Goal: Task Accomplishment & Management: Manage account settings

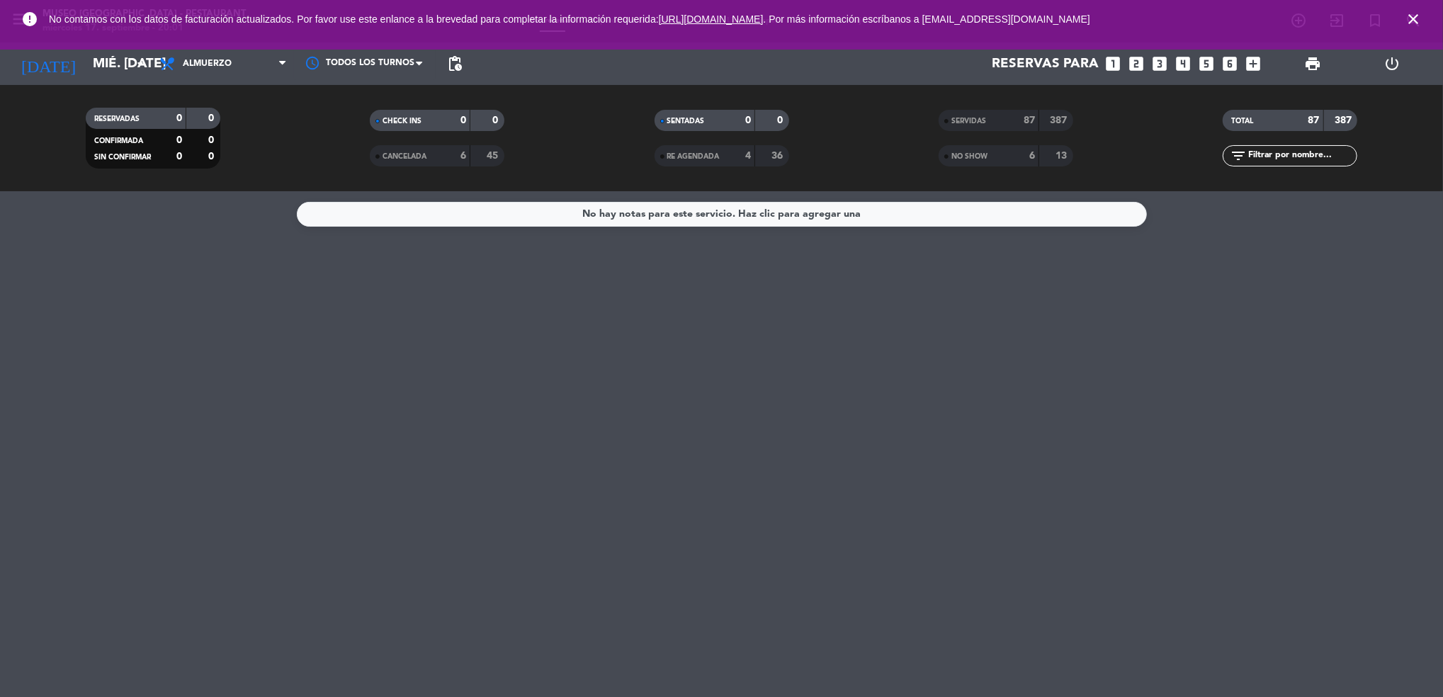
click at [1409, 24] on icon "close" at bounding box center [1413, 19] width 17 height 17
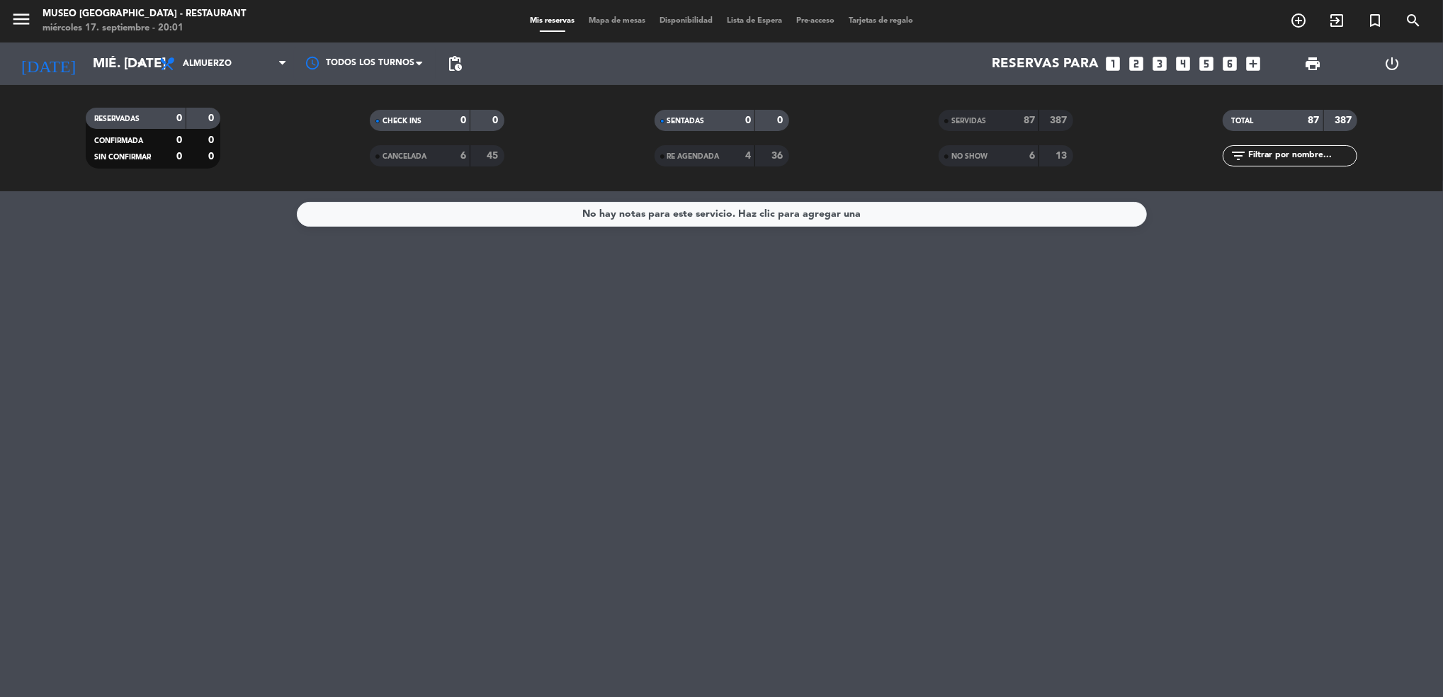
click at [618, 19] on span "Mapa de mesas" at bounding box center [617, 21] width 71 height 8
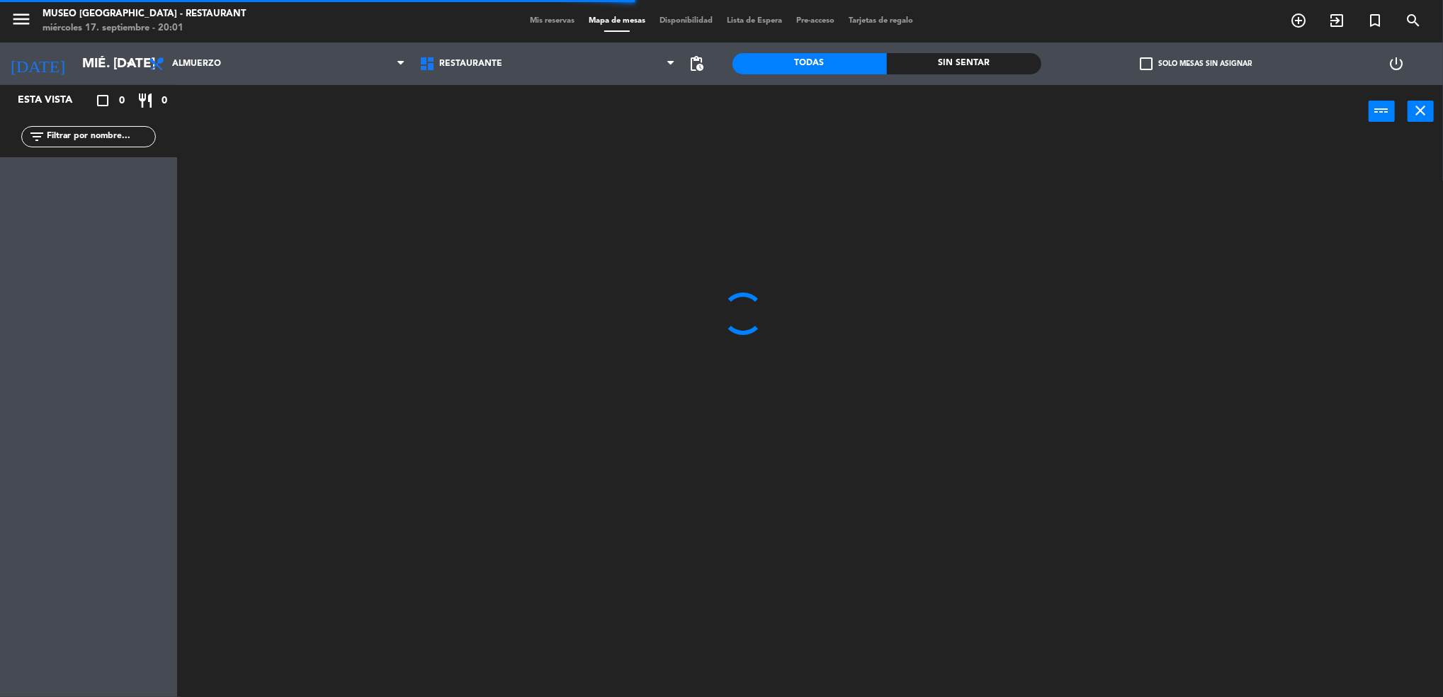
click at [110, 150] on div "filter_list" at bounding box center [88, 136] width 177 height 41
click at [92, 137] on input "text" at bounding box center [100, 137] width 110 height 16
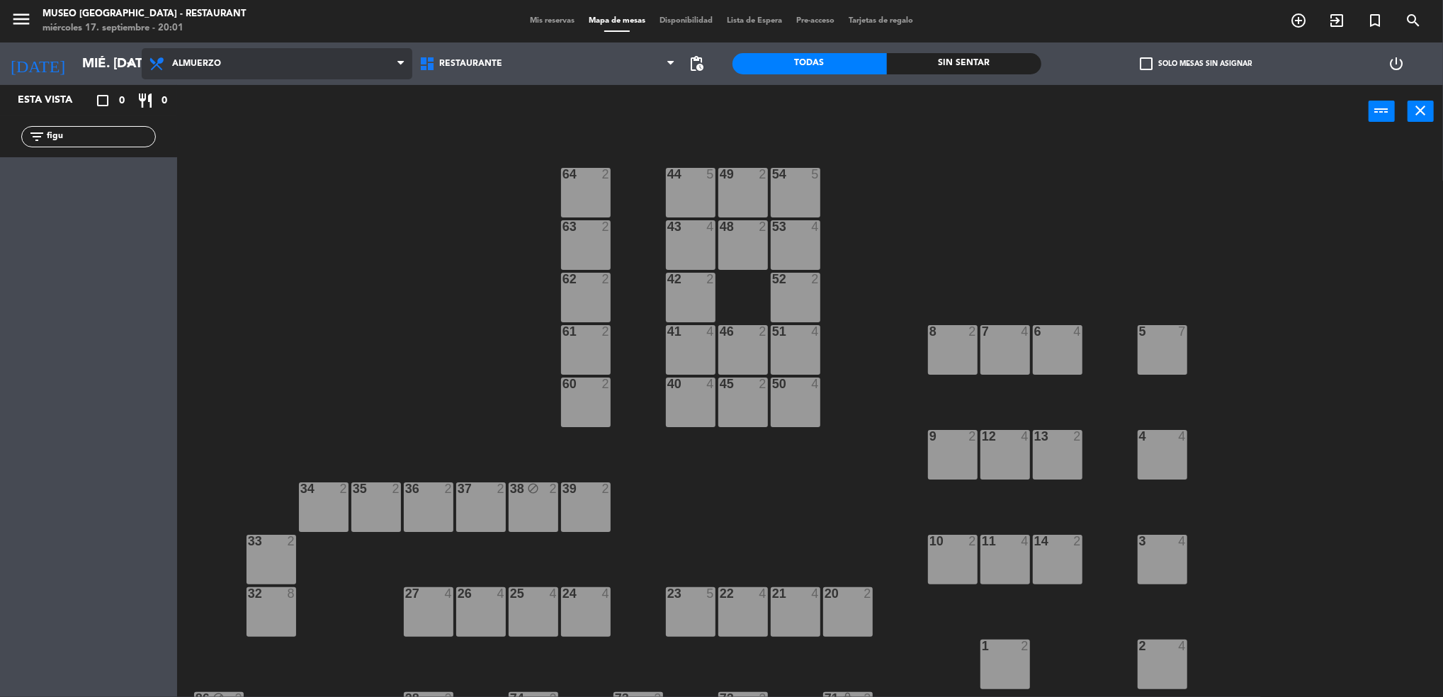
type input "figu"
click at [197, 68] on span "Almuerzo" at bounding box center [196, 64] width 49 height 10
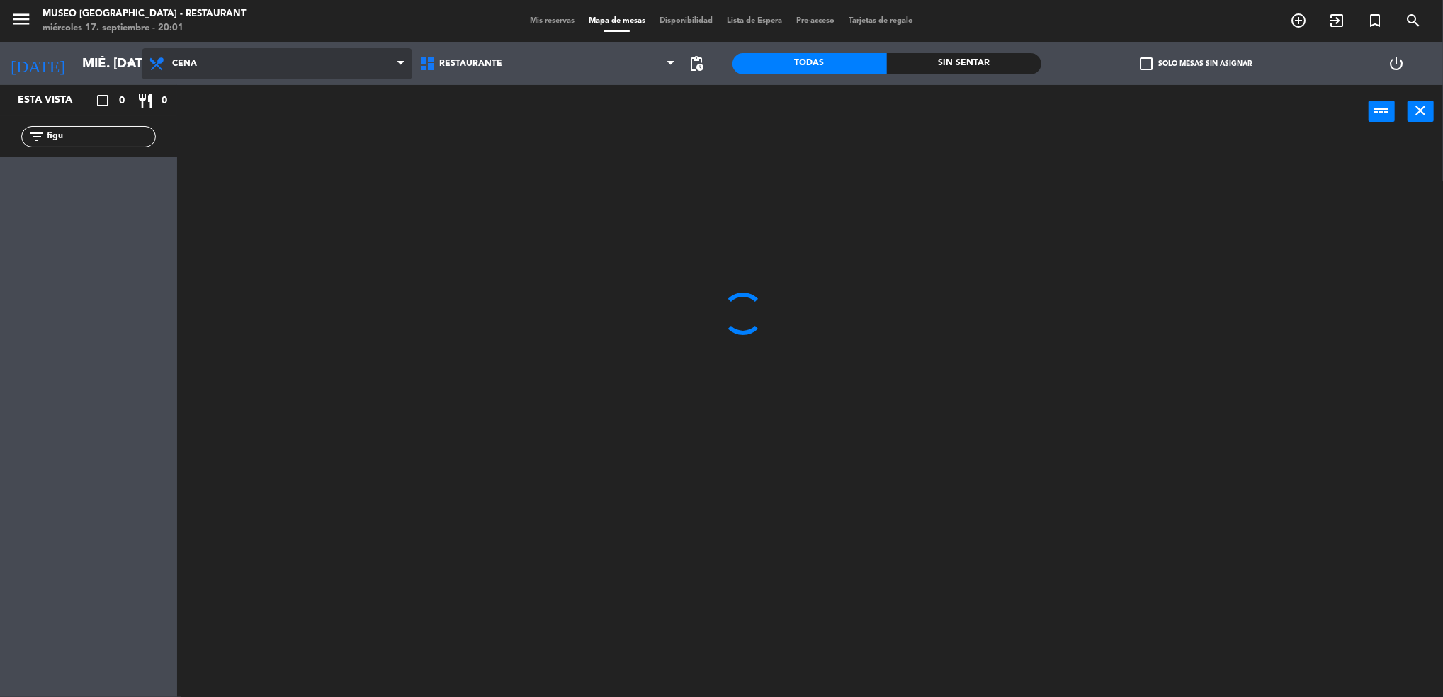
click at [269, 169] on ng-component "menu [GEOGRAPHIC_DATA] - Restaurant miércoles 17. septiembre - 20:01 Mis reserv…" at bounding box center [721, 351] width 1443 height 702
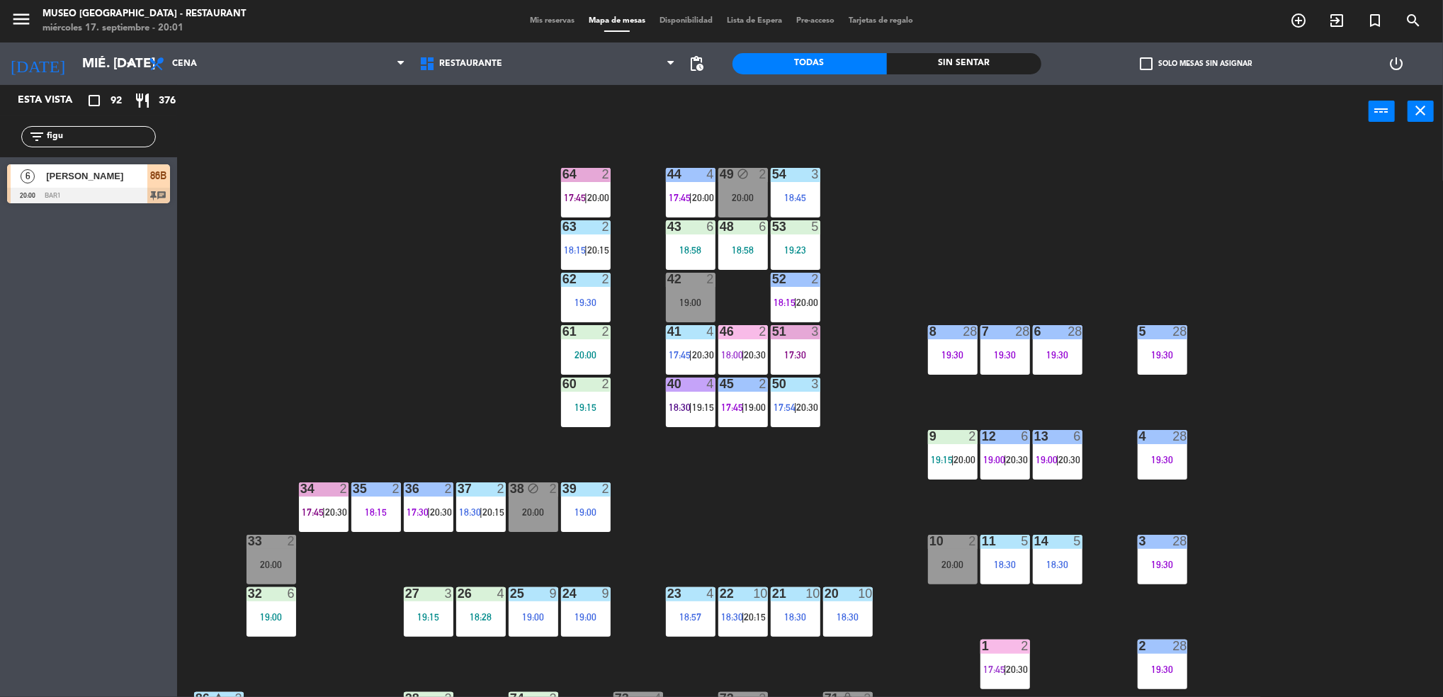
click at [128, 190] on div at bounding box center [88, 196] width 163 height 16
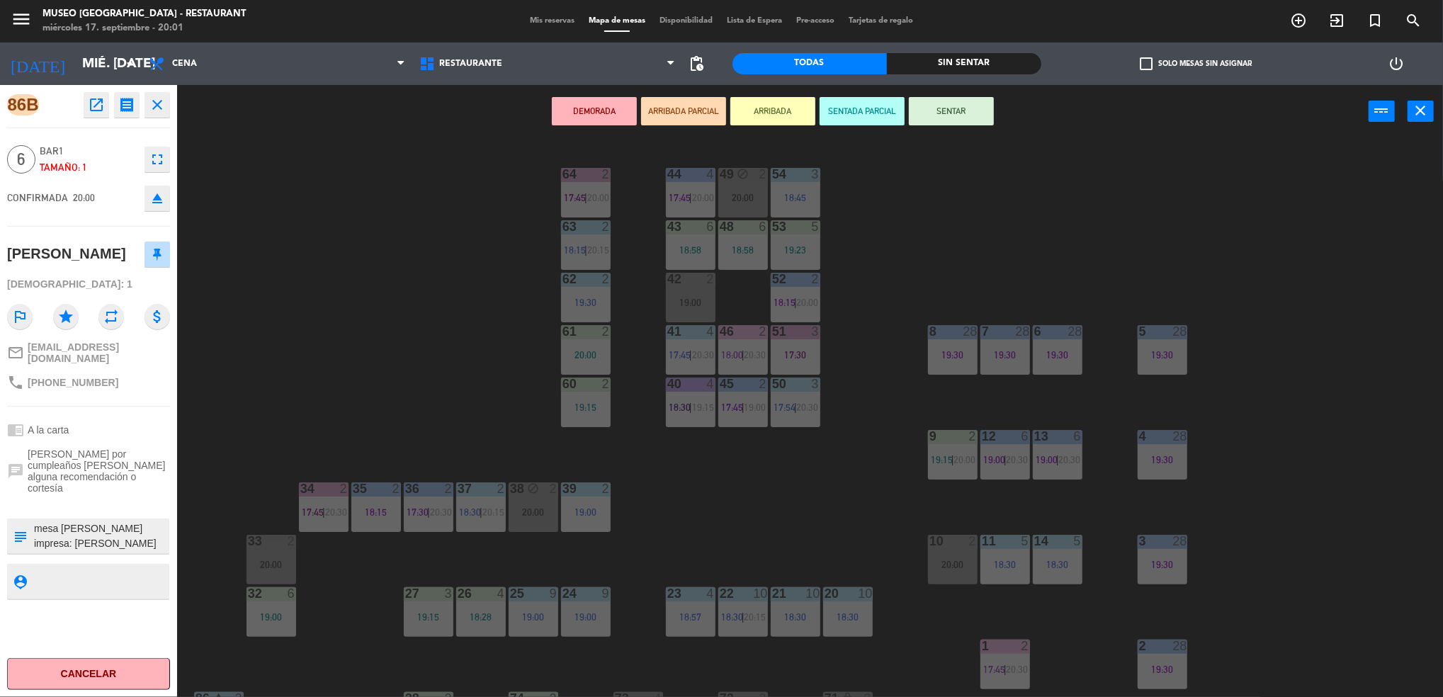
click at [103, 522] on textarea at bounding box center [100, 537] width 135 height 30
click at [349, 415] on div "44 4 17:45 | 20:00 49 block 2 20:00 54 3 18:45 64 2 17:45 | 20:00 48 6 18:58 53…" at bounding box center [817, 421] width 1252 height 559
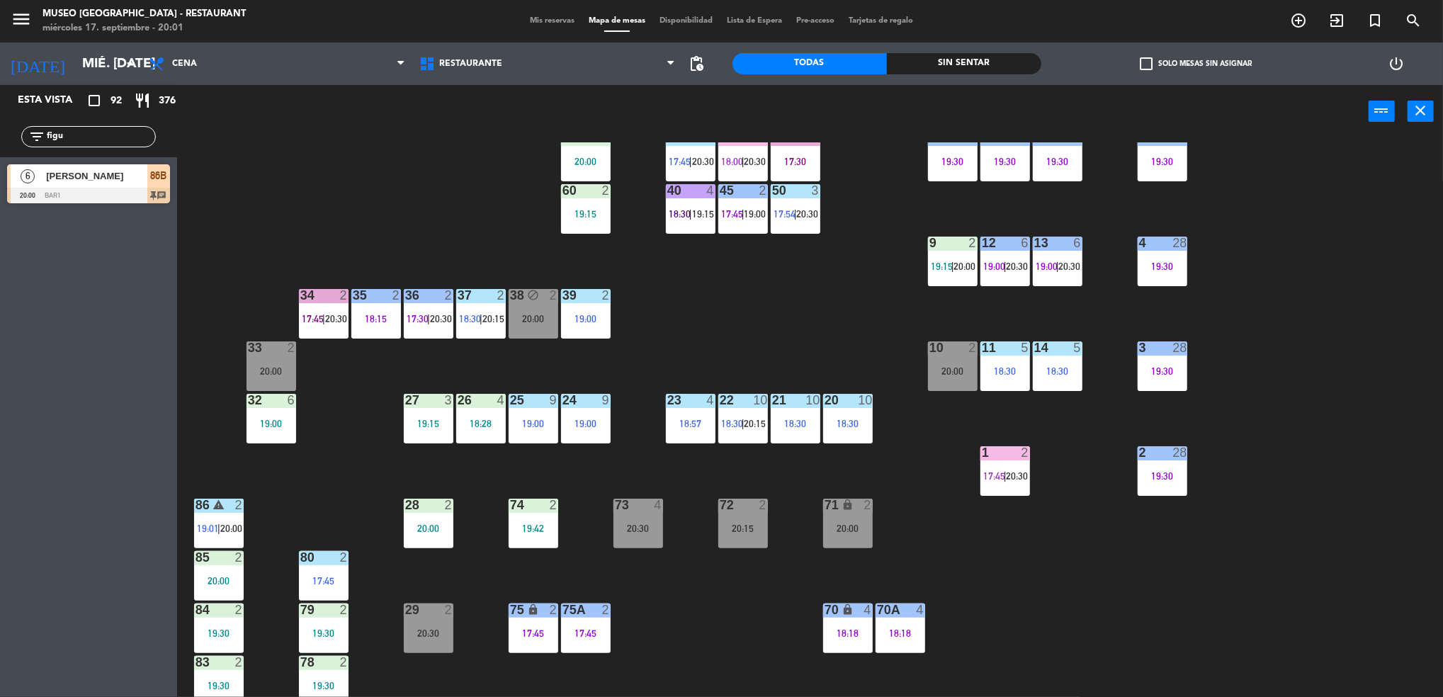
scroll to position [0, 0]
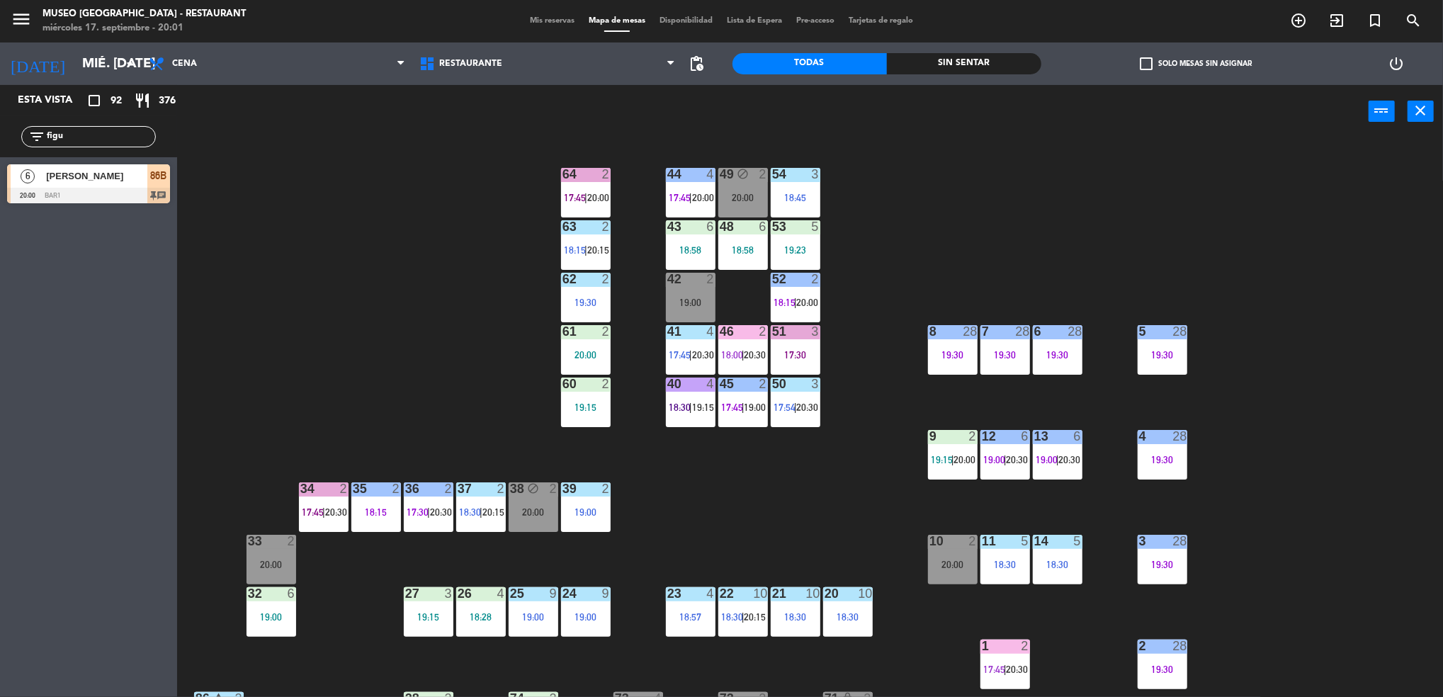
click at [825, 305] on div "44 4 17:45 | 20:00 49 block 2 20:00 54 3 18:45 64 2 17:45 | 20:00 48 6 18:58 53…" at bounding box center [817, 421] width 1252 height 559
click at [801, 371] on div "51 3 17:30" at bounding box center [796, 350] width 50 height 50
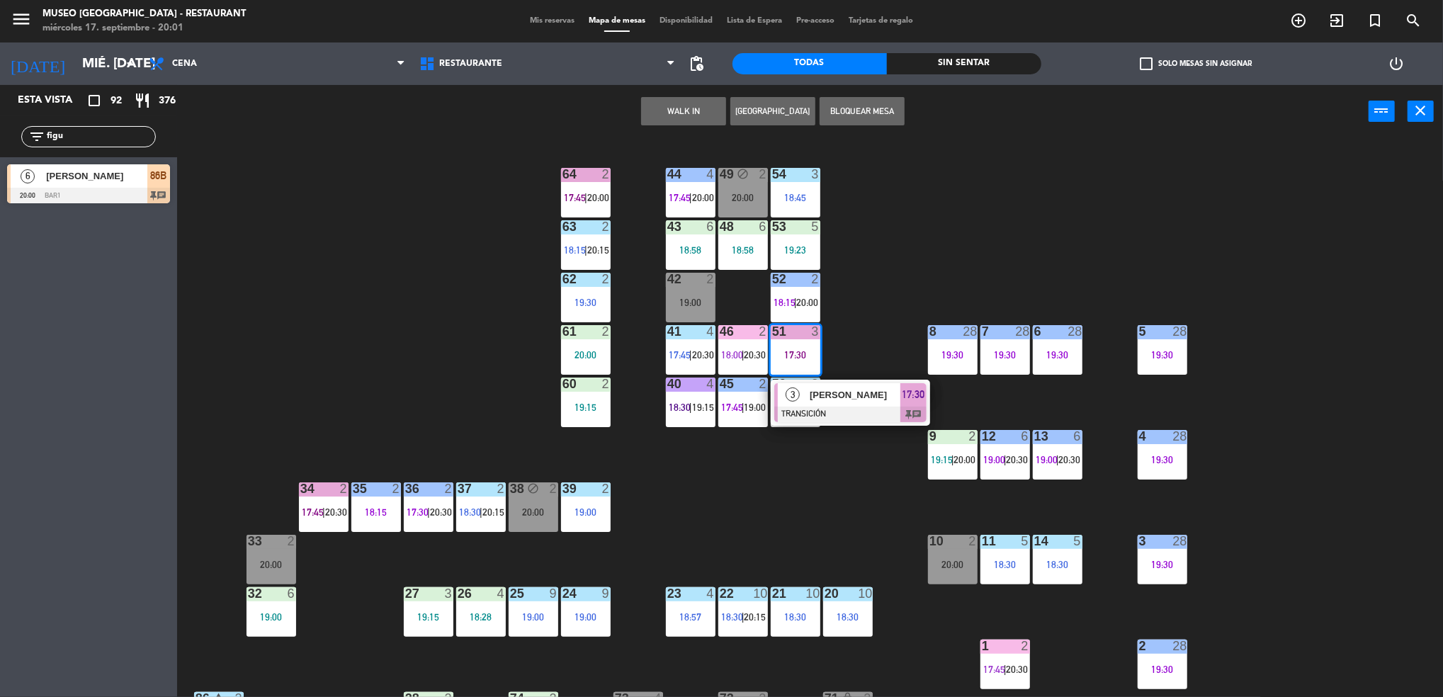
click at [884, 286] on div "44 4 17:45 | 20:00 49 block 2 20:00 54 3 18:45 64 2 17:45 | 20:00 48 6 18:58 53…" at bounding box center [817, 421] width 1252 height 559
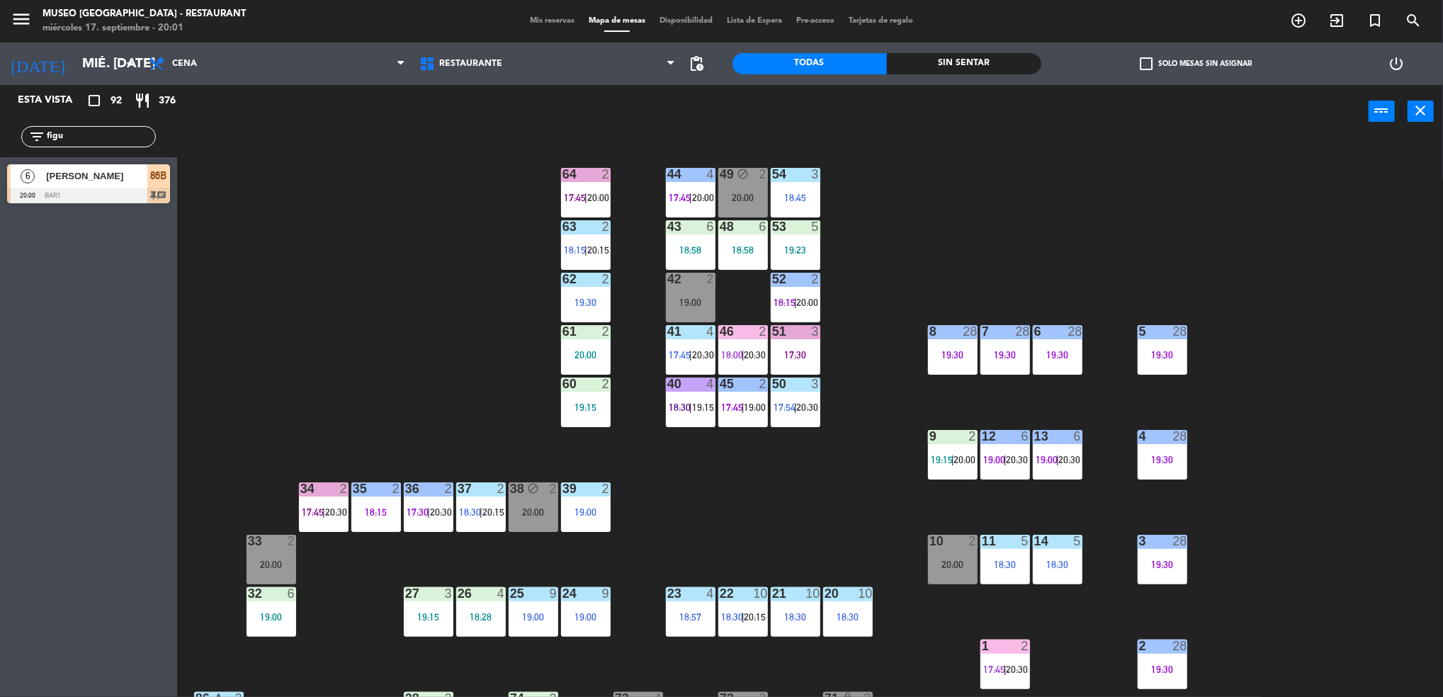
click at [732, 351] on span "18:00" at bounding box center [732, 354] width 22 height 11
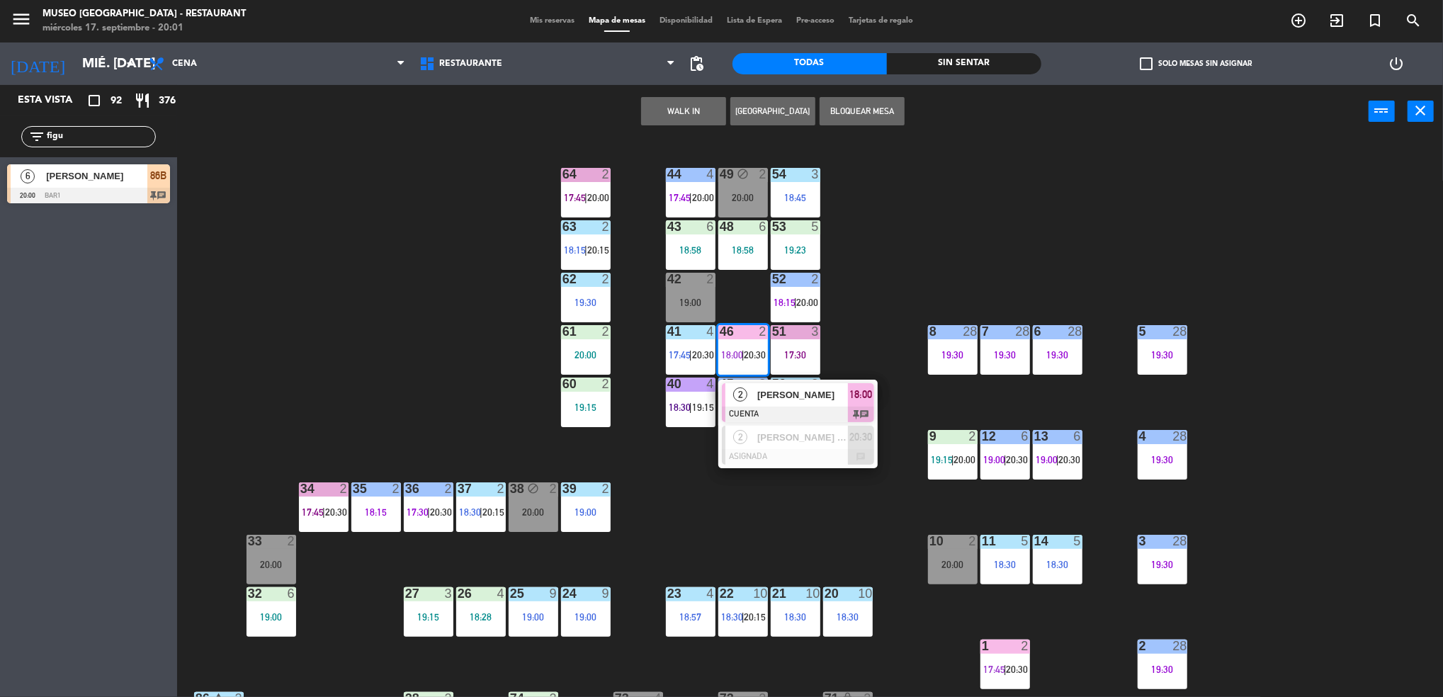
click at [811, 405] on div "[PERSON_NAME]" at bounding box center [802, 394] width 92 height 23
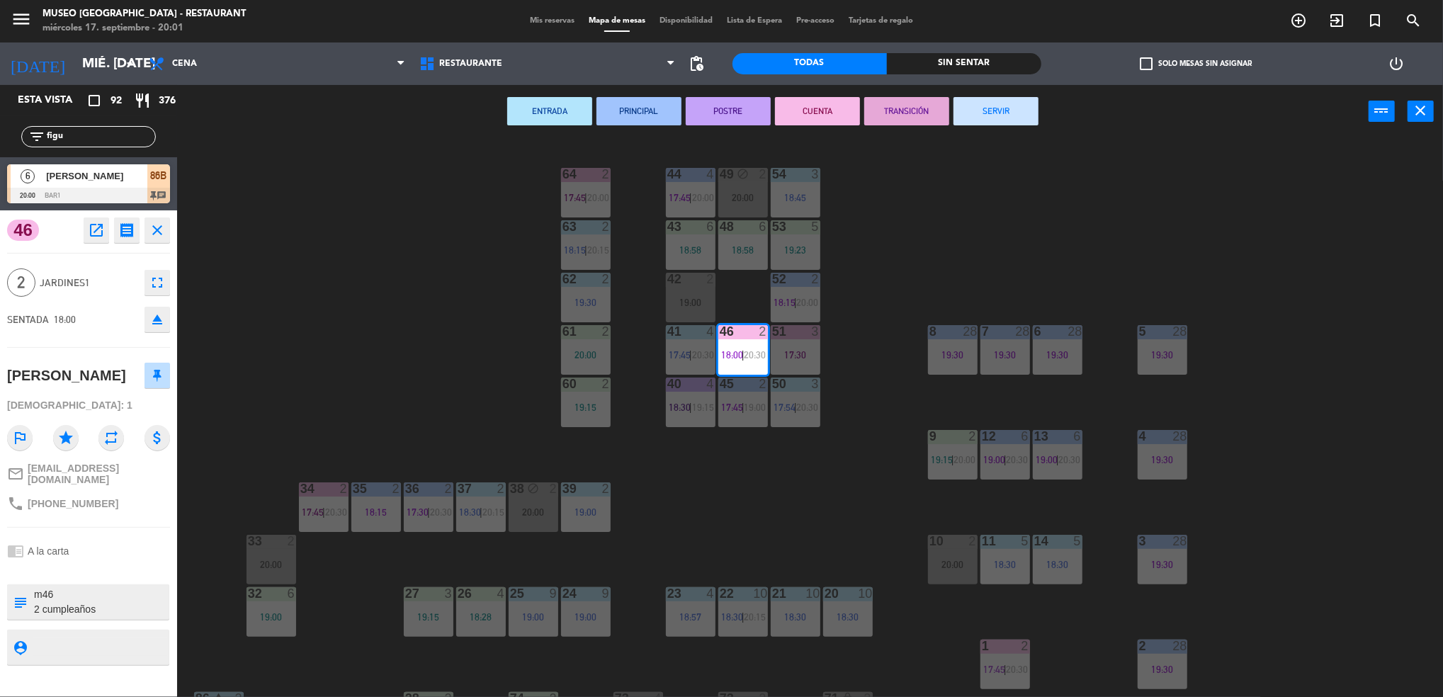
click at [875, 324] on div "44 4 17:45 | 20:00 49 block 2 20:00 54 3 18:45 64 2 17:45 | 20:00 48 6 18:58 53…" at bounding box center [817, 421] width 1252 height 559
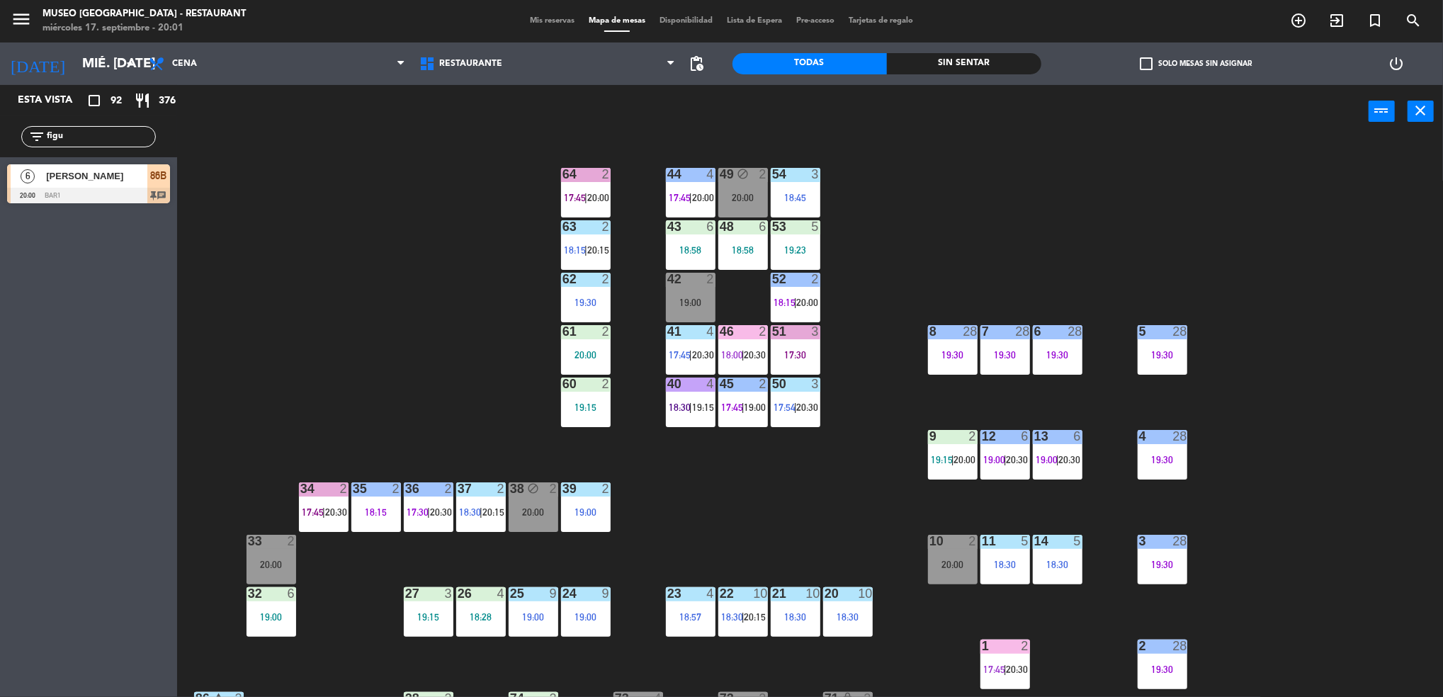
scroll to position [459, 0]
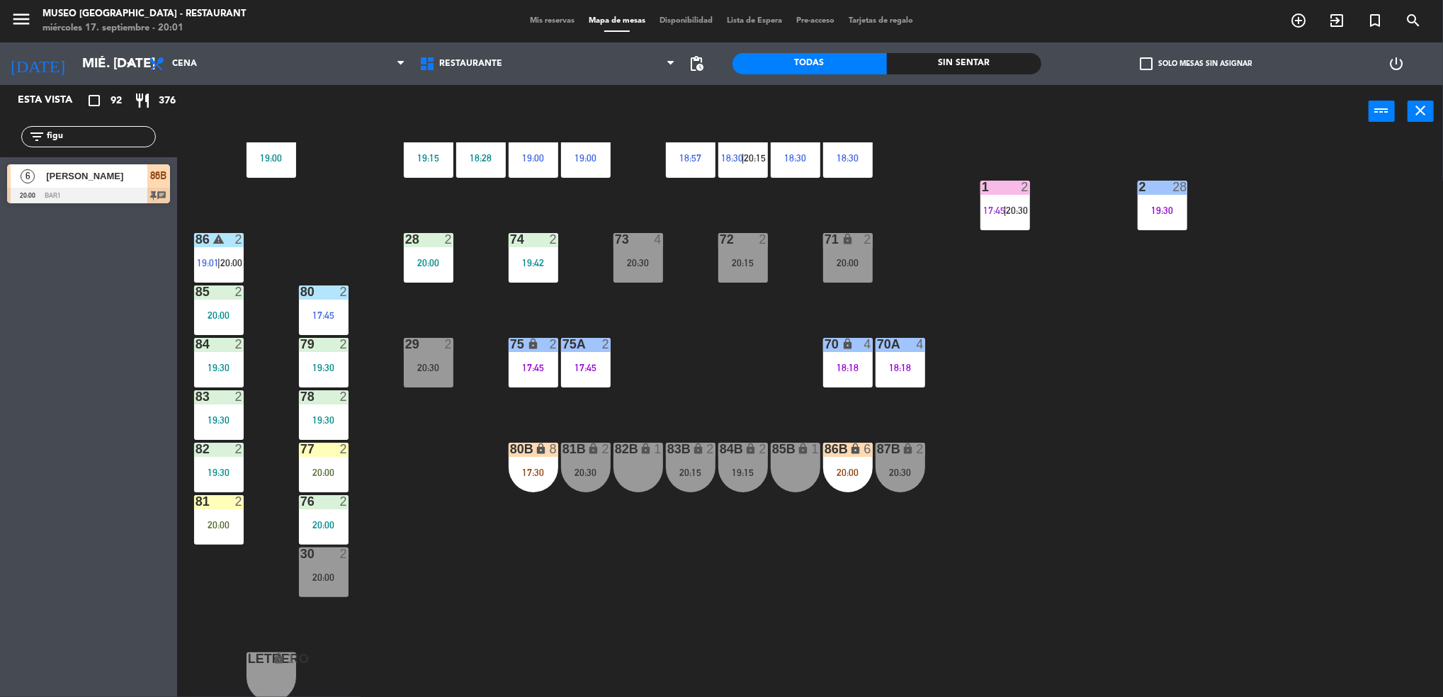
click at [543, 459] on div "80B lock 8 17:30" at bounding box center [534, 468] width 50 height 50
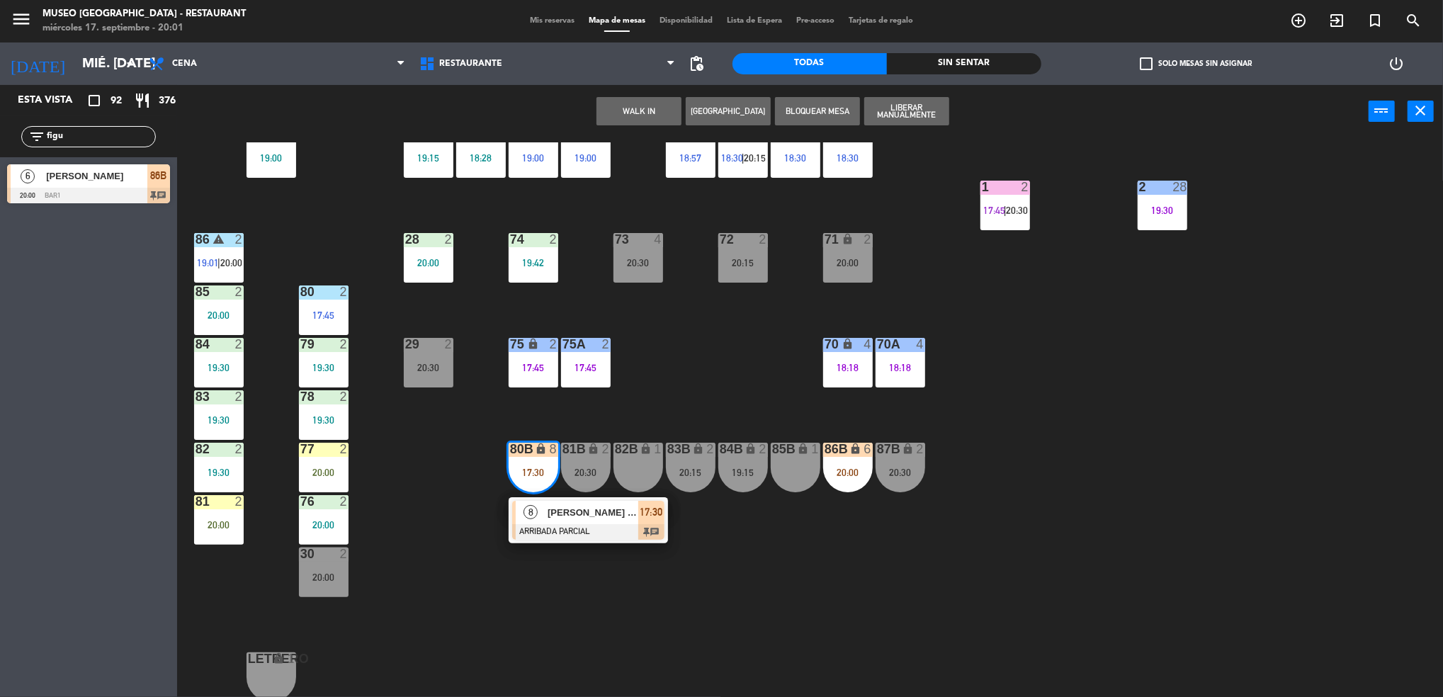
click at [609, 535] on div at bounding box center [588, 532] width 152 height 16
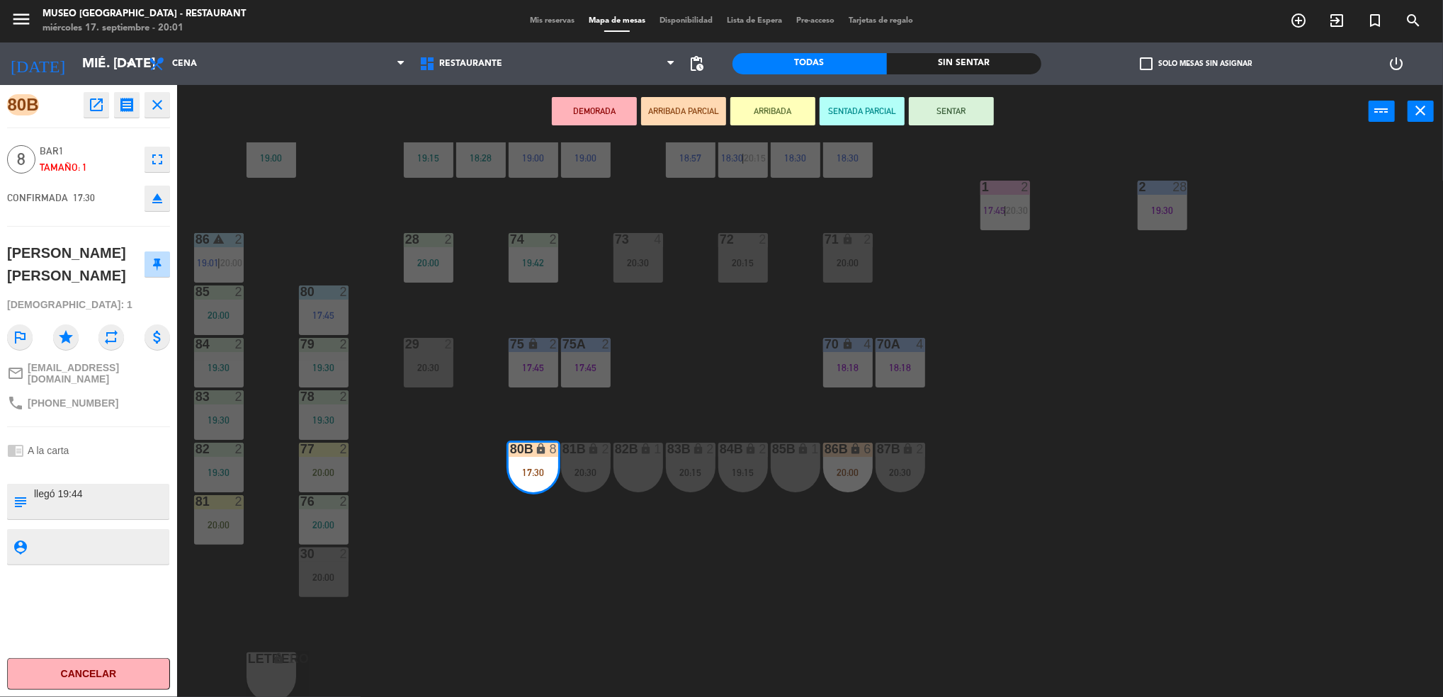
click at [889, 544] on div "44 4 17:45 | 20:00 49 block 2 20:00 54 3 18:45 64 2 17:45 | 20:00 48 6 18:58 53…" at bounding box center [817, 421] width 1252 height 559
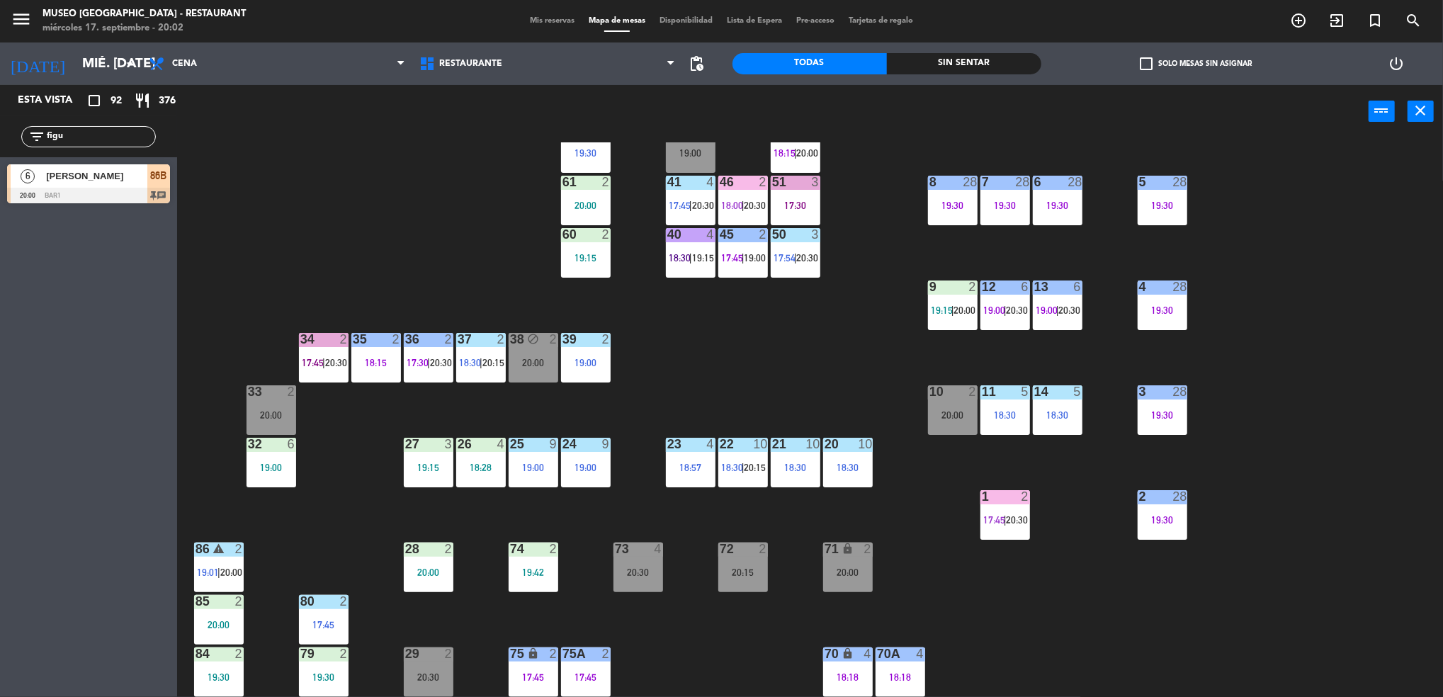
scroll to position [67, 0]
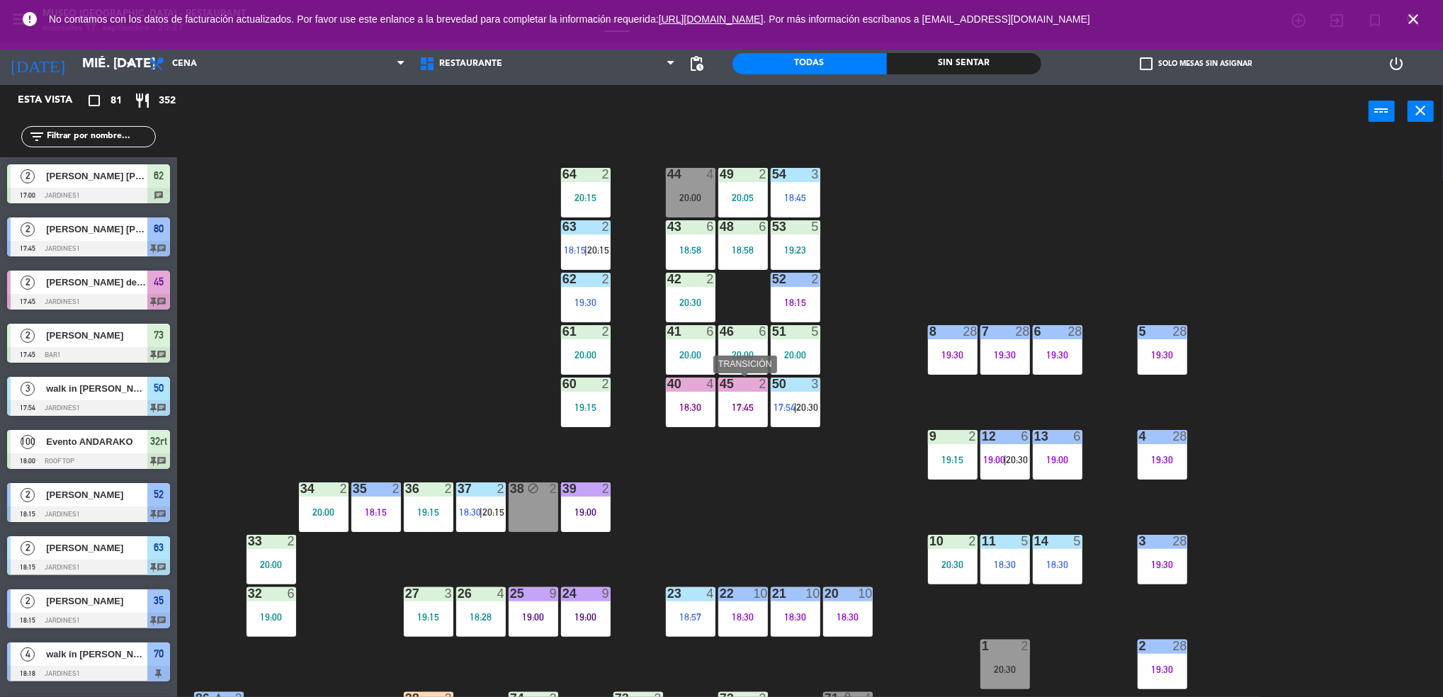
click at [729, 396] on div "45 2 17:45" at bounding box center [744, 403] width 50 height 50
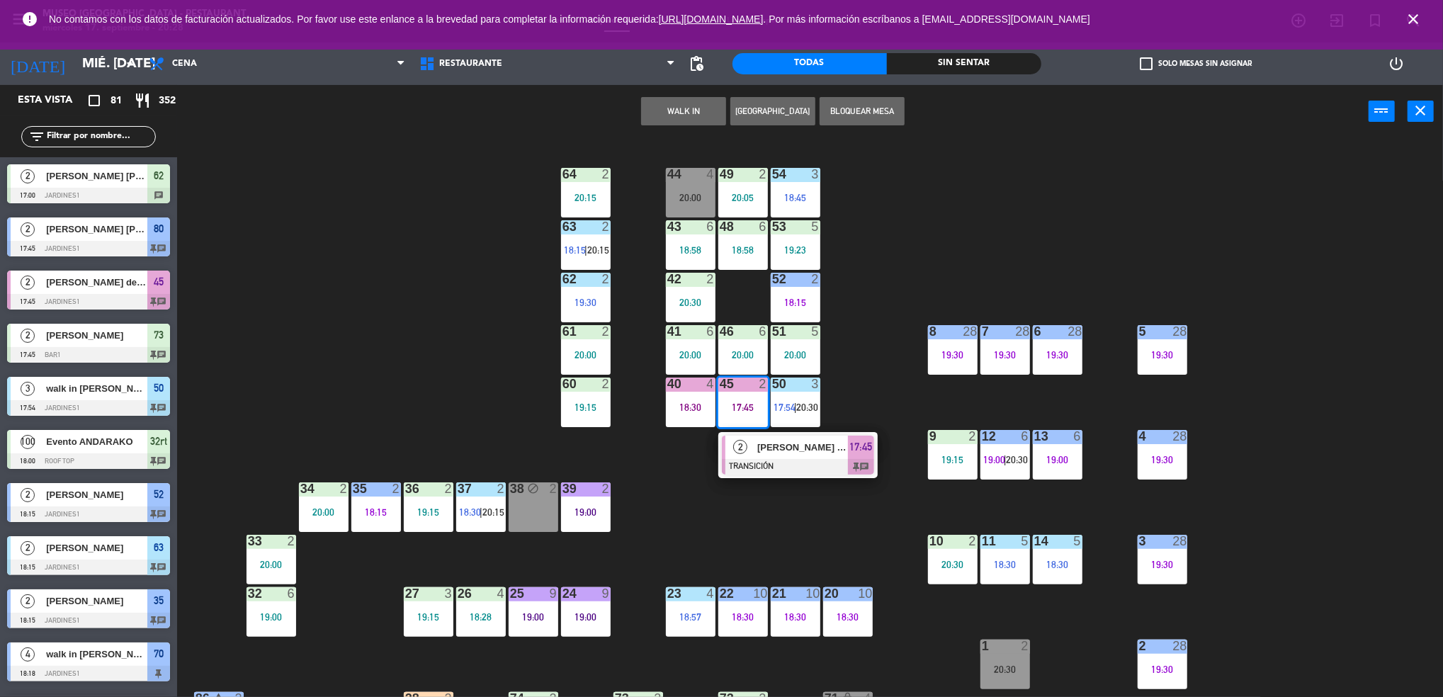
click at [738, 519] on div "44 4 20:00 49 2 20:05 54 3 18:45 64 2 20:15 48 6 18:58 53 5 19:23 63 2 18:15 | …" at bounding box center [817, 421] width 1252 height 559
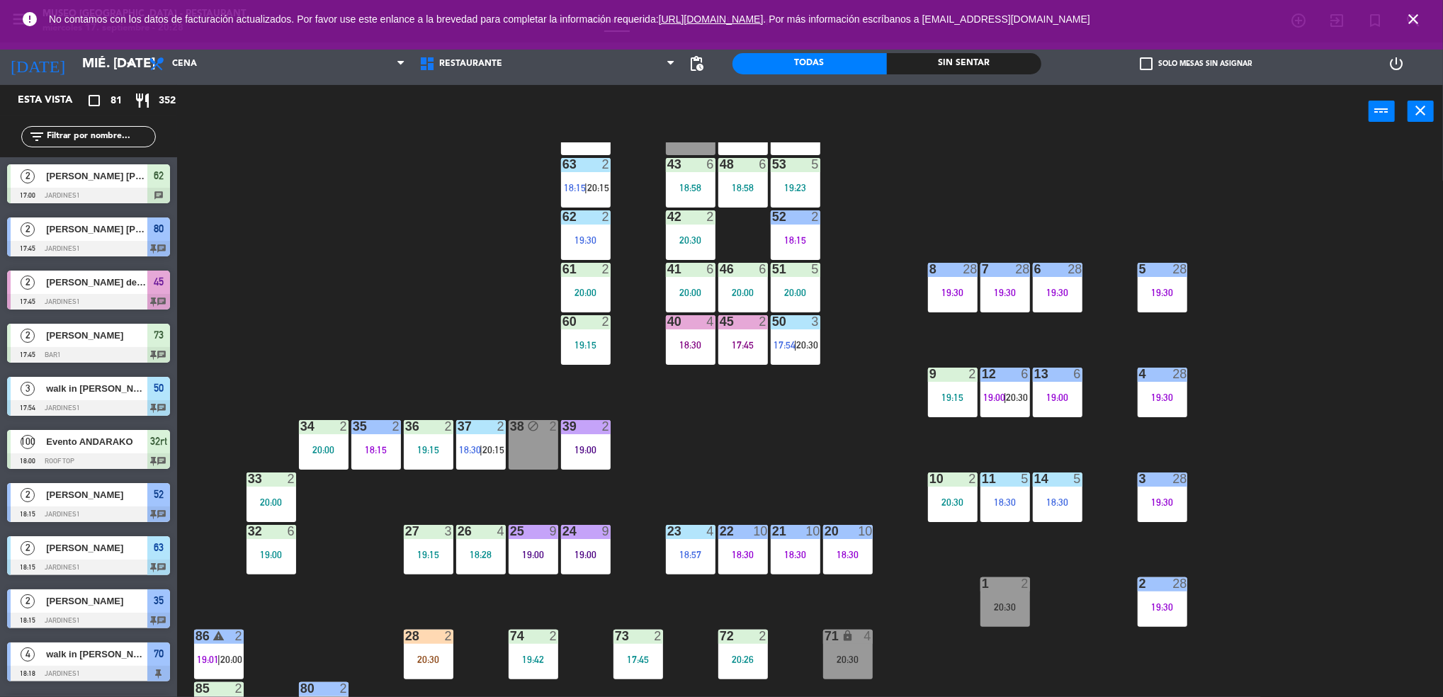
scroll to position [63, 0]
click at [692, 344] on div "18:30" at bounding box center [691, 344] width 50 height 10
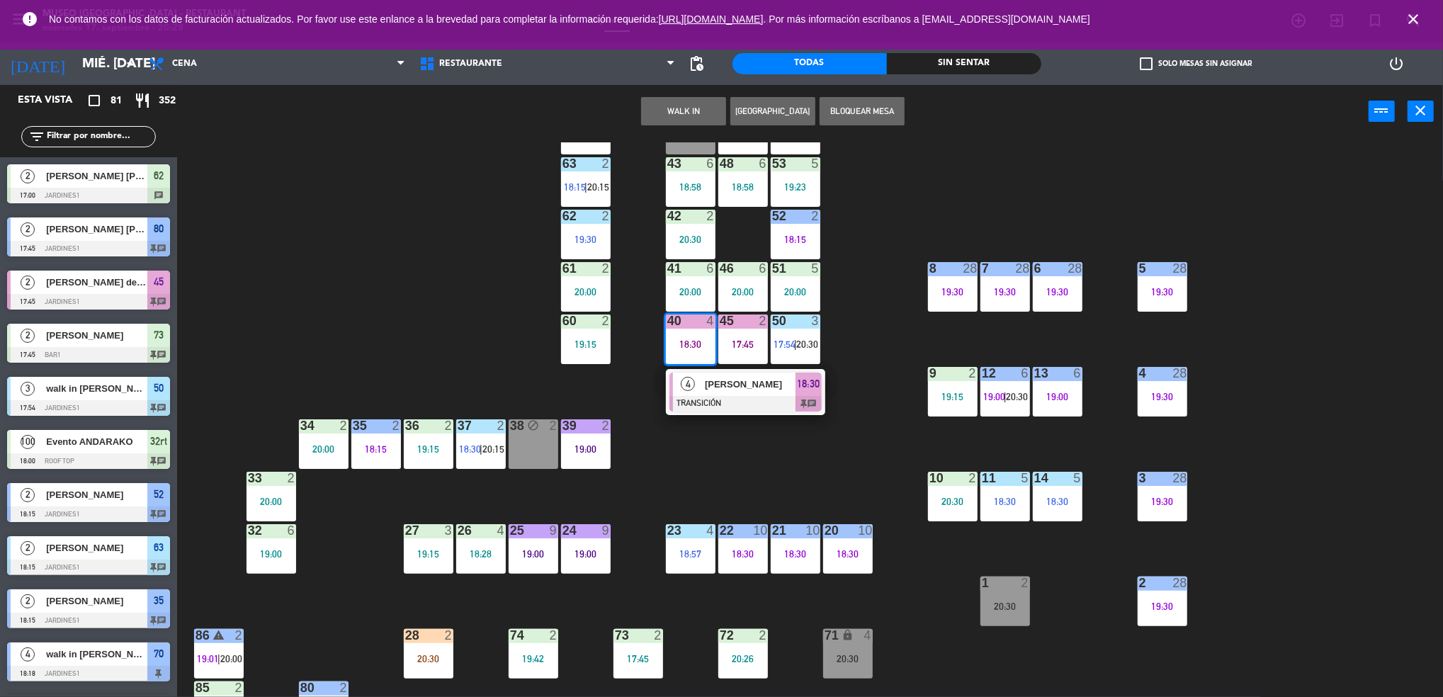
click at [705, 381] on span "Rosa Castañeda Roncal" at bounding box center [750, 384] width 91 height 15
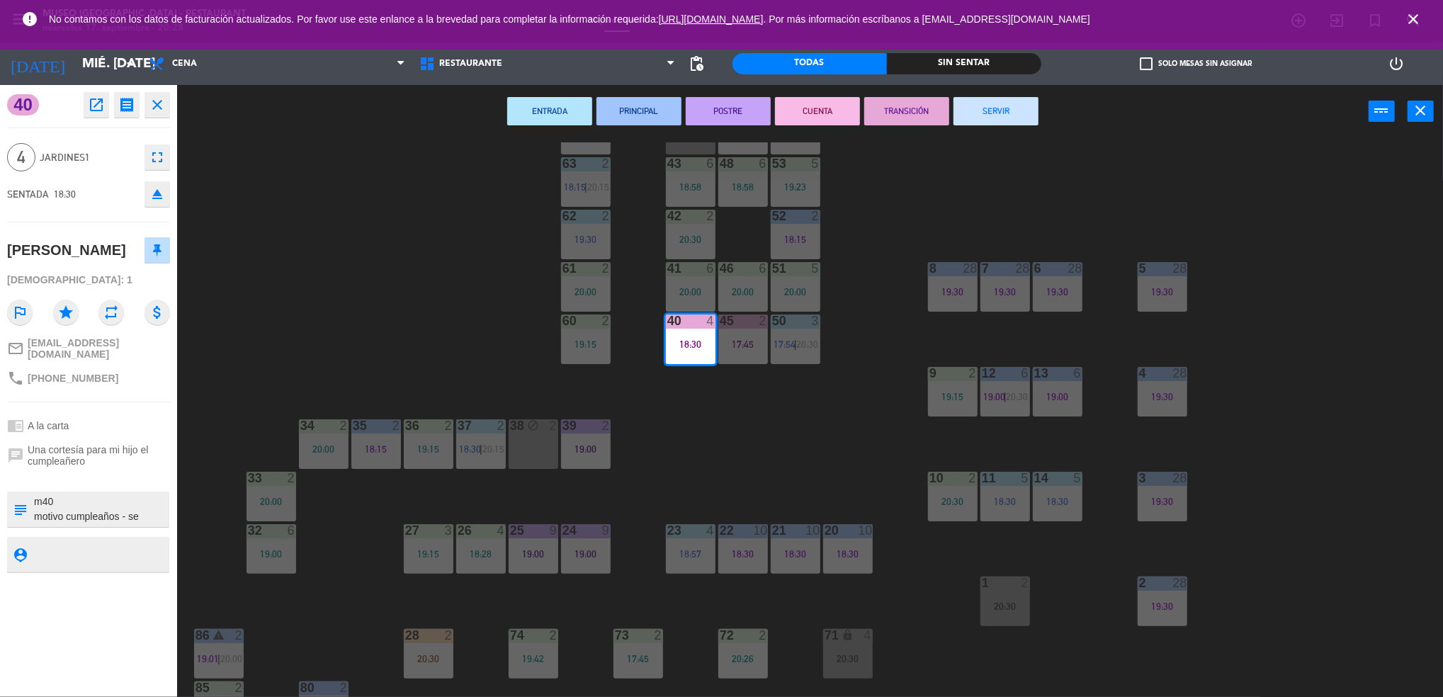
click at [714, 485] on div "44 4 20:00 49 2 20:05 54 3 18:45 64 2 20:15 48 6 18:58 53 5 19:23 63 2 18:15 | …" at bounding box center [817, 421] width 1252 height 559
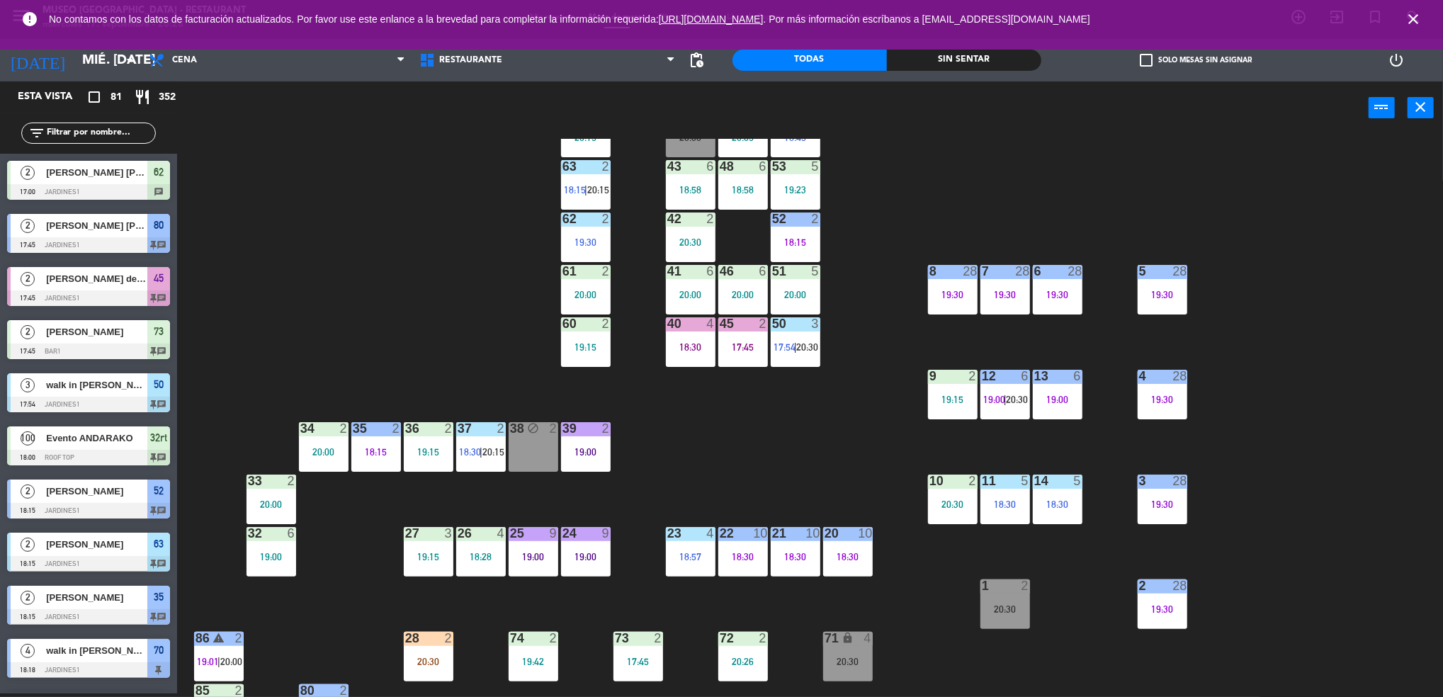
scroll to position [459, 0]
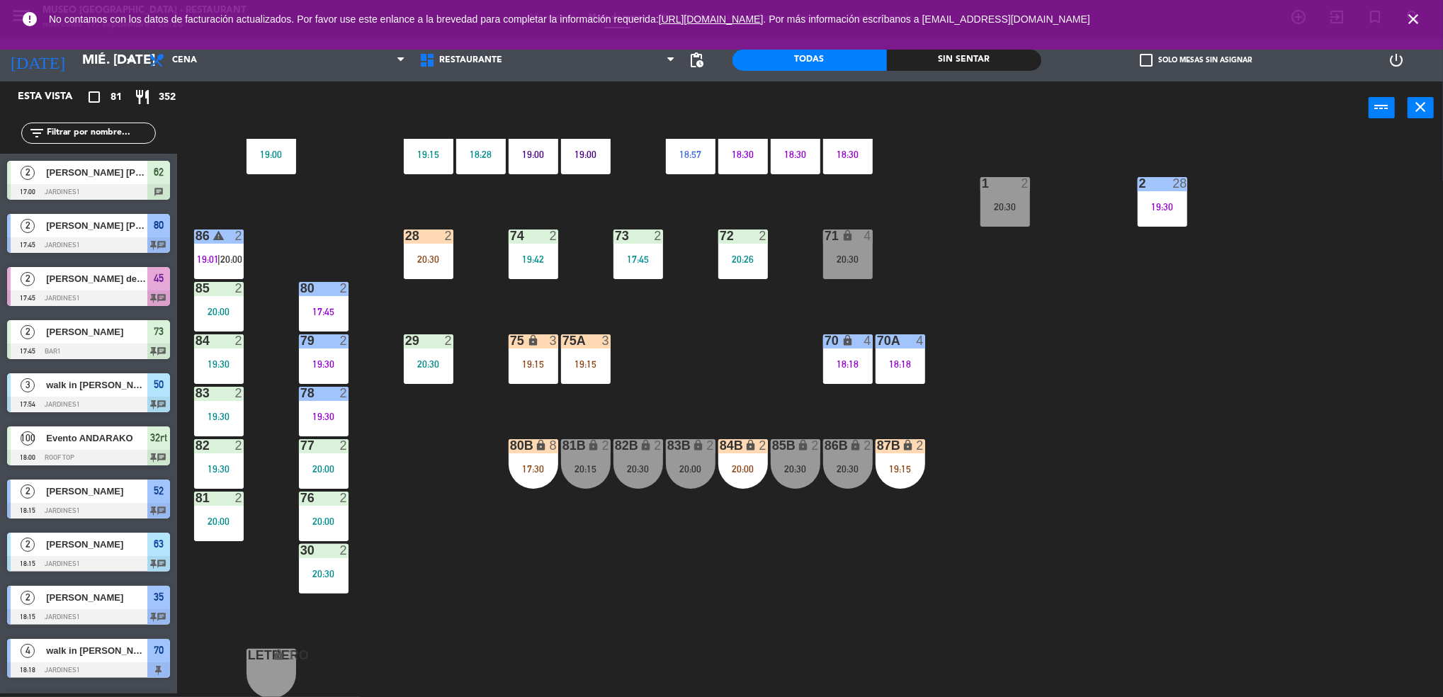
click at [663, 350] on div "44 4 20:00 49 2 20:05 54 3 18:45 64 2 20:15 48 6 18:58 53 5 19:23 63 2 18:15 | …" at bounding box center [817, 418] width 1252 height 559
click at [541, 464] on div "17:30" at bounding box center [534, 469] width 50 height 10
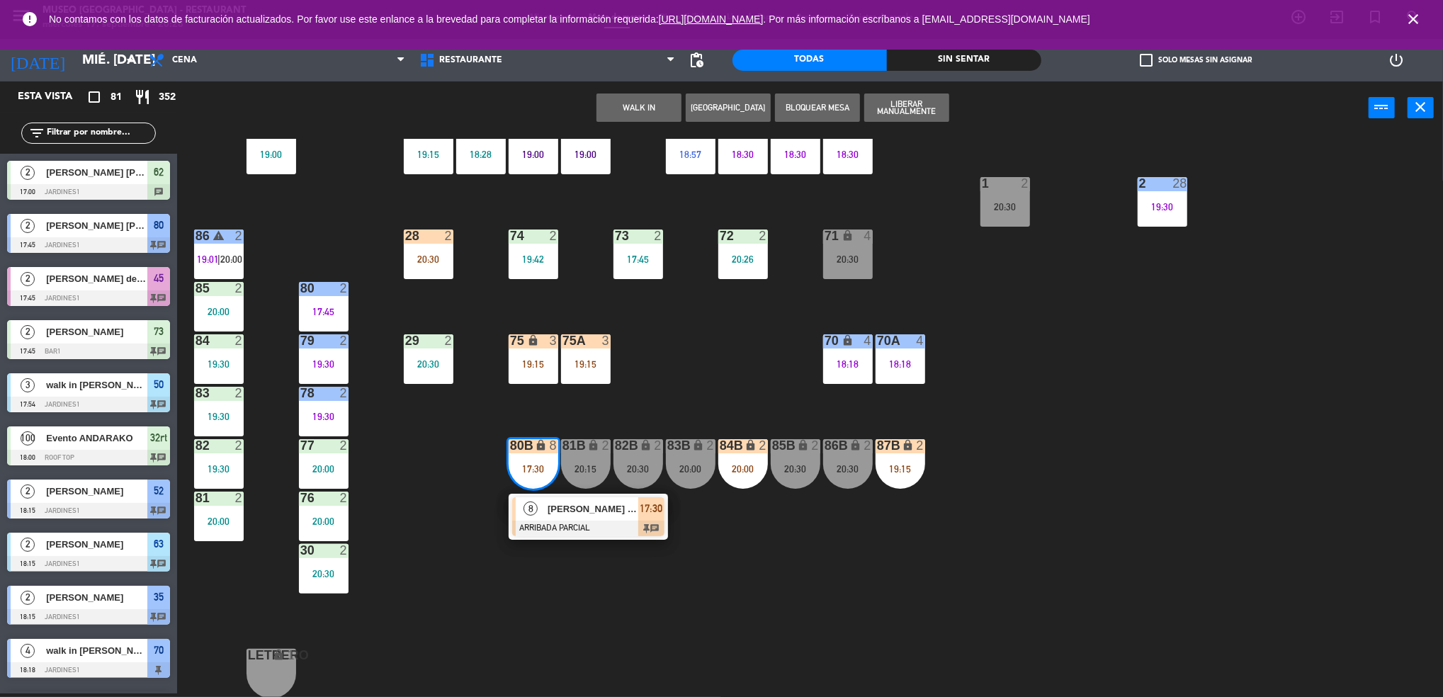
click at [583, 506] on span "[PERSON_NAME] [PERSON_NAME]" at bounding box center [593, 509] width 91 height 15
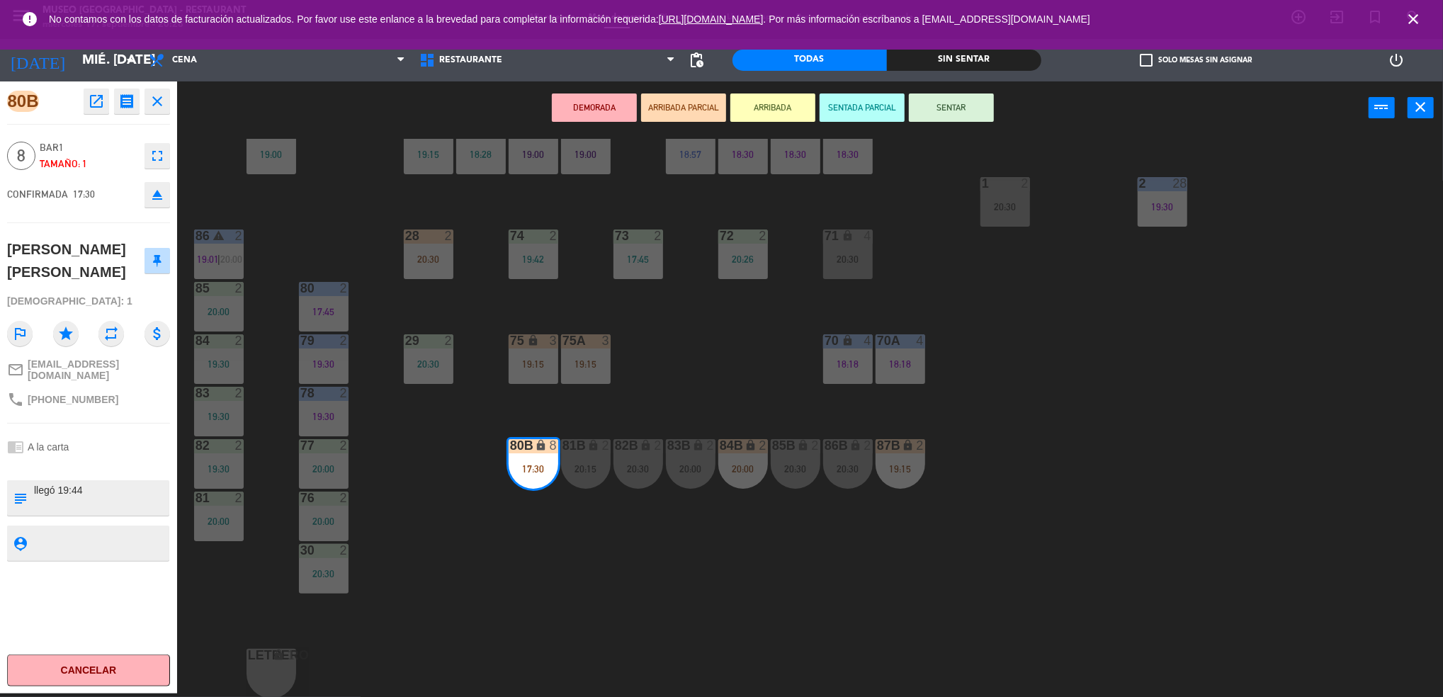
click at [980, 512] on div "44 4 20:00 49 2 20:05 54 3 18:45 64 2 20:15 48 6 18:58 53 5 19:23 63 2 18:15 | …" at bounding box center [817, 418] width 1252 height 559
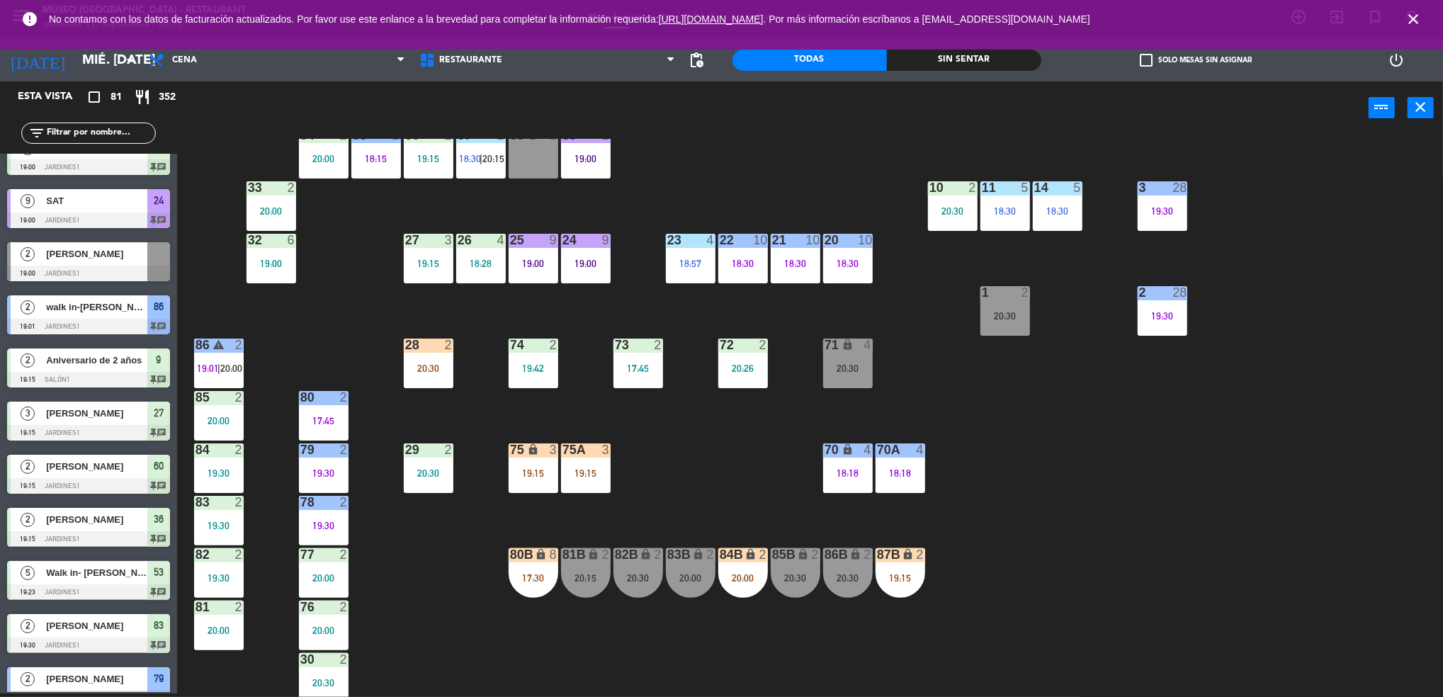
scroll to position [354, 0]
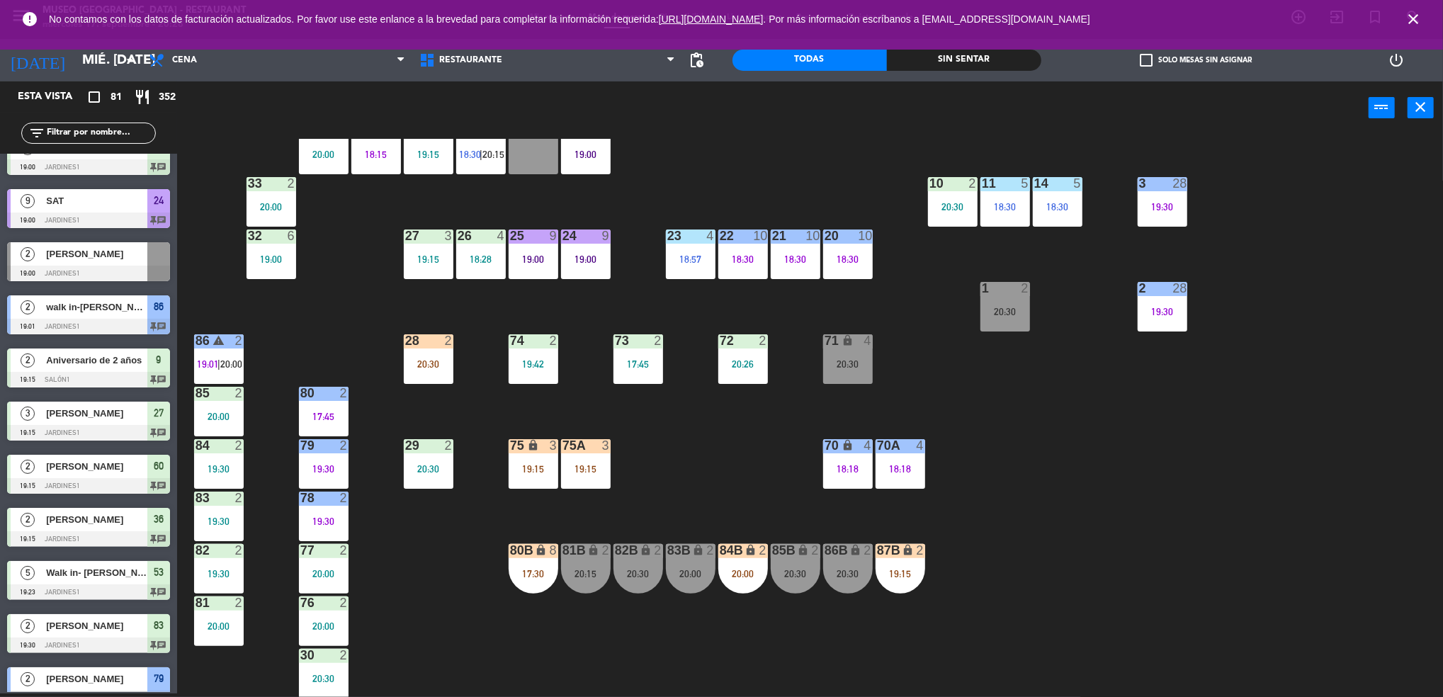
click at [889, 563] on div "87B lock 2 19:15" at bounding box center [901, 569] width 50 height 50
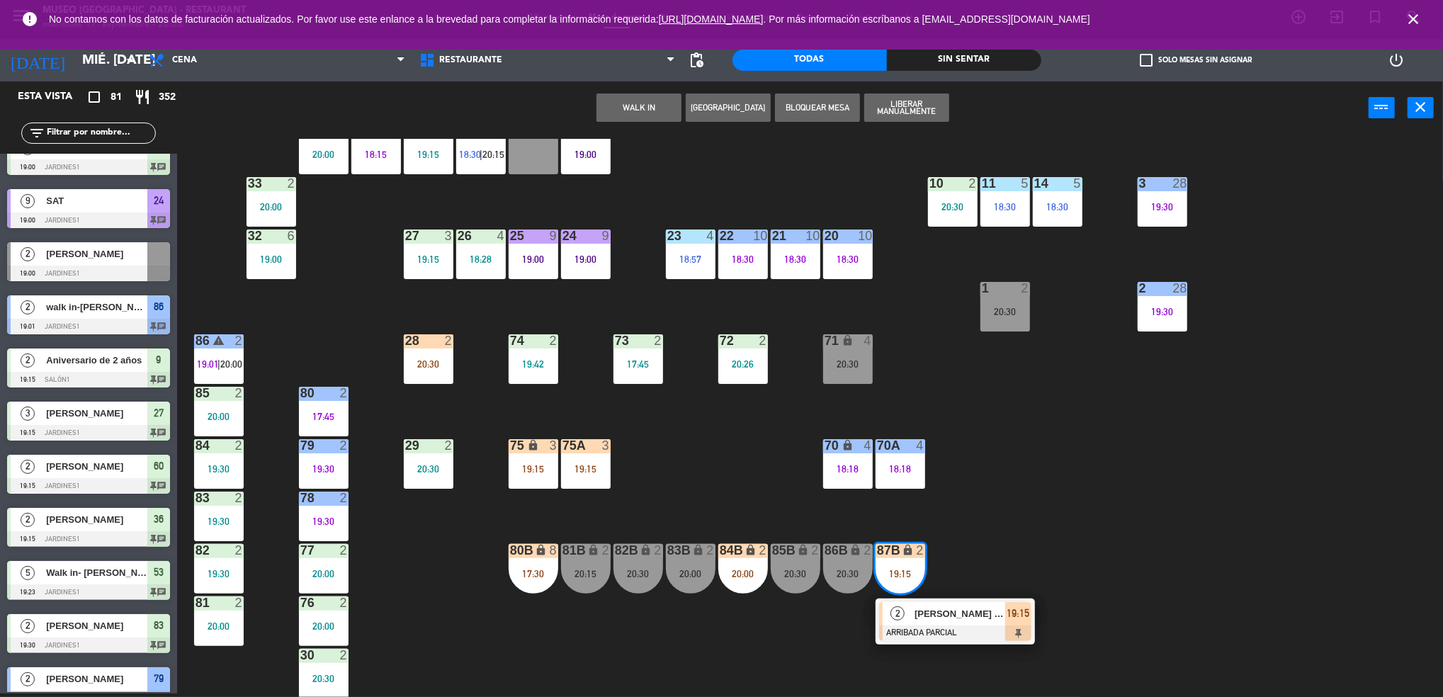
click at [998, 502] on div "44 4 20:00 49 2 20:05 54 3 18:45 64 2 20:15 48 6 18:58 53 5 19:23 63 2 18:15 | …" at bounding box center [817, 418] width 1252 height 559
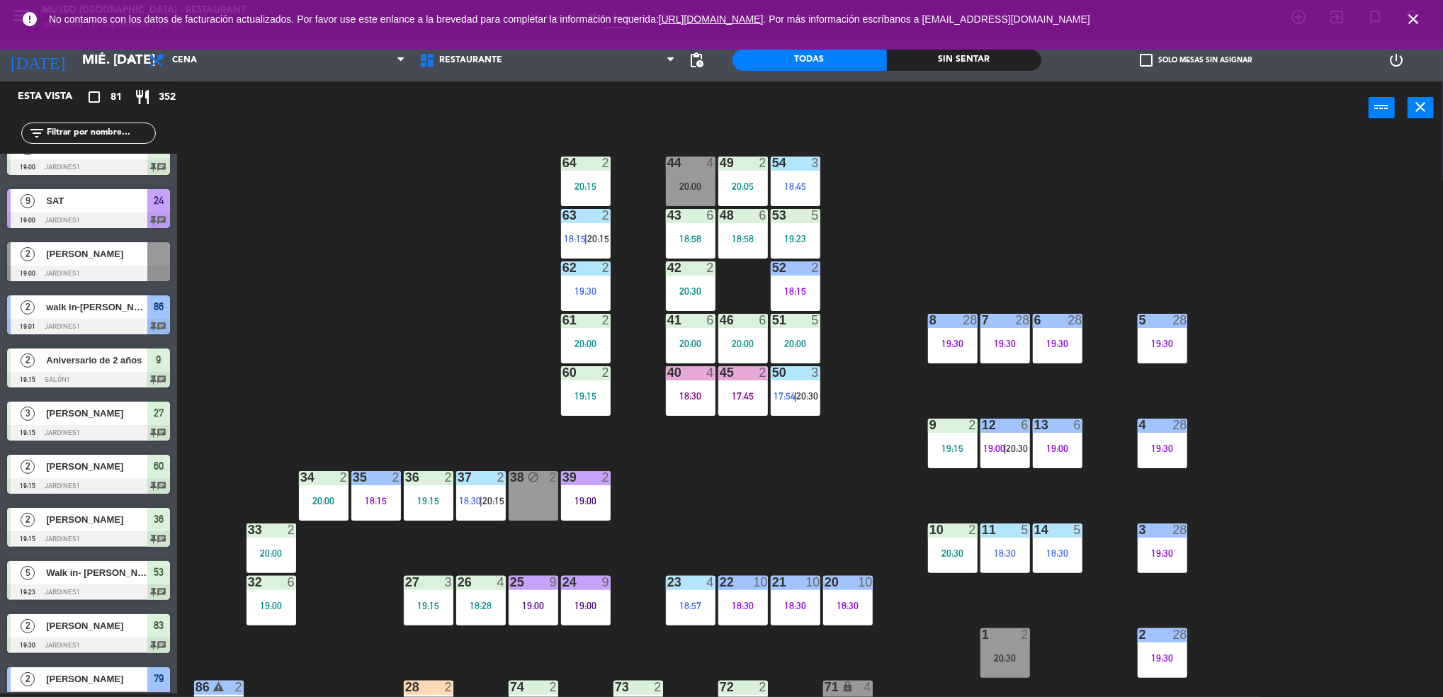
scroll to position [6, 0]
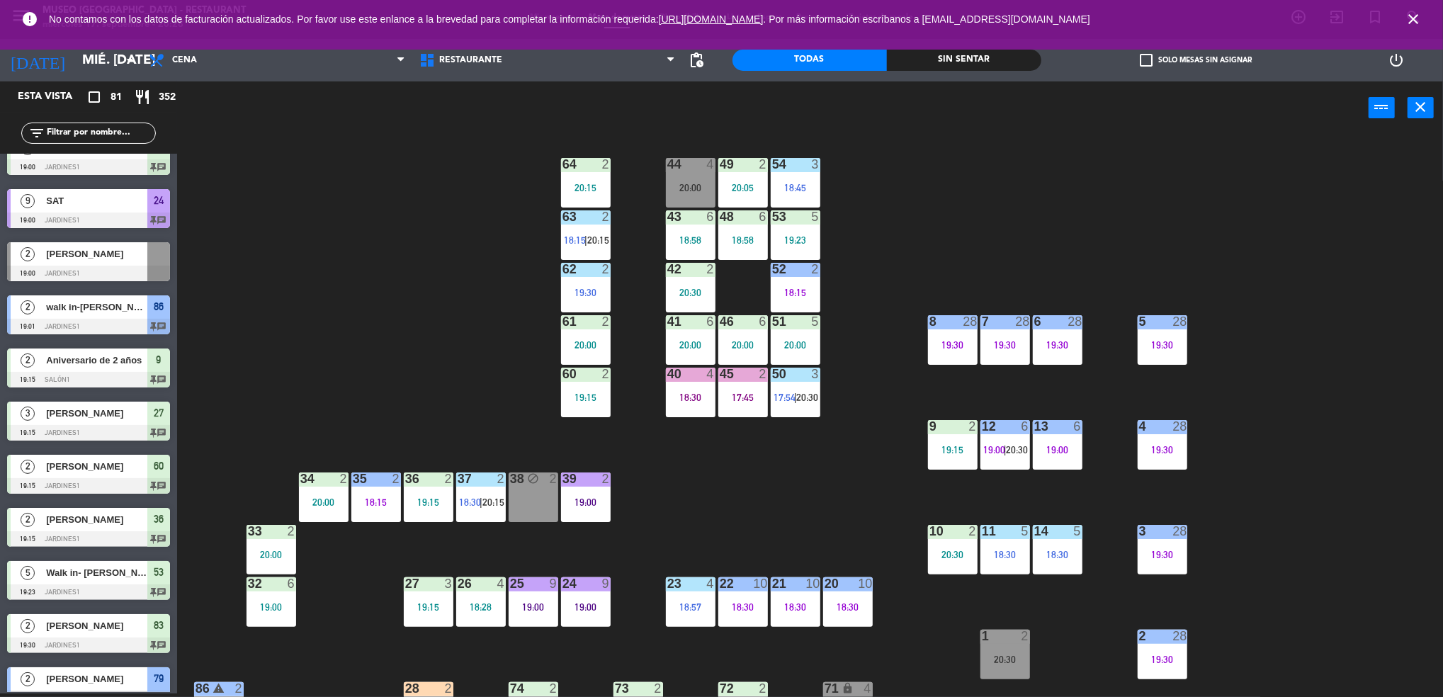
click at [743, 400] on div "17:45" at bounding box center [744, 398] width 50 height 10
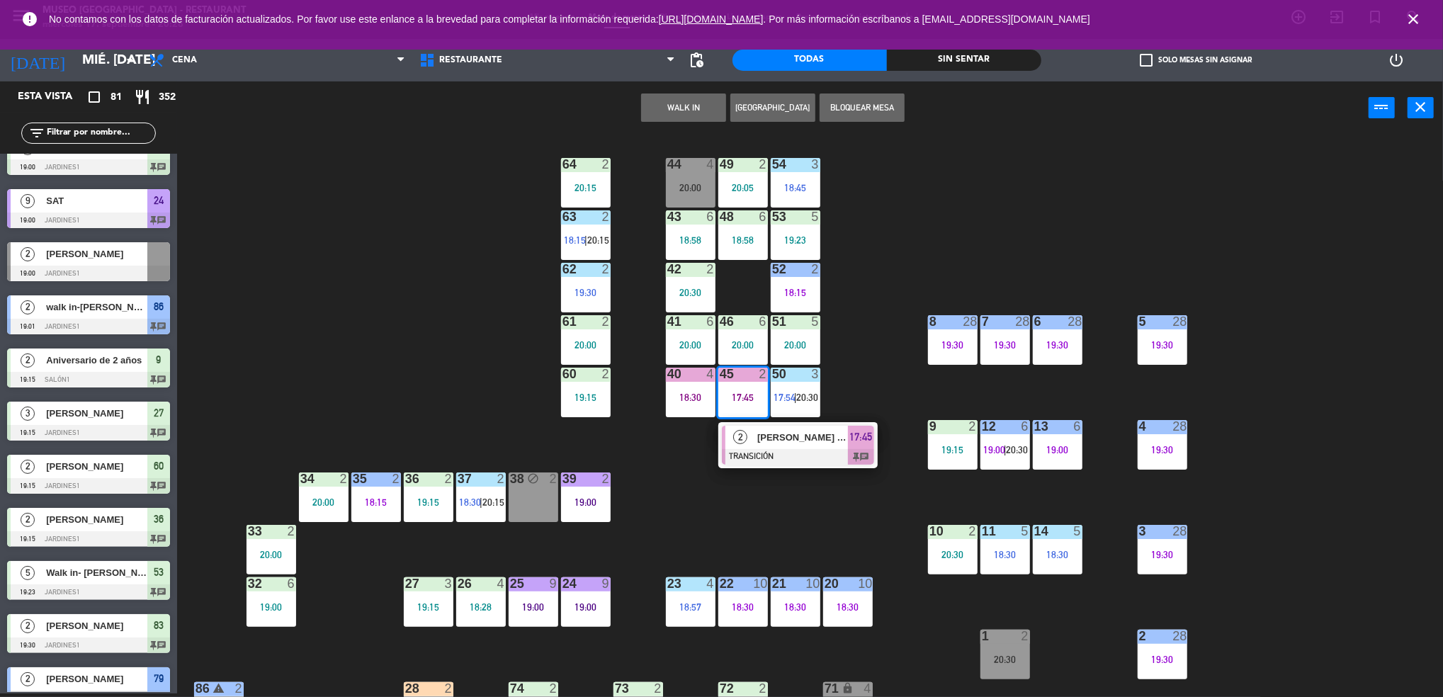
click at [756, 433] on div "nicolas de la cruz minaya" at bounding box center [802, 437] width 92 height 23
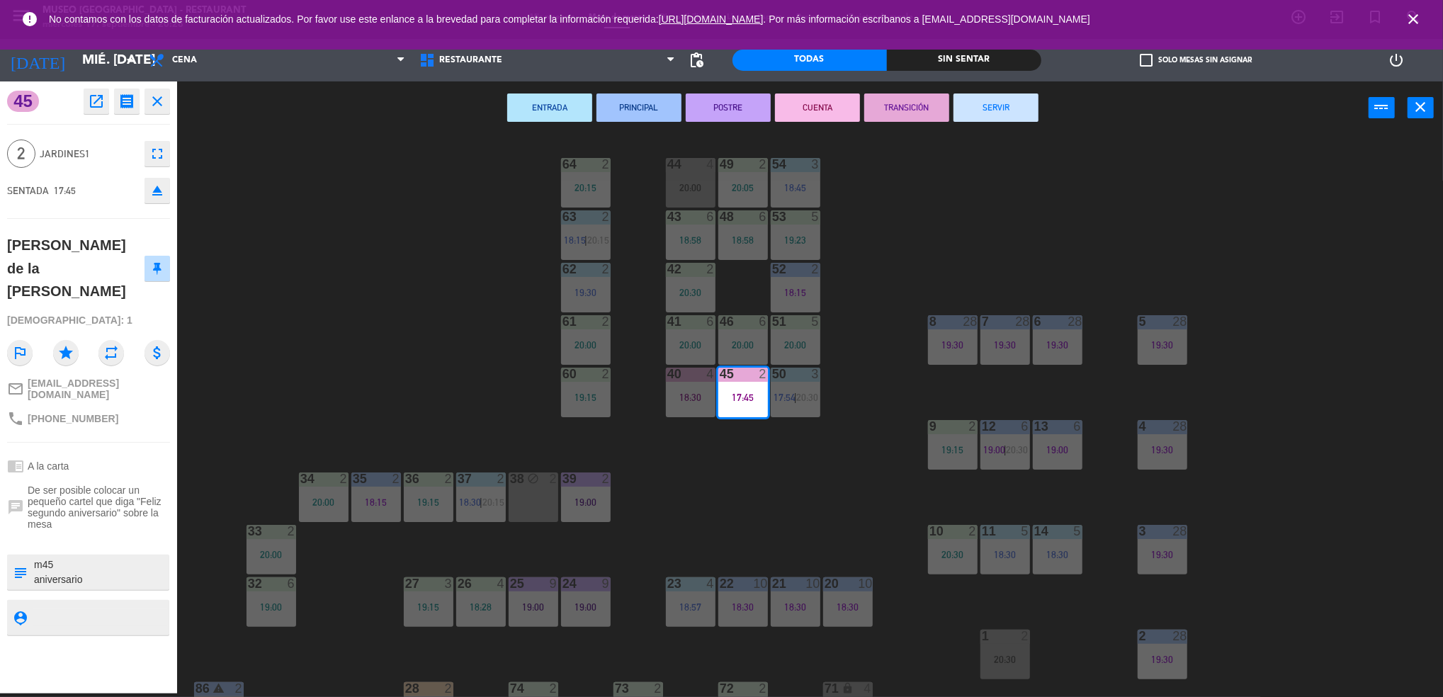
click at [983, 102] on button "SERVIR" at bounding box center [996, 108] width 85 height 28
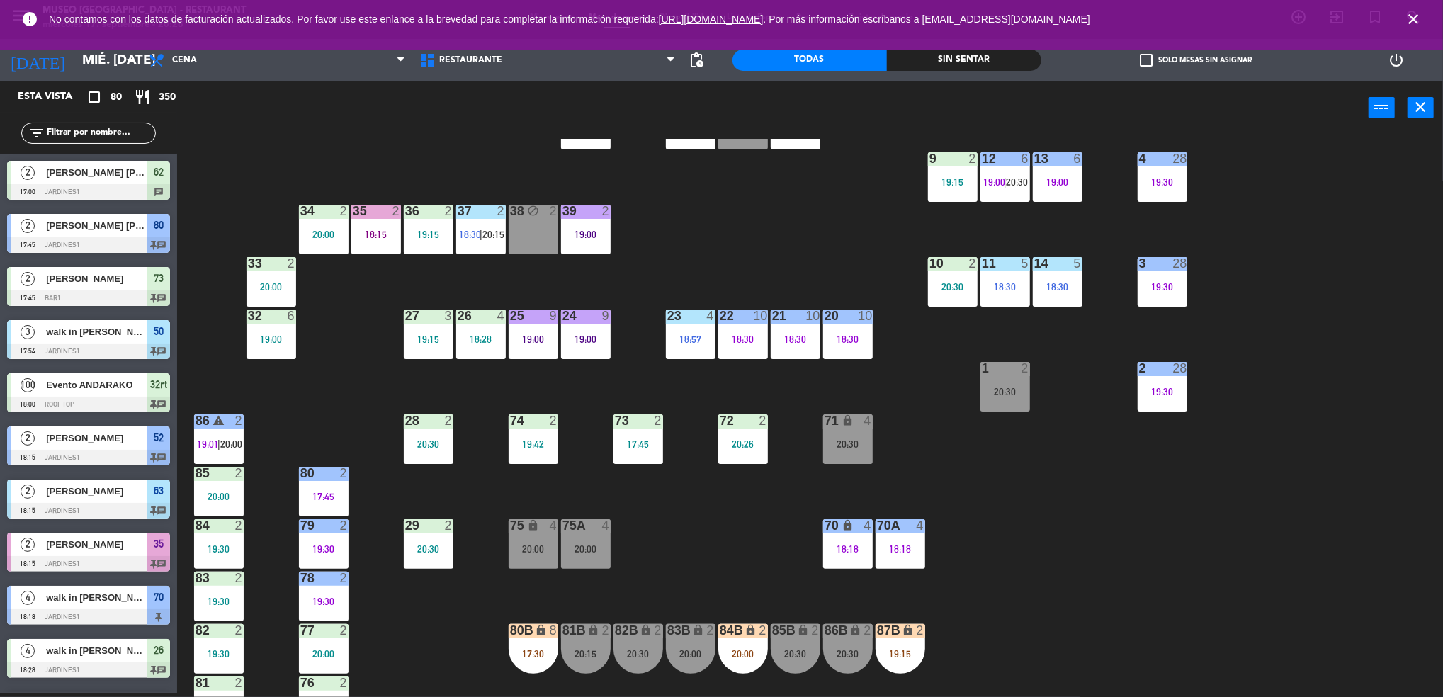
scroll to position [274, 0]
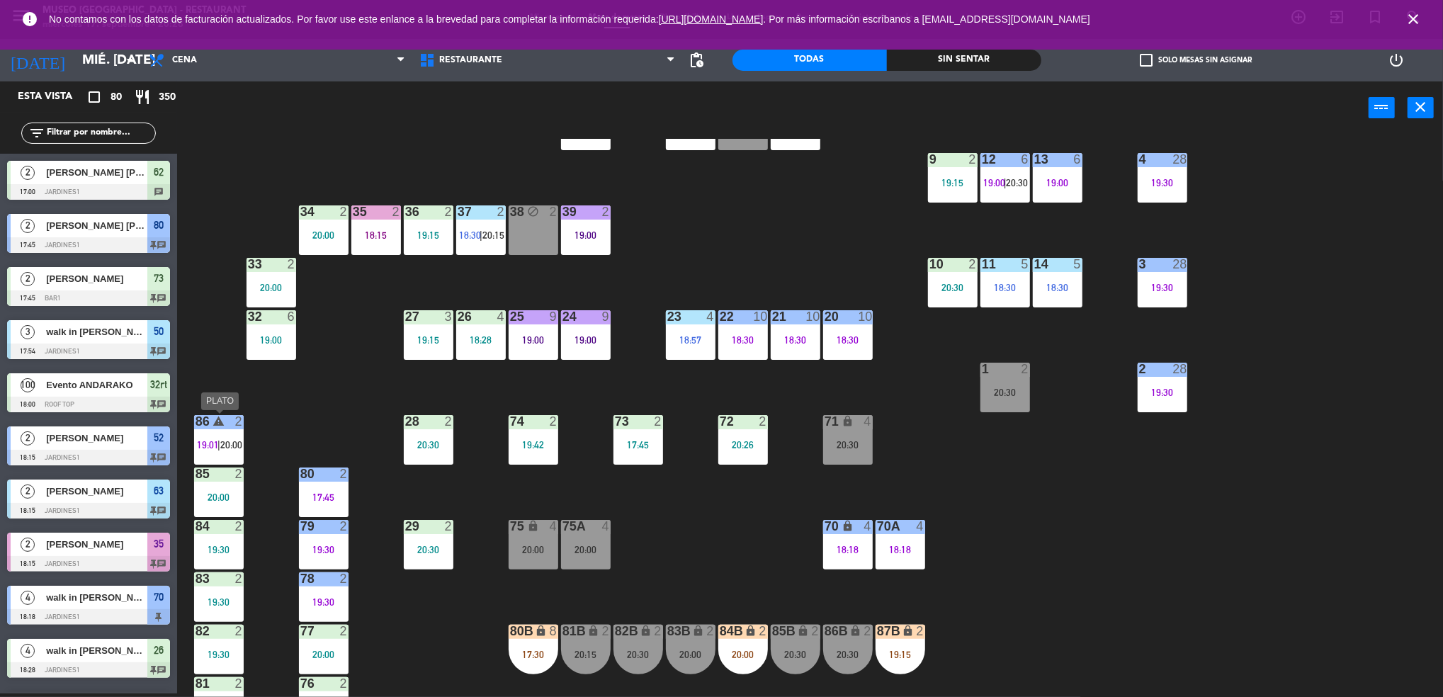
click at [224, 432] on div "86 warning 2 19:01 | 20:00" at bounding box center [219, 440] width 50 height 50
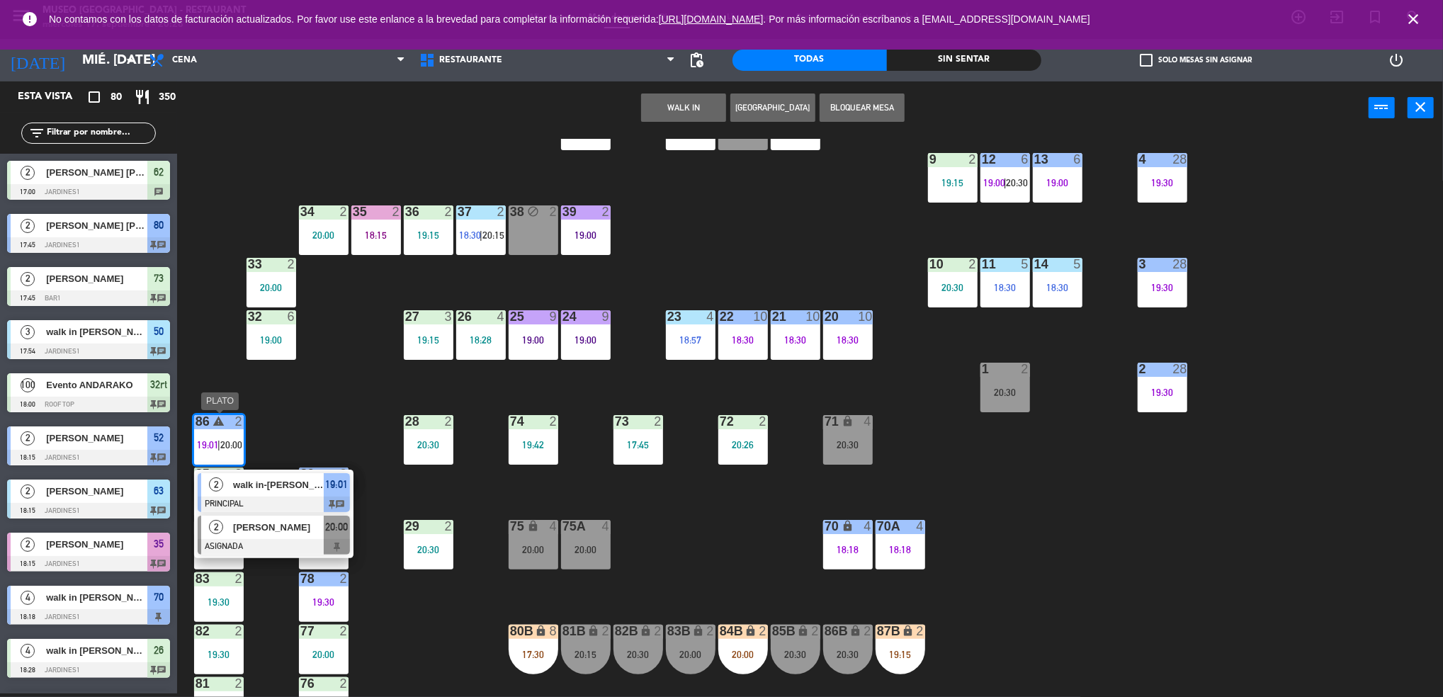
click at [278, 547] on div at bounding box center [274, 547] width 152 height 16
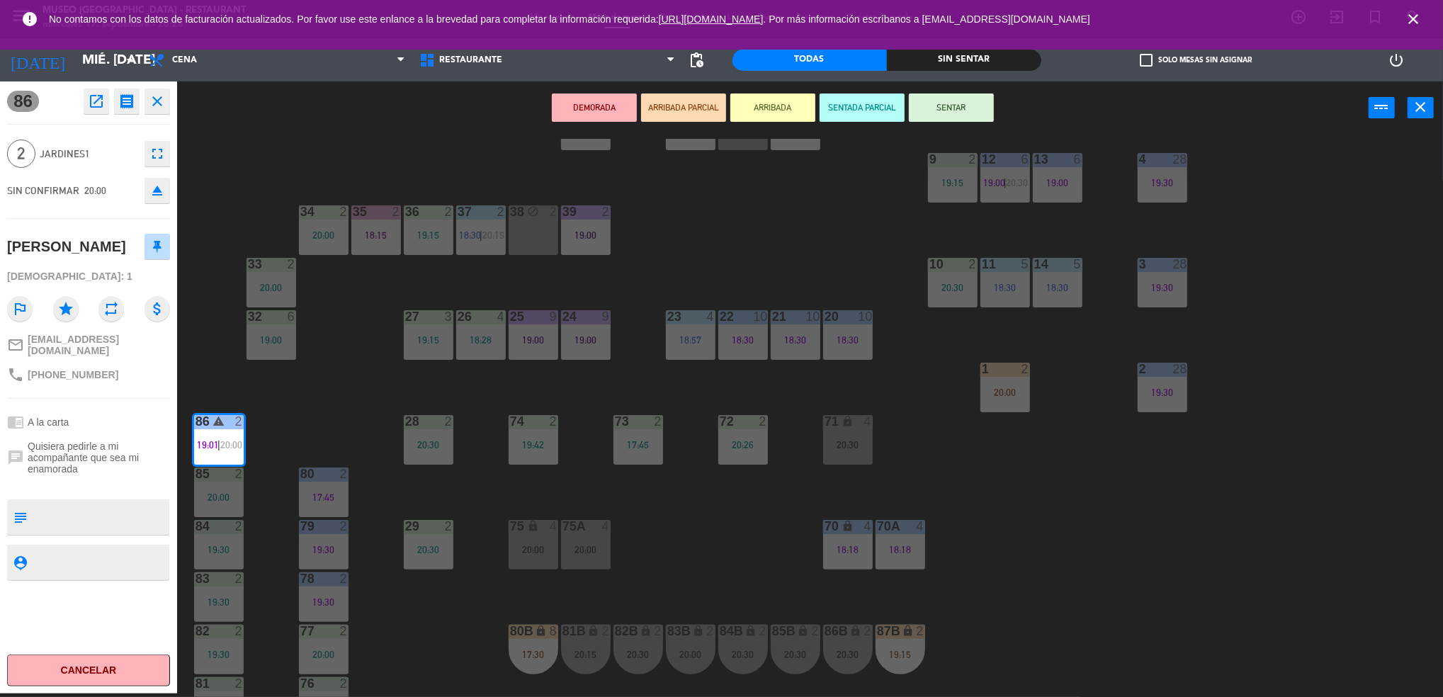
click at [99, 106] on icon "open_in_new" at bounding box center [96, 101] width 17 height 17
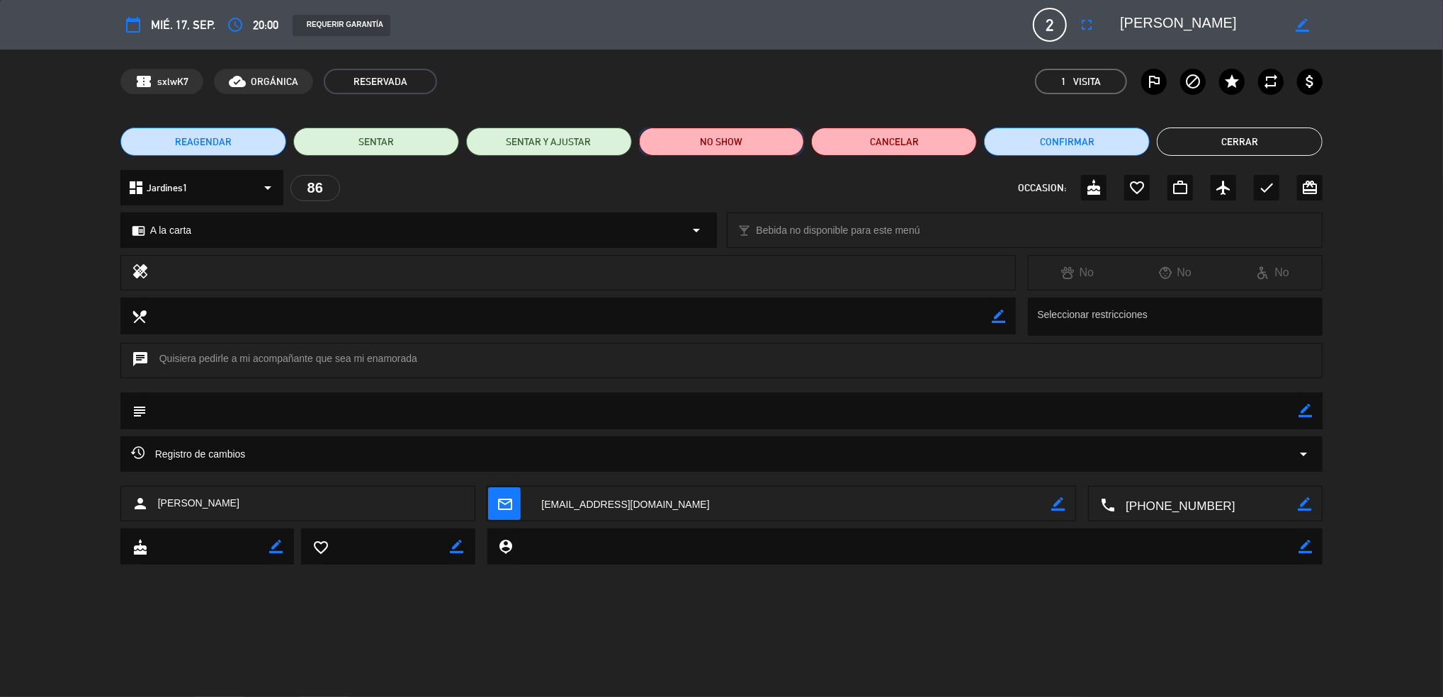
click at [740, 134] on button "NO SHOW" at bounding box center [722, 142] width 166 height 28
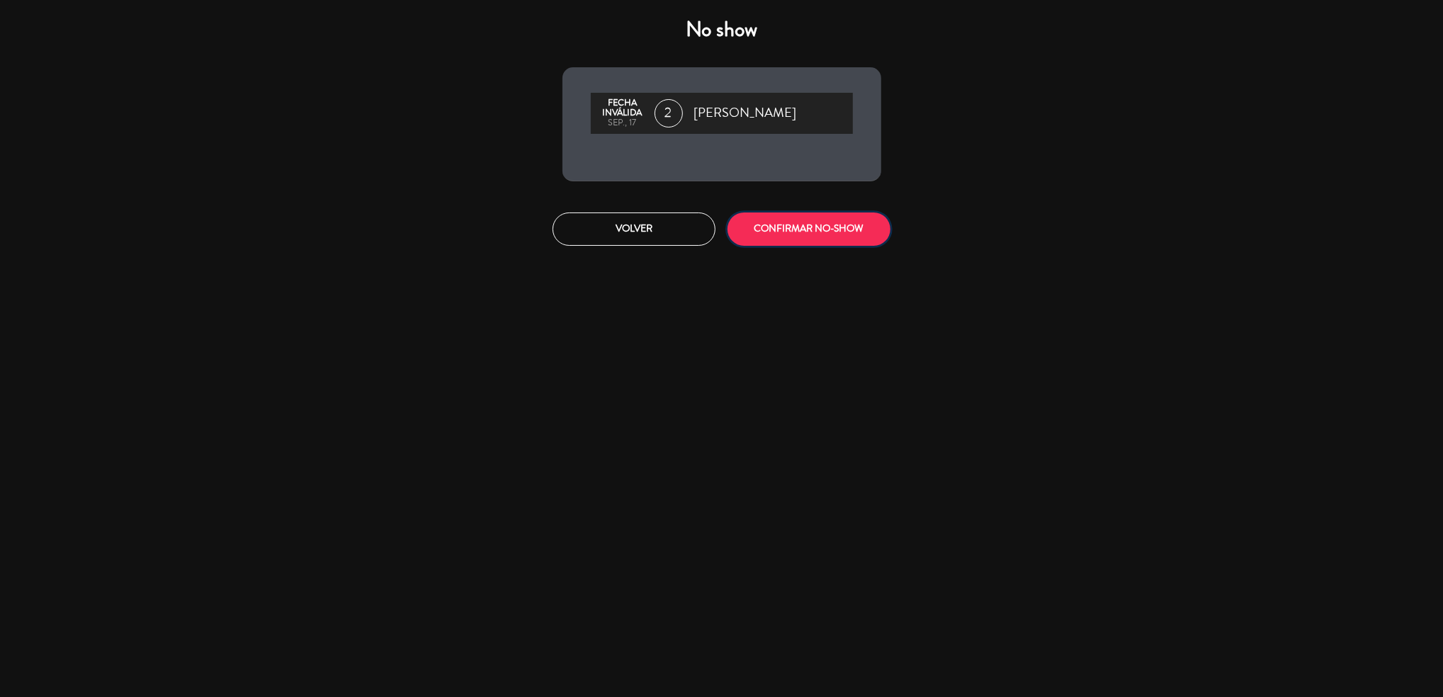
click at [817, 231] on button "CONFIRMAR NO-SHOW" at bounding box center [809, 229] width 163 height 33
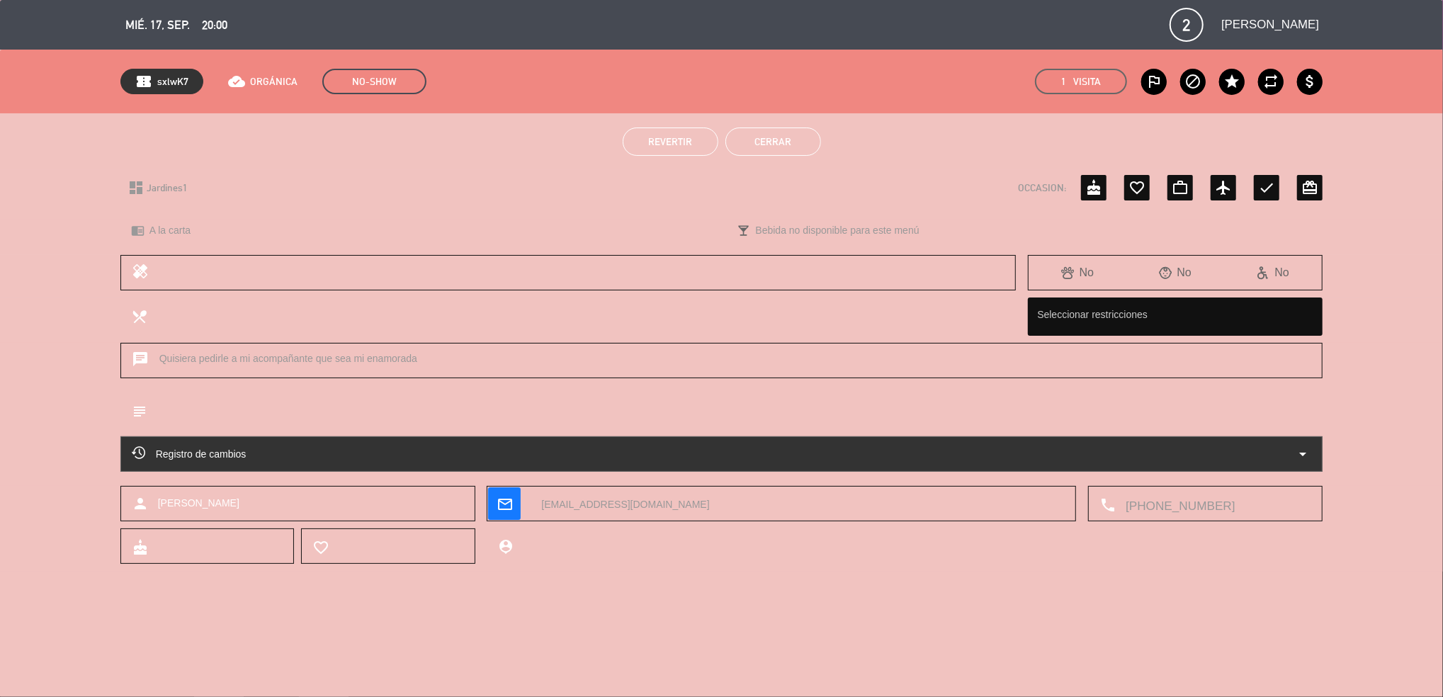
click at [769, 154] on button "Cerrar" at bounding box center [774, 142] width 96 height 28
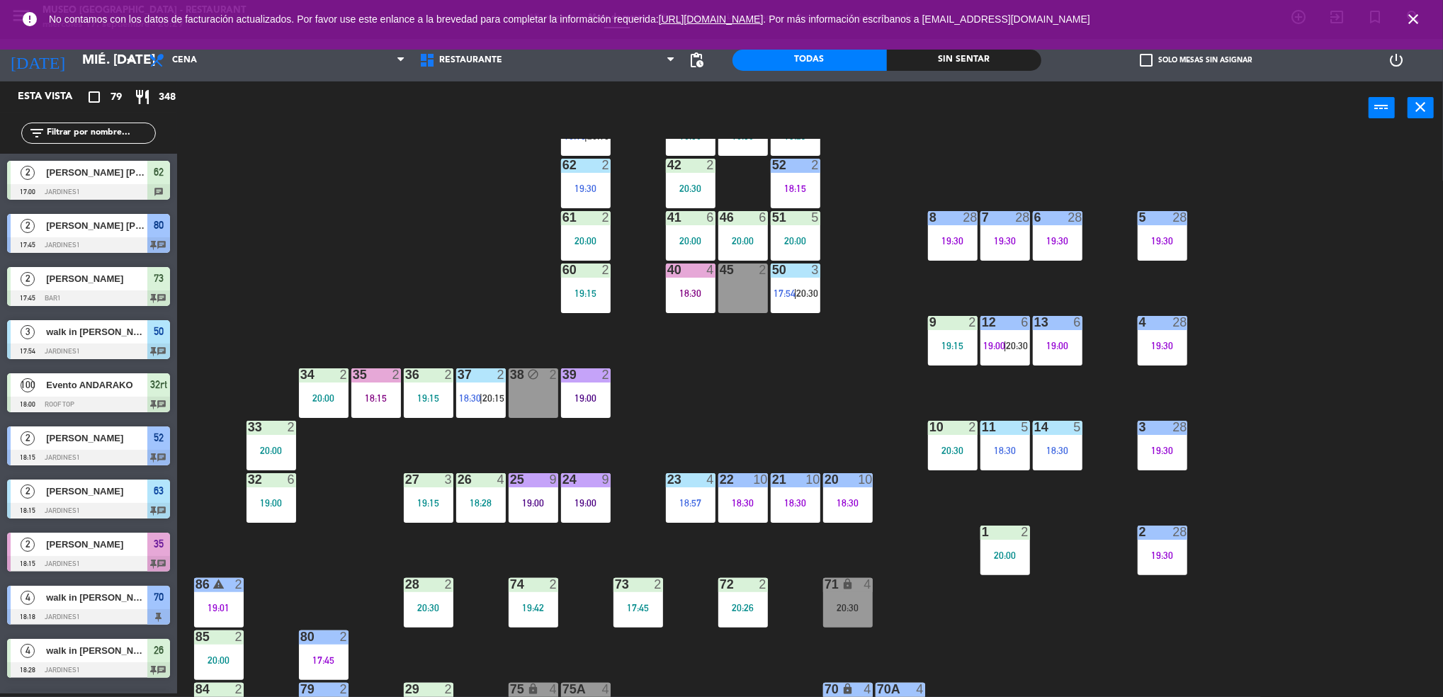
scroll to position [110, 0]
click at [994, 347] on span "19:00" at bounding box center [995, 346] width 22 height 11
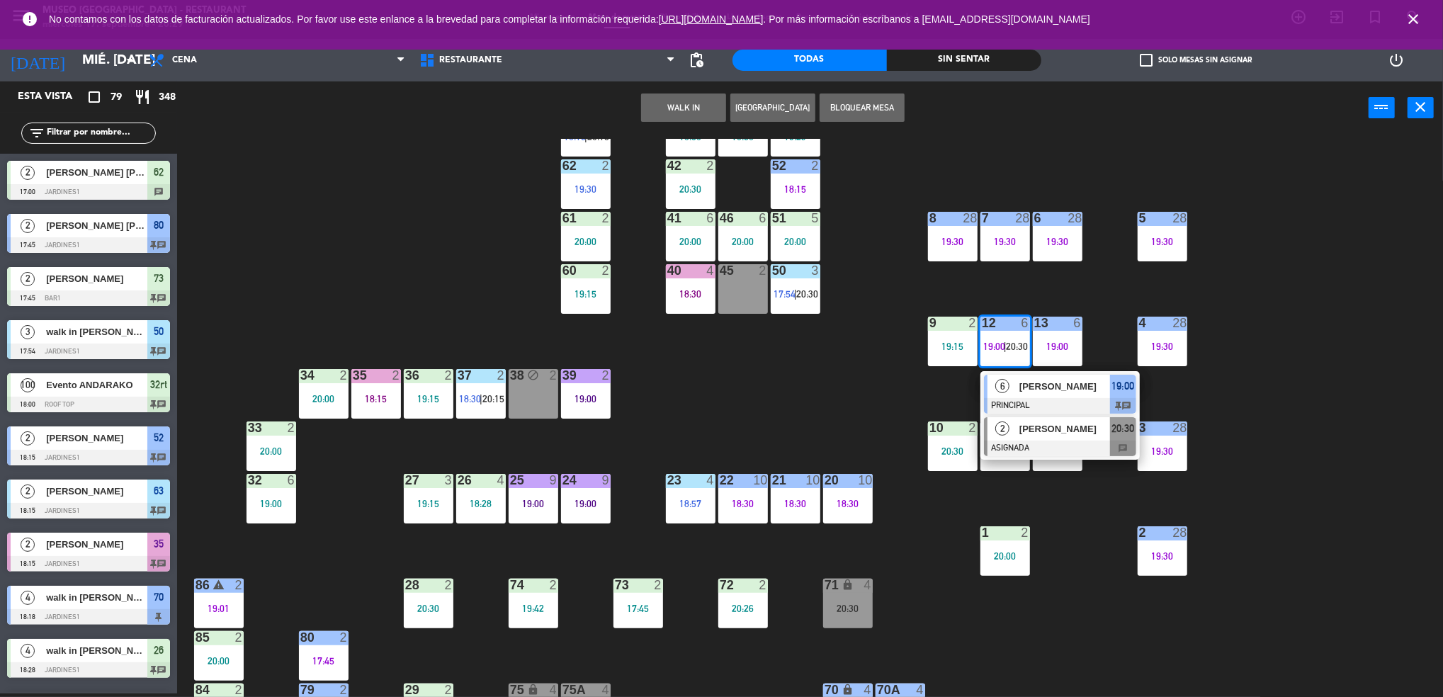
click at [1006, 441] on div at bounding box center [1060, 449] width 152 height 16
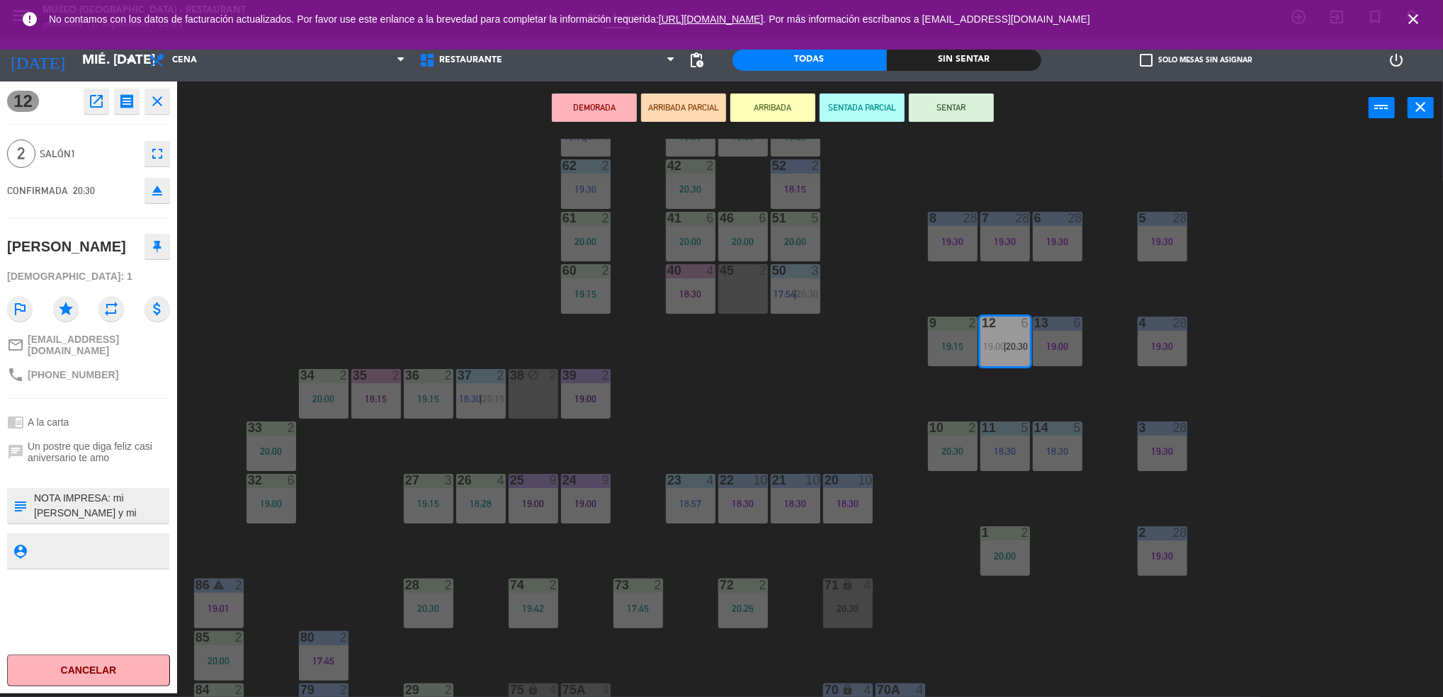
click at [544, 395] on div "38 block 2" at bounding box center [534, 394] width 50 height 50
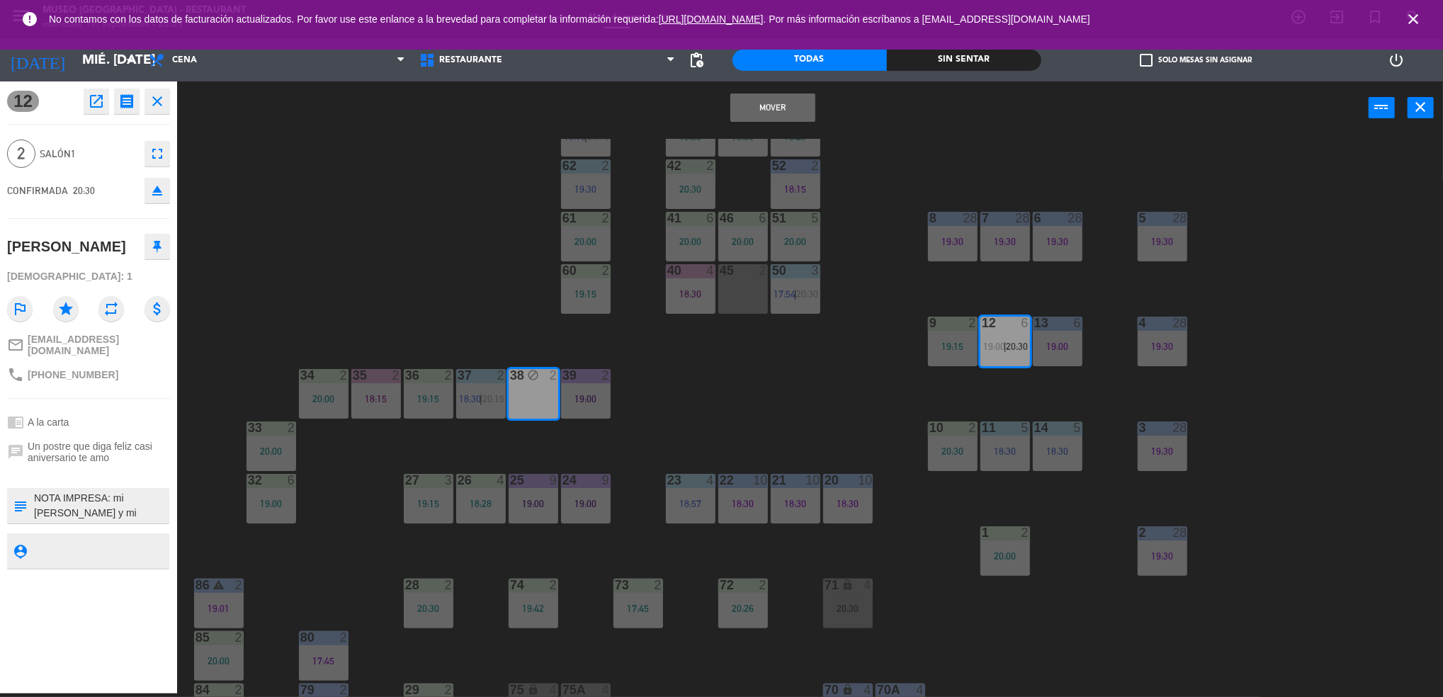
click at [754, 117] on button "Mover" at bounding box center [773, 108] width 85 height 28
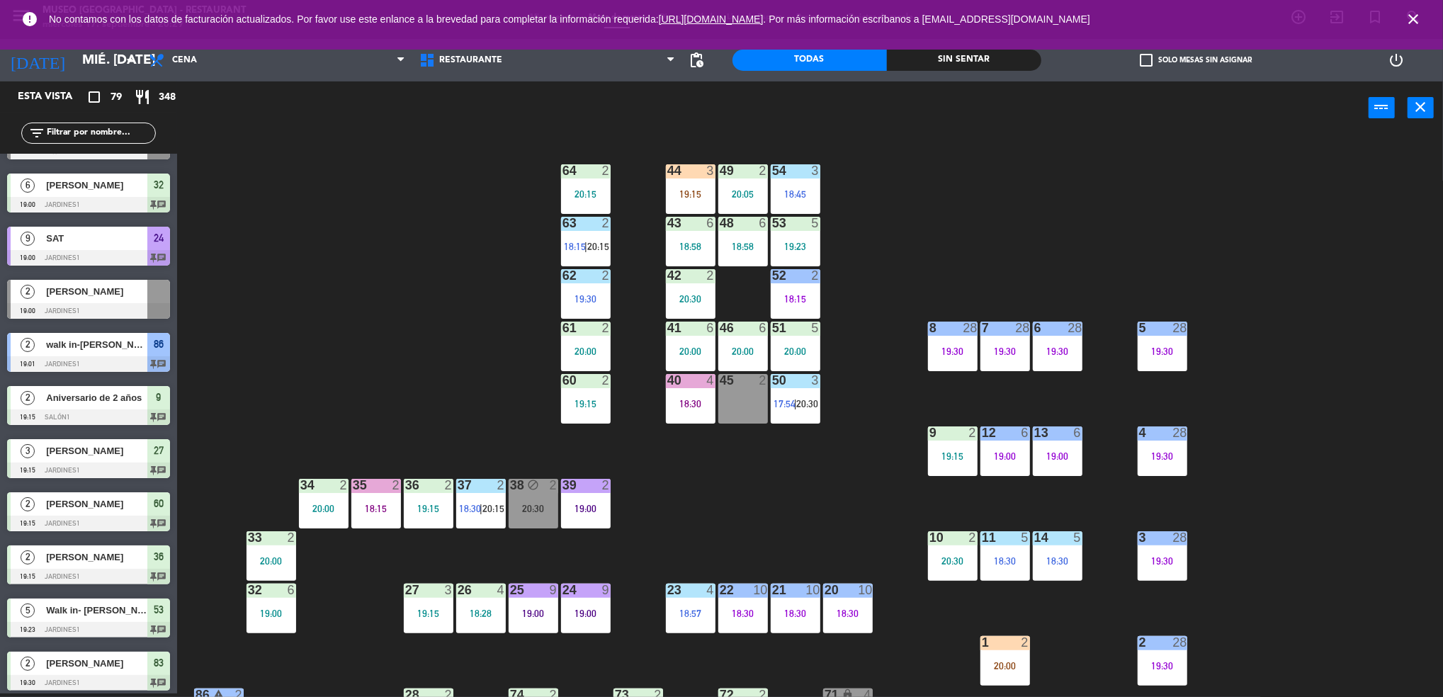
scroll to position [4, 0]
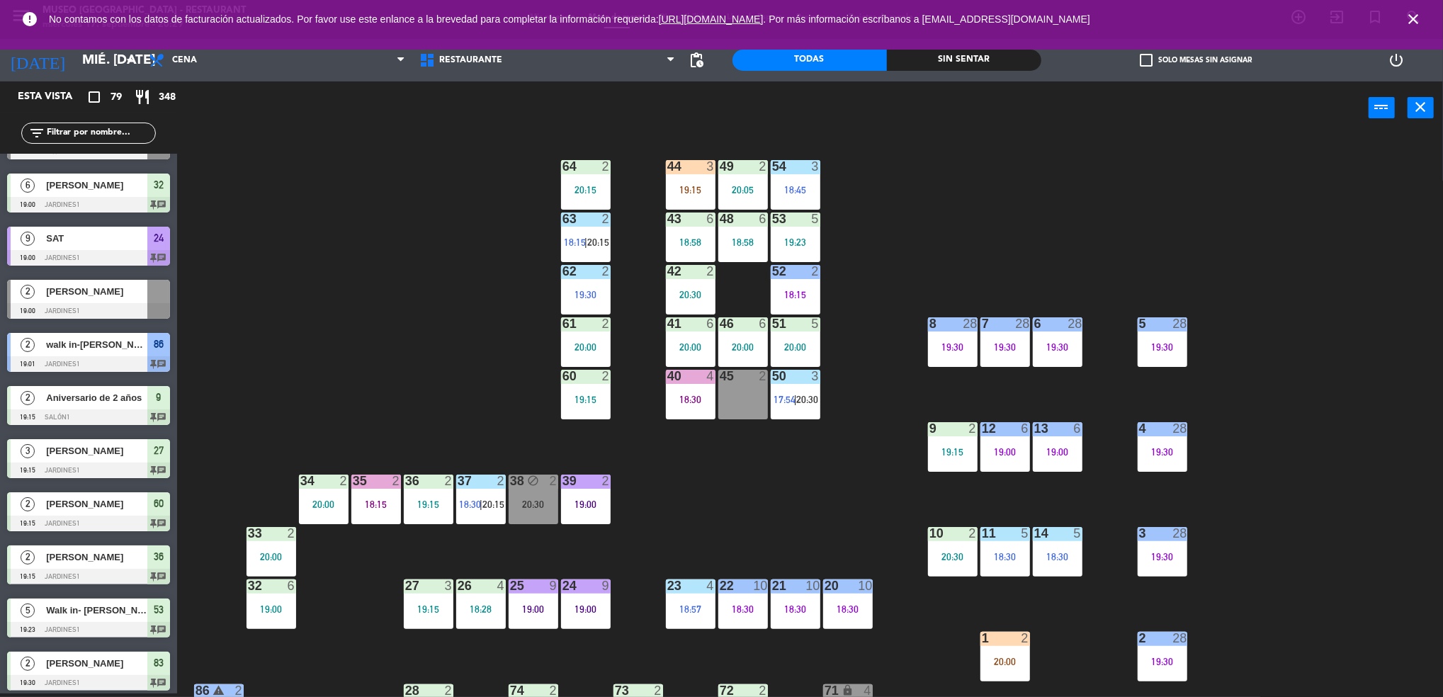
click at [813, 392] on div "50 3 17:54 | 20:30" at bounding box center [796, 395] width 50 height 50
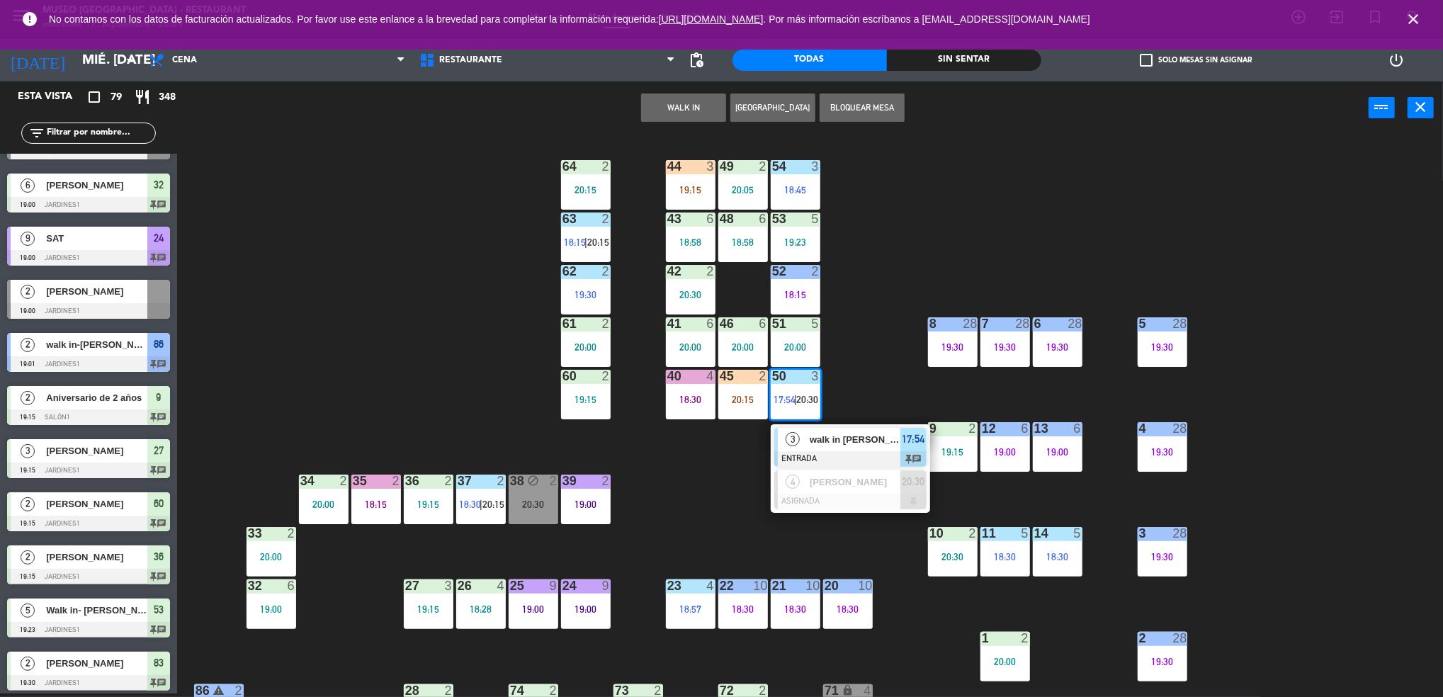
click at [708, 503] on div "44 3 19:15 49 2 20:05 54 3 18:45 64 2 20:15 48 6 18:58 53 5 19:23 63 2 18:15 | …" at bounding box center [817, 418] width 1252 height 559
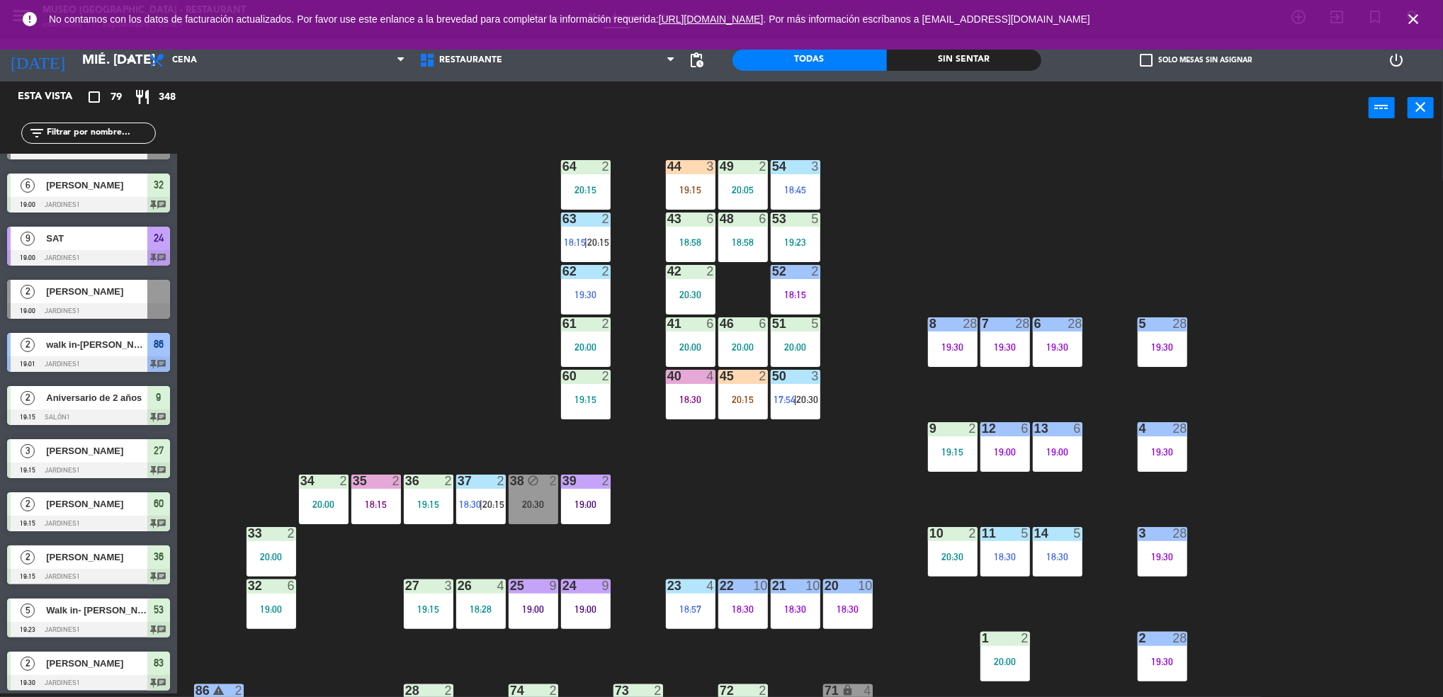
scroll to position [459, 0]
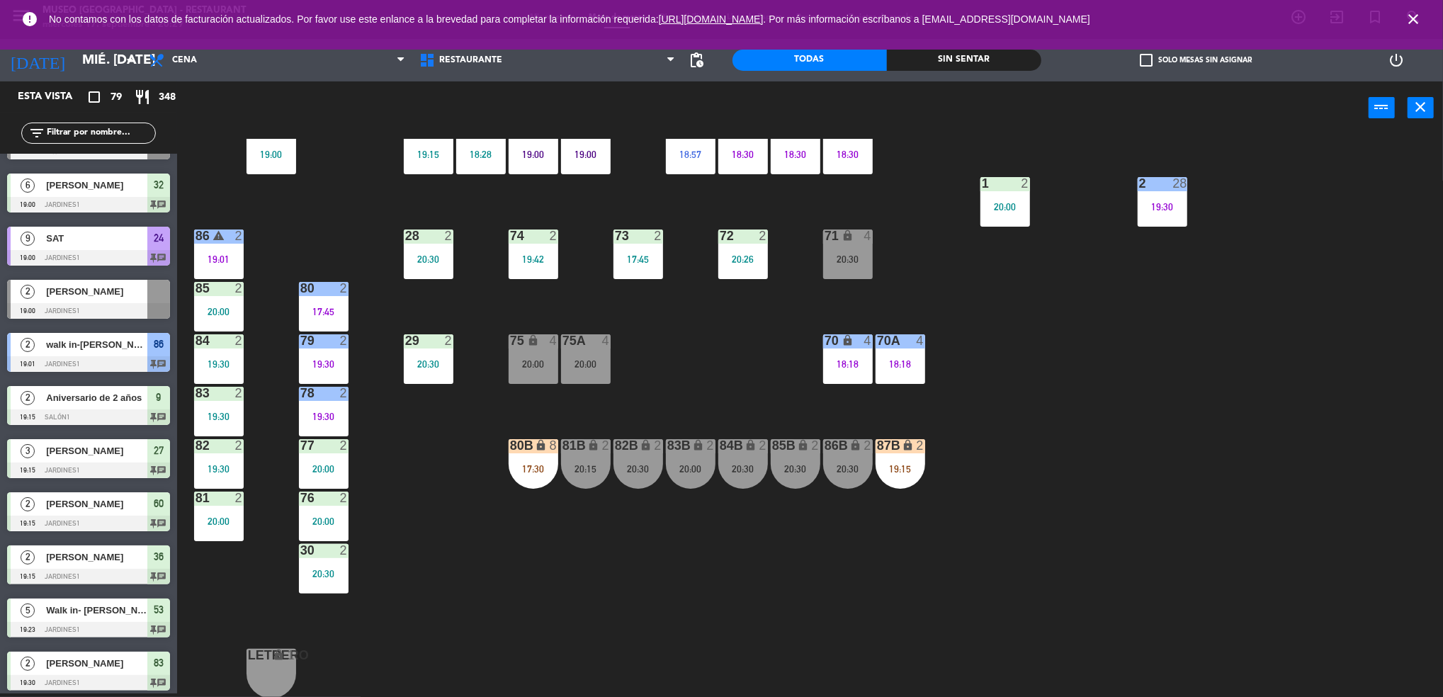
click at [598, 366] on div "20:00" at bounding box center [586, 364] width 50 height 10
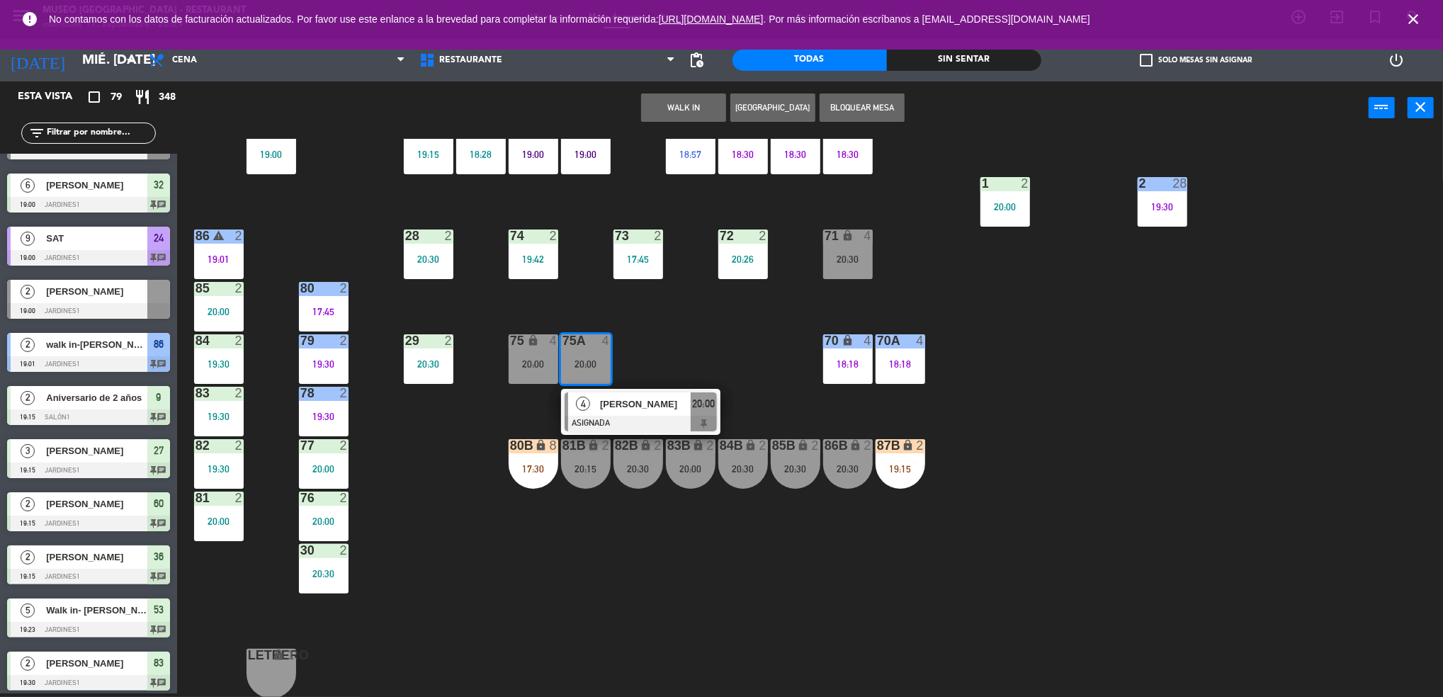
click at [651, 430] on div at bounding box center [641, 424] width 152 height 16
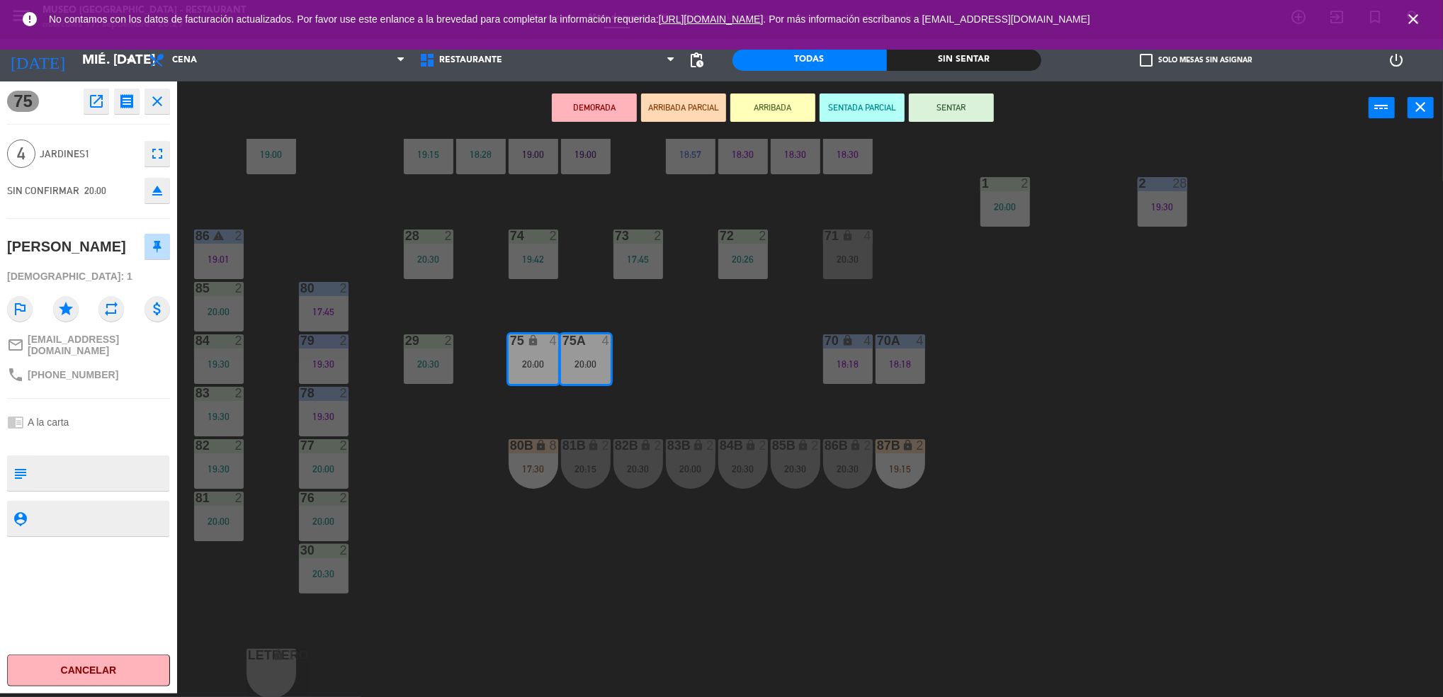
click at [645, 405] on div "44 3 19:15 49 2 20:05 54 3 18:45 64 2 20:15 48 6 18:58 53 5 19:23 63 2 18:15 | …" at bounding box center [817, 418] width 1252 height 559
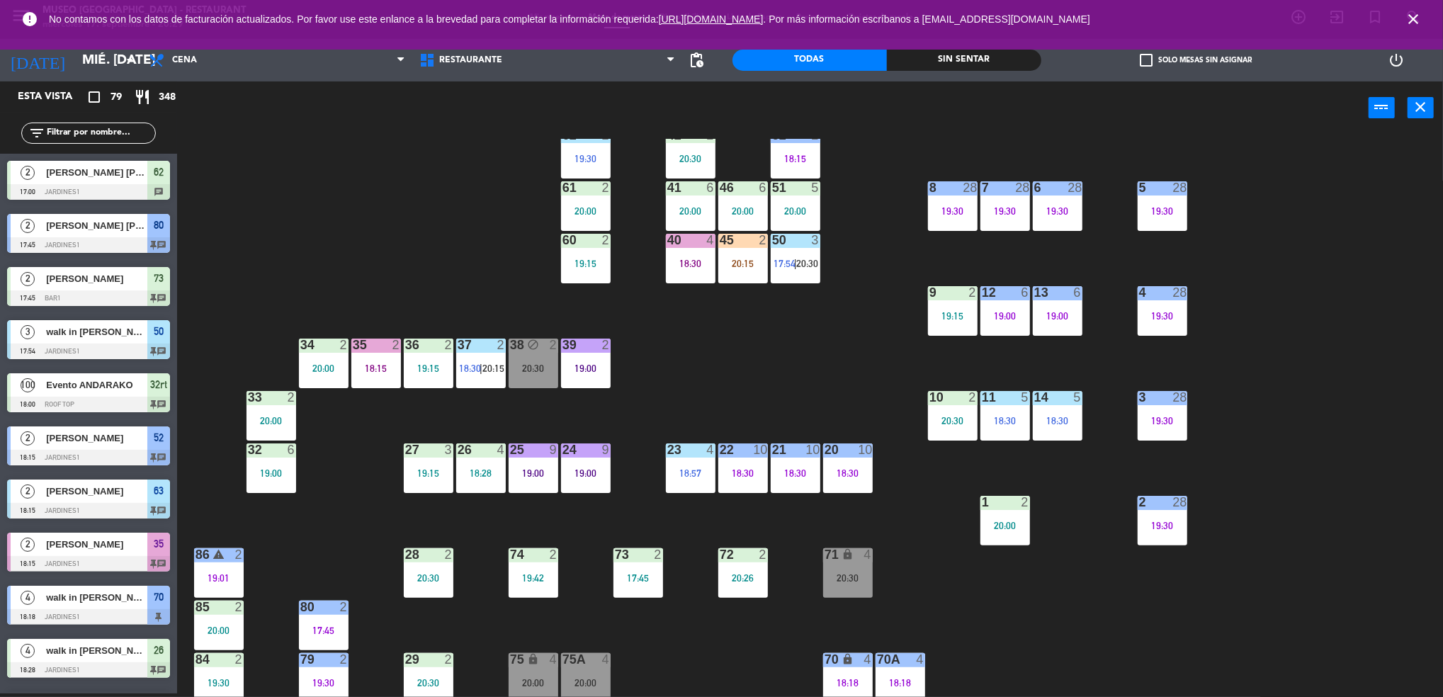
scroll to position [55, 0]
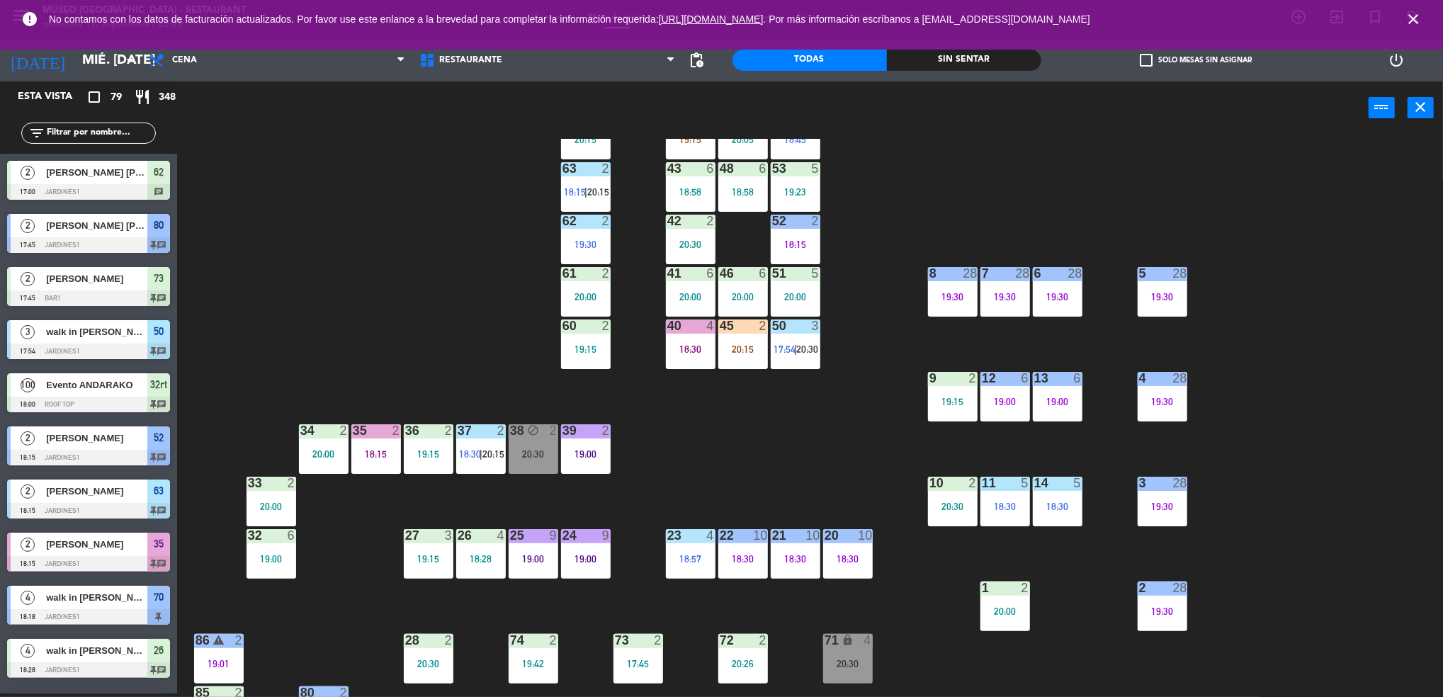
click at [1009, 607] on div "20:00" at bounding box center [1006, 612] width 50 height 10
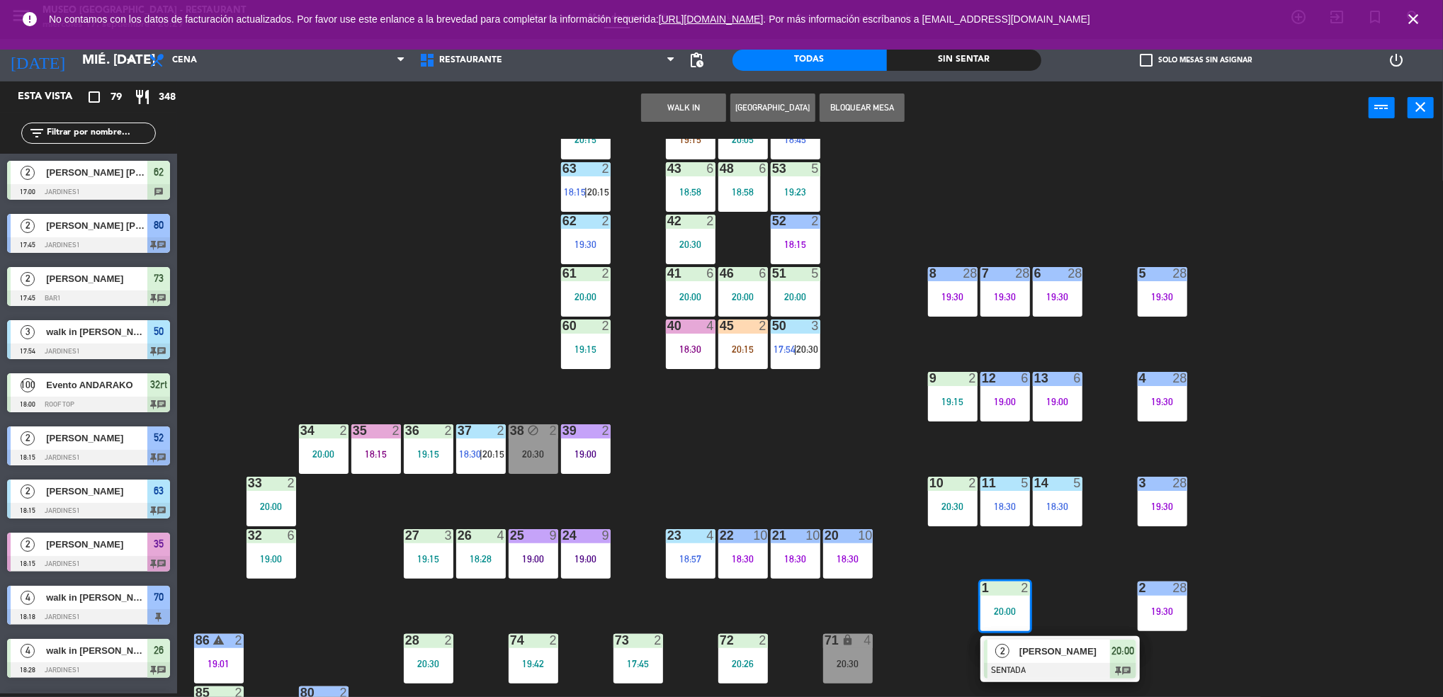
click at [1039, 651] on span "Jhoan Aval" at bounding box center [1065, 651] width 91 height 15
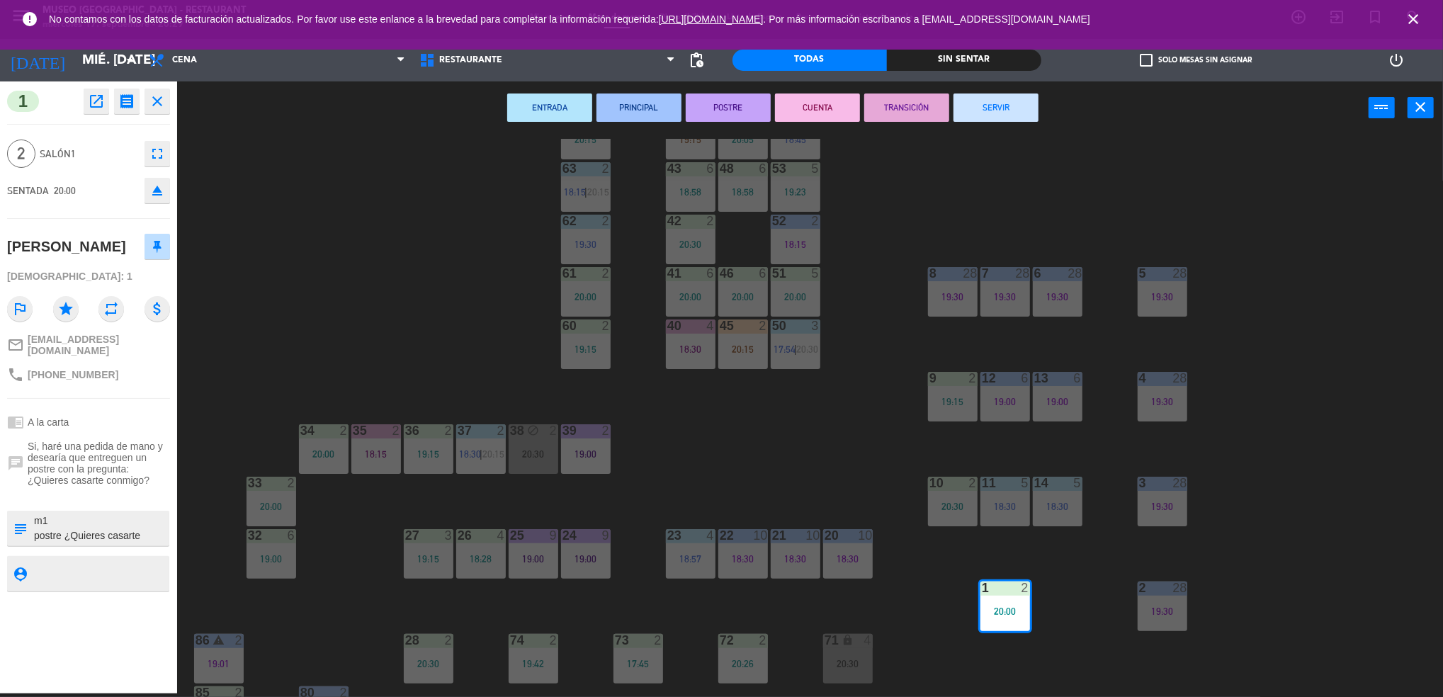
click at [123, 514] on textarea at bounding box center [100, 529] width 135 height 30
click at [773, 493] on div "44 3 19:15 49 2 20:05 54 3 18:45 64 2 20:15 48 6 18:58 53 5 19:23 63 2 18:15 | …" at bounding box center [817, 418] width 1252 height 559
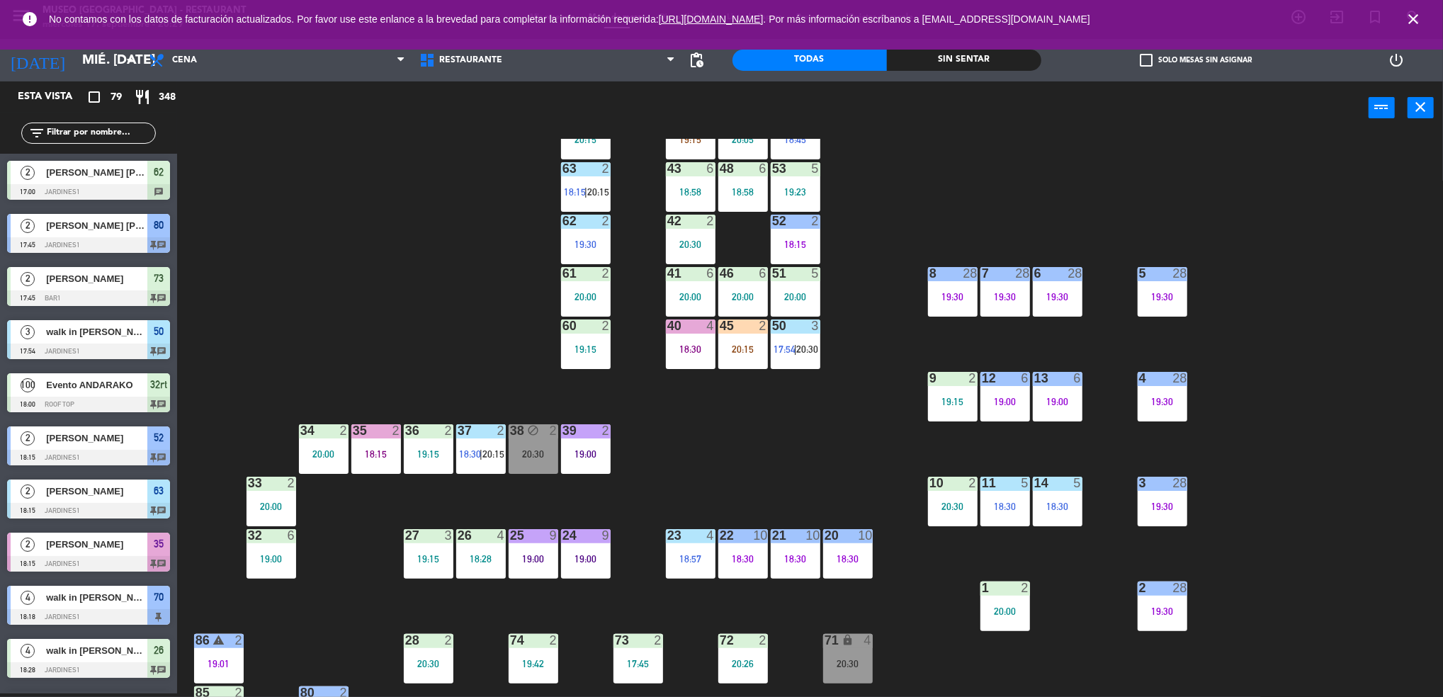
scroll to position [4, 0]
click at [369, 475] on div "44 3 19:15 49 2 20:05 54 3 18:45 64 2 20:15 48 6 18:58 53 5 19:23 63 2 18:15 | …" at bounding box center [817, 418] width 1252 height 559
click at [614, 437] on div "44 3 19:15 49 2 20:05 54 3 18:45 64 2 20:15 48 6 18:58 53 5 19:23 63 2 18:15 | …" at bounding box center [817, 418] width 1252 height 559
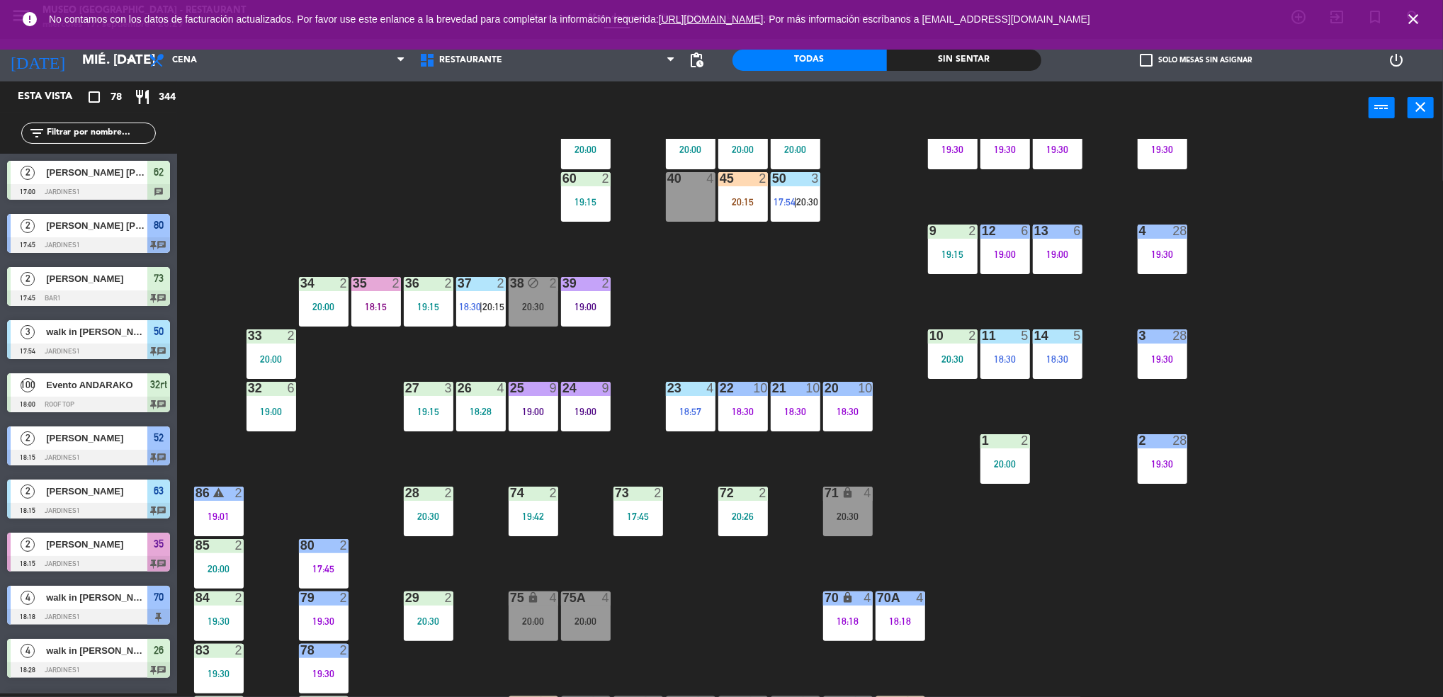
scroll to position [204, 0]
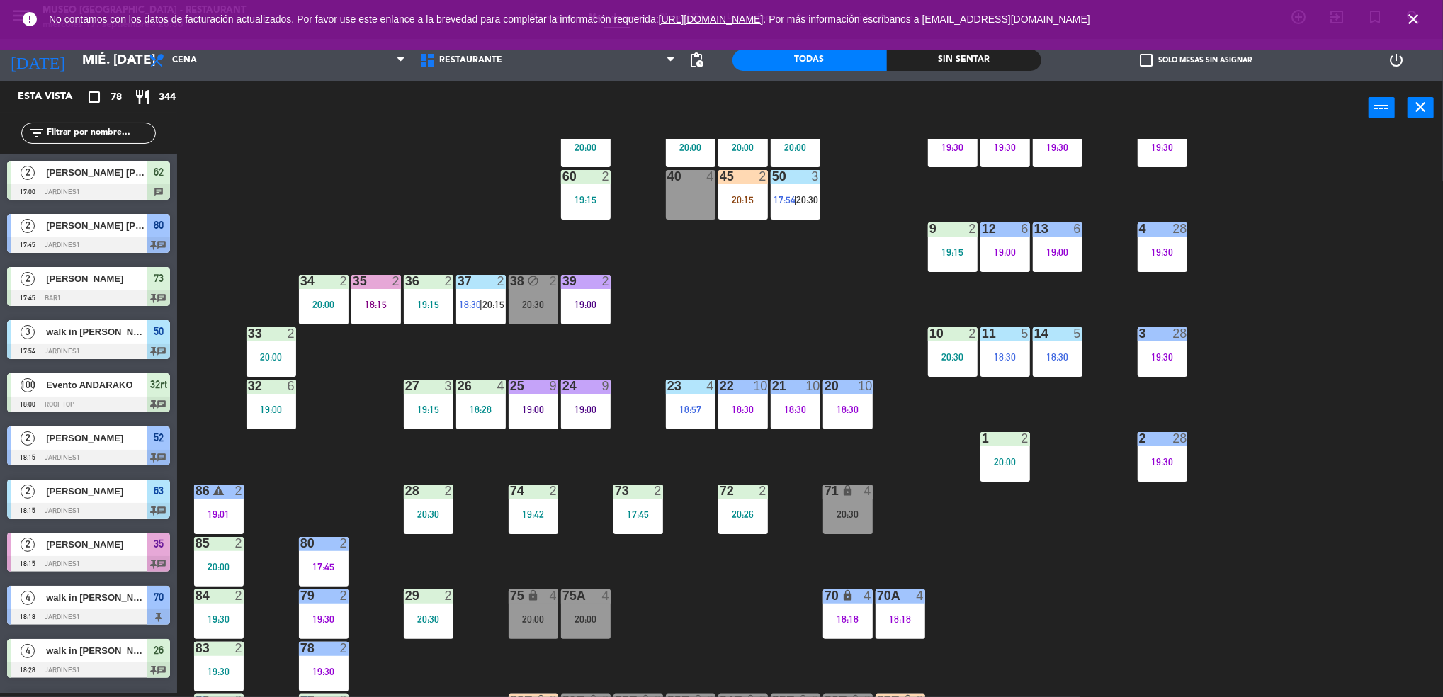
click at [962, 548] on div "44 3 19:15 49 2 20:05 54 3 18:45 64 2 20:15 48 6 18:58 53 5 19:23 63 2 18:15 | …" at bounding box center [817, 418] width 1252 height 559
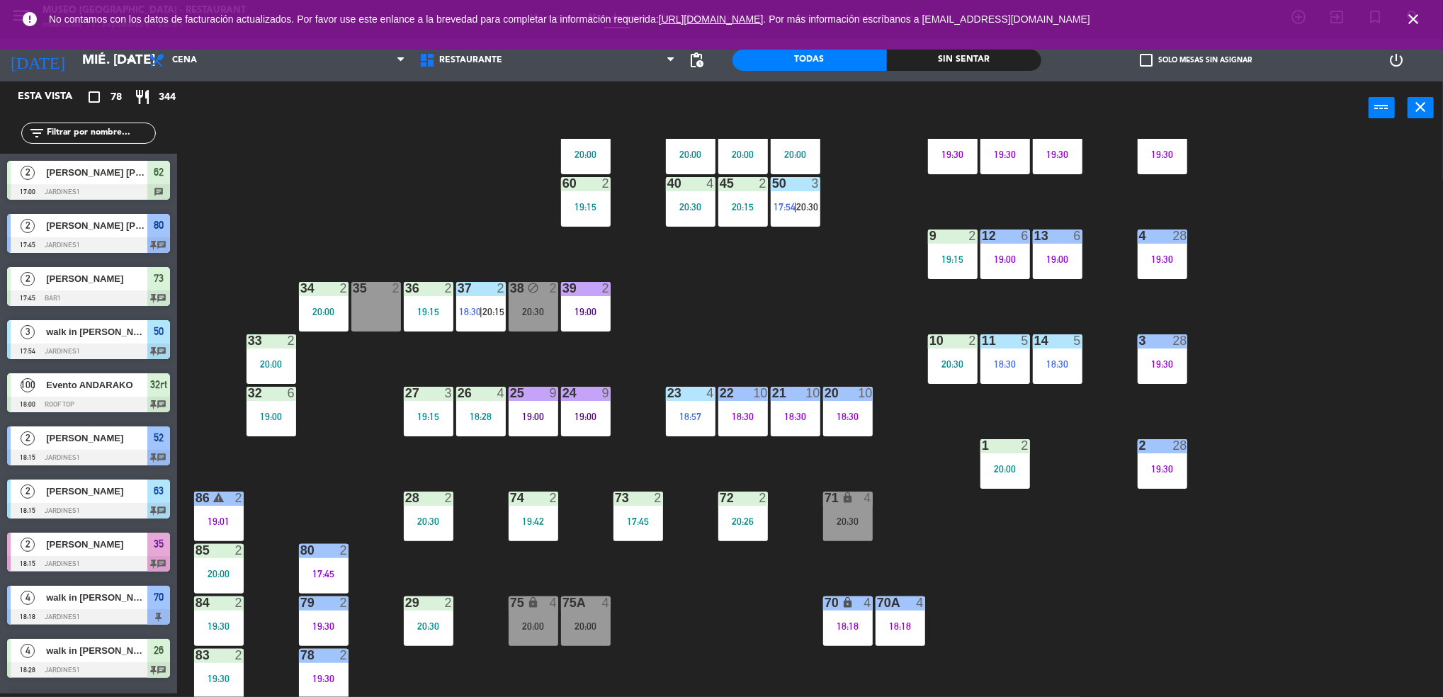
scroll to position [0, 0]
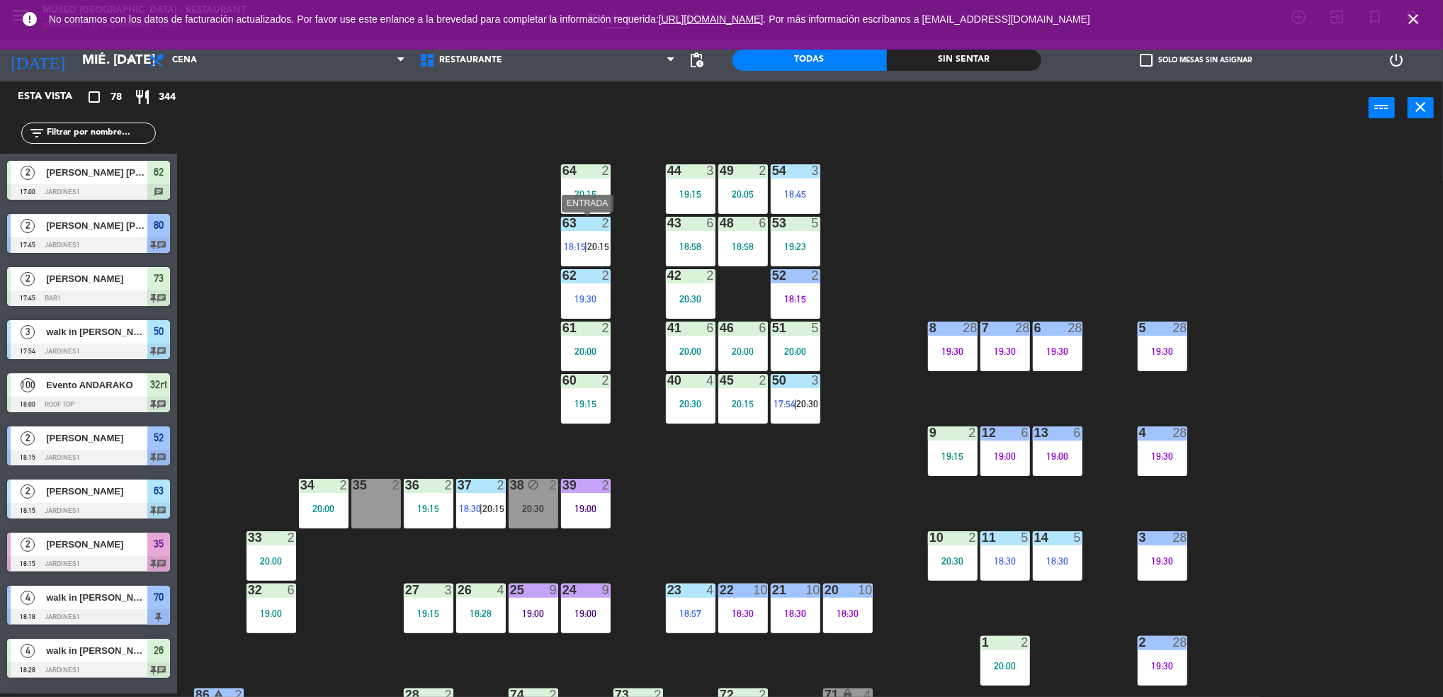
click at [587, 256] on div "63 2 18:15 | 20:15" at bounding box center [586, 242] width 50 height 50
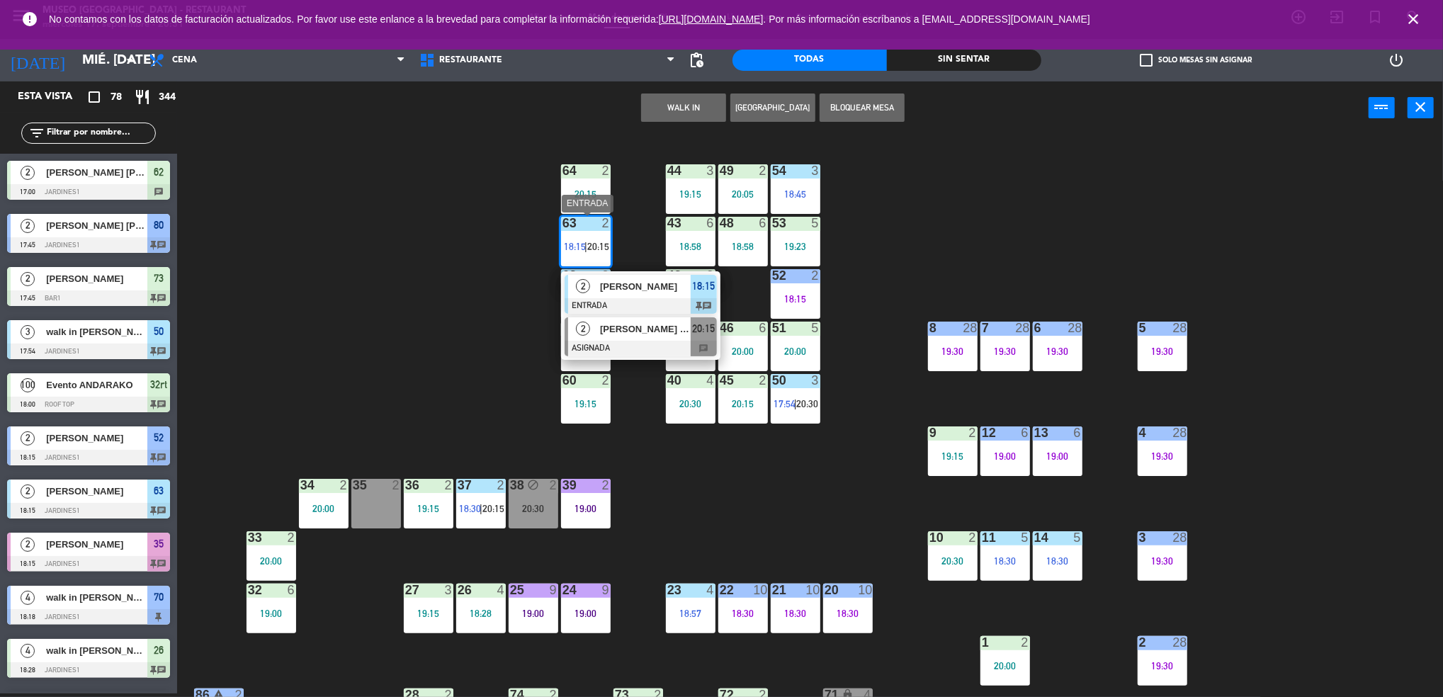
click at [636, 332] on span "Fabricio Vicente Callirgos Miranda" at bounding box center [645, 329] width 91 height 15
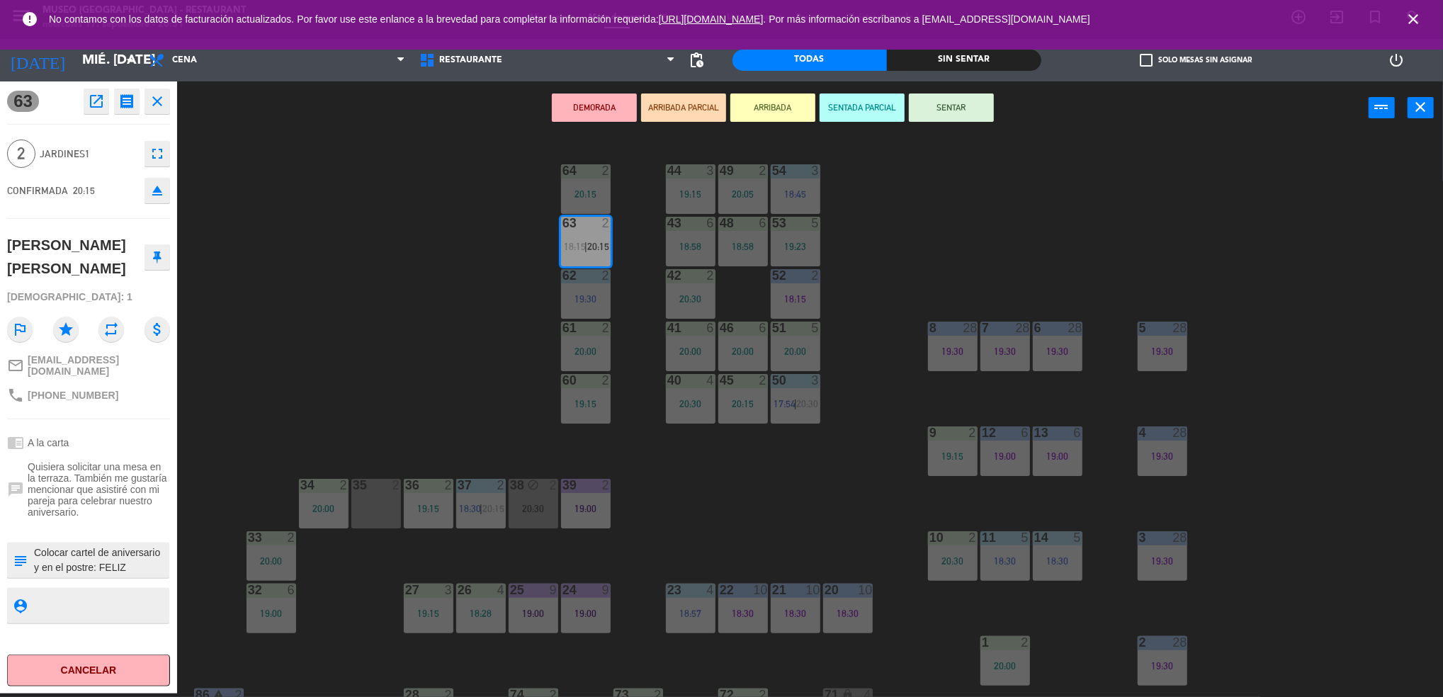
click at [86, 113] on button "open_in_new" at bounding box center [97, 102] width 26 height 26
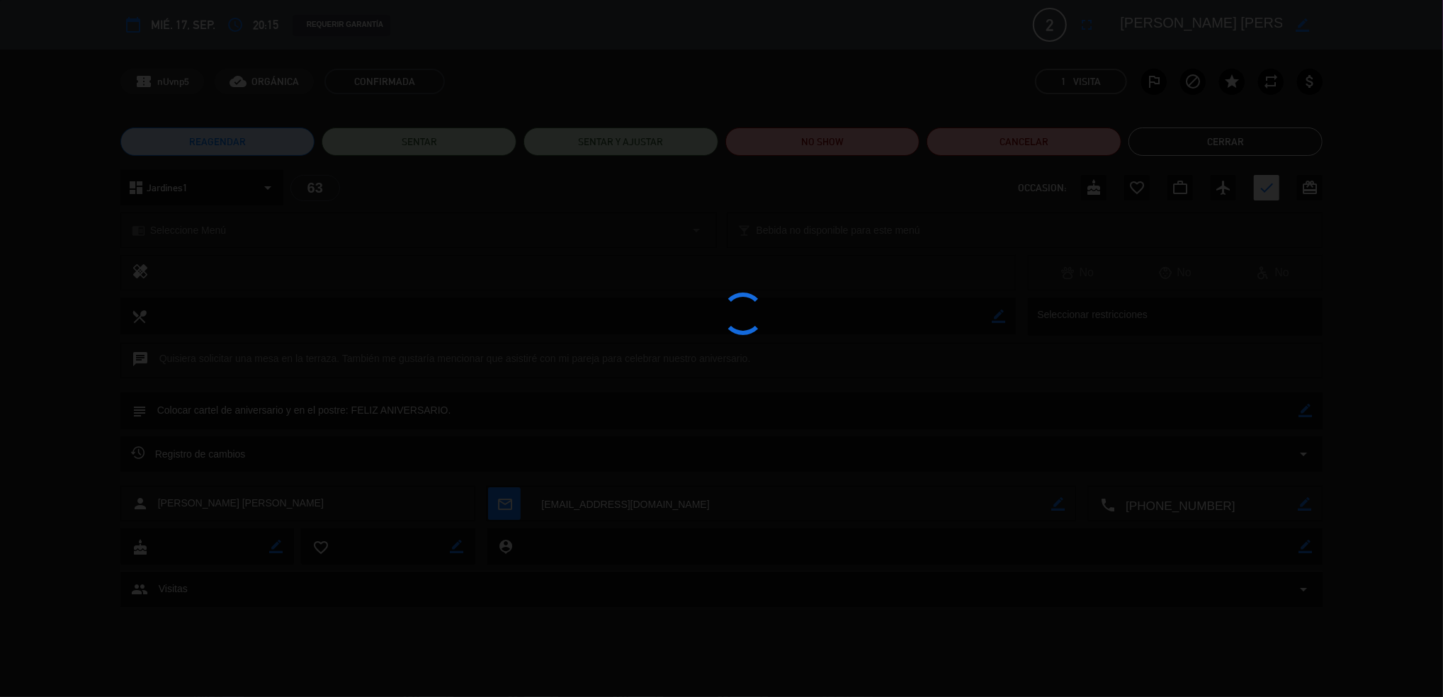
click at [785, 161] on div at bounding box center [721, 348] width 1443 height 697
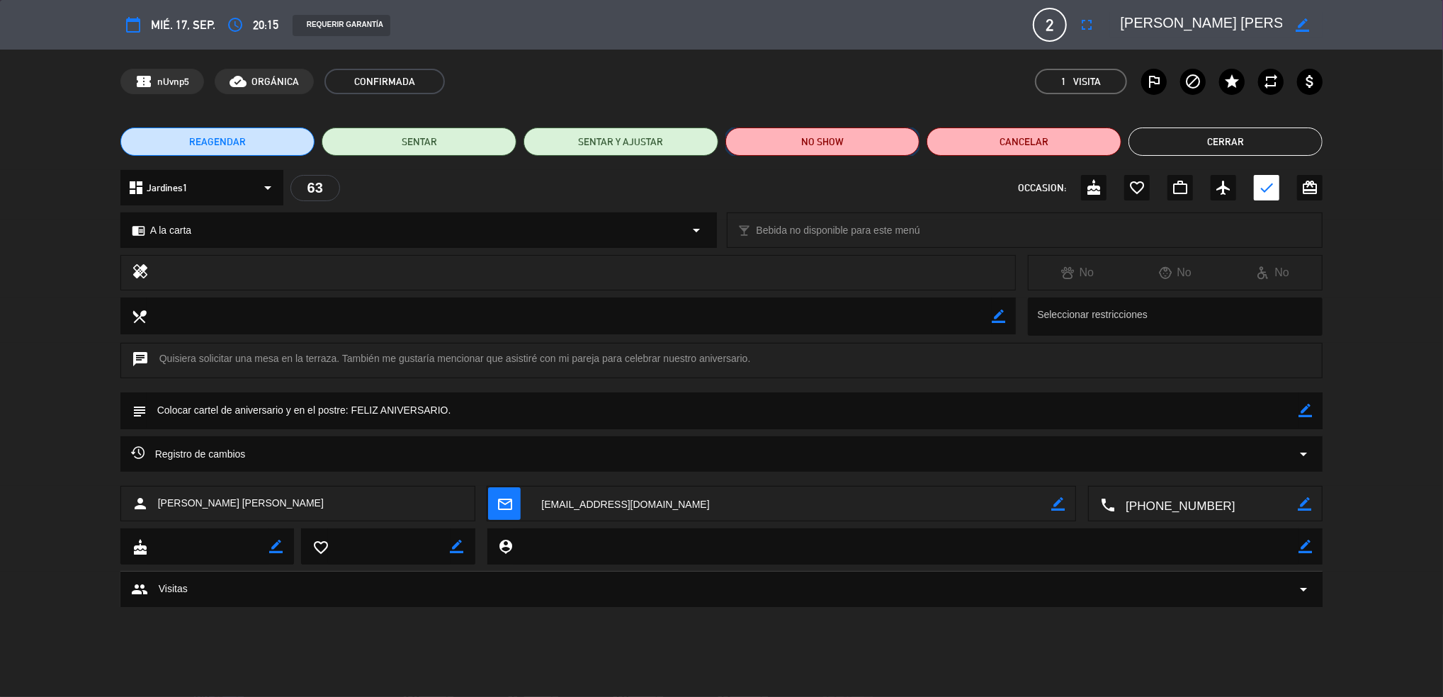
click at [779, 151] on button "NO SHOW" at bounding box center [823, 142] width 195 height 28
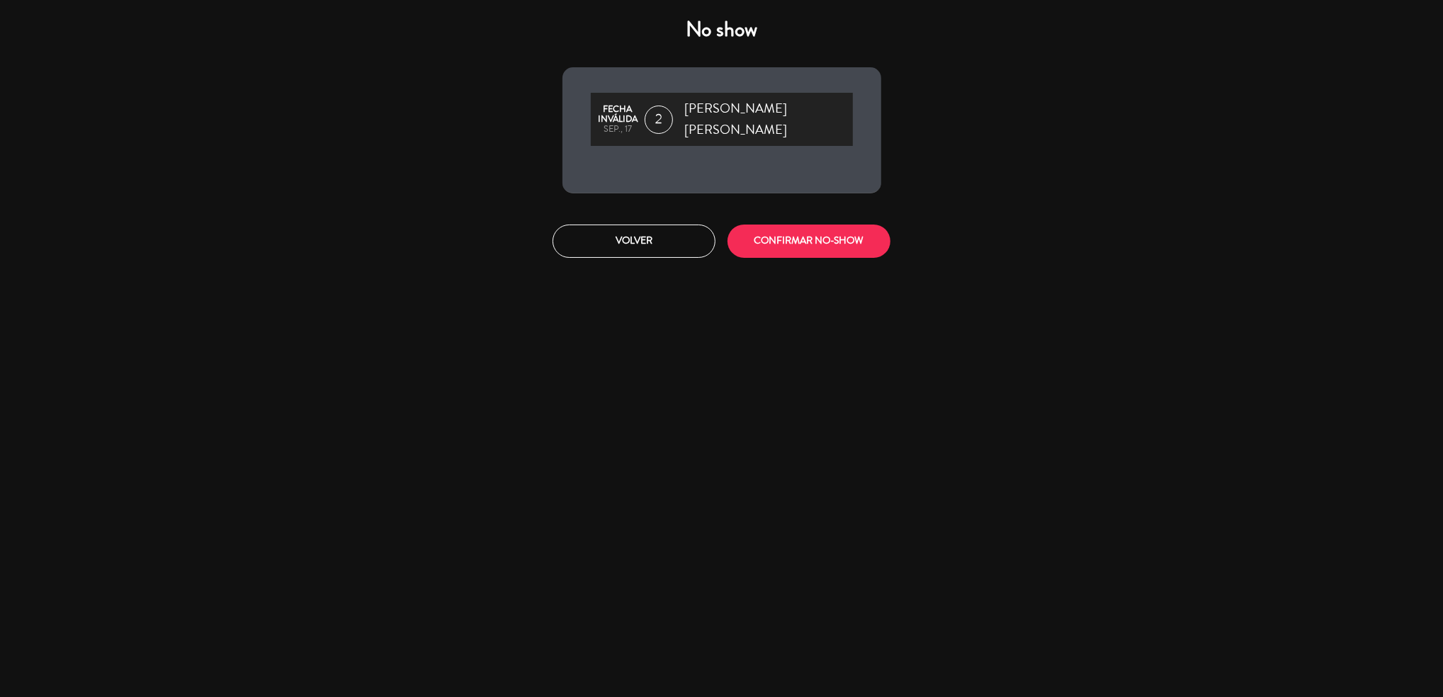
click at [801, 215] on div "Volver CONFIRMAR NO-SHOW" at bounding box center [722, 241] width 340 height 53
click at [766, 276] on div "No show Fecha inválida sep., 17 2 Fabricio Vicente Callirgos Miranda Volver CON…" at bounding box center [721, 348] width 1443 height 697
click at [771, 204] on div "No show Fecha inválida sep., 17 2 Fabricio Vicente Callirgos Miranda Volver CON…" at bounding box center [722, 137] width 340 height 261
click at [767, 242] on button "CONFIRMAR NO-SHOW" at bounding box center [809, 241] width 163 height 33
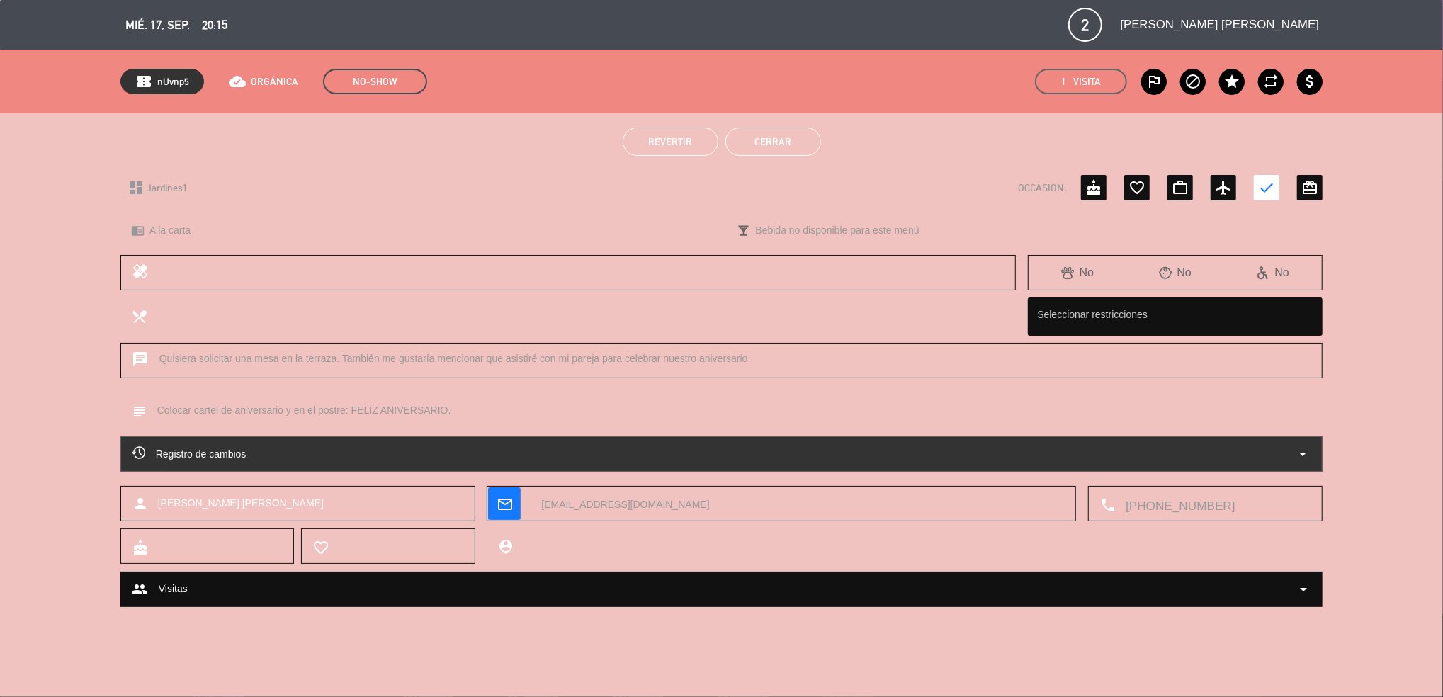
click at [791, 138] on button "Cerrar" at bounding box center [774, 142] width 96 height 28
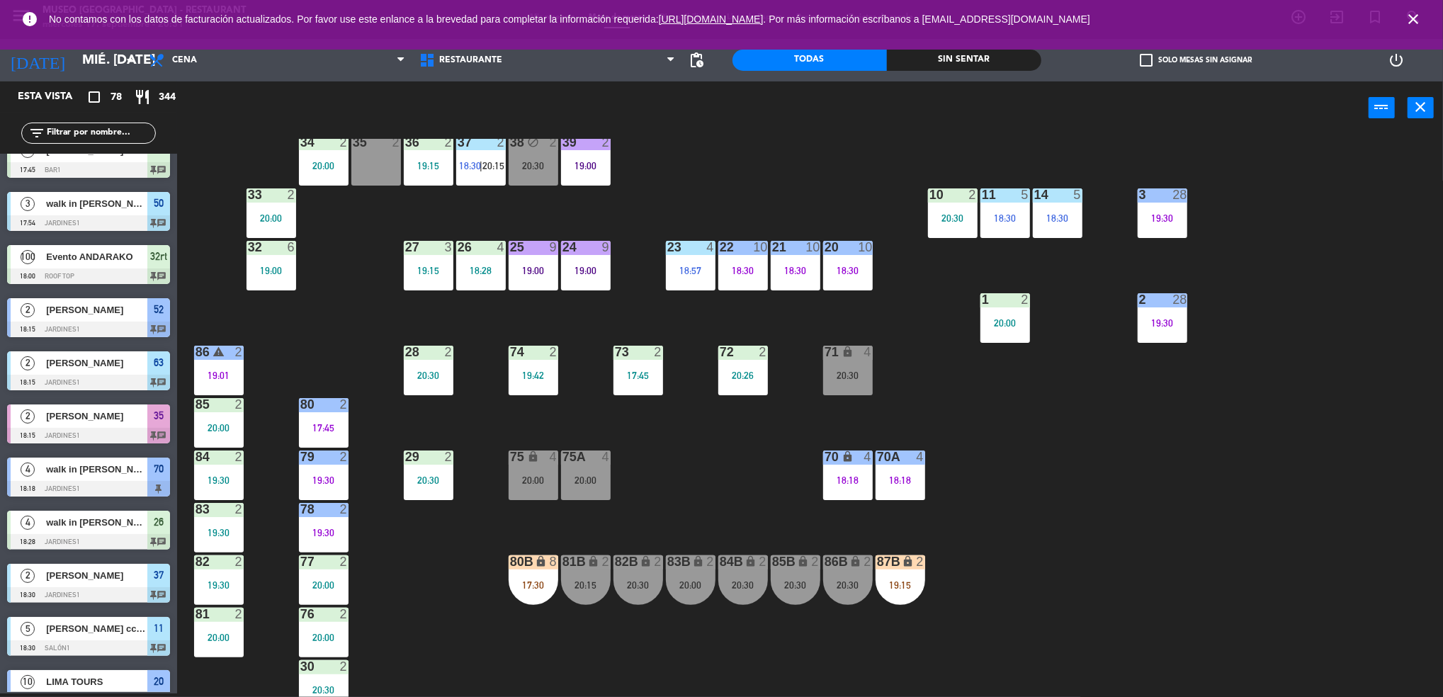
scroll to position [459, 0]
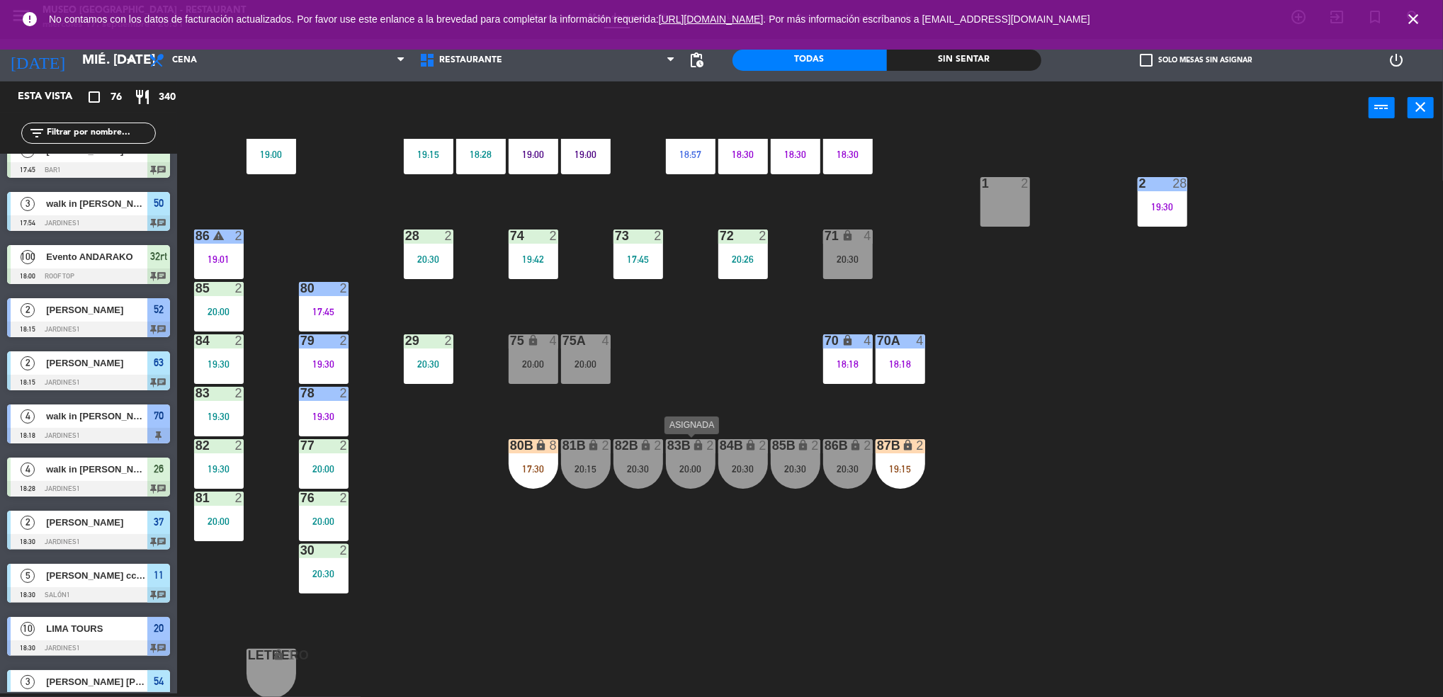
click at [689, 471] on div "20:00" at bounding box center [691, 469] width 50 height 10
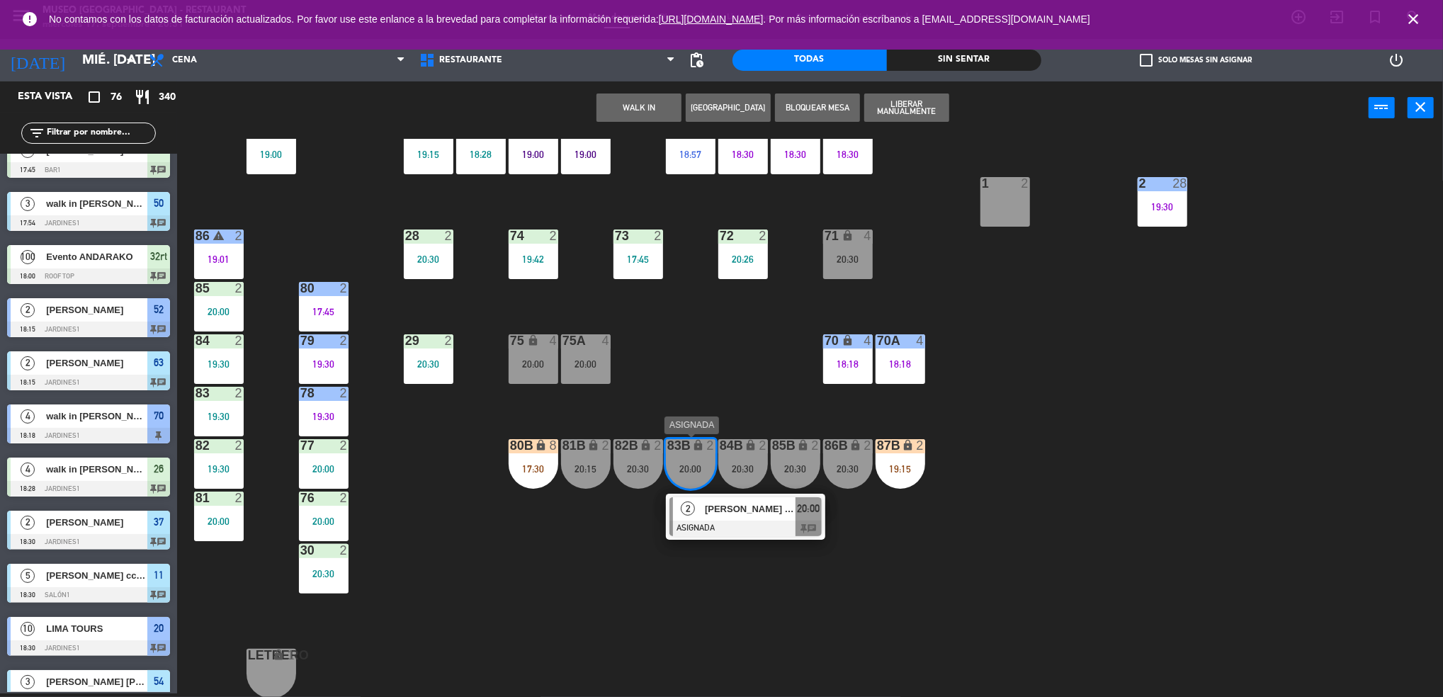
click at [732, 507] on span "Julio sebastian saenz zegarra" at bounding box center [750, 509] width 91 height 15
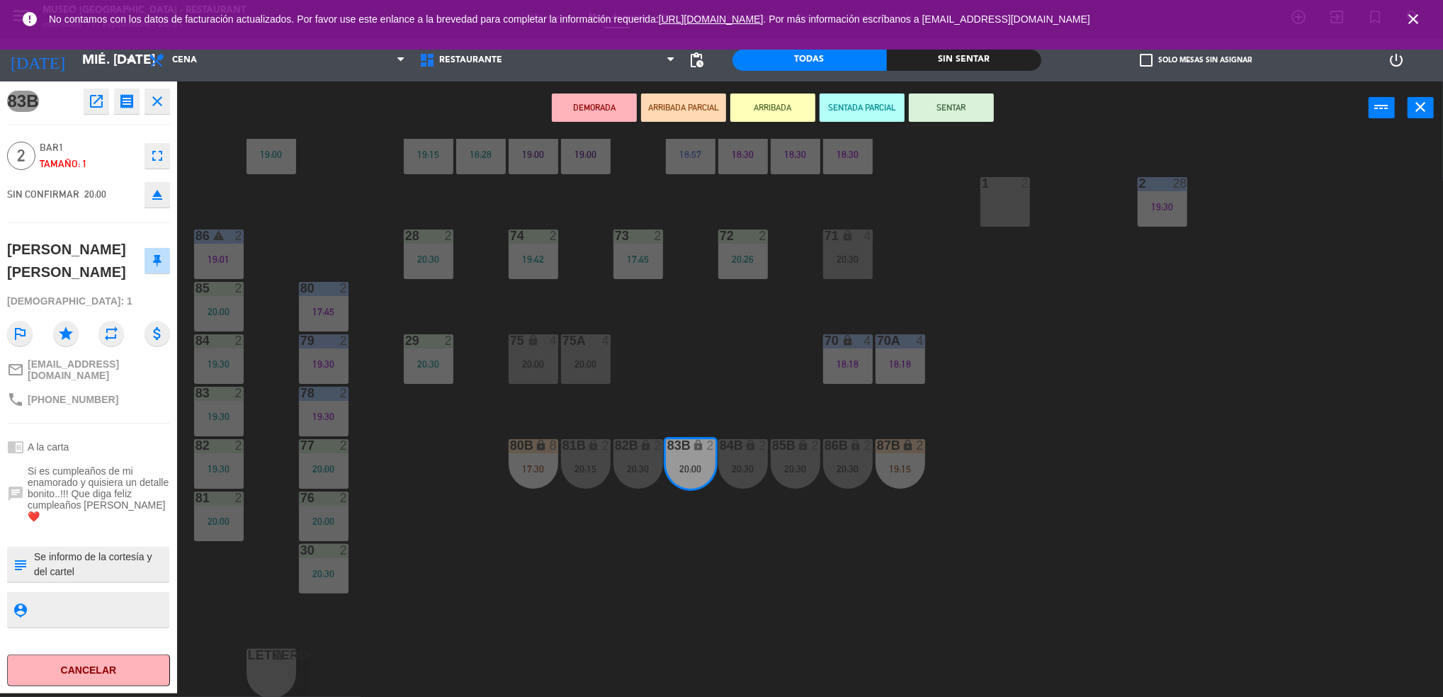
click at [687, 519] on div "44 3 19:15 49 2 20:05 54 3 18:45 64 2 20:15 48 6 18:58 53 5 19:23 63 2 18:15 43…" at bounding box center [817, 418] width 1252 height 559
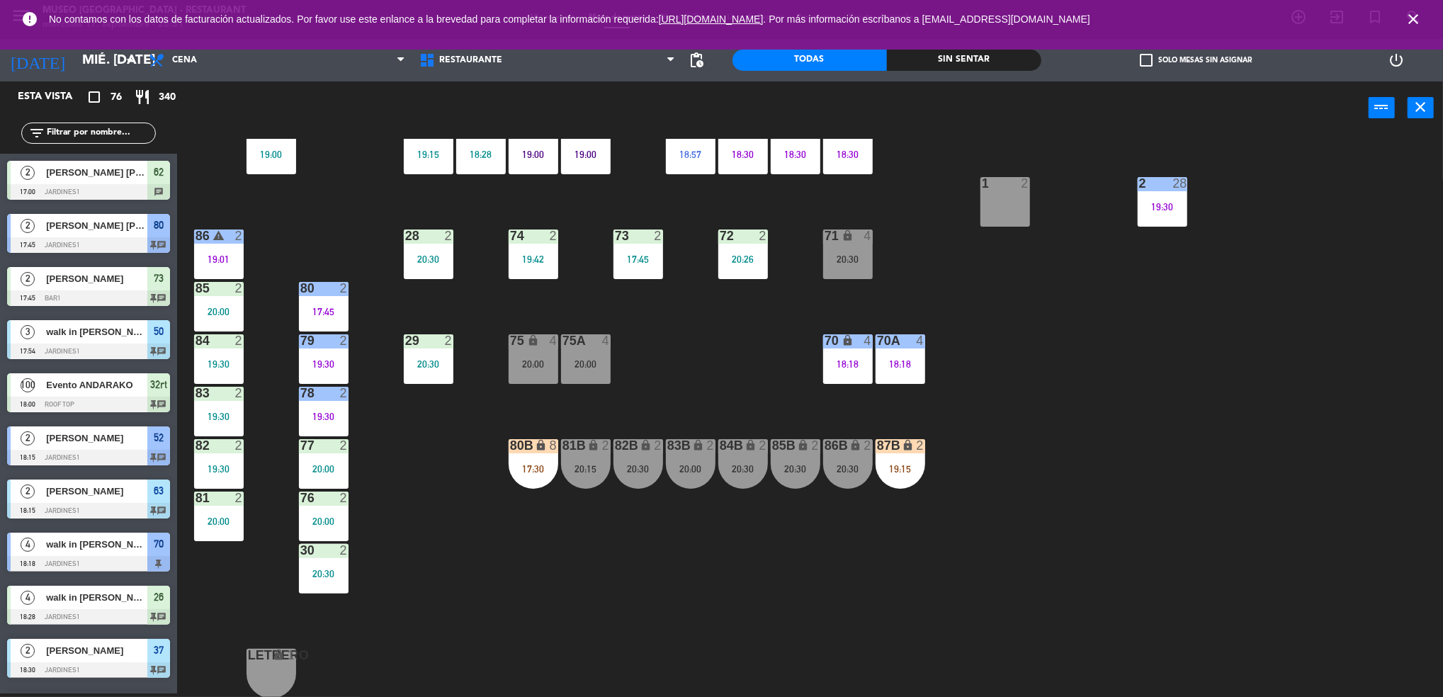
scroll to position [0, 0]
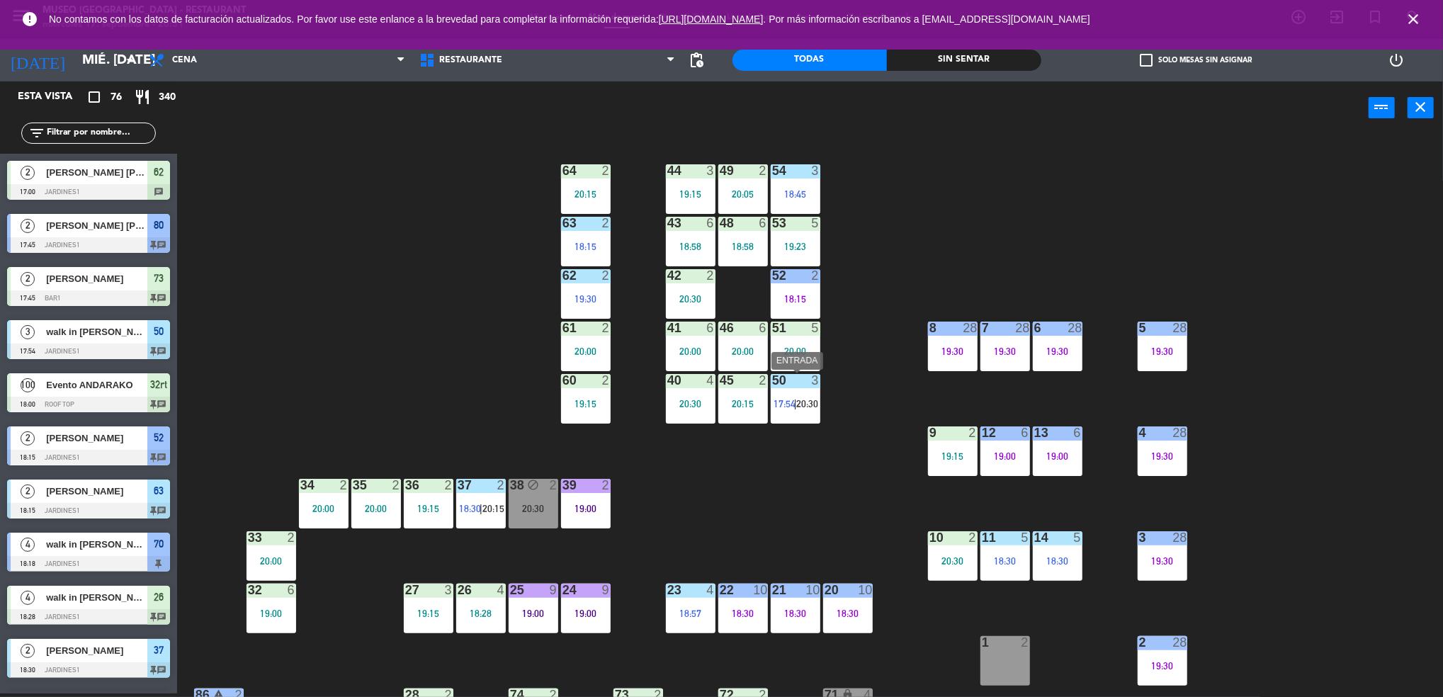
click at [799, 420] on div "50 3 17:54 | 20:30" at bounding box center [796, 399] width 50 height 50
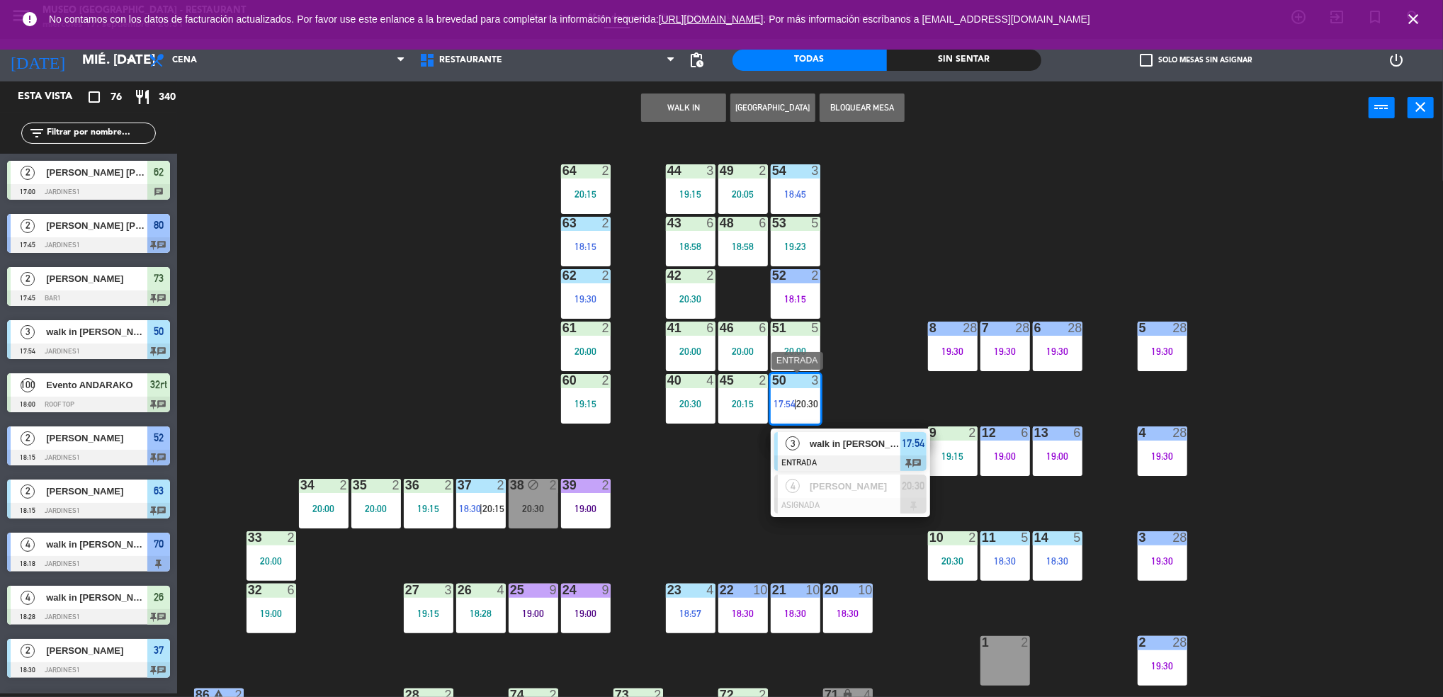
click at [852, 430] on div "3 walk in deysi zamora ENTRADA 17:54 chat" at bounding box center [850, 452] width 159 height 46
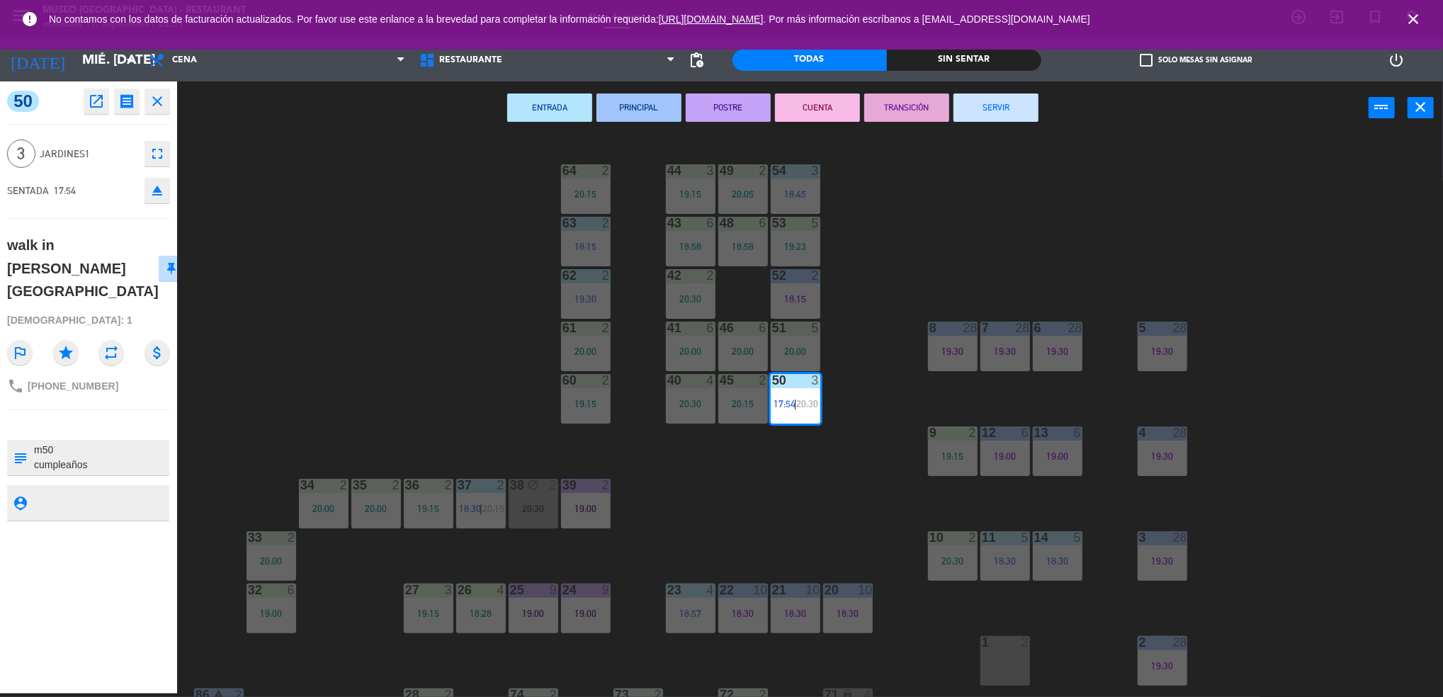
click at [723, 497] on div "44 3 19:15 49 2 20:05 54 3 18:45 64 2 20:15 48 6 18:58 53 5 19:23 63 2 18:15 43…" at bounding box center [817, 418] width 1252 height 559
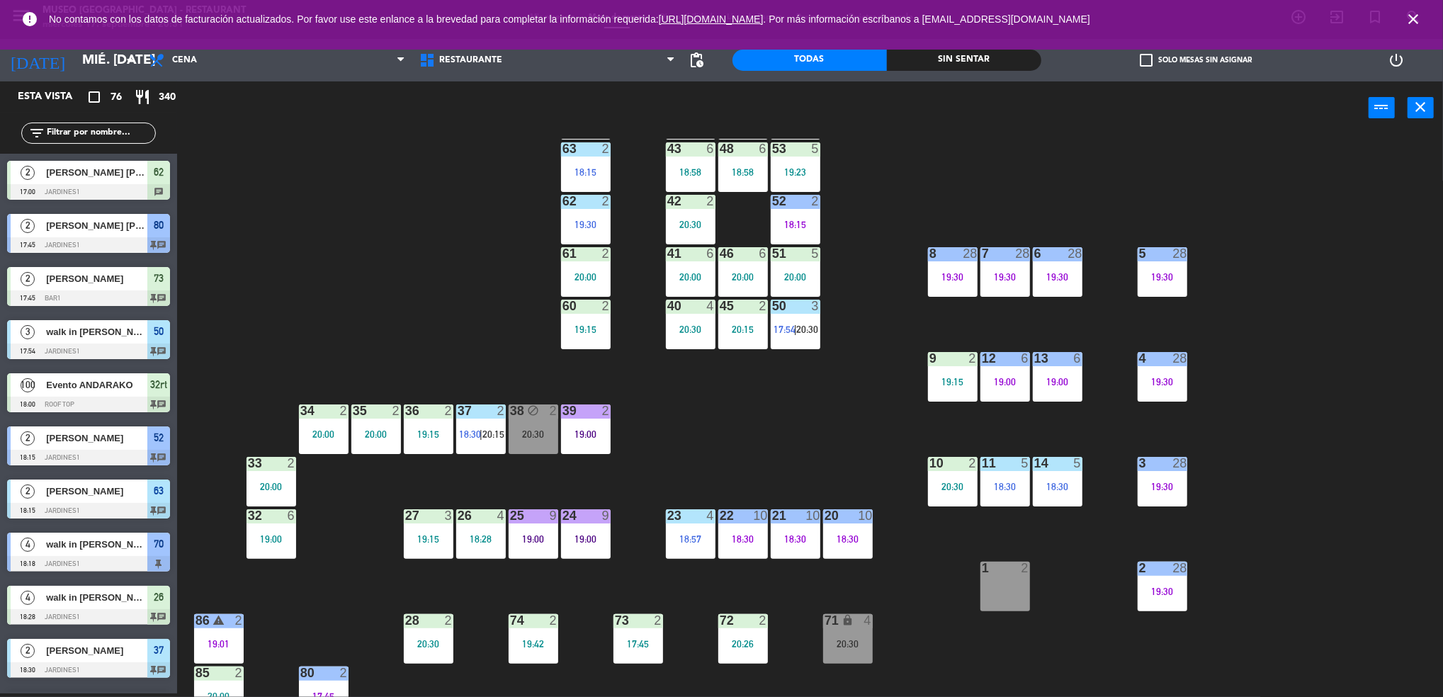
scroll to position [79, 0]
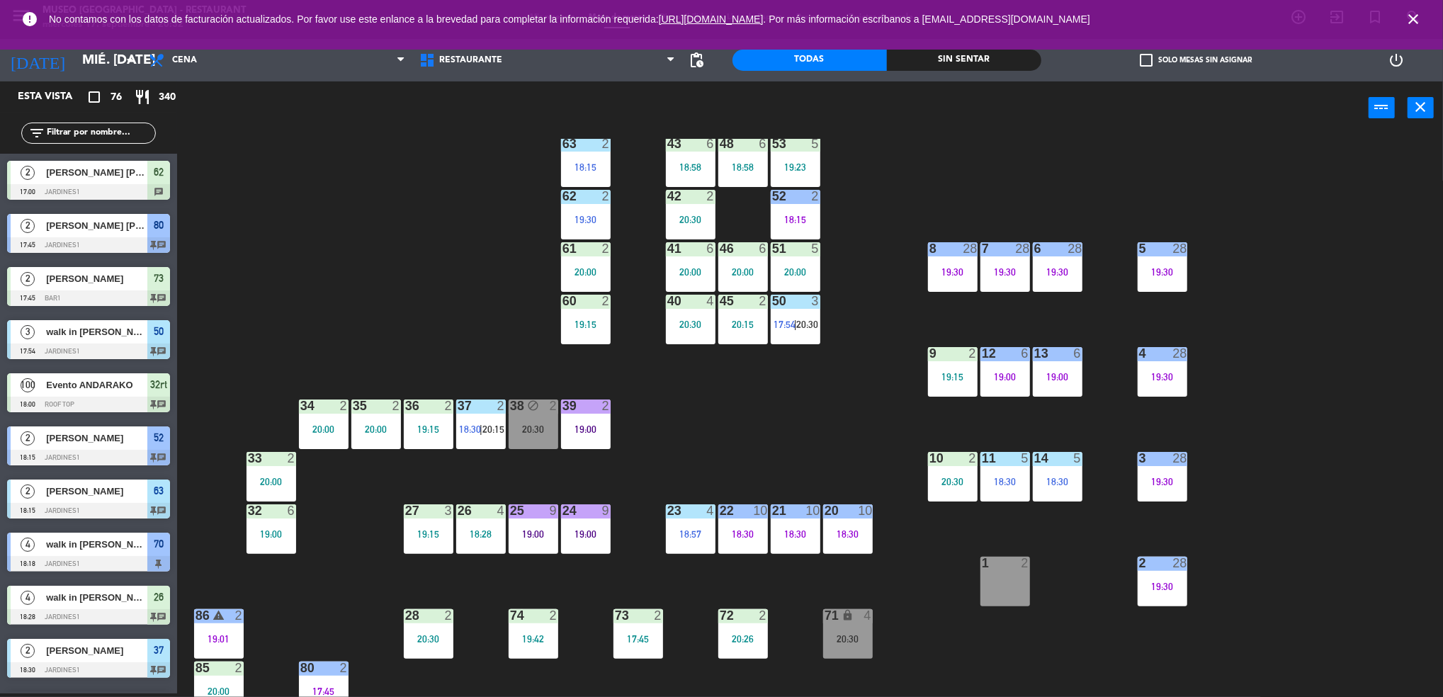
click at [380, 439] on div "35 2 20:00" at bounding box center [376, 425] width 50 height 50
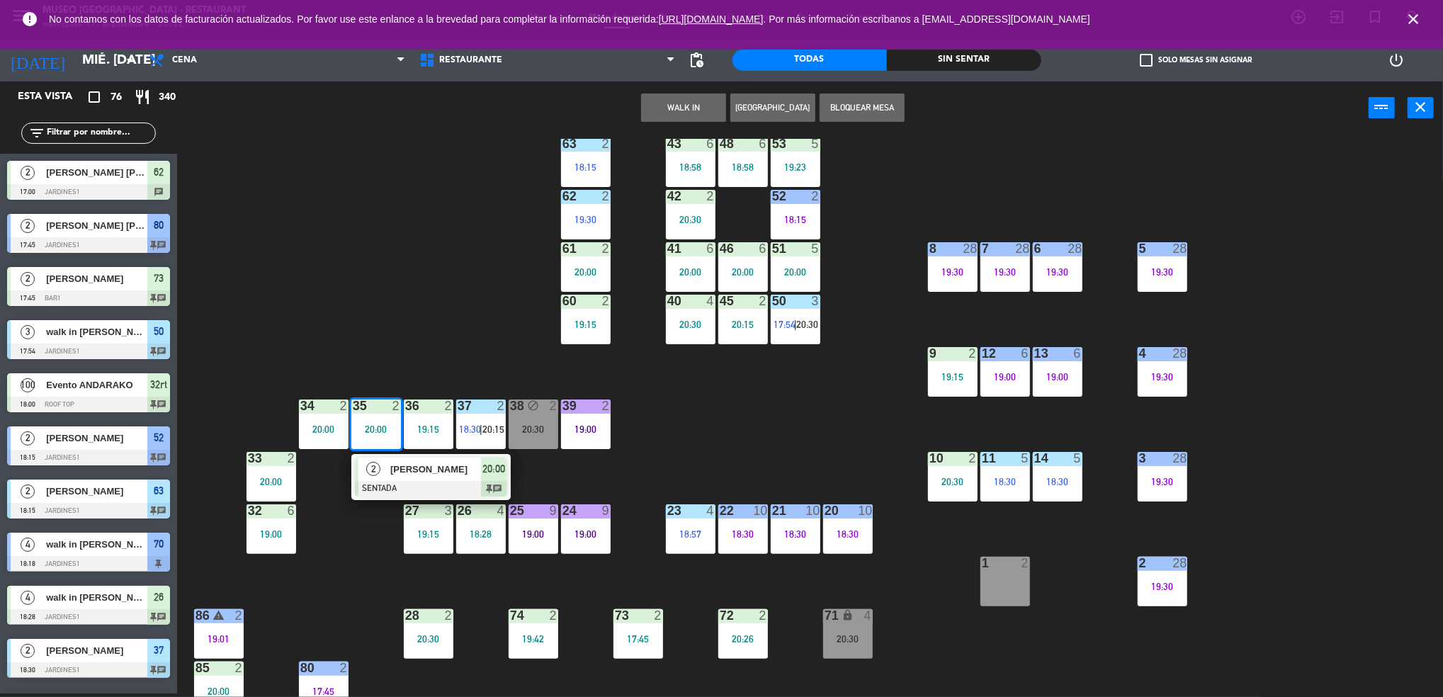
click at [415, 468] on span "Jhoan Aval" at bounding box center [435, 469] width 91 height 15
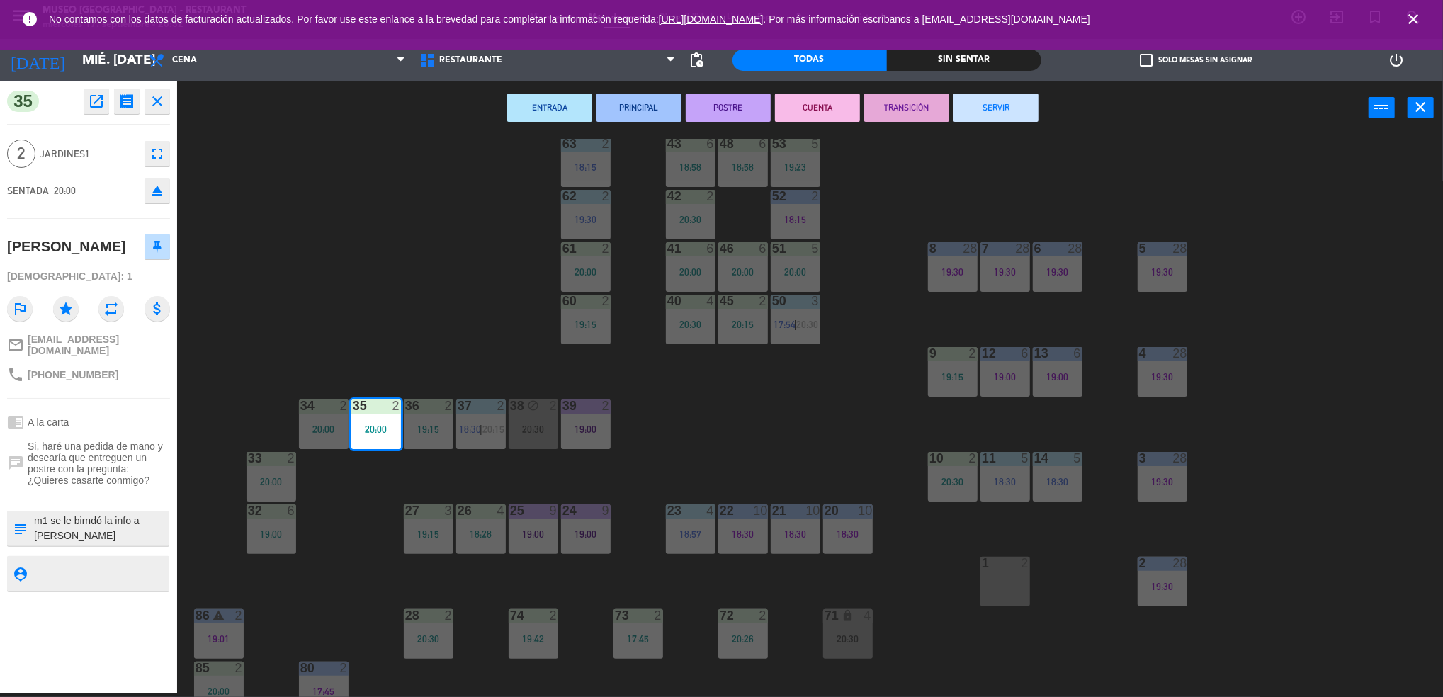
click at [745, 423] on div "44 3 19:15 49 2 20:05 54 3 18:45 64 2 20:15 48 6 18:58 53 5 19:23 63 2 18:15 43…" at bounding box center [817, 418] width 1252 height 559
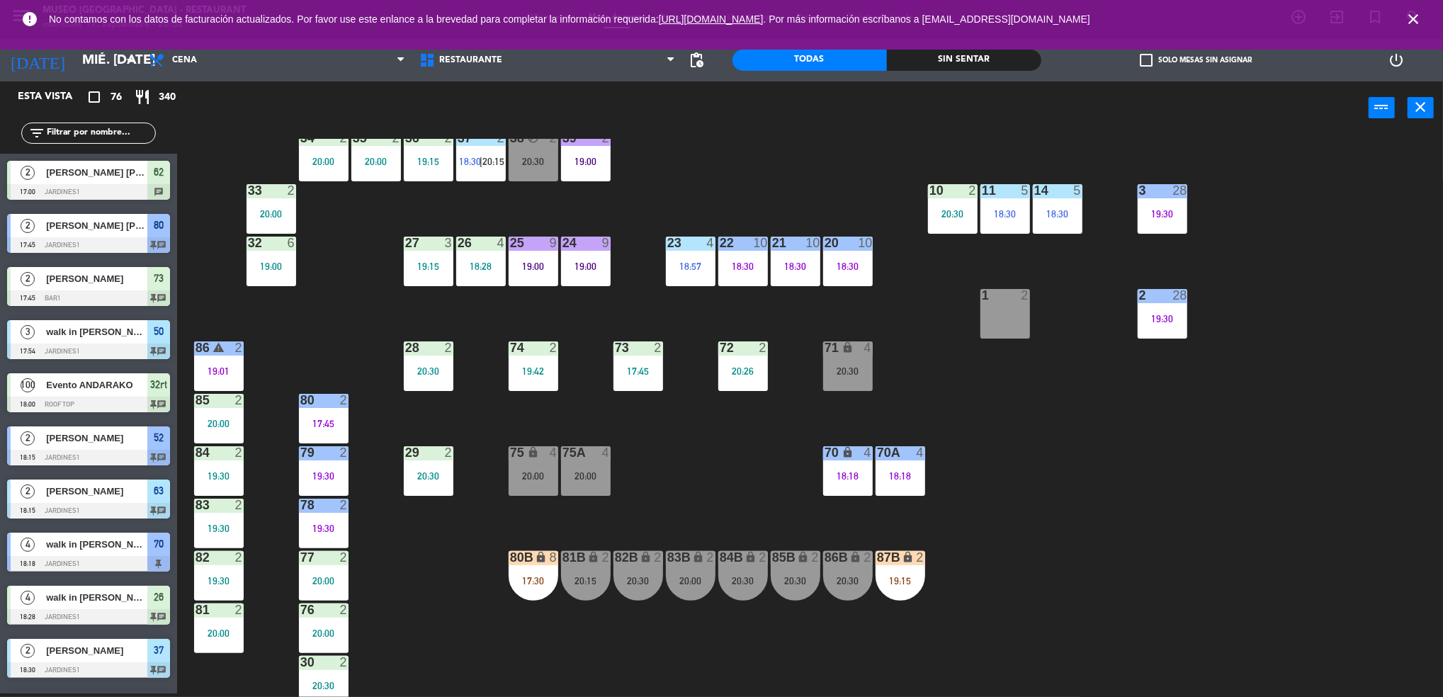
scroll to position [0, 0]
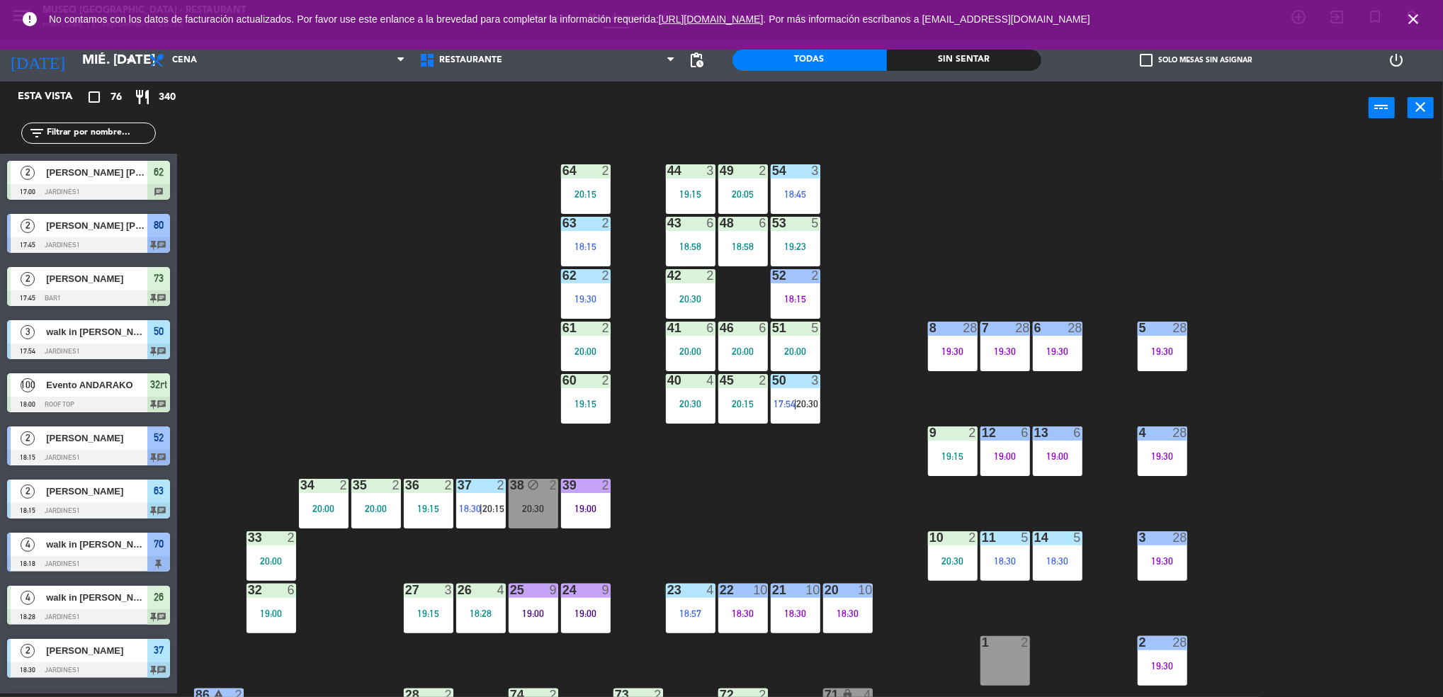
click at [586, 492] on div "39 2" at bounding box center [586, 486] width 50 height 14
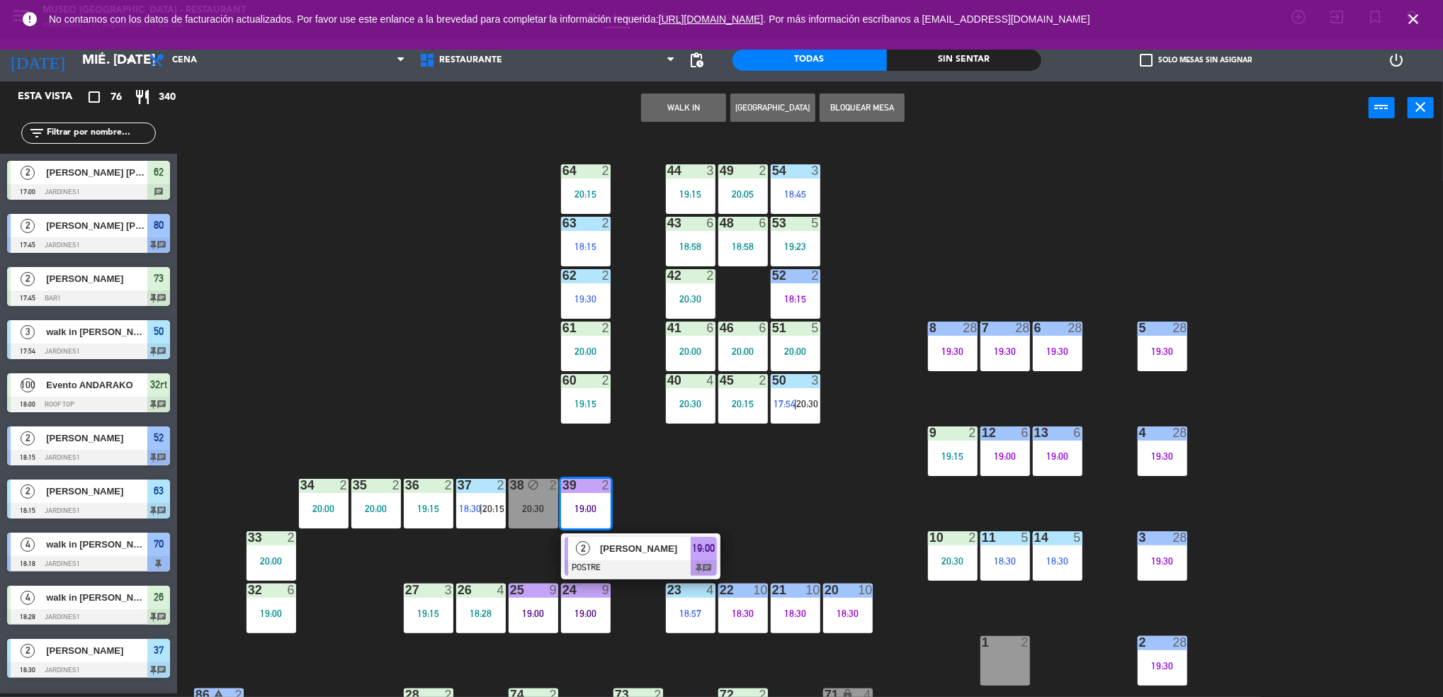
click at [628, 546] on span "guillermo vergara villanueva" at bounding box center [645, 548] width 91 height 15
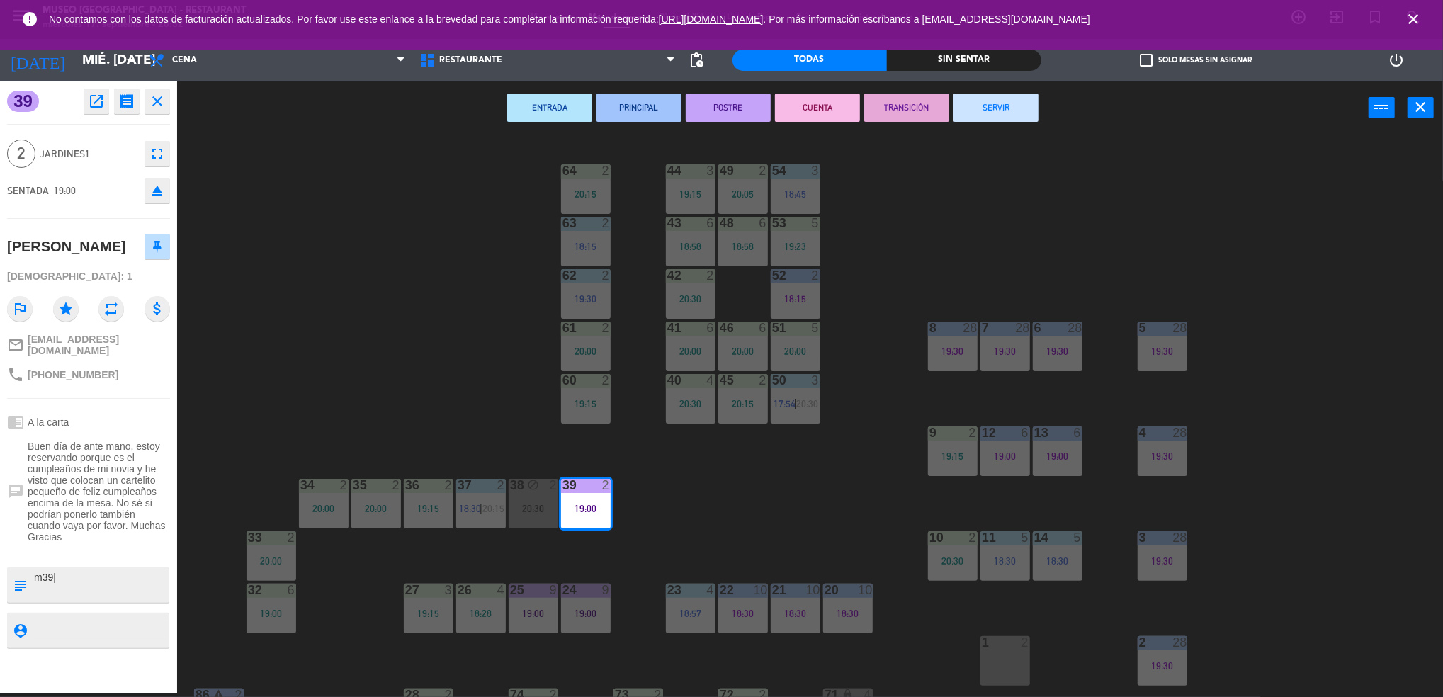
click at [906, 105] on button "TRANSICIÓN" at bounding box center [907, 108] width 85 height 28
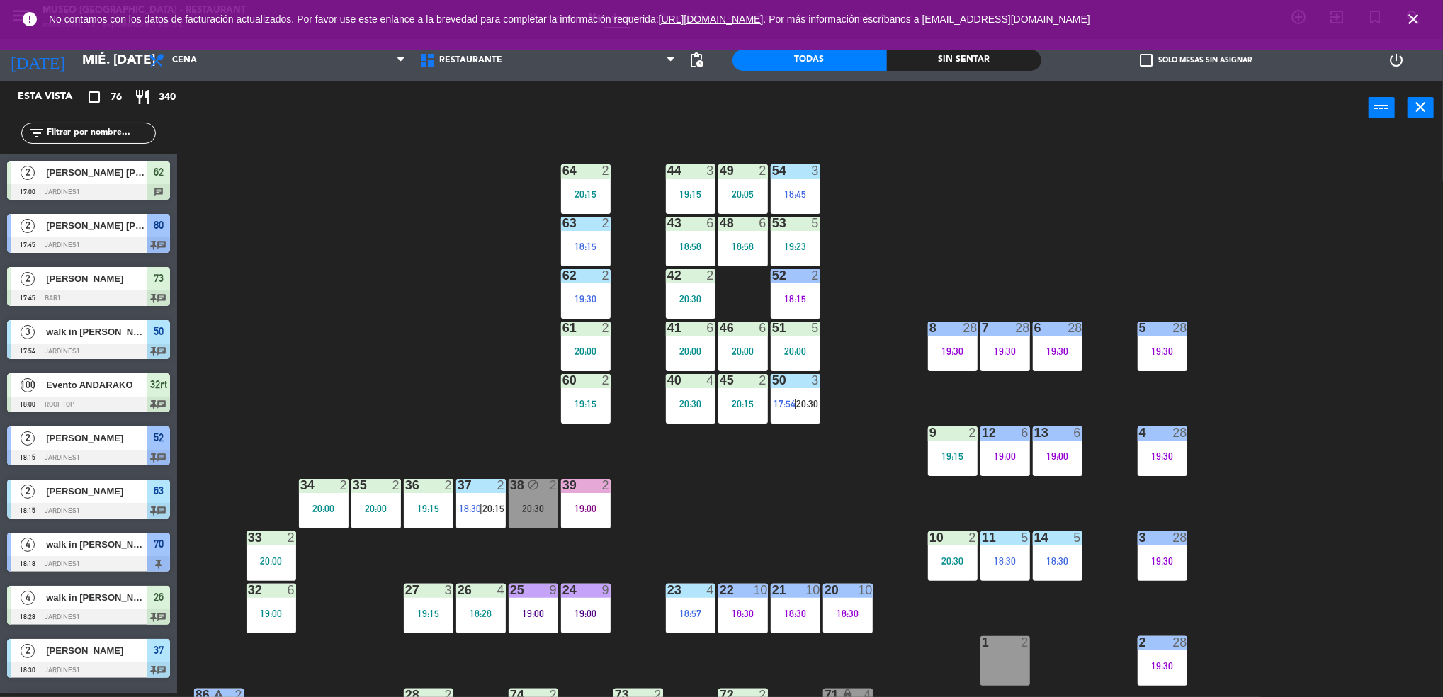
scroll to position [459, 0]
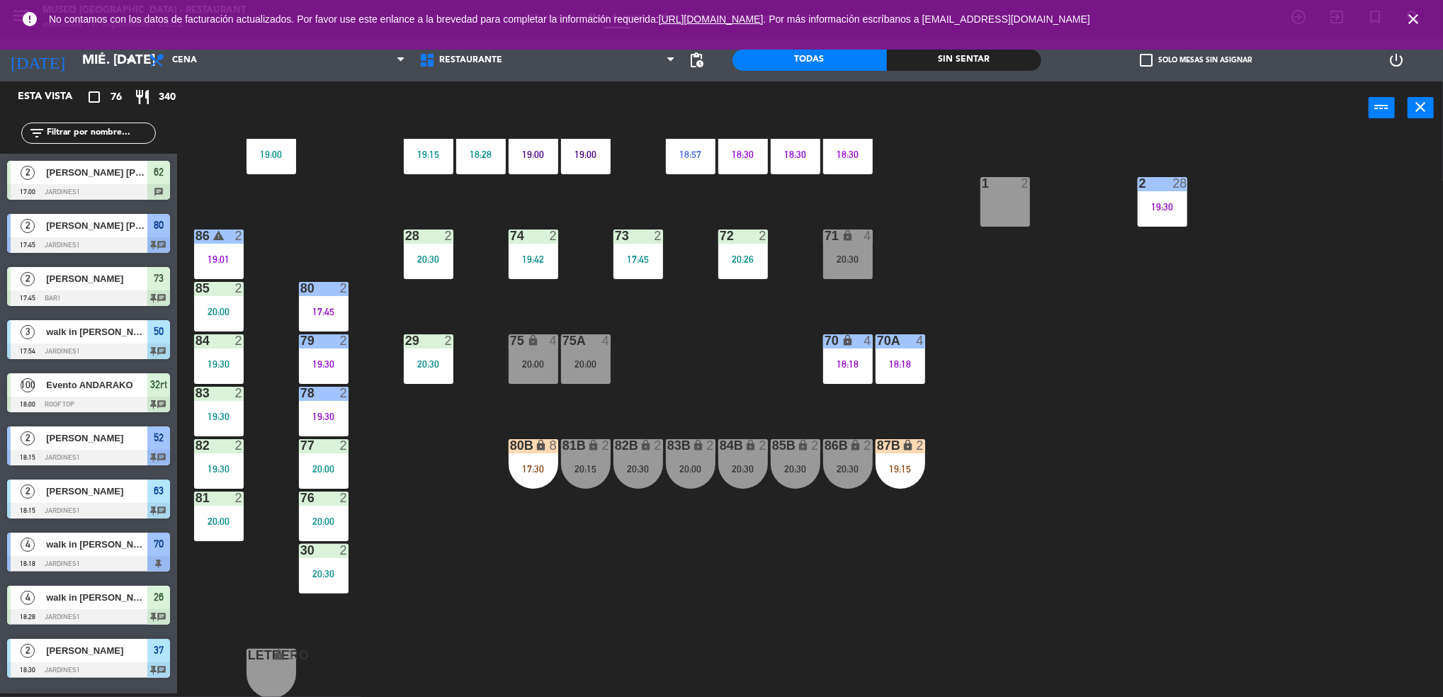
click at [546, 440] on div "8" at bounding box center [557, 445] width 23 height 13
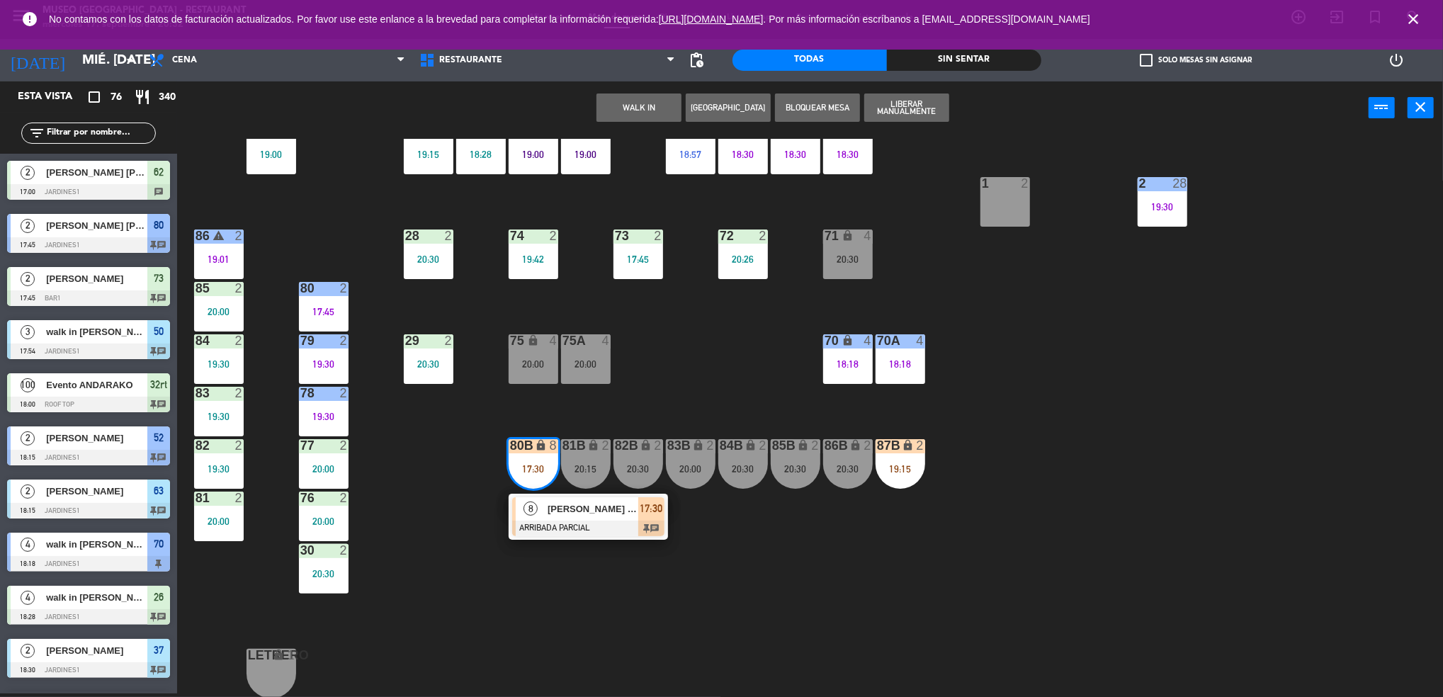
click at [622, 534] on div at bounding box center [588, 529] width 152 height 16
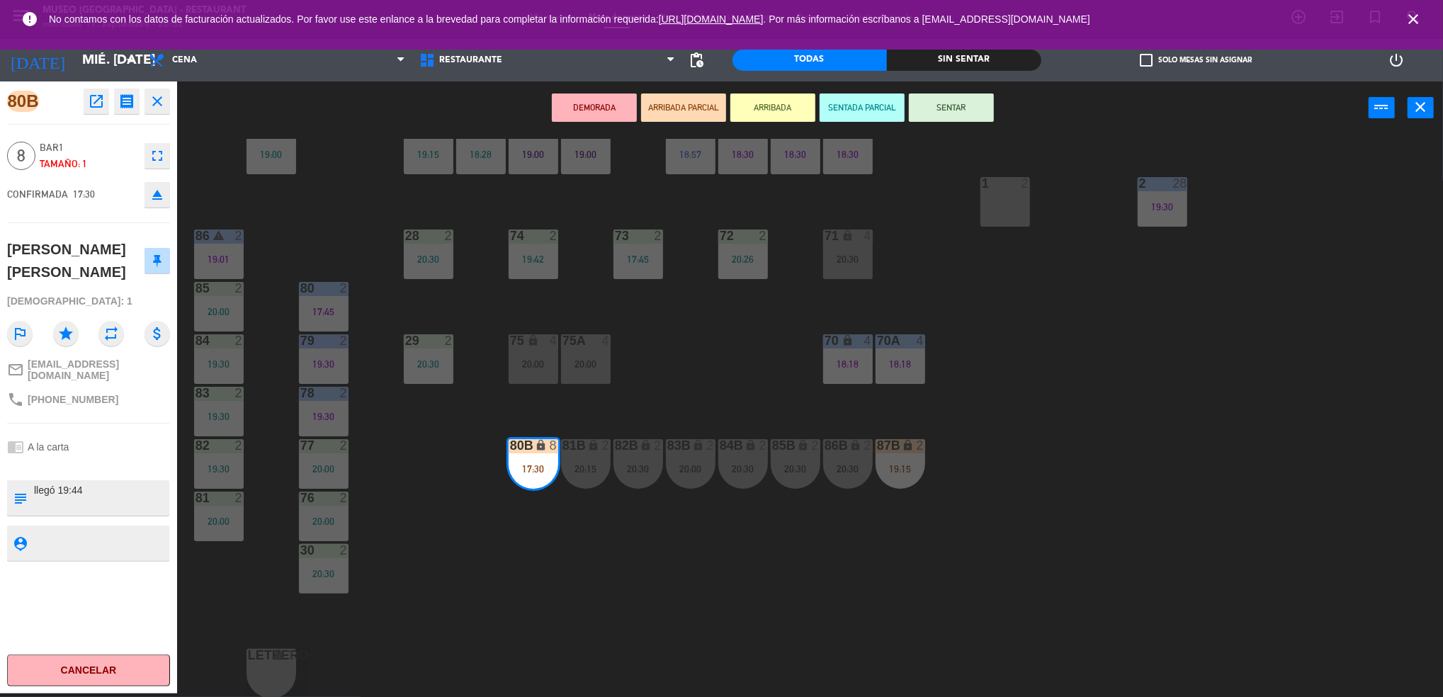
click at [675, 395] on div "44 3 19:15 49 2 20:05 54 3 18:45 64 2 20:15 48 6 18:58 53 5 19:23 63 2 18:15 43…" at bounding box center [817, 418] width 1252 height 559
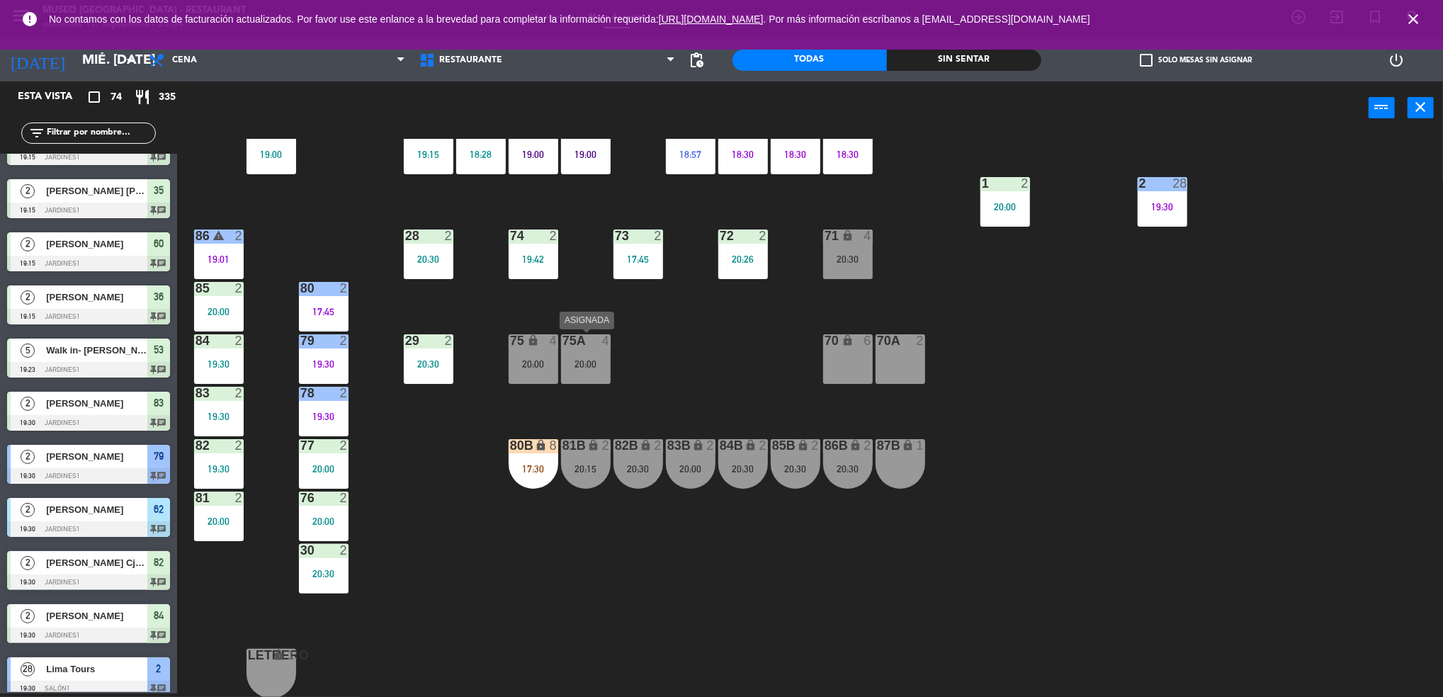
click at [590, 361] on div "20:00" at bounding box center [586, 364] width 50 height 10
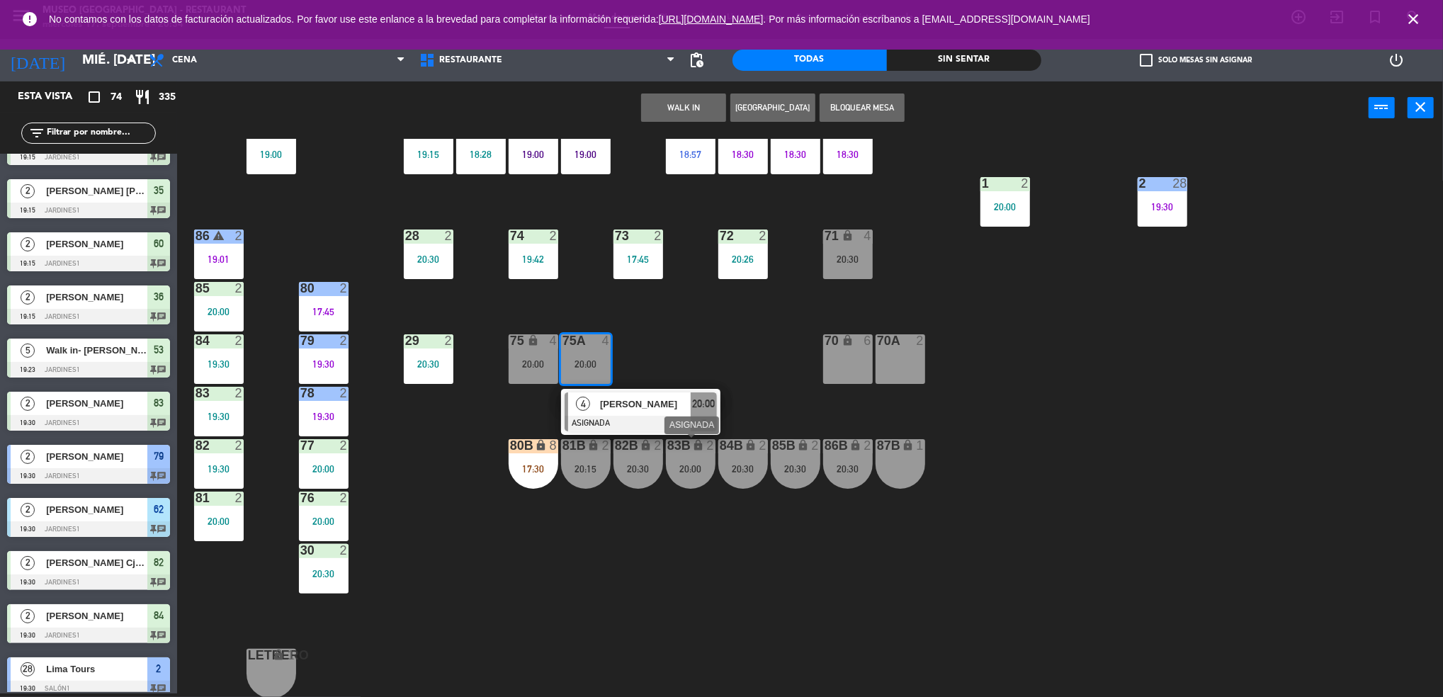
click at [660, 439] on div "83B" at bounding box center [666, 445] width 23 height 13
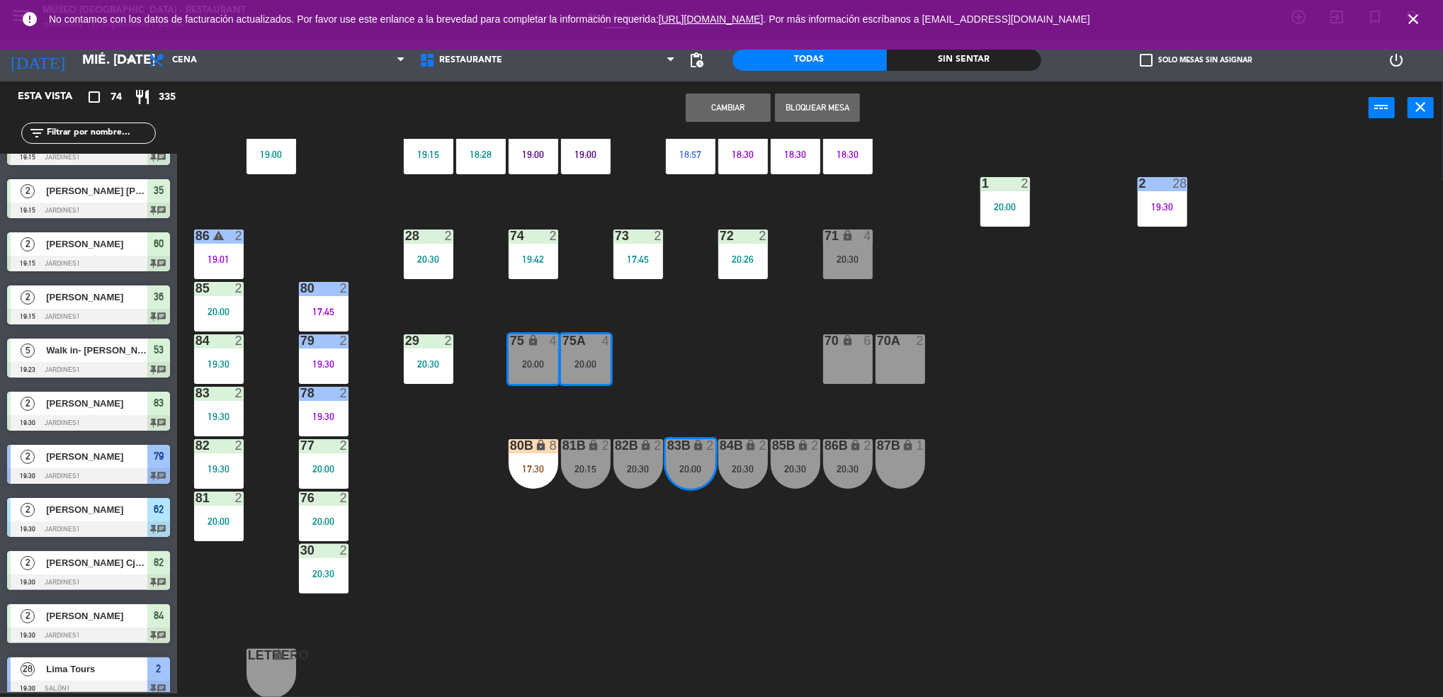
click at [680, 377] on div "44 3 19:15 49 2 20:05 54 3 18:45 64 2 20:15 48 6 18:58 53 5 19:23 63 2 18:15 43…" at bounding box center [817, 418] width 1252 height 559
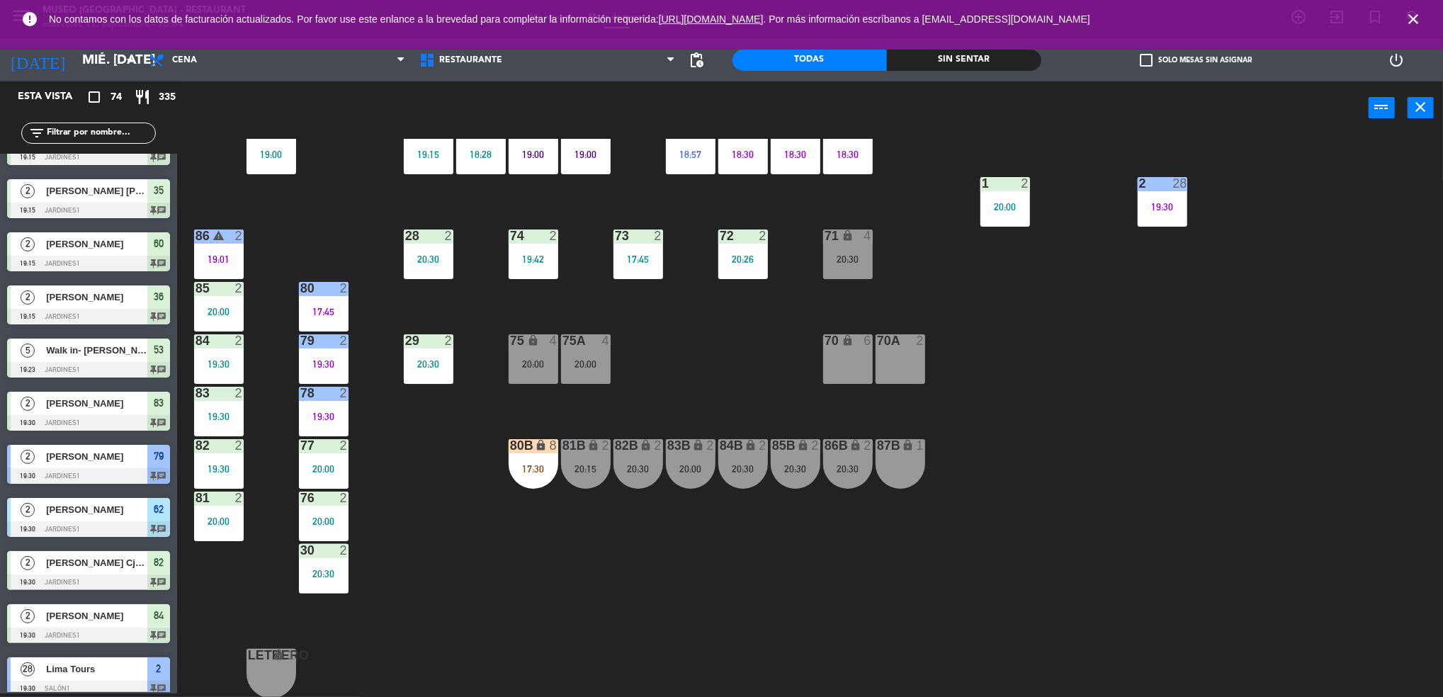
scroll to position [36, 0]
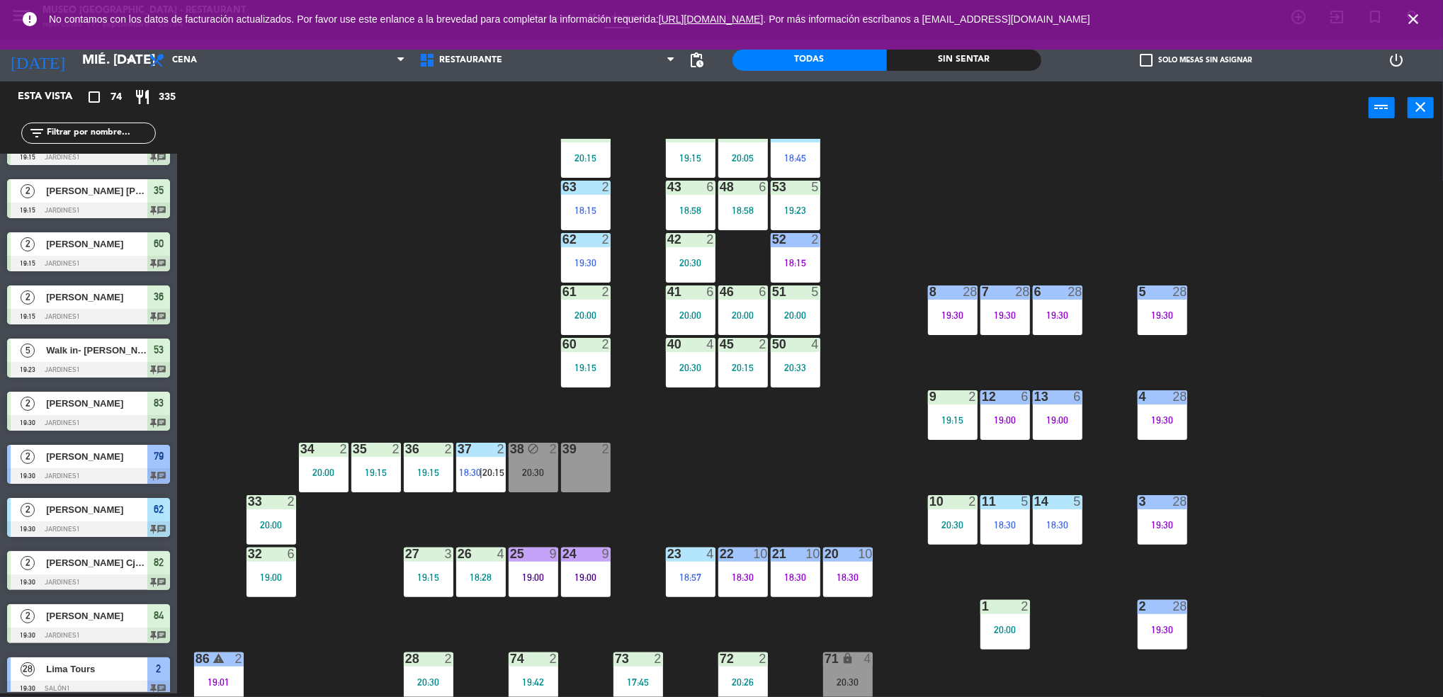
click at [785, 378] on div "50 4 20:33" at bounding box center [796, 363] width 50 height 50
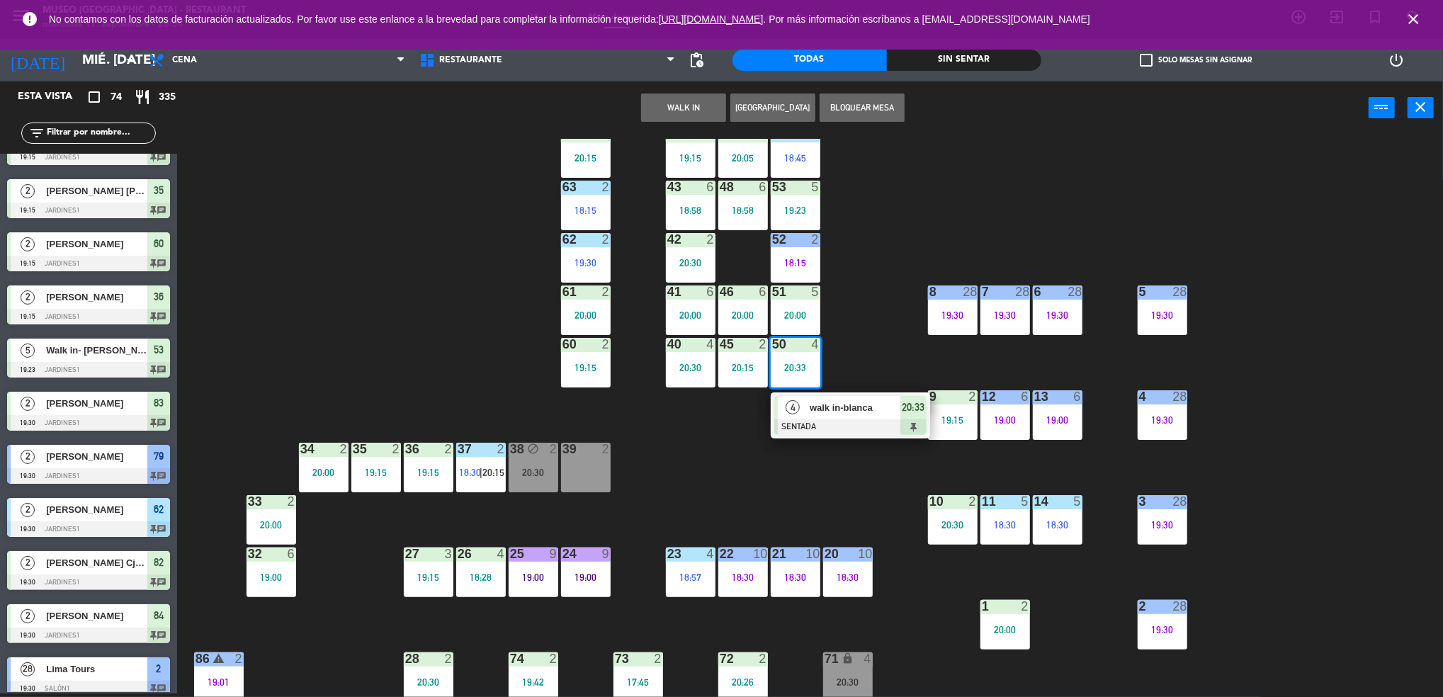
click at [817, 396] on div "4 walk in-blanca" at bounding box center [839, 407] width 123 height 23
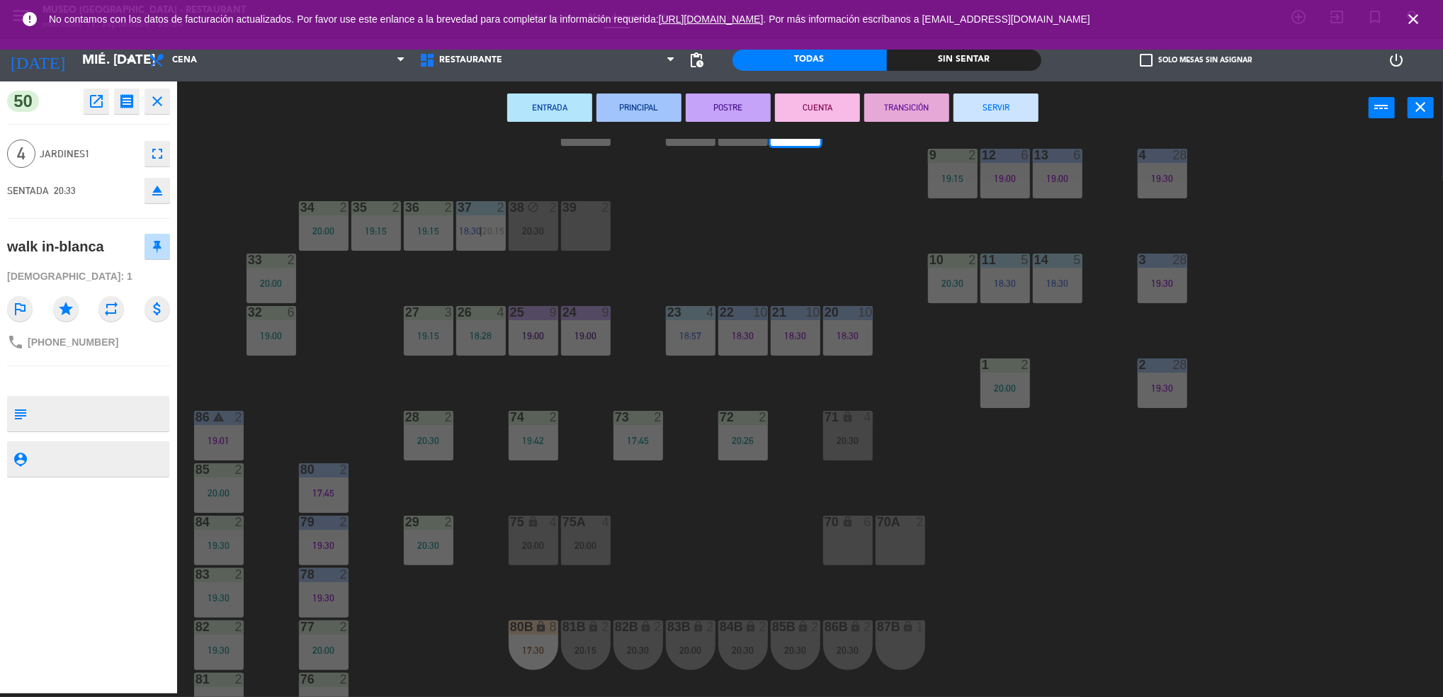
scroll to position [278, 0]
click at [693, 536] on div "44 3 19:15 49 2 20:05 54 3 18:45 64 2 20:15 48 6 18:58 53 5 19:23 63 2 18:15 43…" at bounding box center [817, 418] width 1252 height 559
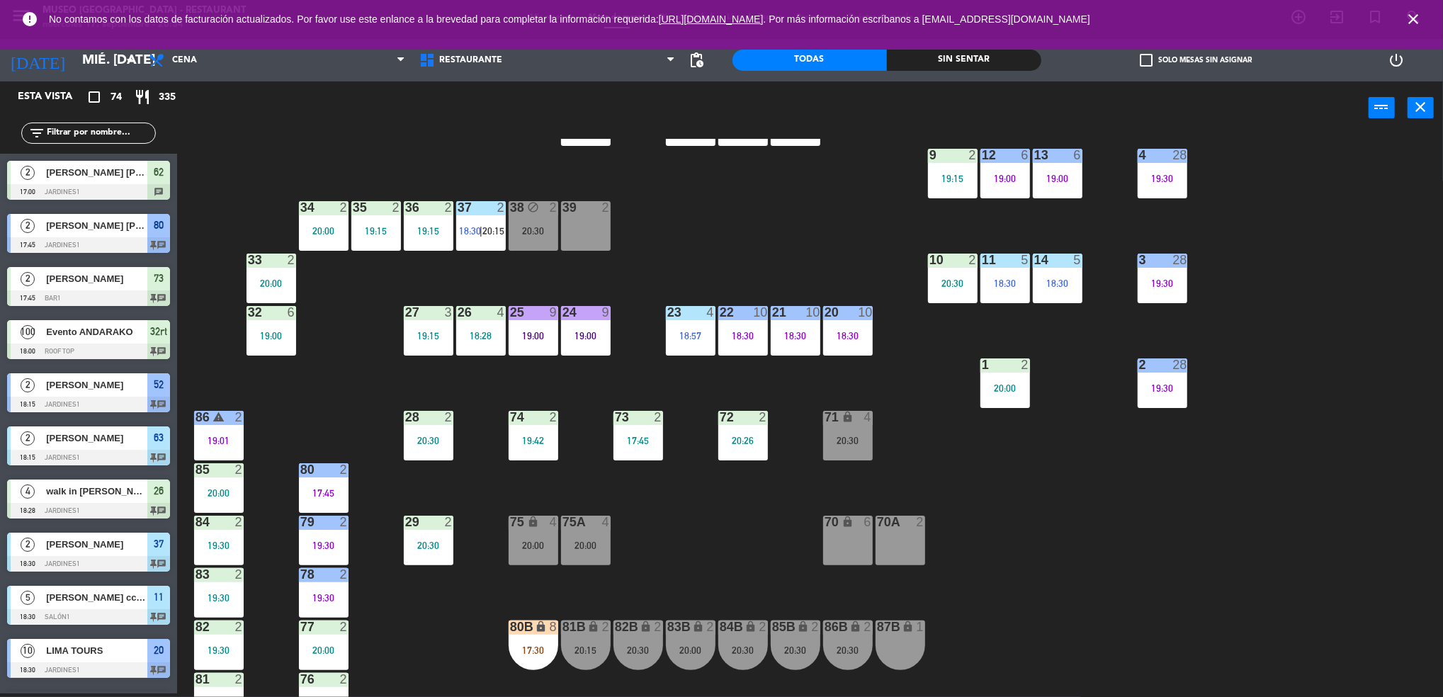
scroll to position [1276, 0]
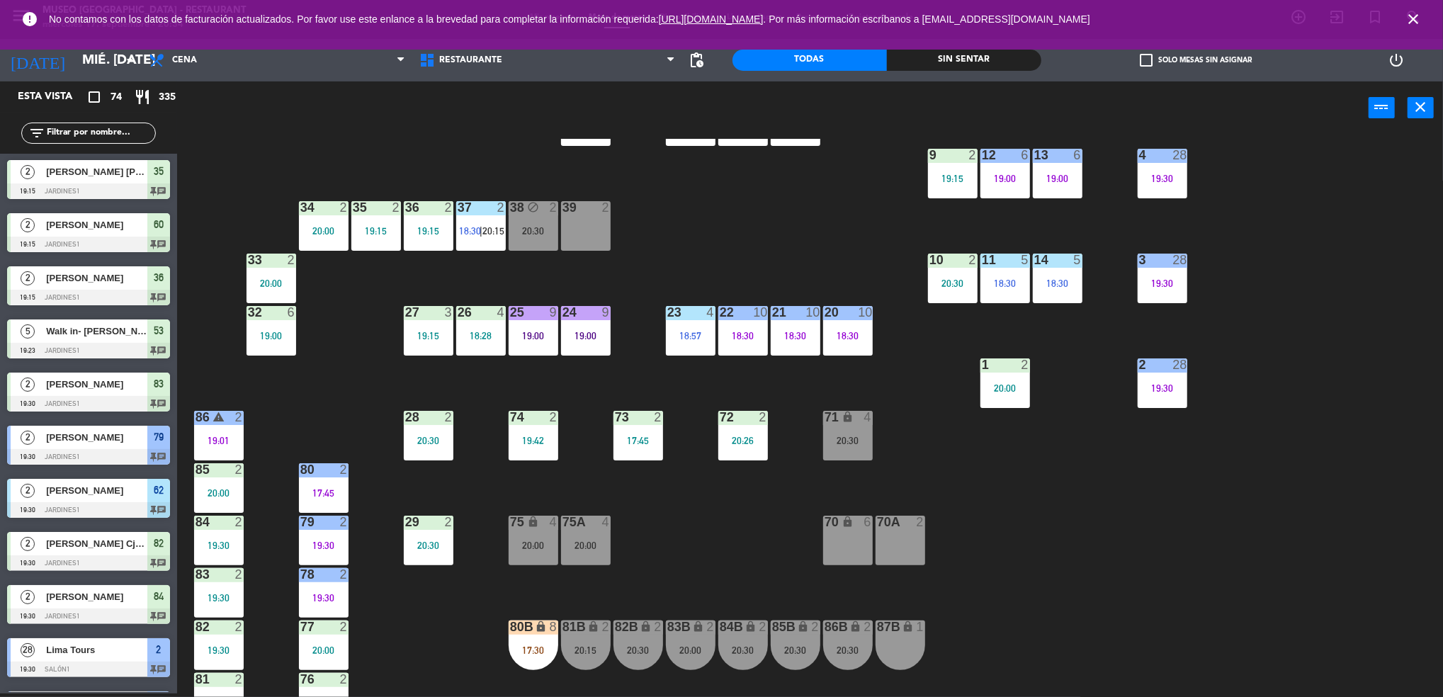
click at [543, 507] on div "44 3 19:15 49 2 20:05 54 3 18:45 64 2 20:15 48 6 18:58 53 5 19:23 63 2 18:15 43…" at bounding box center [817, 418] width 1252 height 559
click at [633, 570] on div "44 3 19:15 49 2 20:05 54 3 18:45 64 2 20:15 48 6 18:58 53 5 19:23 63 2 18:15 43…" at bounding box center [817, 418] width 1252 height 559
click at [586, 541] on div "20:00" at bounding box center [586, 546] width 50 height 10
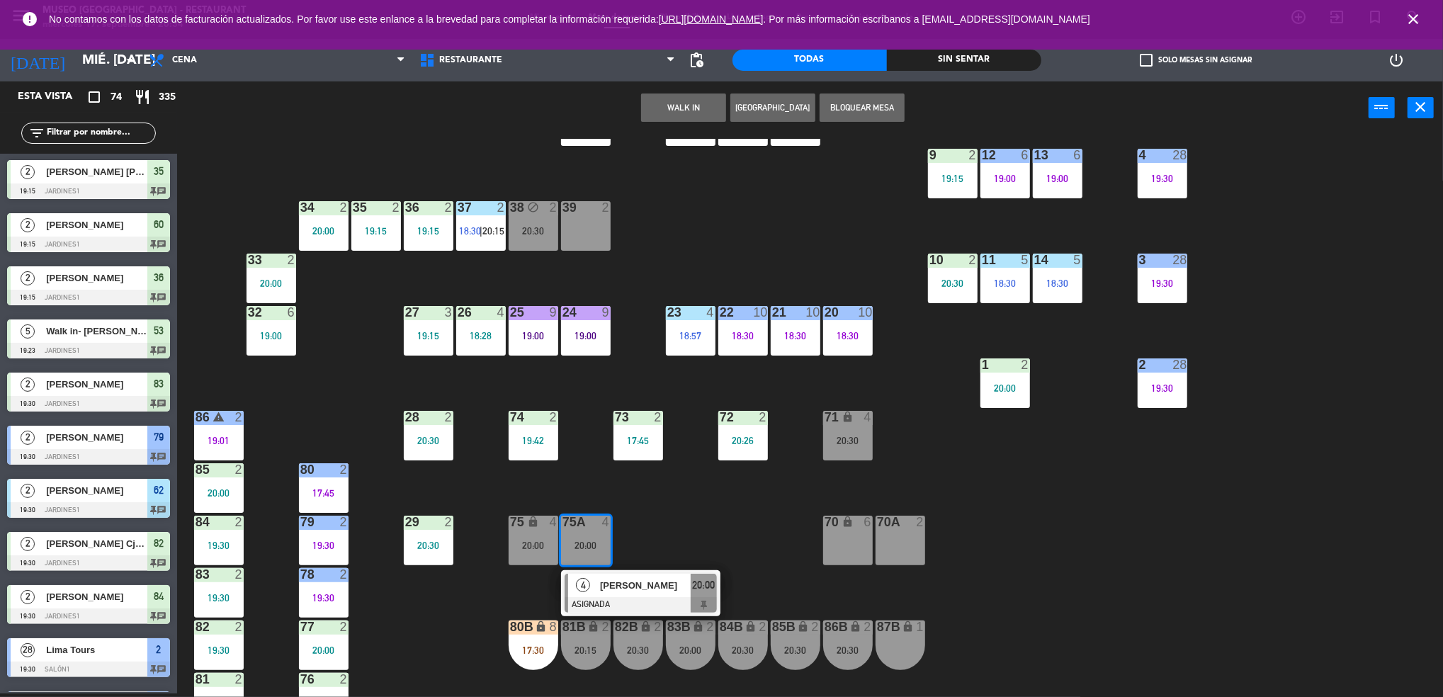
click at [687, 604] on div at bounding box center [641, 605] width 152 height 16
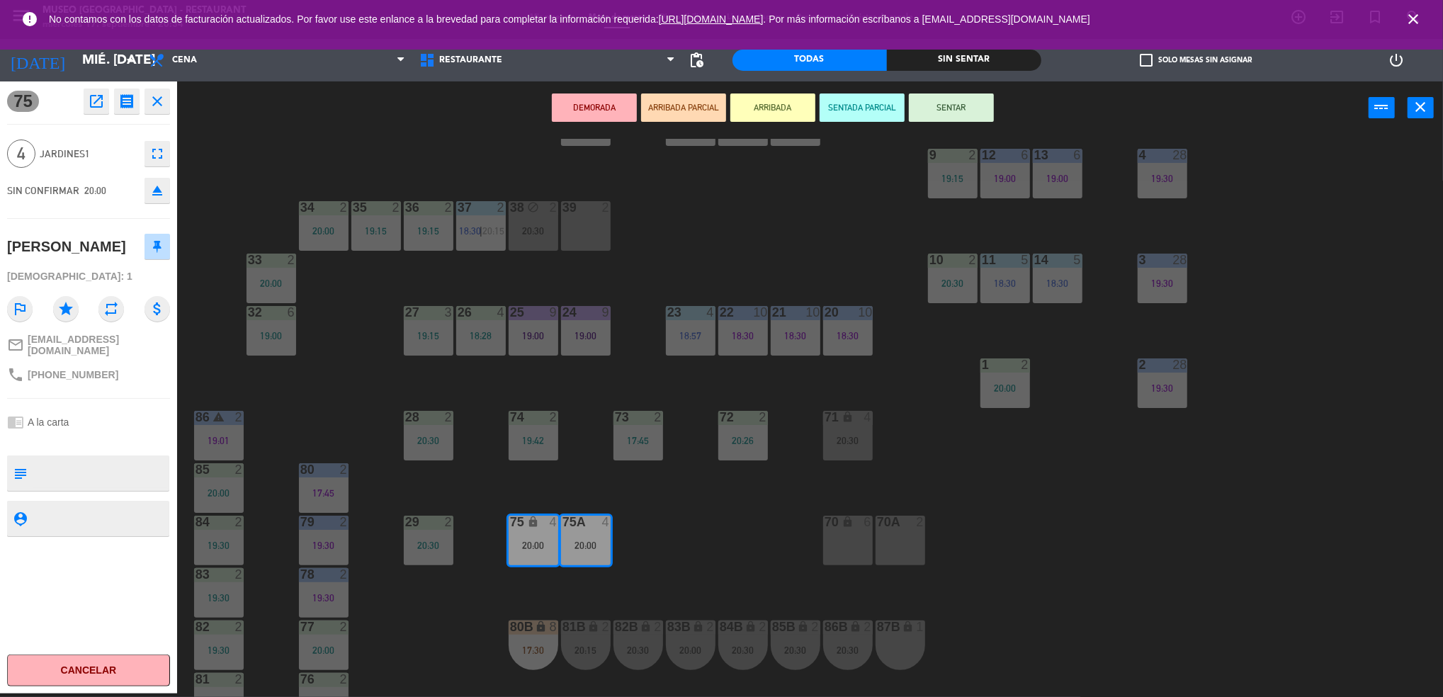
click at [724, 554] on div "44 3 19:15 49 2 20:05 54 3 18:45 64 2 20:15 48 6 18:58 53 5 19:23 63 2 18:15 43…" at bounding box center [817, 418] width 1252 height 559
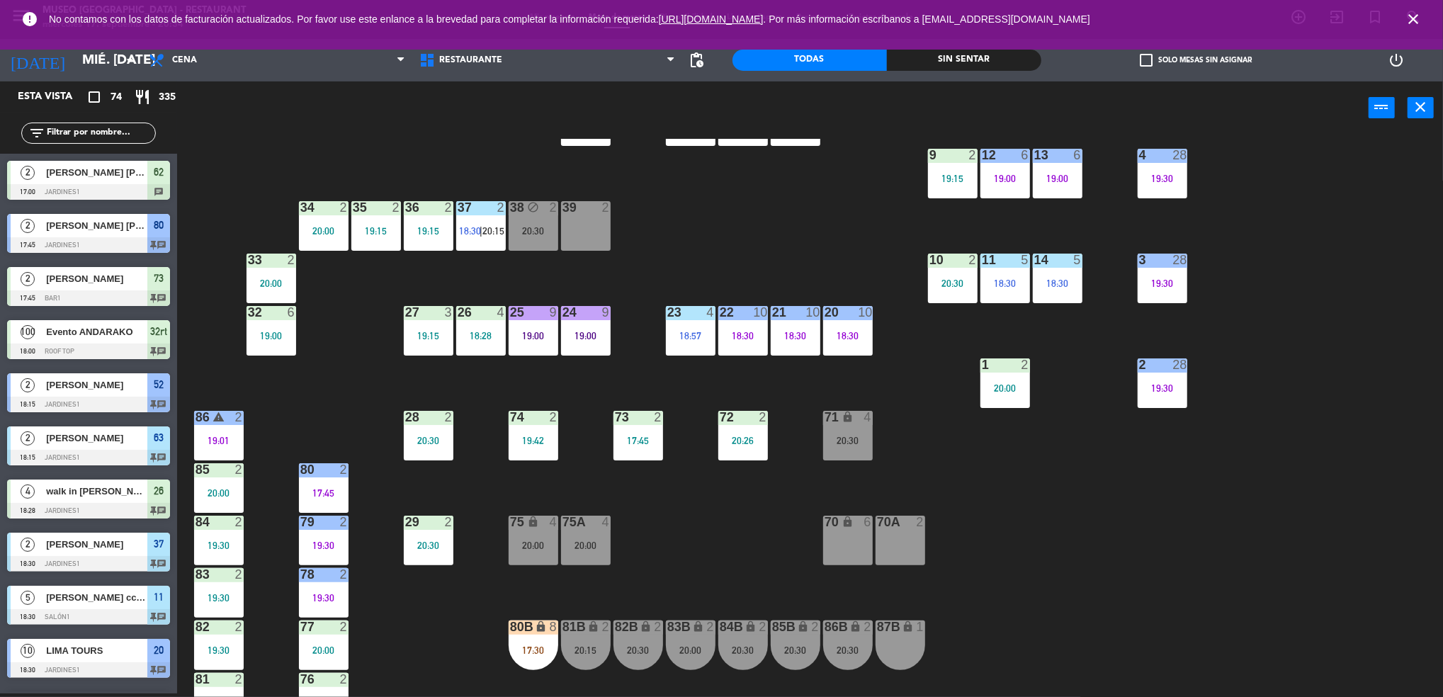
scroll to position [0, 0]
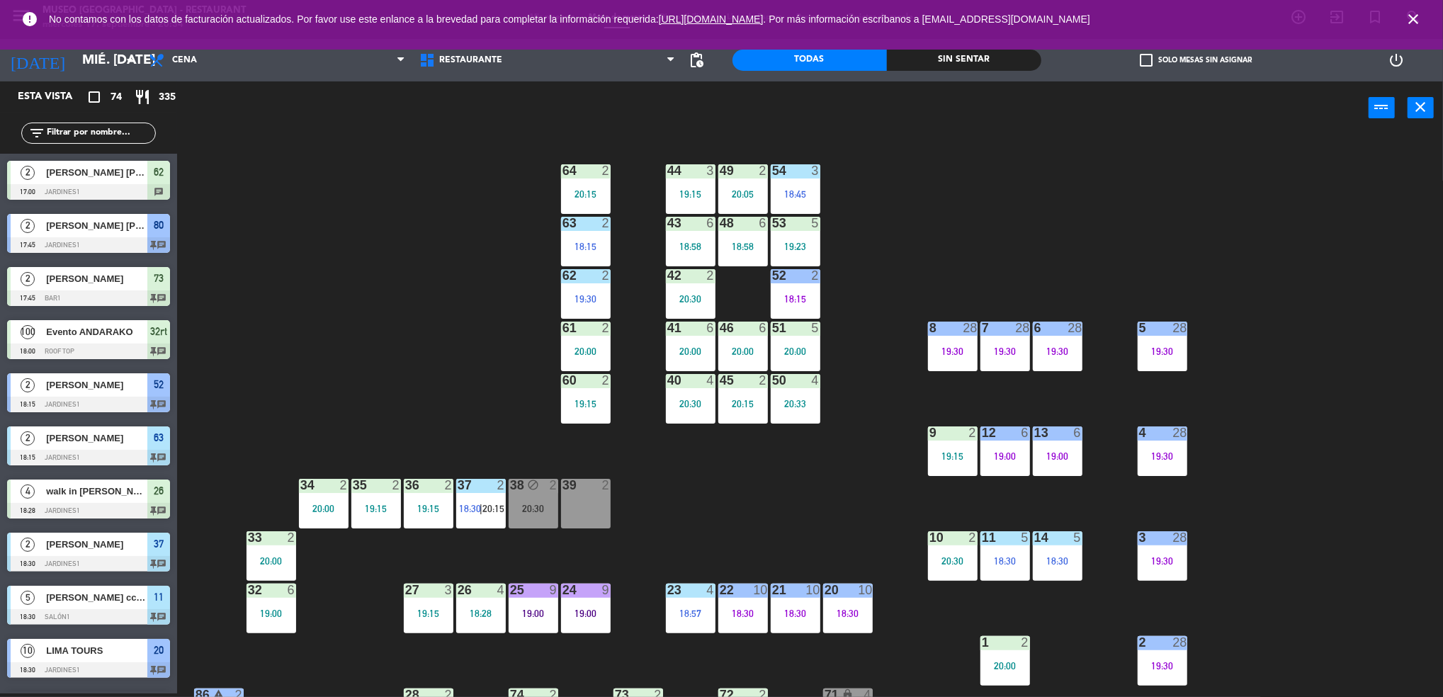
click at [781, 407] on div "20:33" at bounding box center [796, 404] width 50 height 10
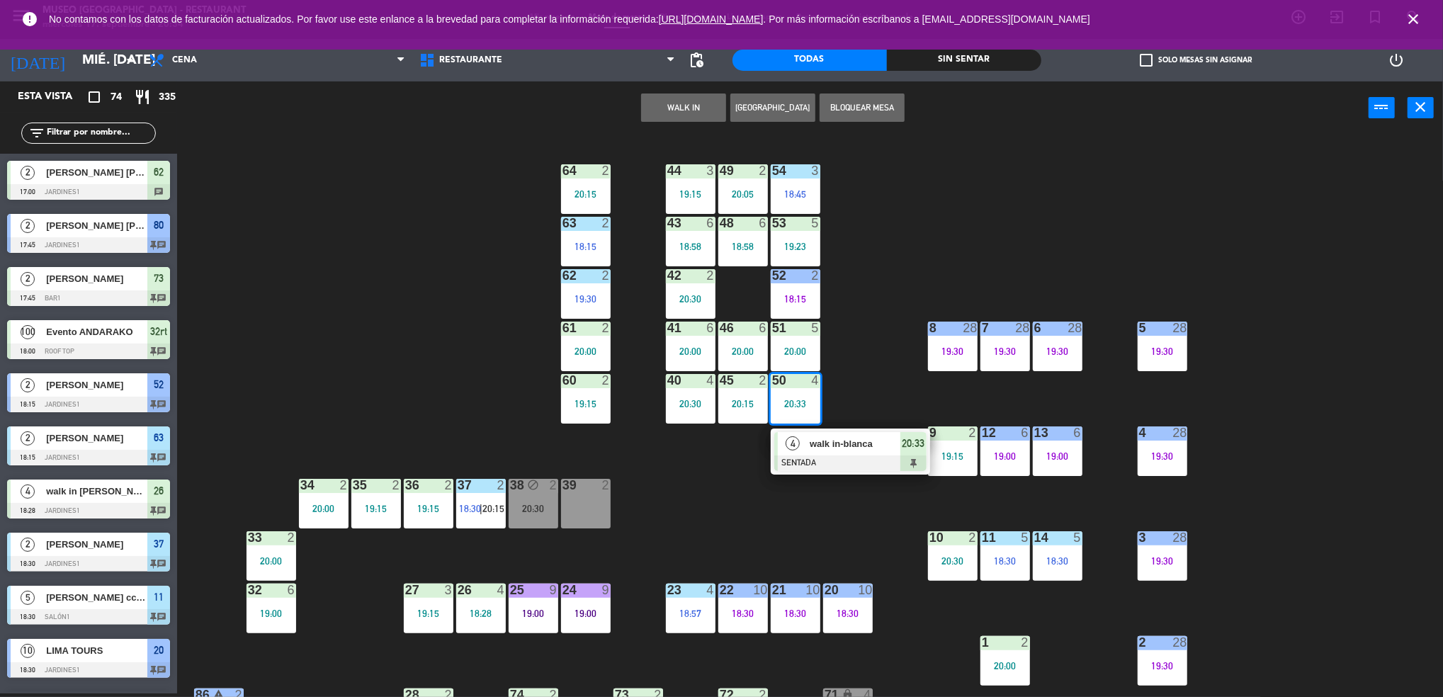
click at [807, 441] on div "4" at bounding box center [793, 443] width 30 height 23
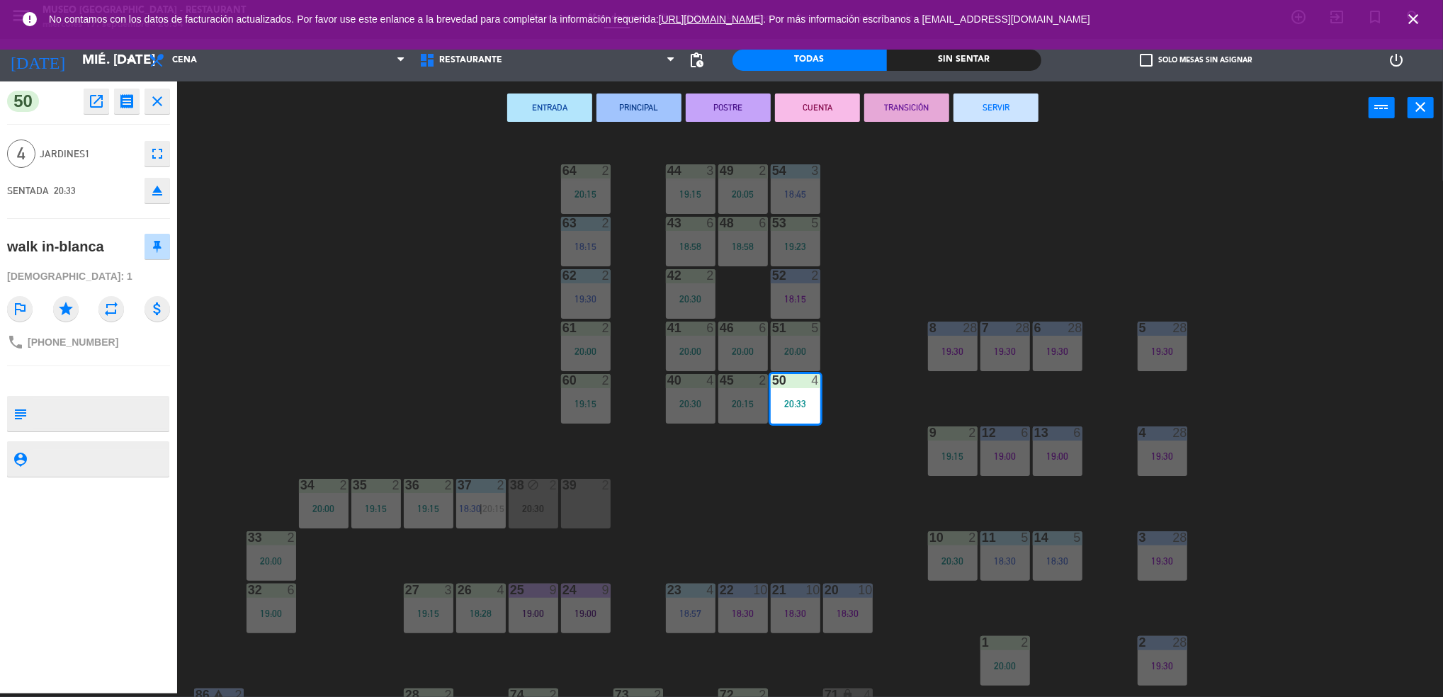
click at [716, 514] on div "44 3 19:15 49 2 20:05 54 3 18:45 64 2 20:15 48 6 18:58 53 5 19:23 63 2 18:15 43…" at bounding box center [817, 418] width 1252 height 559
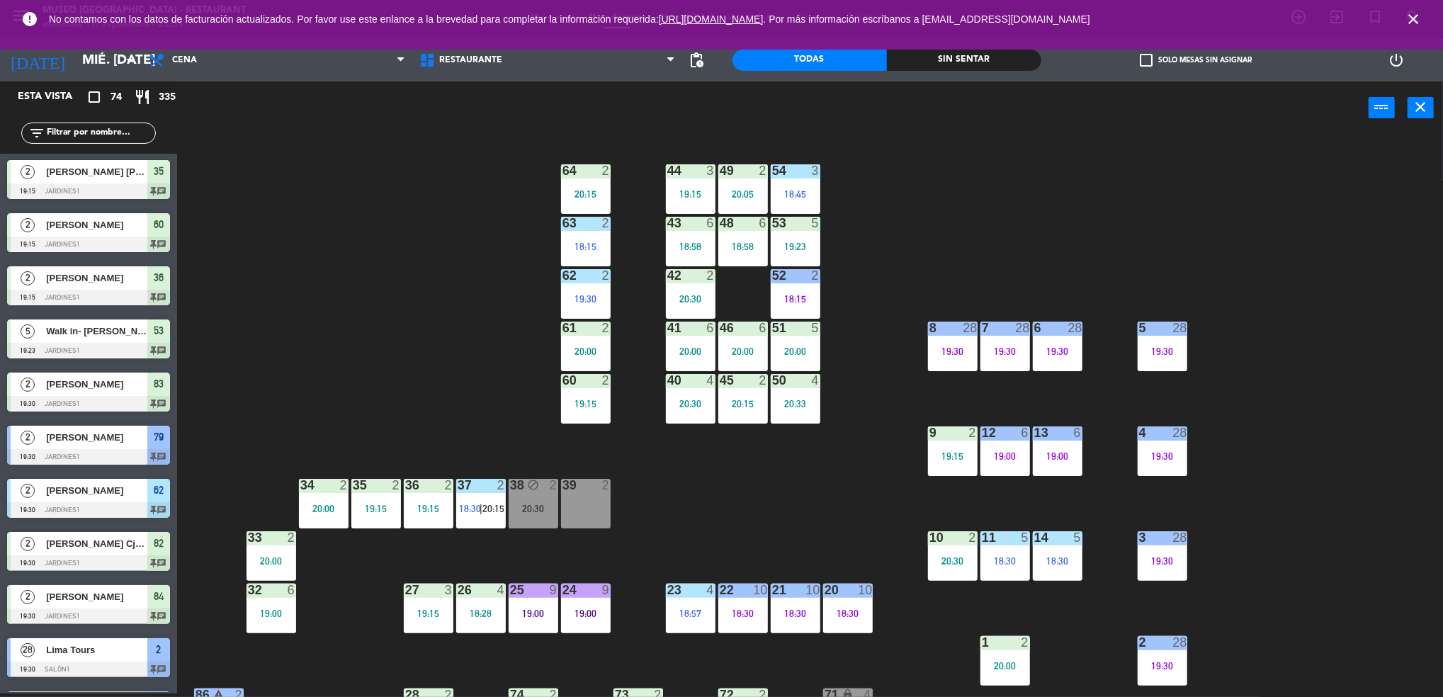
click at [786, 202] on div "54 3 18:45" at bounding box center [796, 189] width 50 height 50
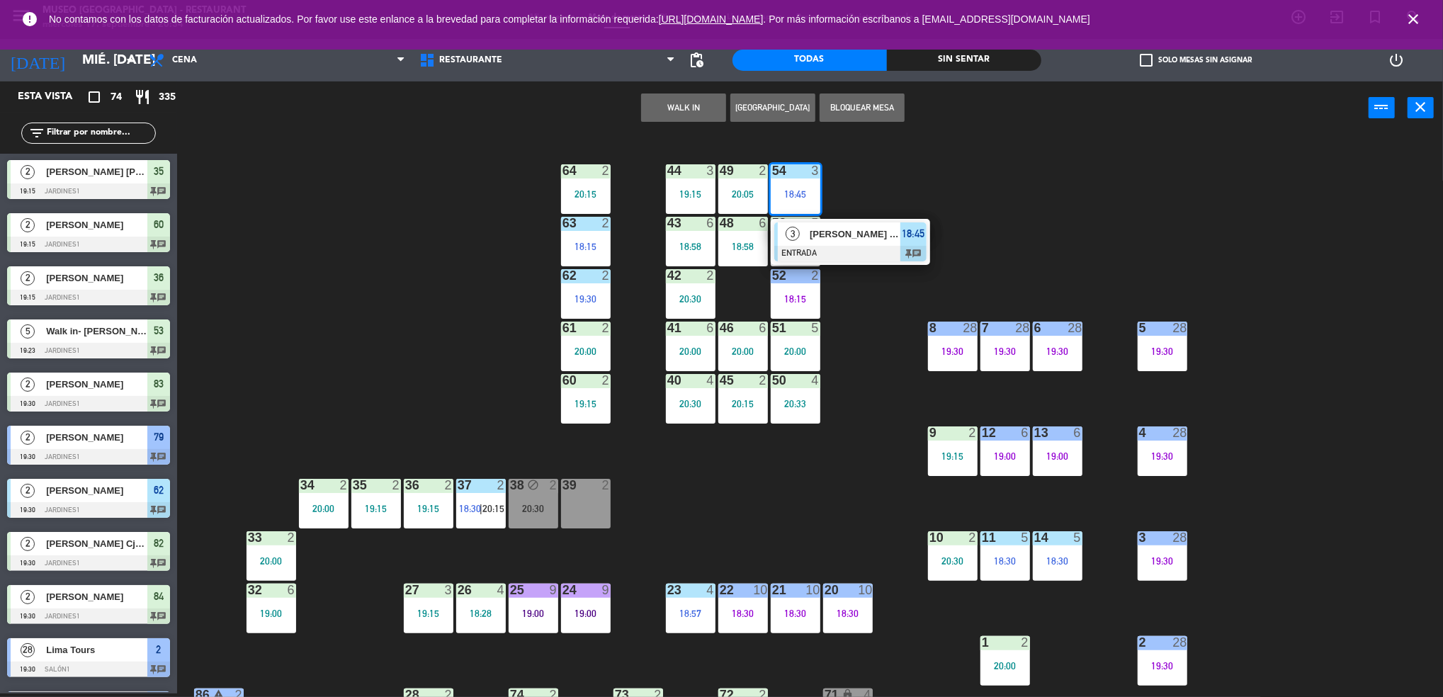
click at [803, 231] on div "3" at bounding box center [793, 234] width 30 height 23
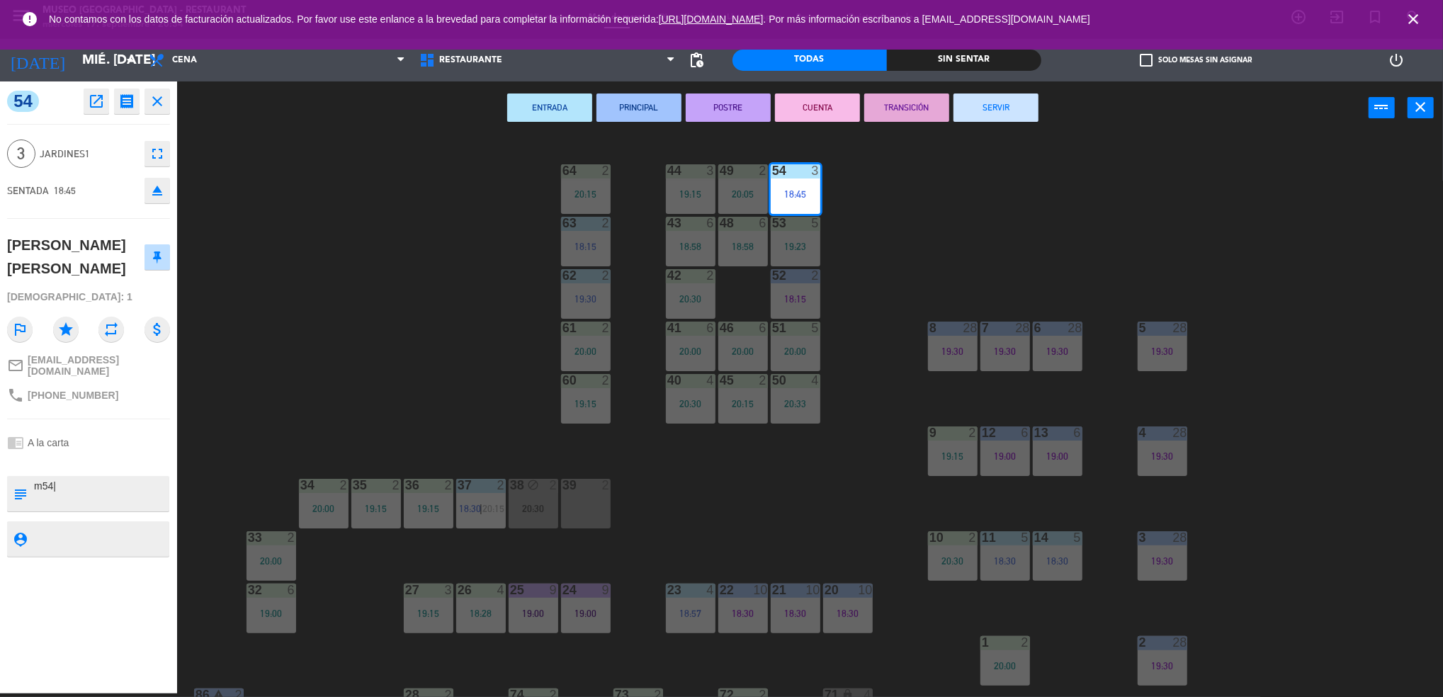
click at [718, 522] on div "44 3 19:15 49 2 20:05 54 3 18:45 64 2 20:15 48 6 18:58 53 5 19:23 63 2 18:15 43…" at bounding box center [817, 418] width 1252 height 559
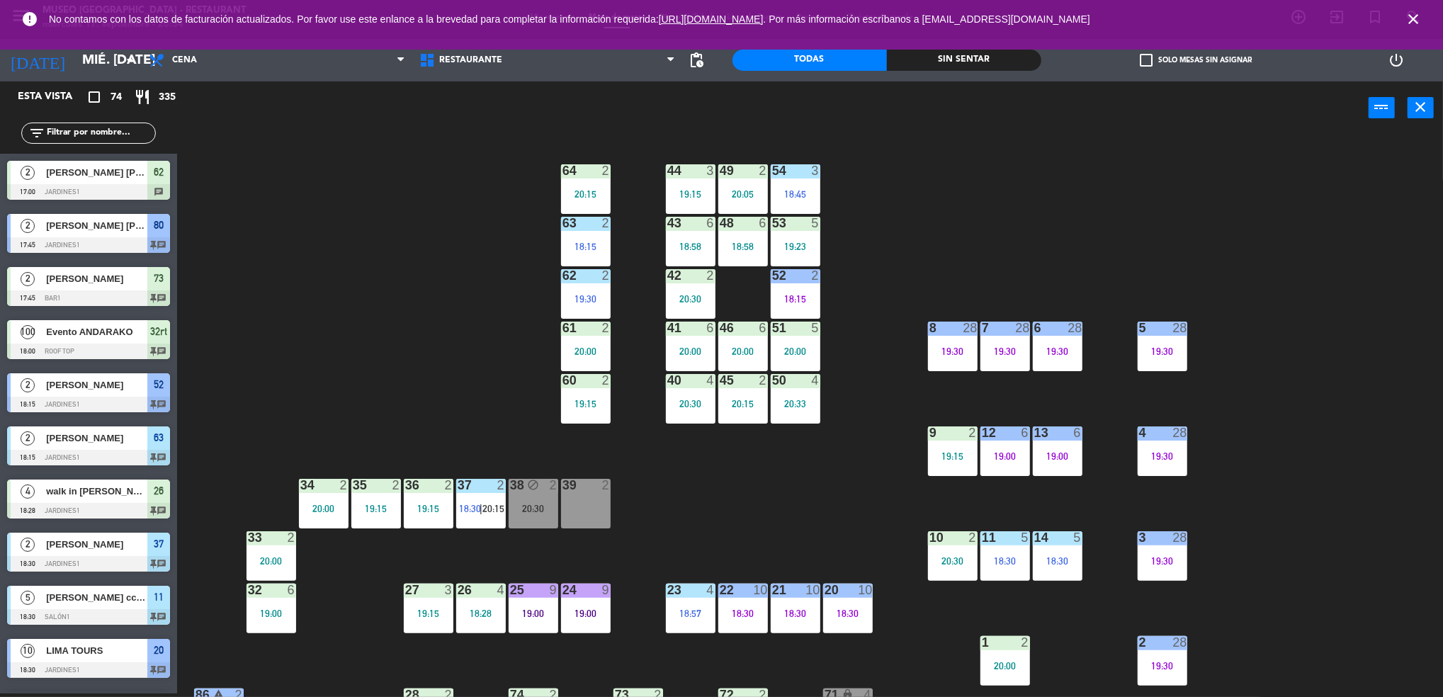
scroll to position [4, 0]
click at [694, 191] on div "19:15" at bounding box center [691, 194] width 50 height 10
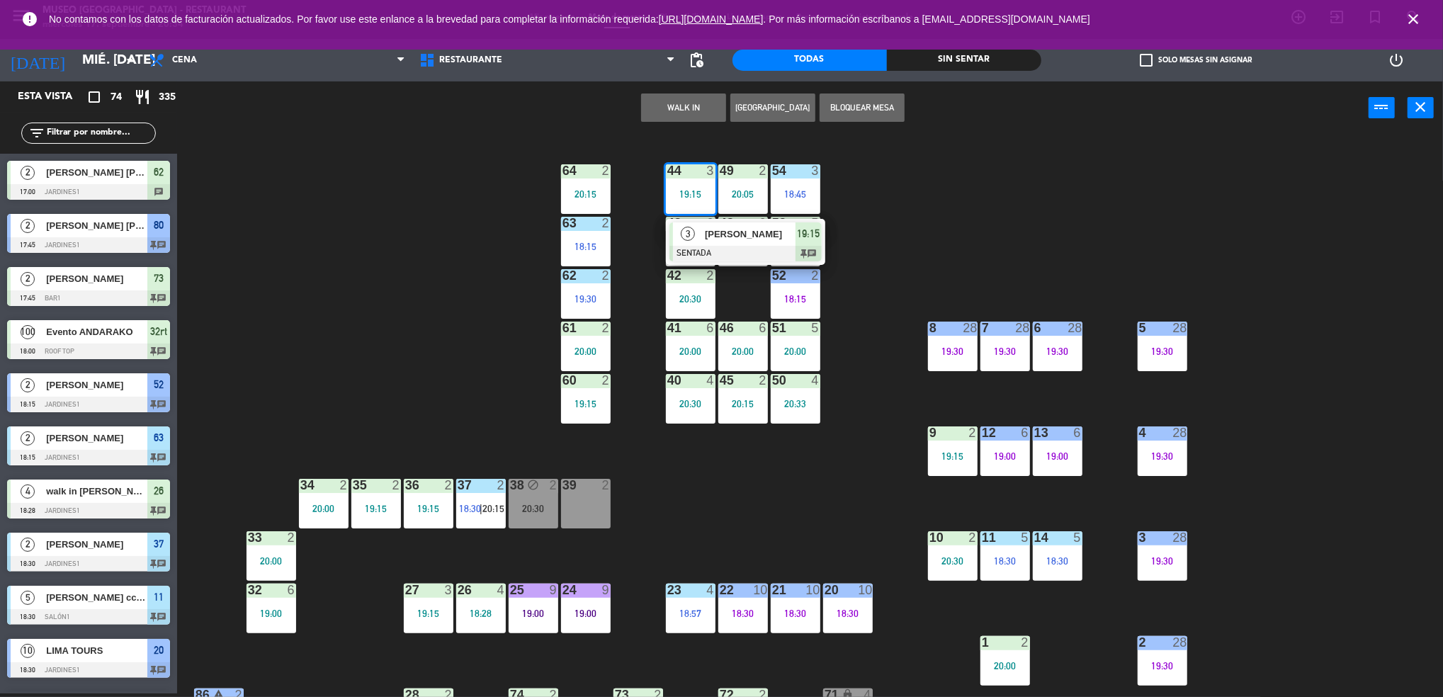
click at [732, 237] on span "Diana Sanchez" at bounding box center [750, 234] width 91 height 15
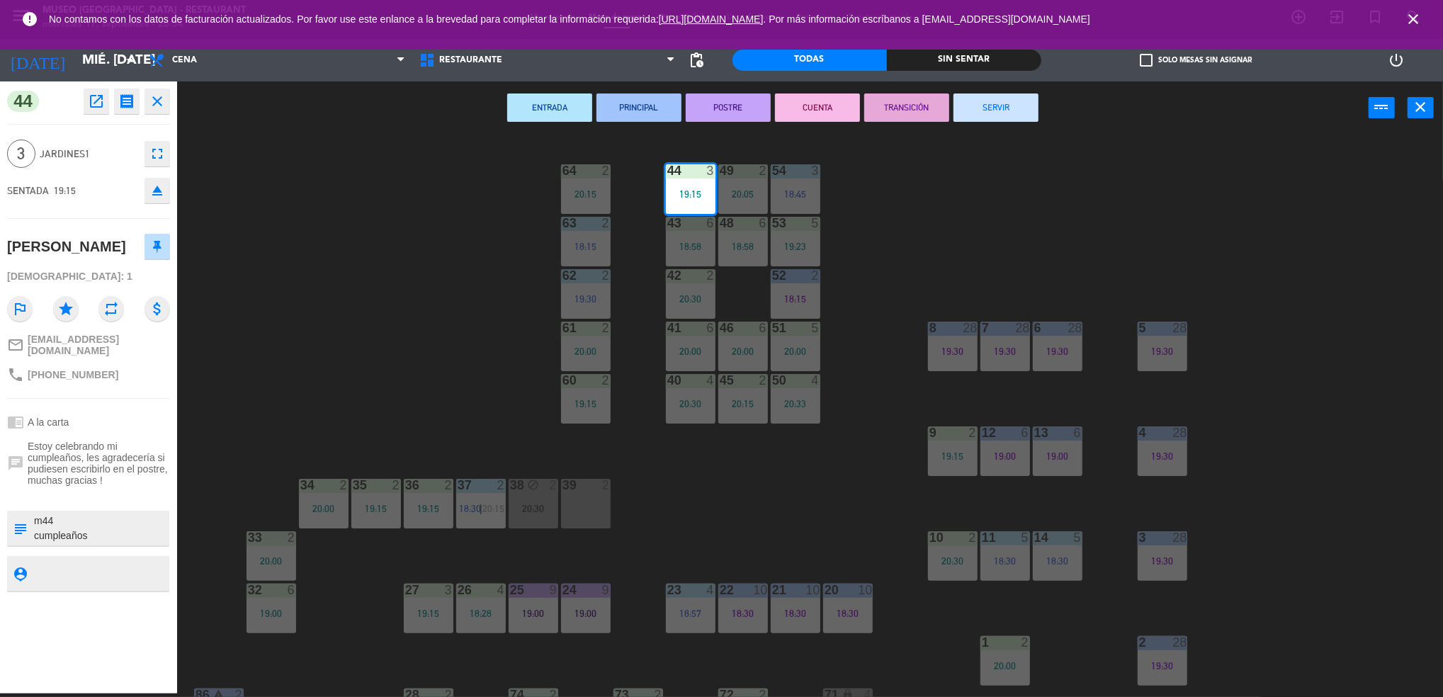
click at [716, 473] on div "44 3 19:15 49 2 20:05 54 3 18:45 64 2 20:15 48 6 18:58 53 5 19:23 63 2 18:15 43…" at bounding box center [817, 418] width 1252 height 559
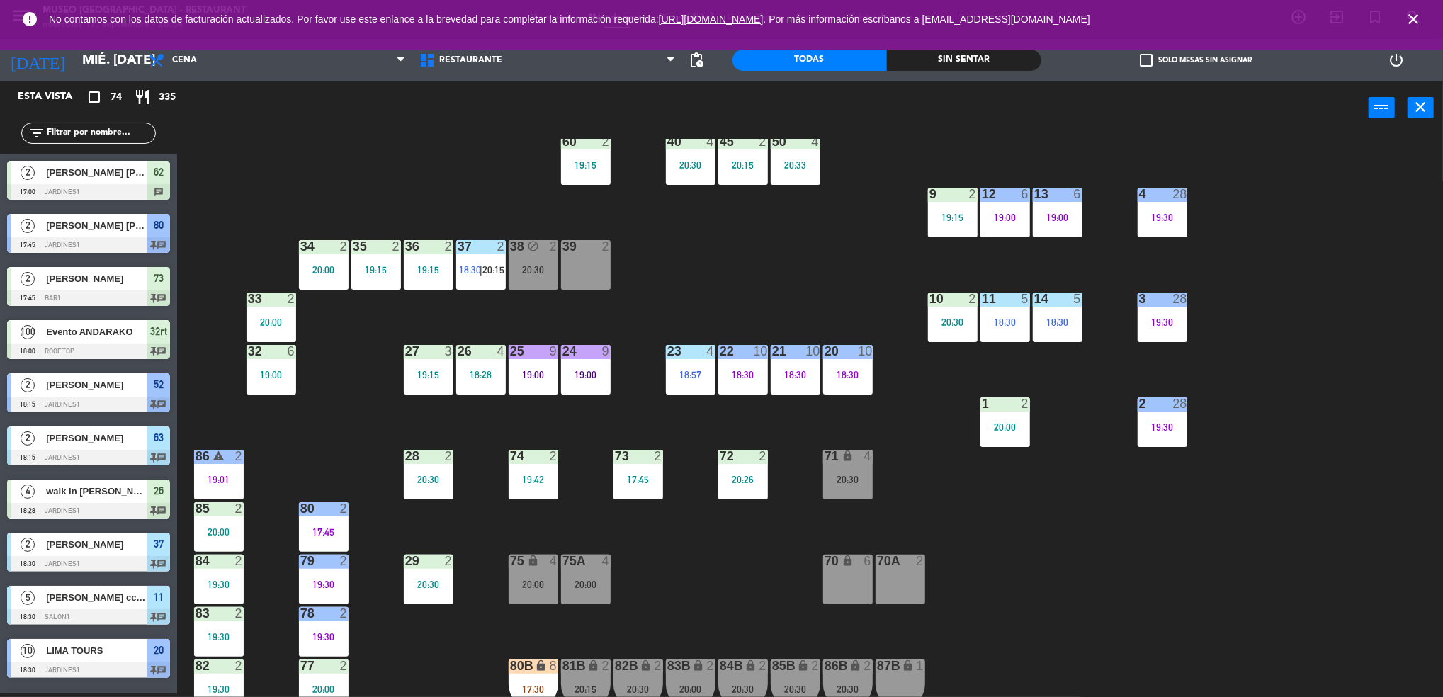
scroll to position [240, 0]
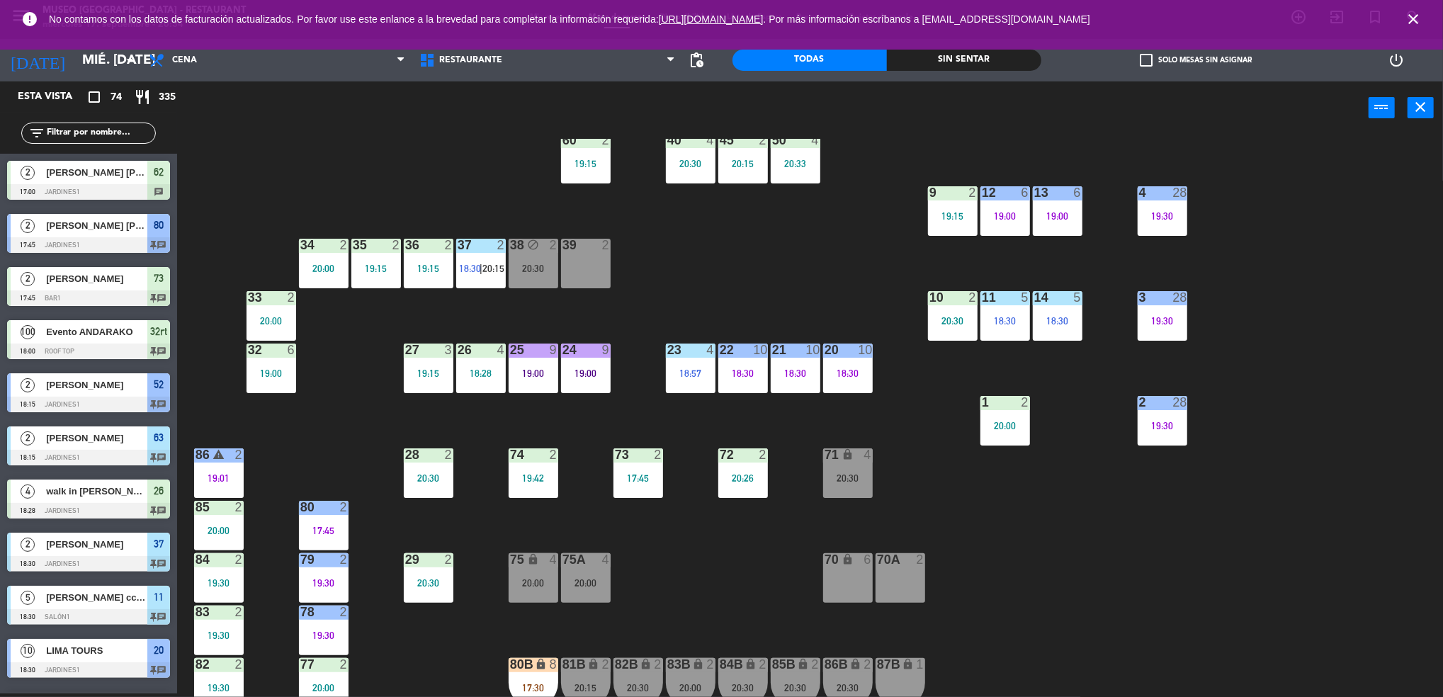
click at [460, 340] on div "44 3 19:15 49 2 20:05 54 3 18:45 64 2 20:15 48 6 18:58 53 5 19:23 63 2 18:15 43…" at bounding box center [817, 418] width 1252 height 559
click at [477, 361] on div "26 4 18:28" at bounding box center [481, 369] width 50 height 50
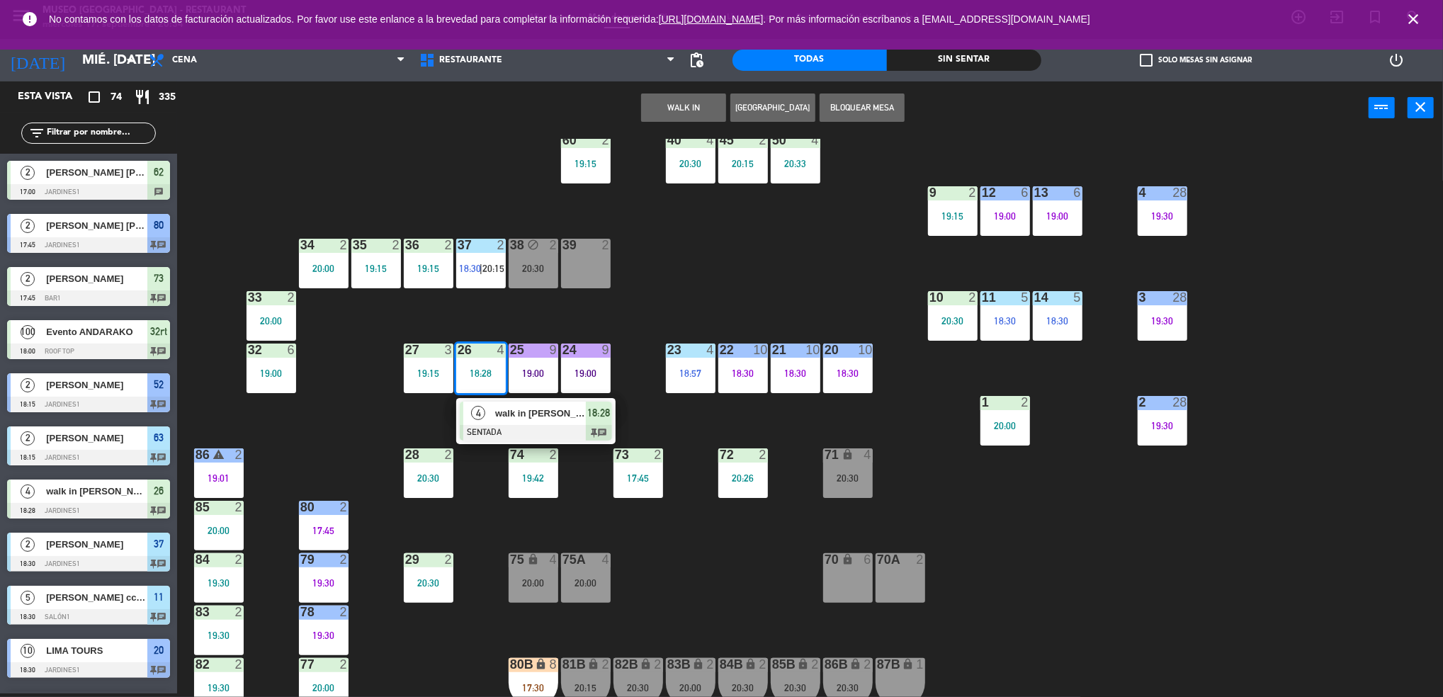
click at [508, 425] on div at bounding box center [536, 433] width 152 height 16
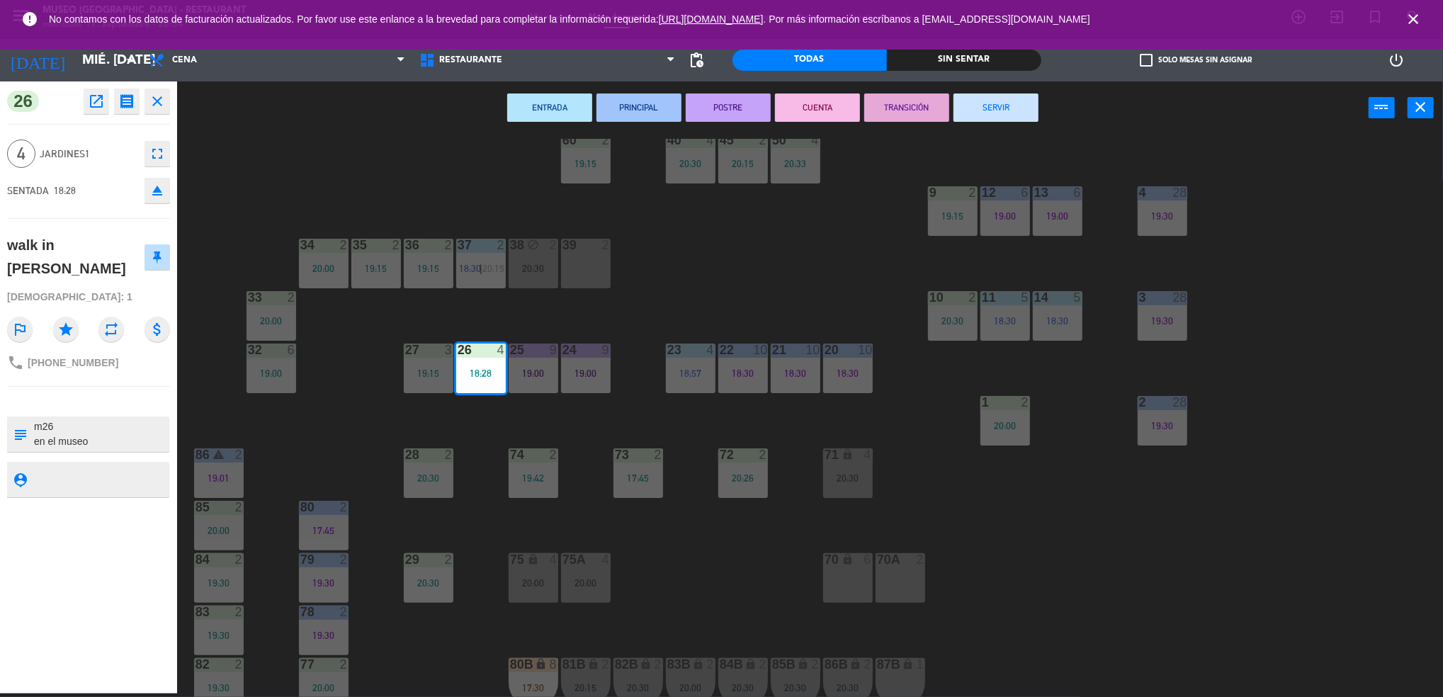
click at [465, 431] on div "44 3 19:15 49 2 20:05 54 3 18:45 64 2 20:15 48 6 18:58 53 5 19:23 63 2 18:15 43…" at bounding box center [817, 418] width 1252 height 559
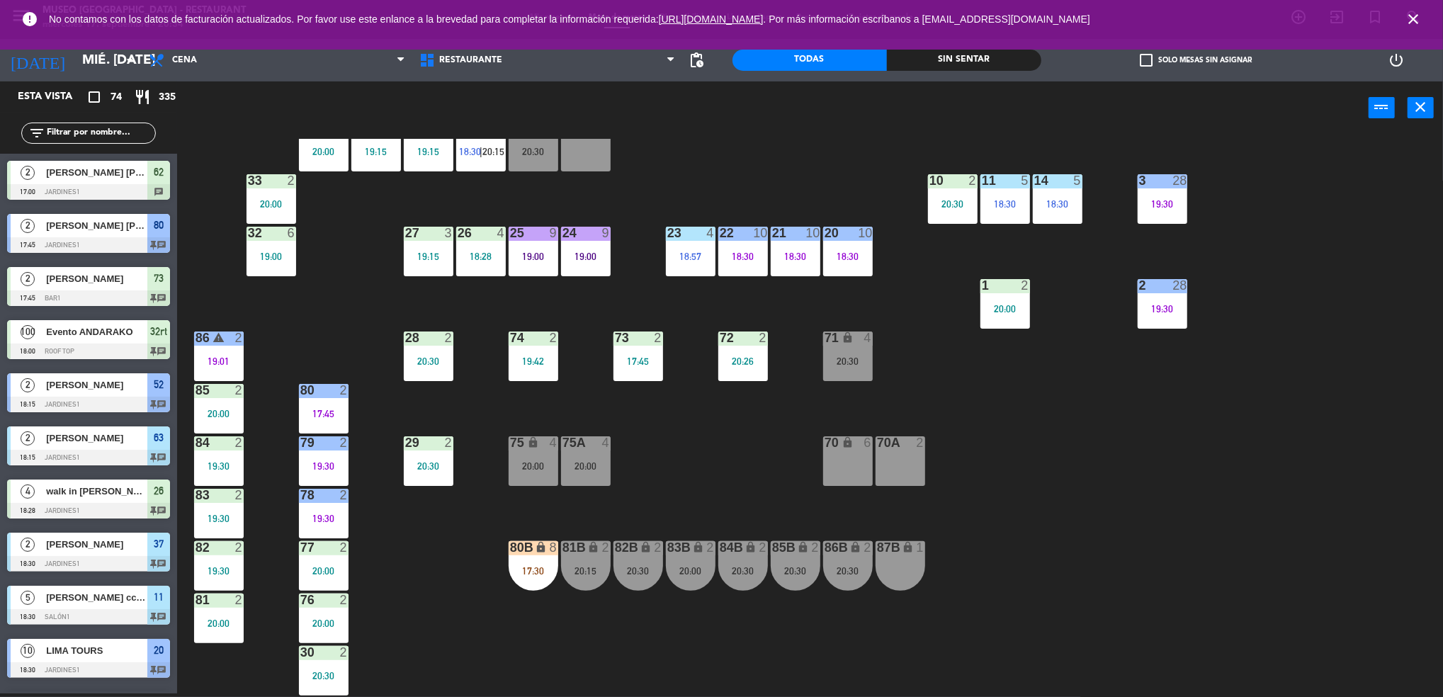
scroll to position [356, 0]
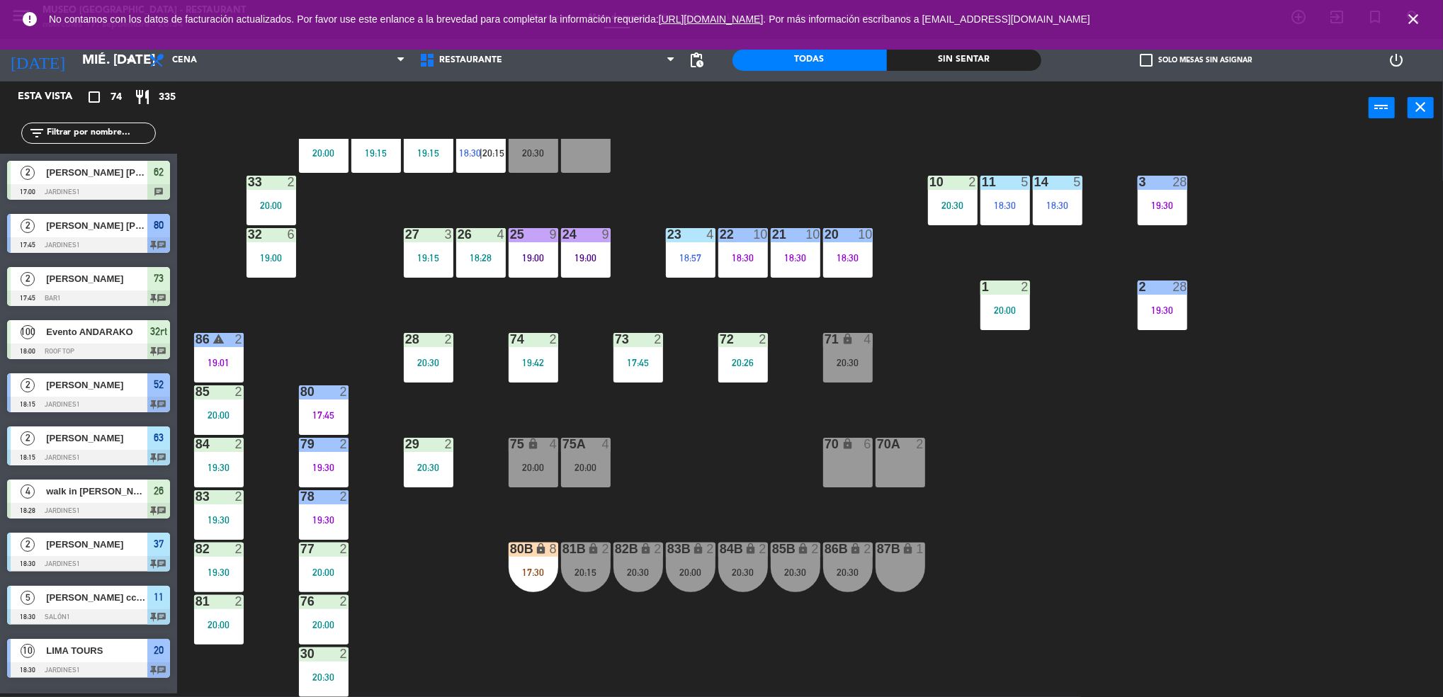
click at [677, 585] on div "83B lock 2 20:00" at bounding box center [691, 568] width 50 height 50
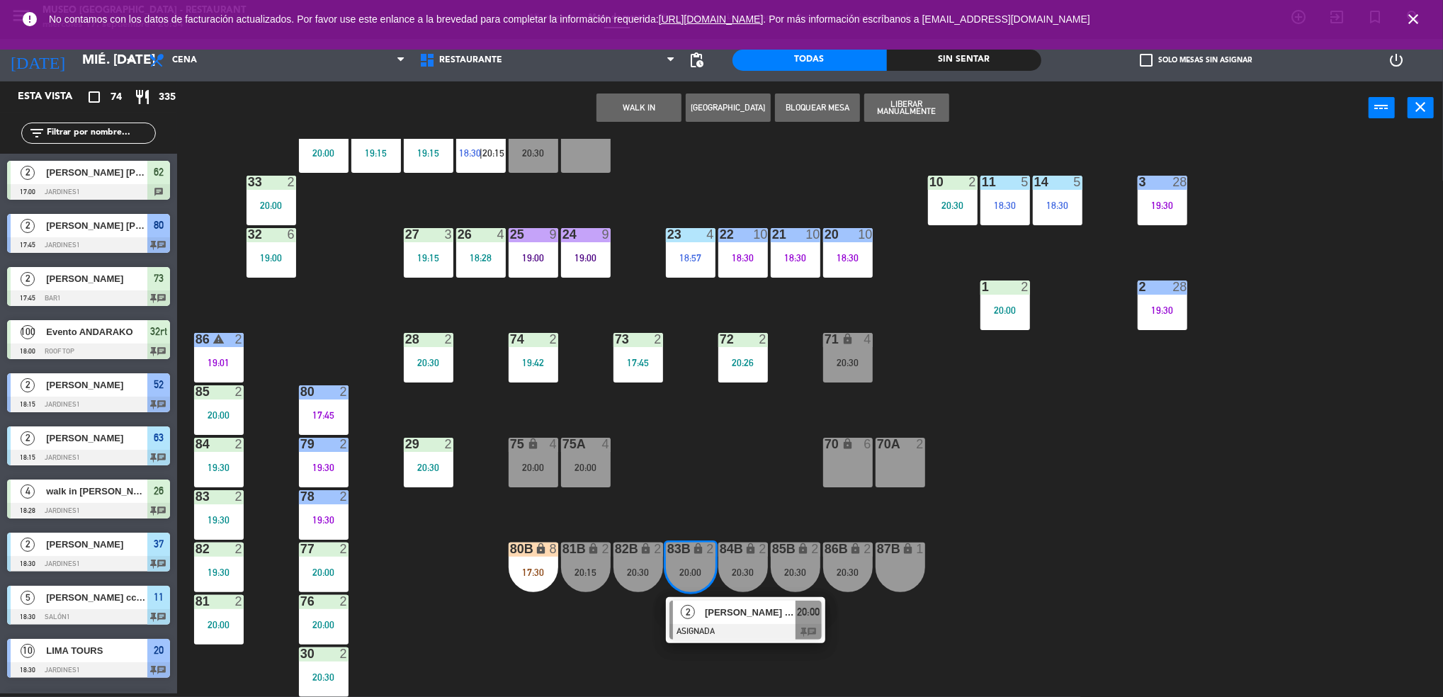
click at [716, 629] on div at bounding box center [746, 632] width 152 height 16
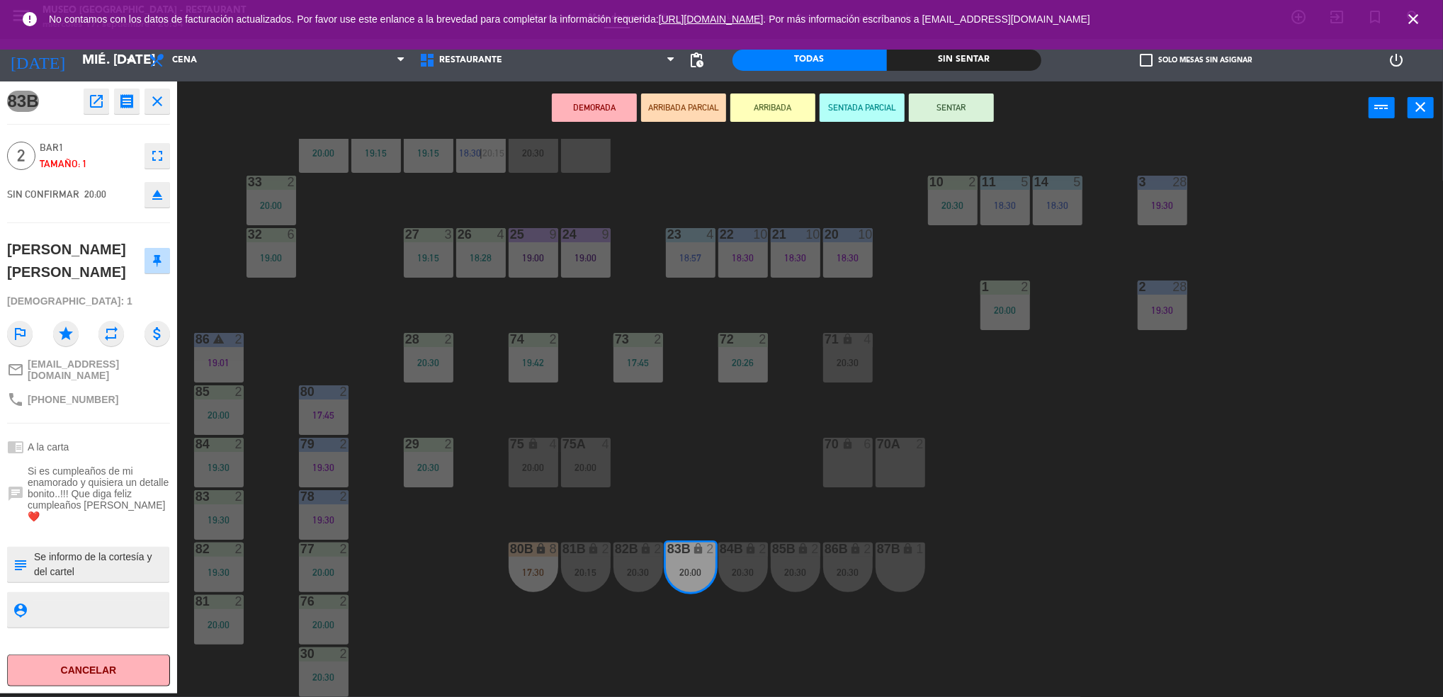
click at [91, 84] on div "83B open_in_new receipt 8:00 PM mié., 17 sep. 2 personas thankyou Julio sebasti…" at bounding box center [88, 387] width 177 height 612
click at [89, 101] on icon "open_in_new" at bounding box center [96, 101] width 17 height 17
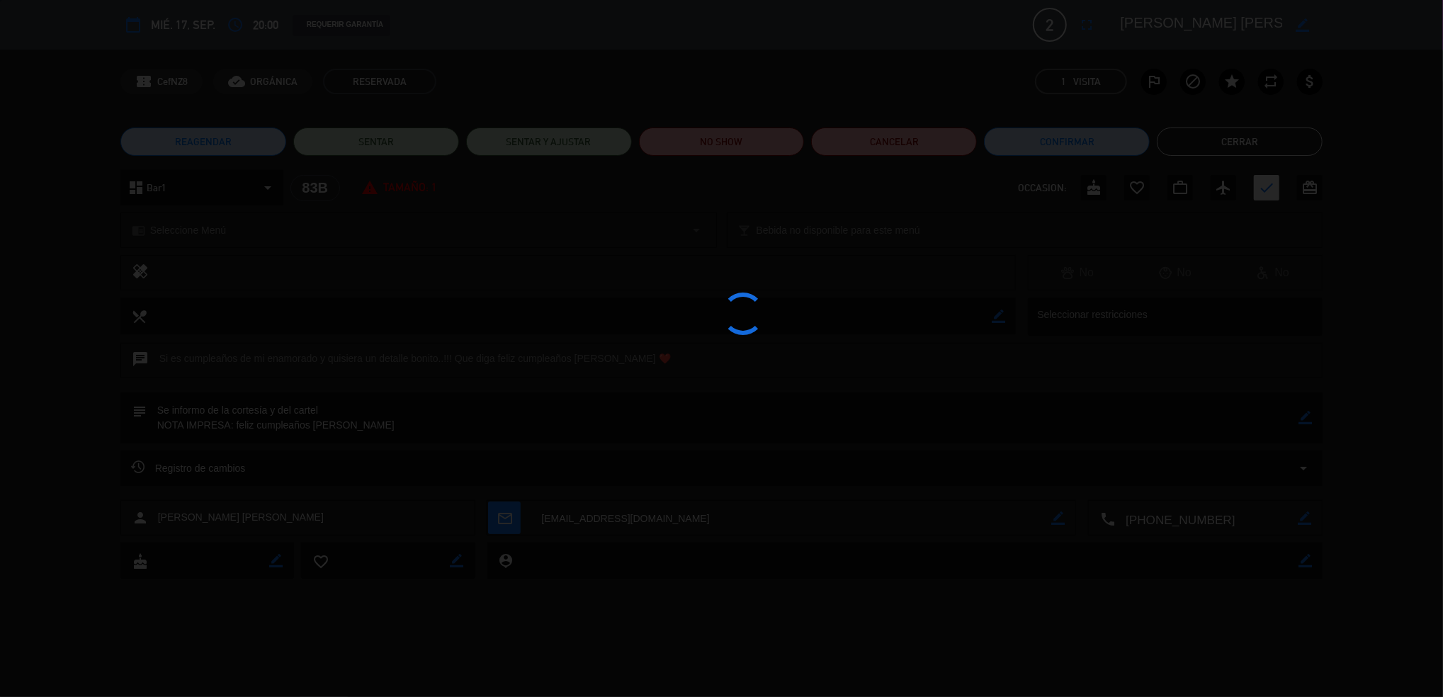
click at [760, 150] on div at bounding box center [721, 348] width 1443 height 697
click at [761, 149] on div at bounding box center [721, 348] width 1443 height 697
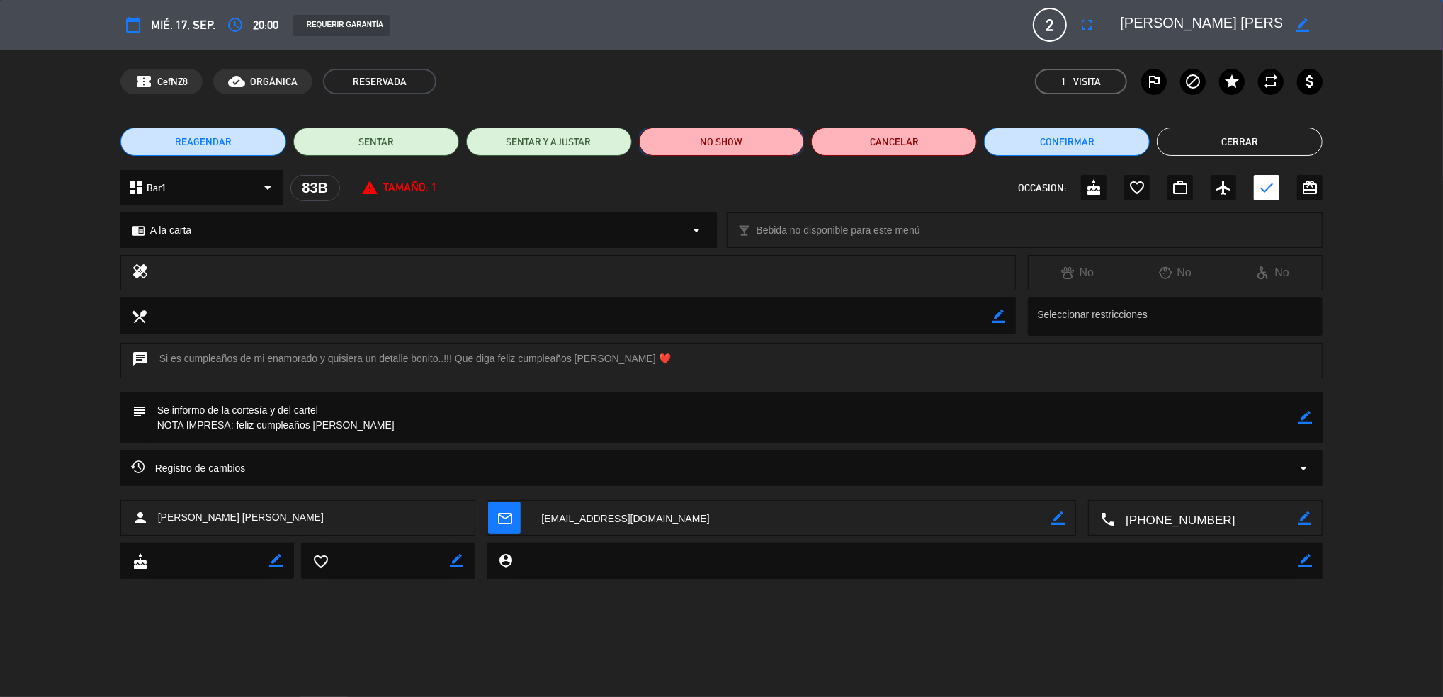
click at [738, 137] on button "NO SHOW" at bounding box center [722, 142] width 166 height 28
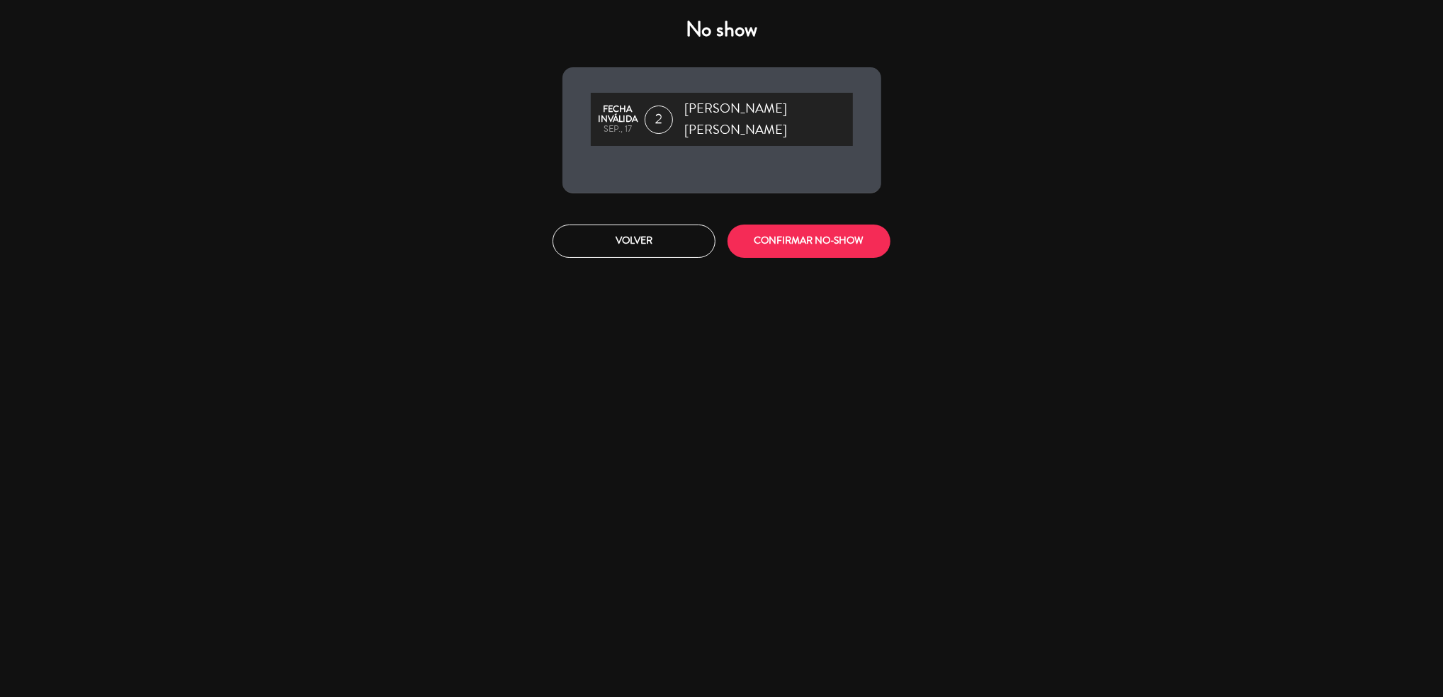
click at [789, 215] on div "Volver CONFIRMAR NO-SHOW" at bounding box center [722, 241] width 340 height 53
click at [762, 231] on button "CONFIRMAR NO-SHOW" at bounding box center [809, 241] width 163 height 33
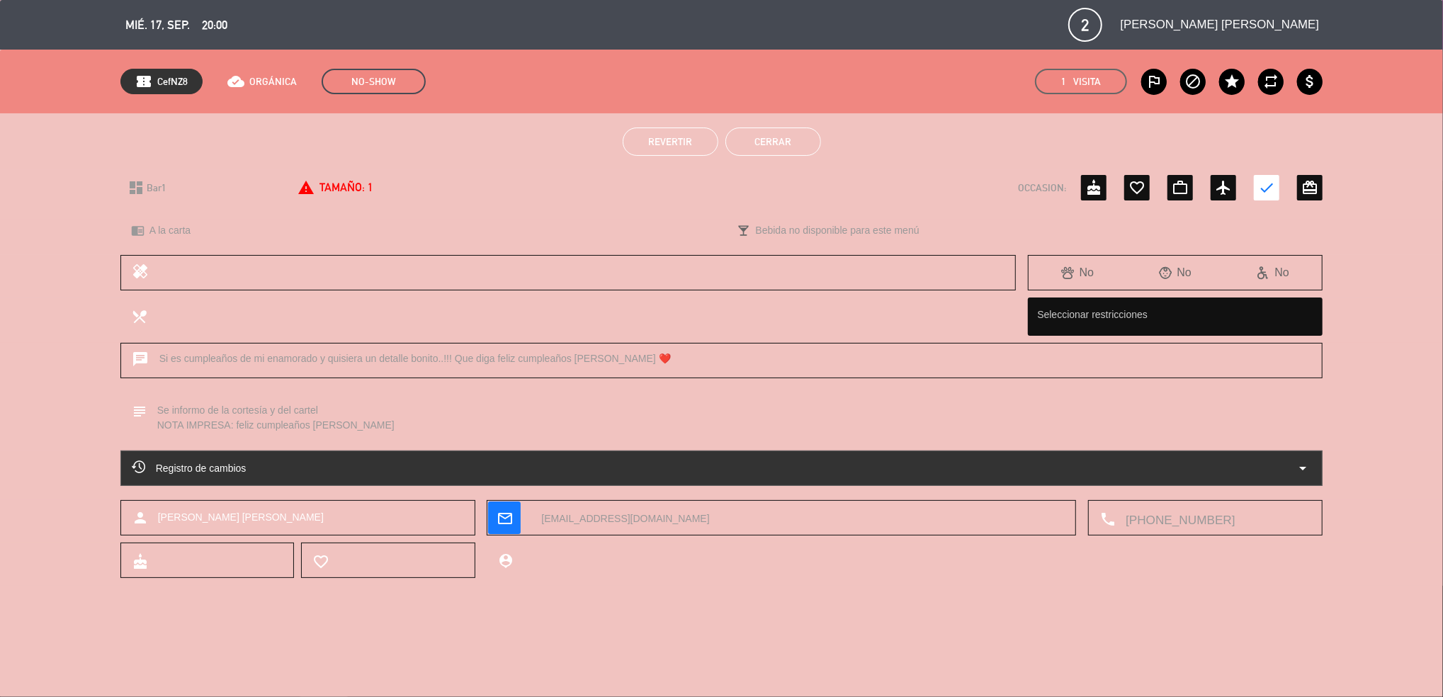
click at [780, 150] on button "Cerrar" at bounding box center [774, 142] width 96 height 28
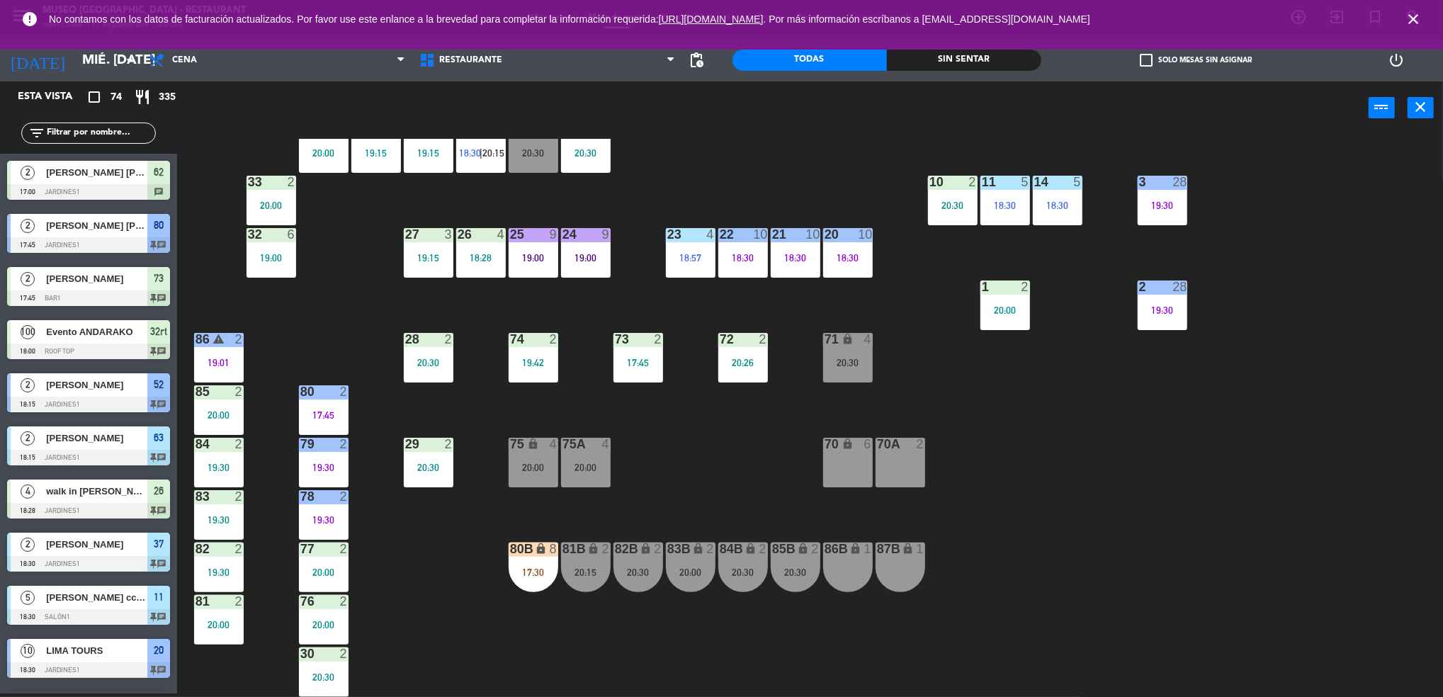
scroll to position [4, 0]
click at [580, 568] on div "20:15" at bounding box center [586, 573] width 50 height 10
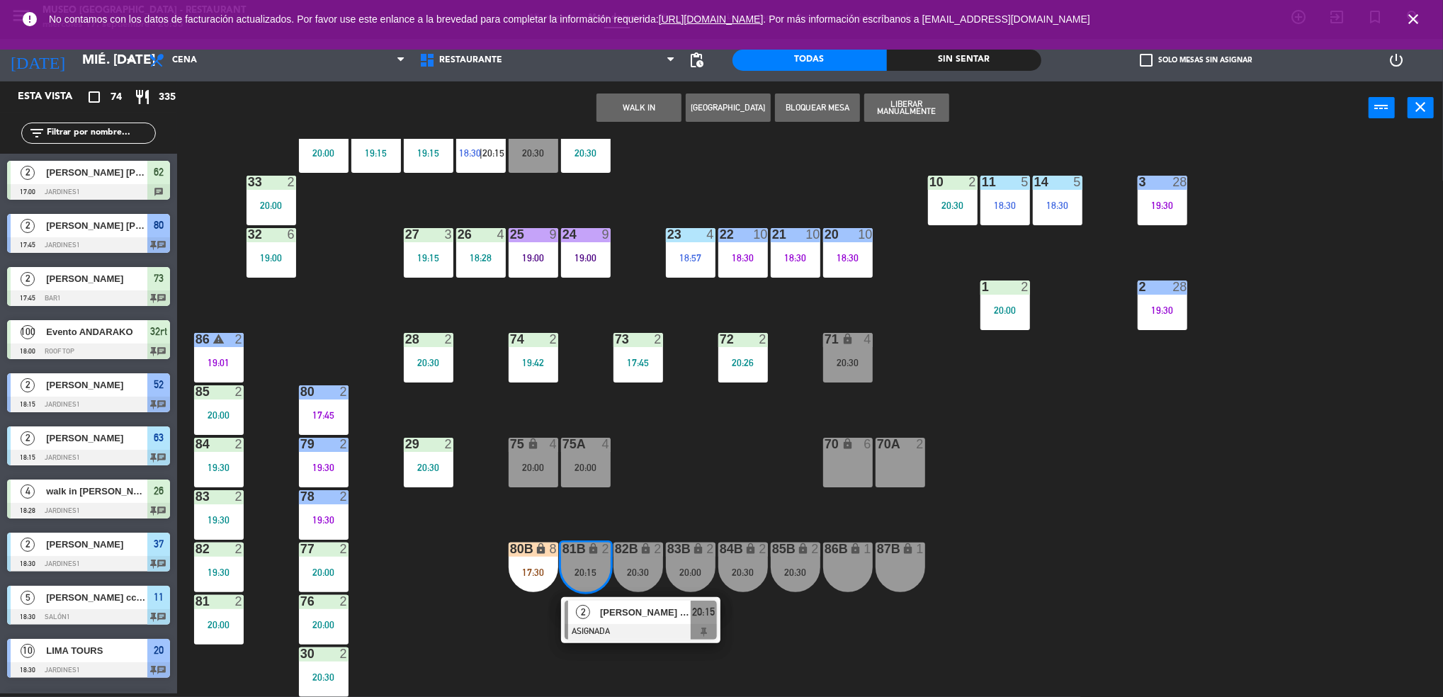
click at [609, 609] on span "Nicole Alessandra Paredes Ponce" at bounding box center [645, 612] width 91 height 15
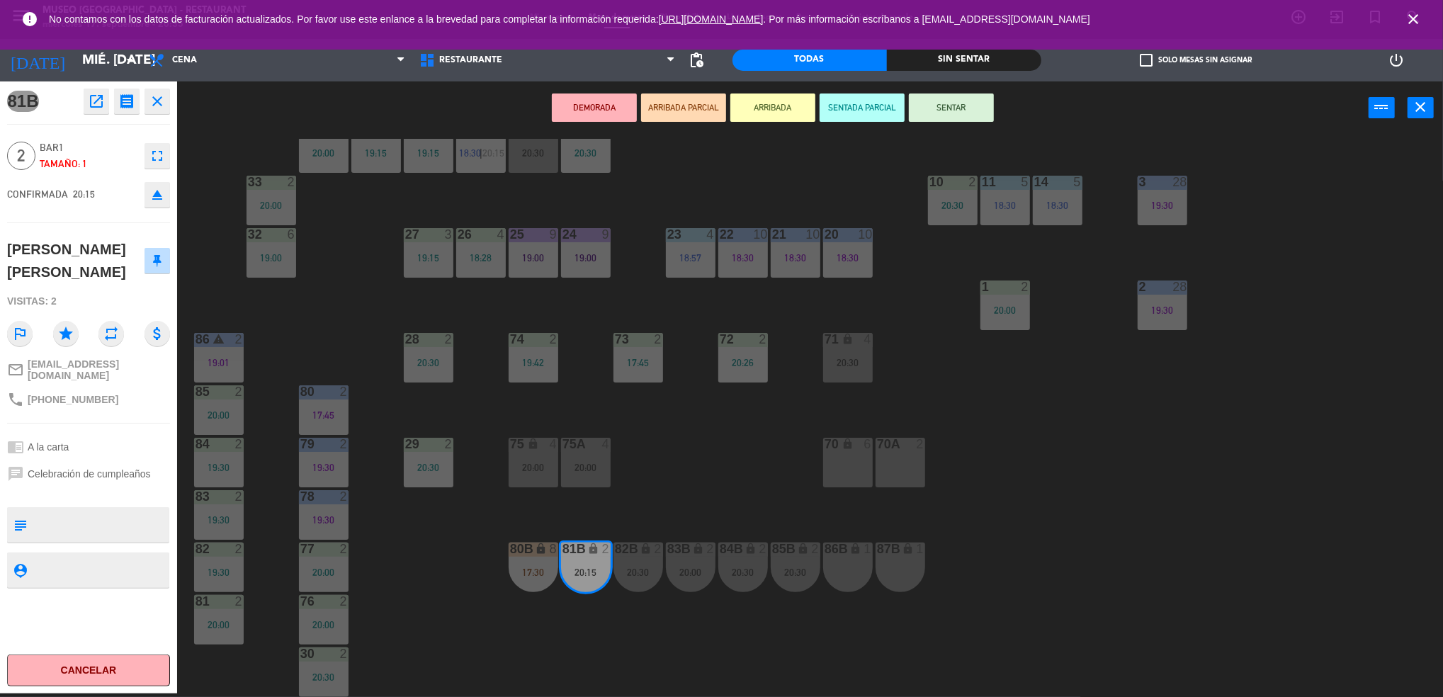
click at [104, 104] on icon "open_in_new" at bounding box center [96, 101] width 17 height 17
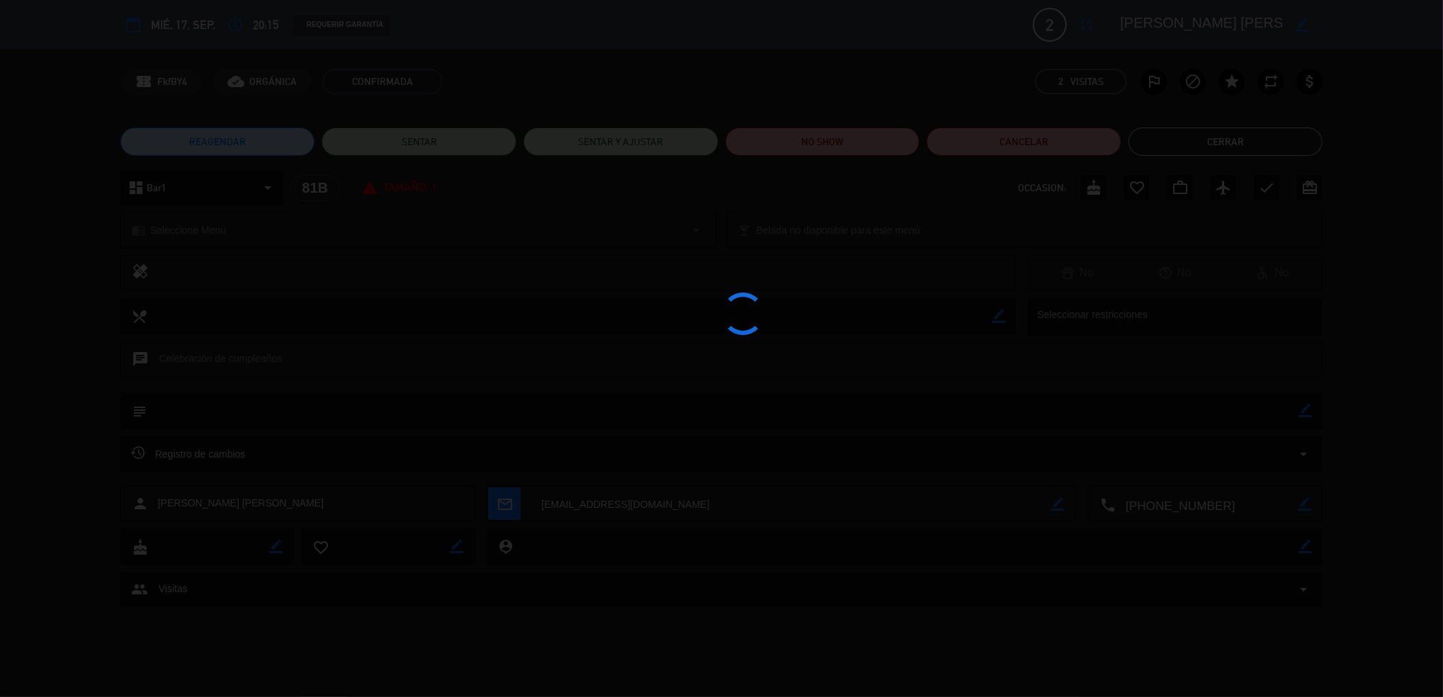
click at [840, 133] on div at bounding box center [721, 348] width 1443 height 697
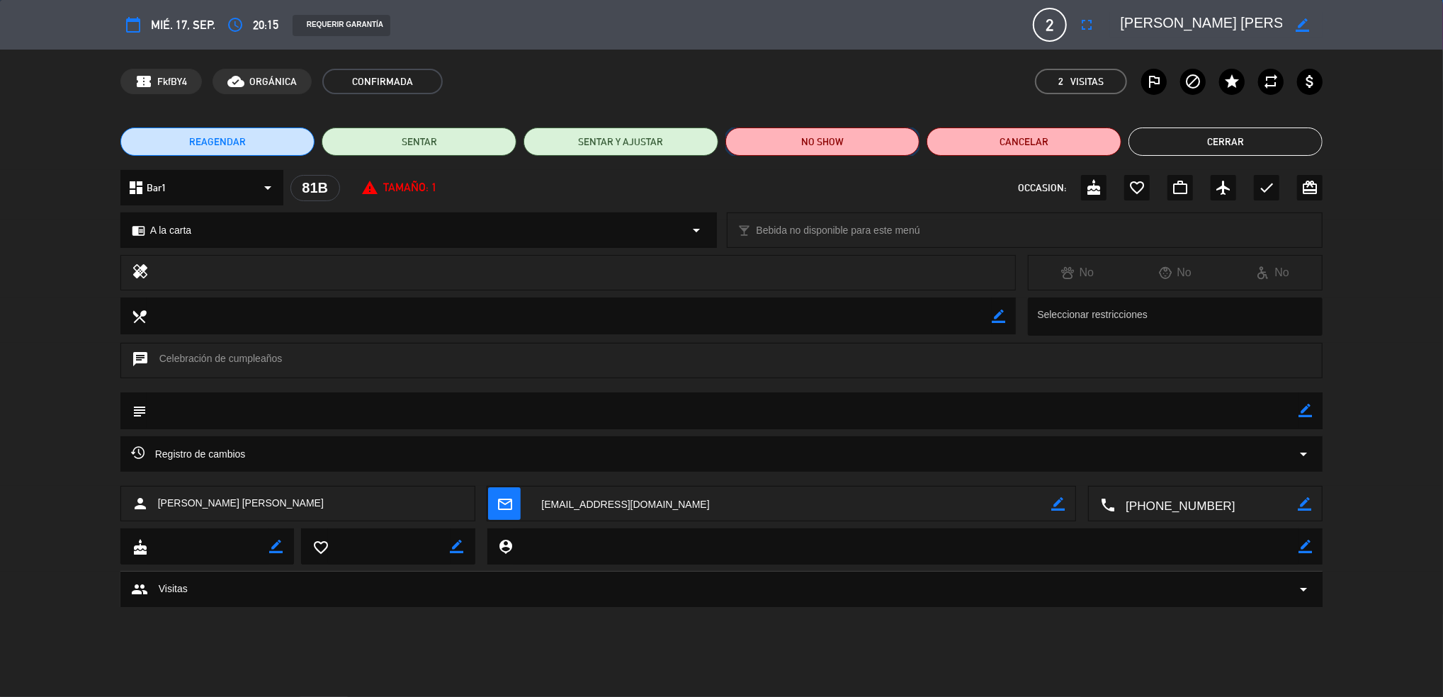
click at [858, 137] on button "NO SHOW" at bounding box center [823, 142] width 195 height 28
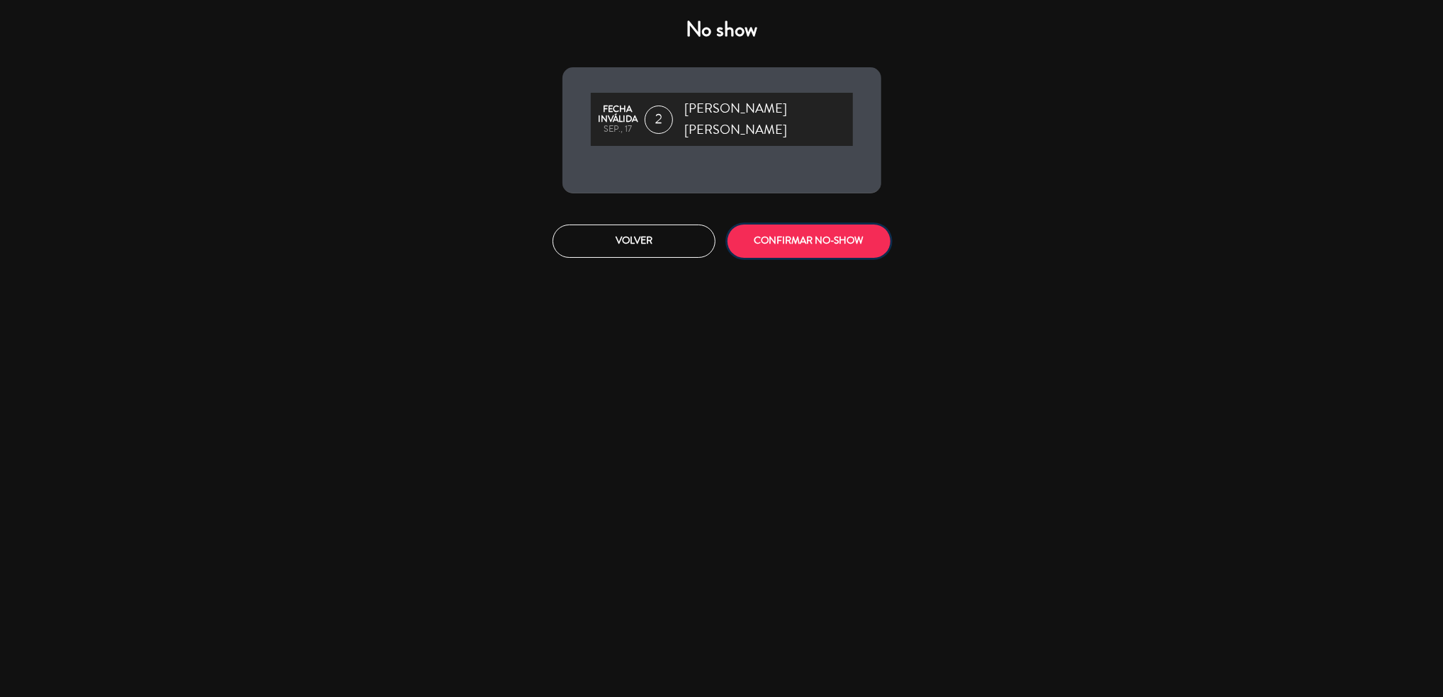
click at [825, 236] on button "CONFIRMAR NO-SHOW" at bounding box center [809, 241] width 163 height 33
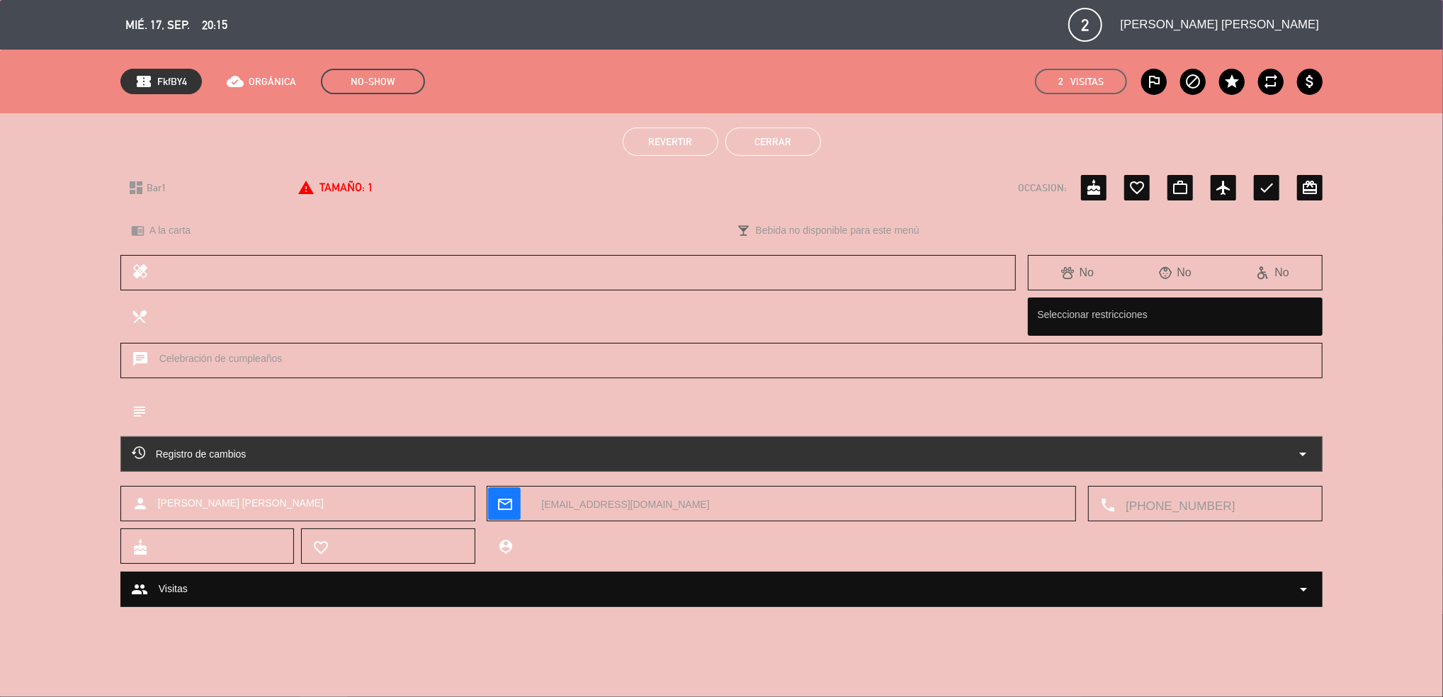
click at [803, 151] on button "Cerrar" at bounding box center [774, 142] width 96 height 28
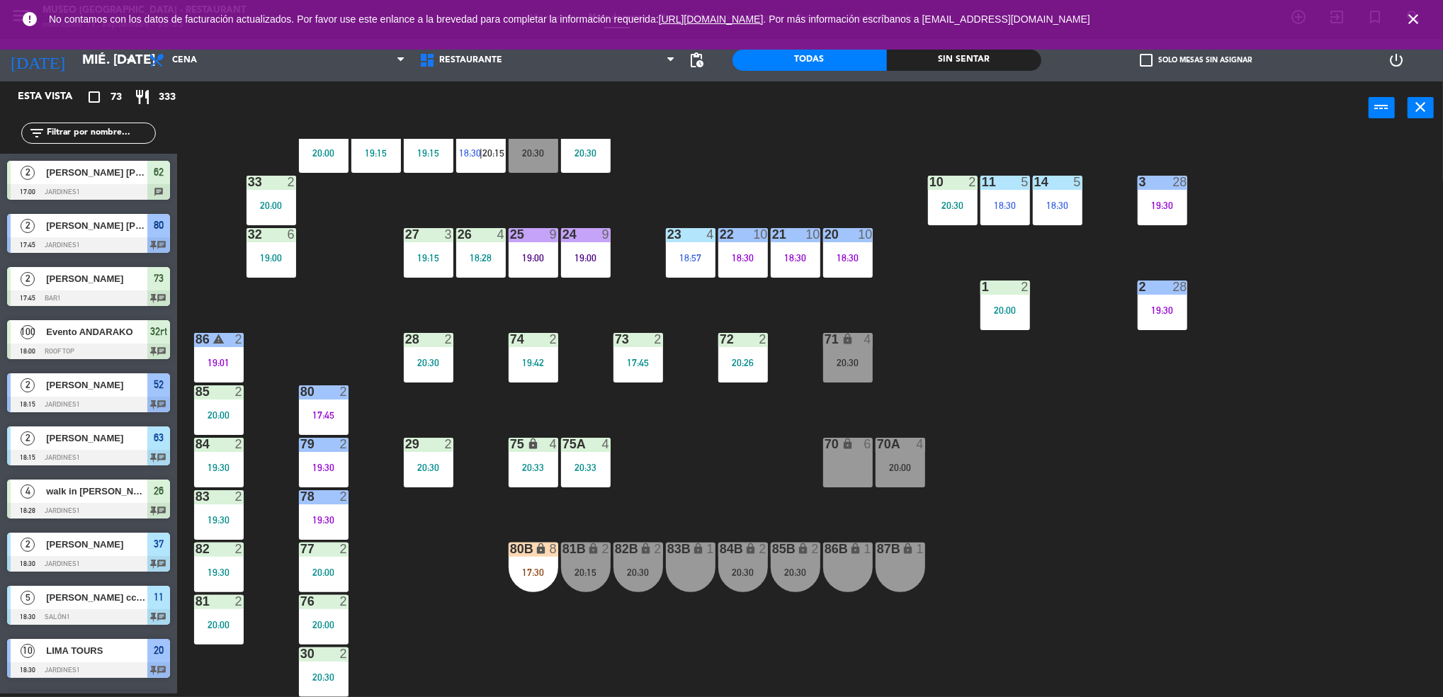
scroll to position [247, 0]
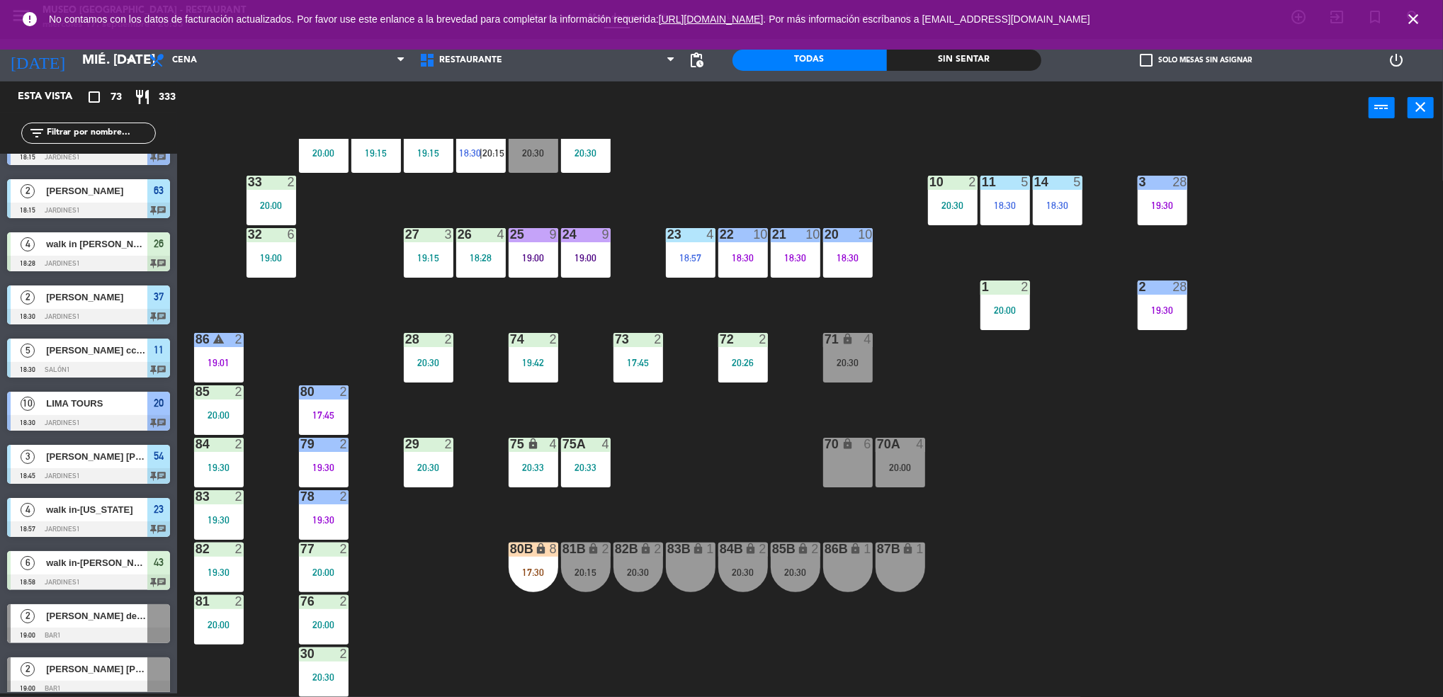
click at [838, 364] on div "20:30" at bounding box center [848, 363] width 50 height 10
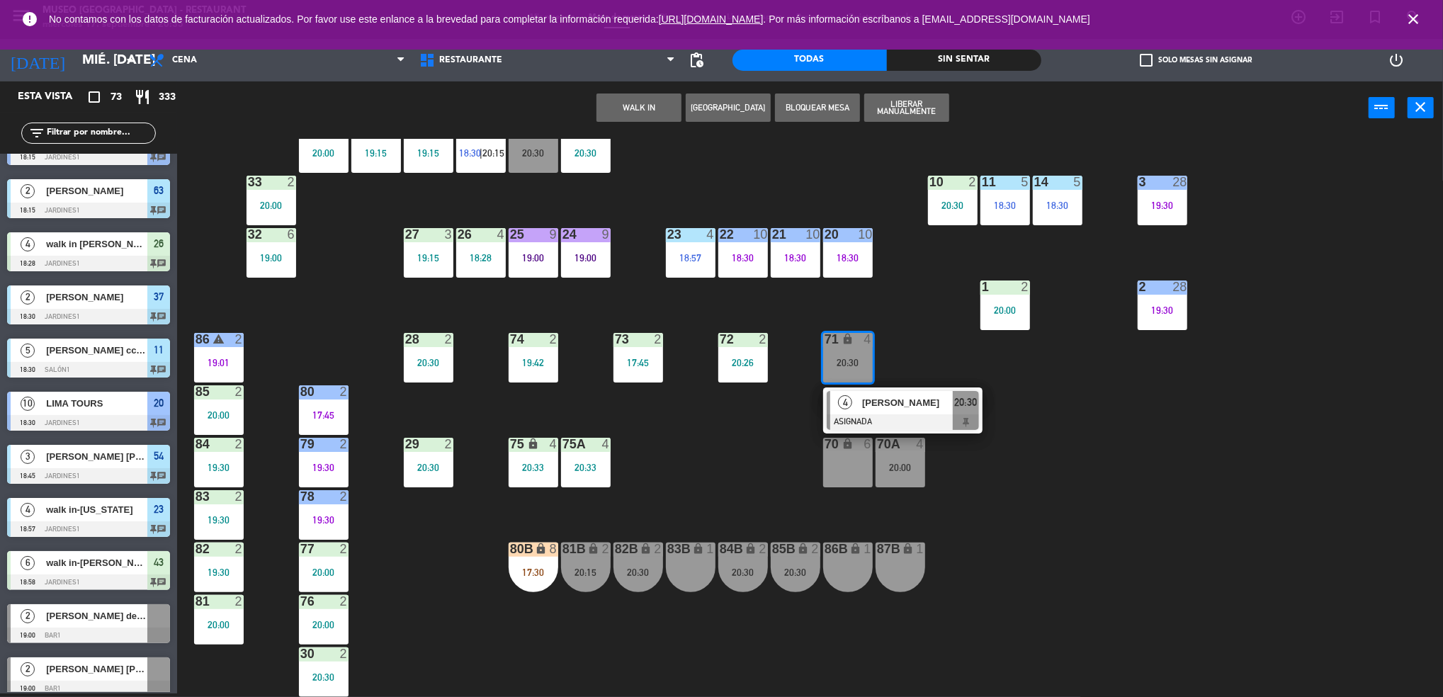
click at [743, 423] on div "44 3 19:15 49 2 20:05 54 3 18:45 64 2 20:15 48 6 18:58 53 5 19:23 63 2 18:15 43…" at bounding box center [817, 418] width 1252 height 559
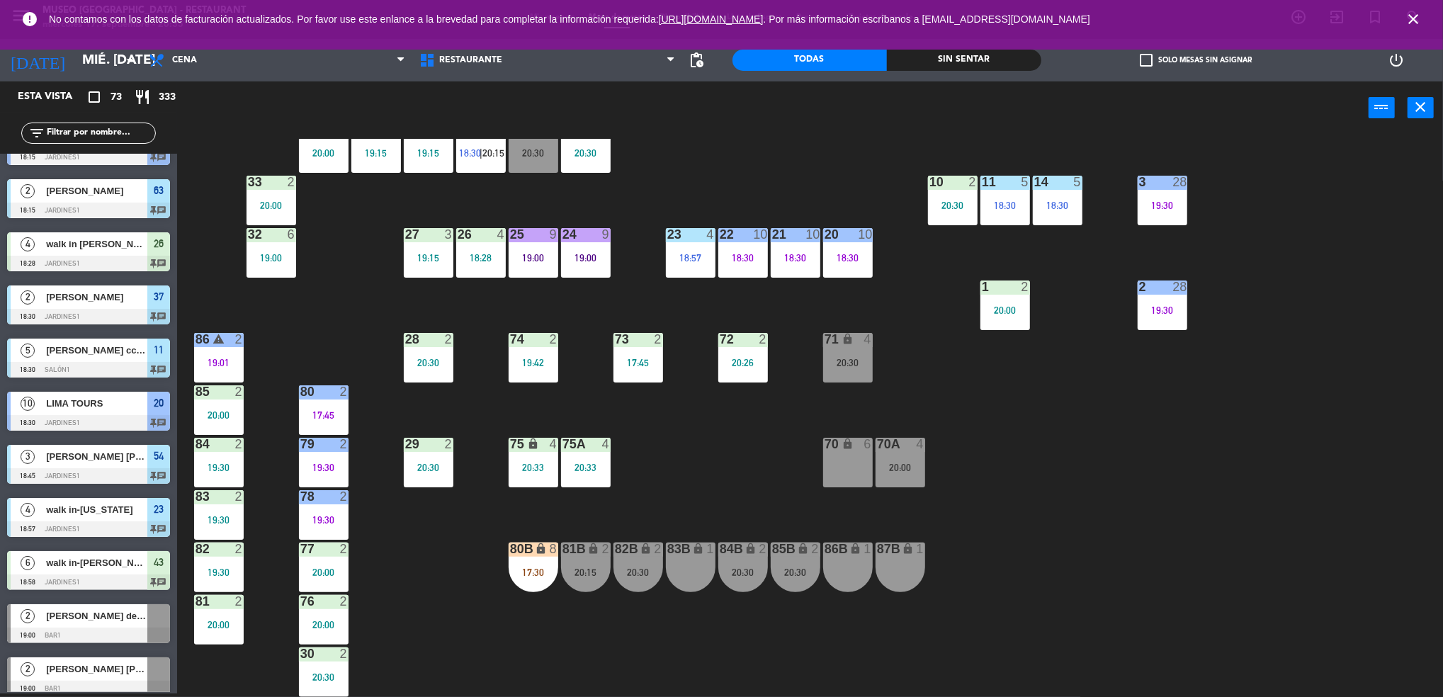
click at [877, 463] on div "20:00" at bounding box center [901, 468] width 50 height 10
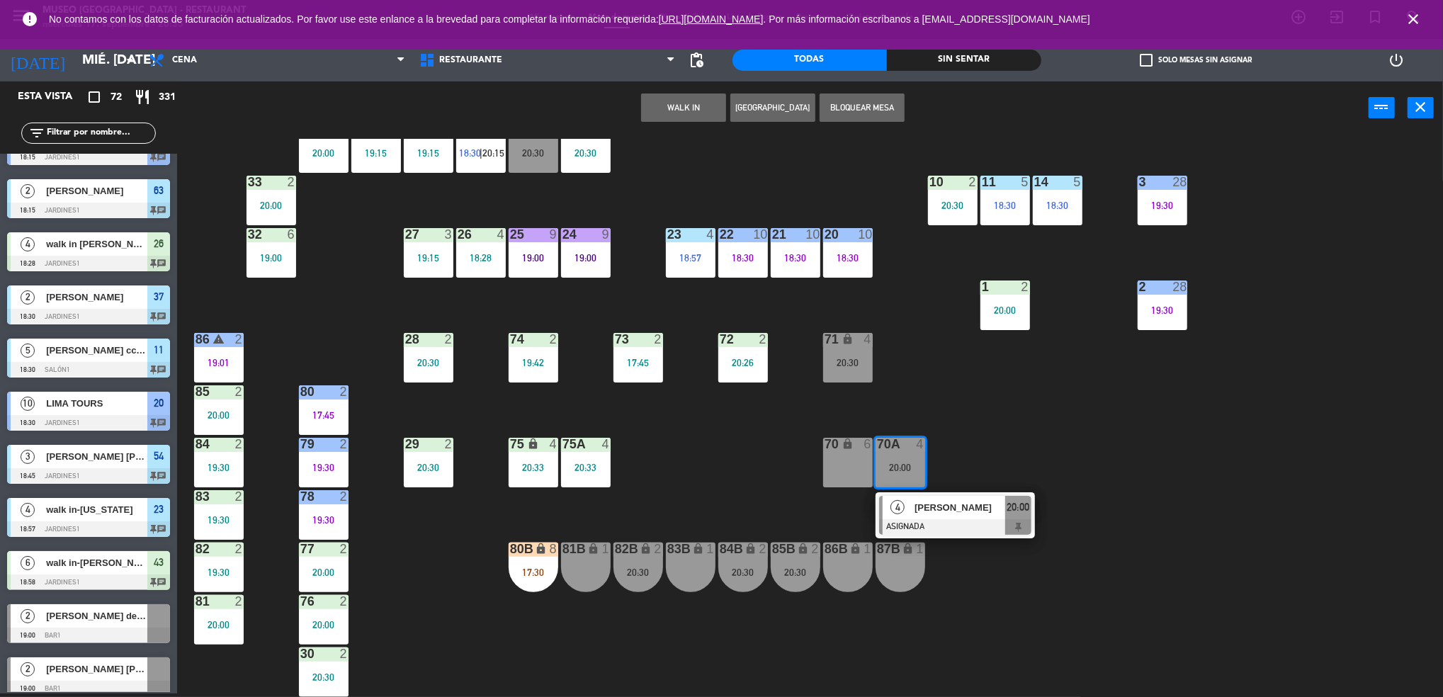
click at [707, 483] on div "44 3 19:15 49 2 20:05 54 3 18:45 64 2 20:15 48 6 18:58 53 5 19:23 63 2 18:15 43…" at bounding box center [817, 418] width 1252 height 559
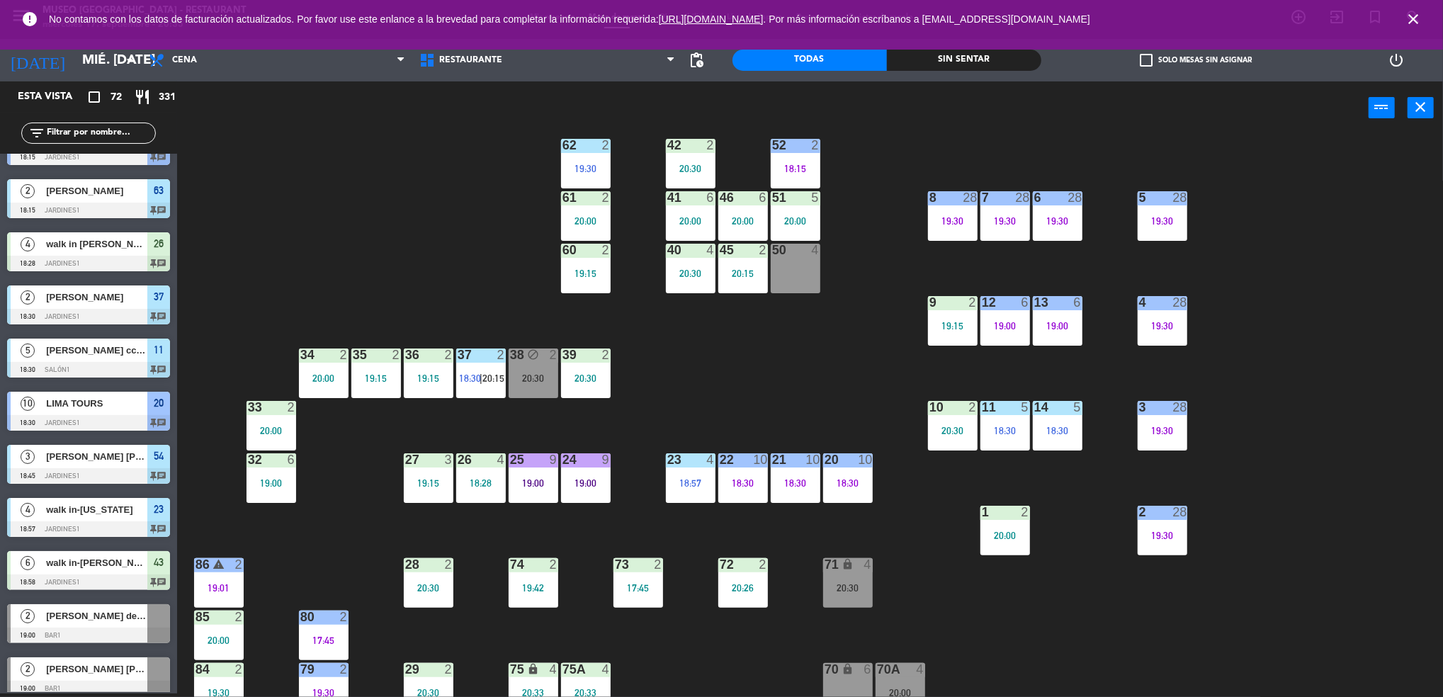
scroll to position [132, 0]
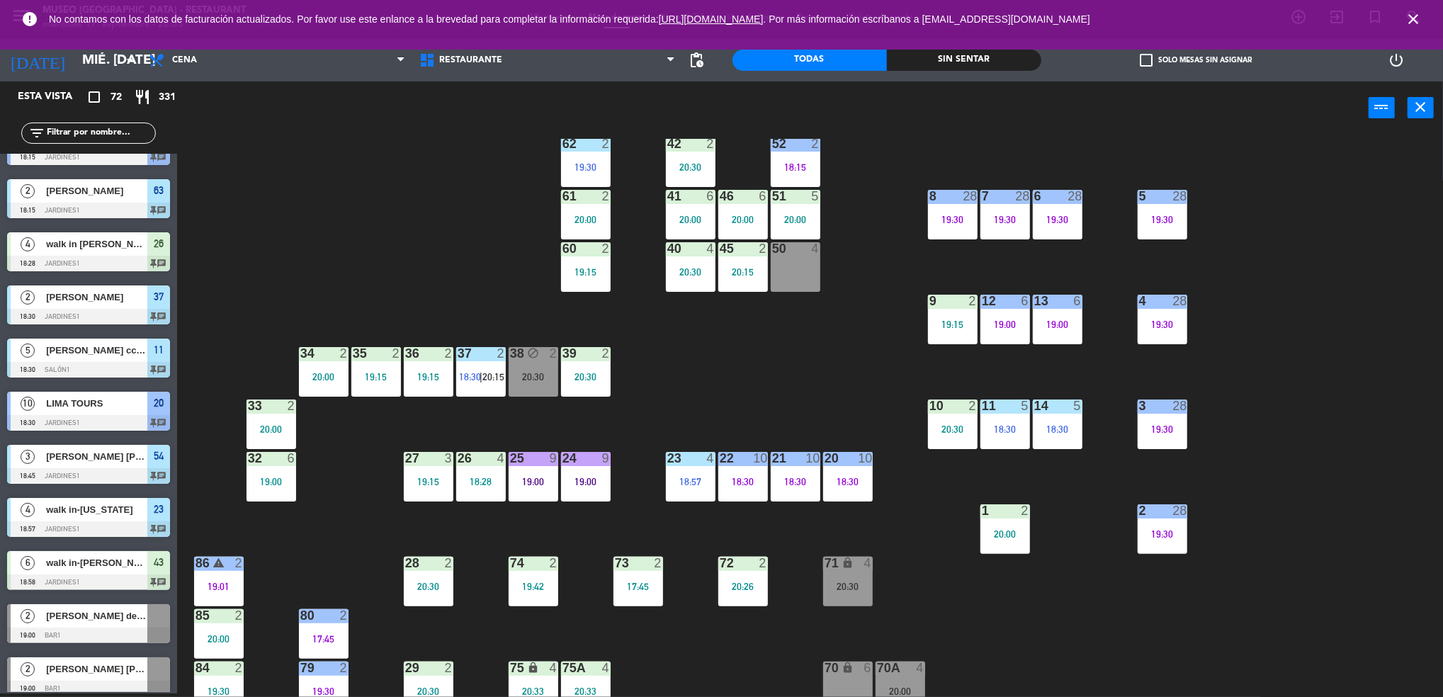
click at [492, 360] on div "37 2" at bounding box center [481, 354] width 50 height 14
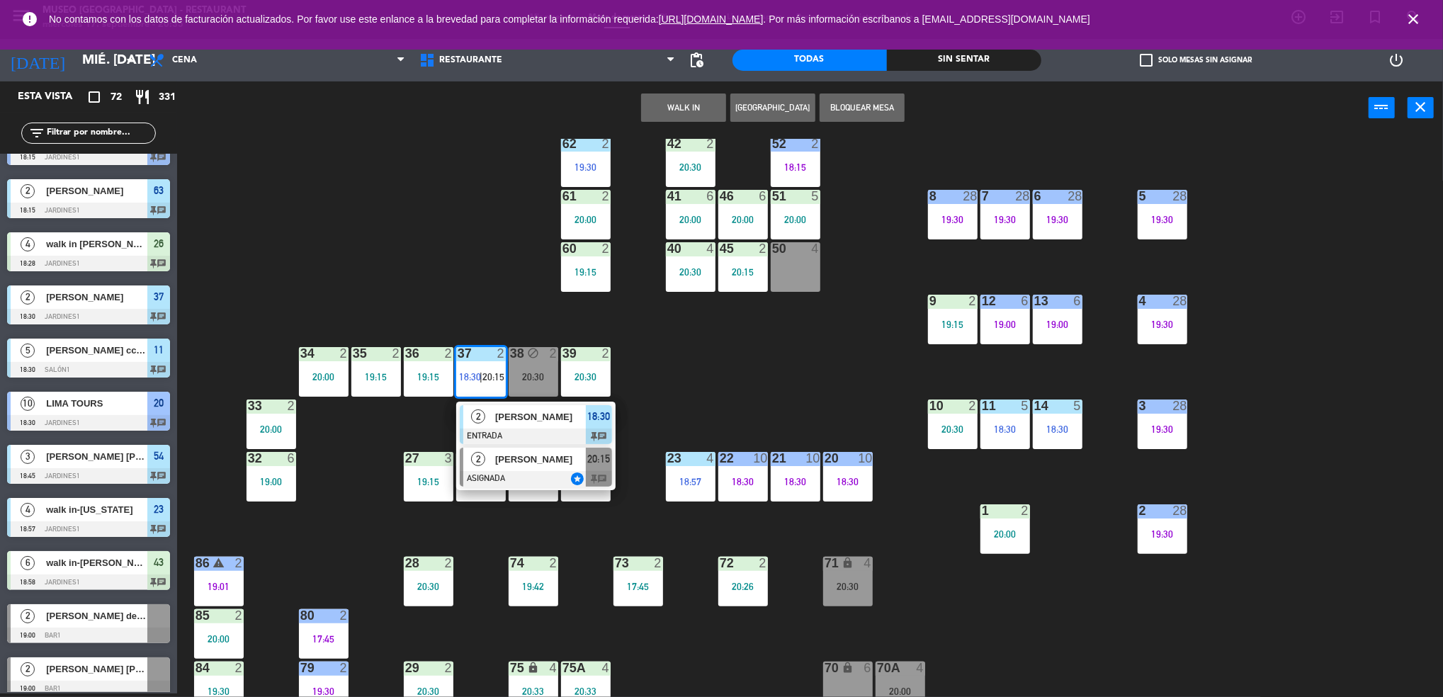
click at [515, 461] on span "Laura Orozco" at bounding box center [540, 459] width 91 height 15
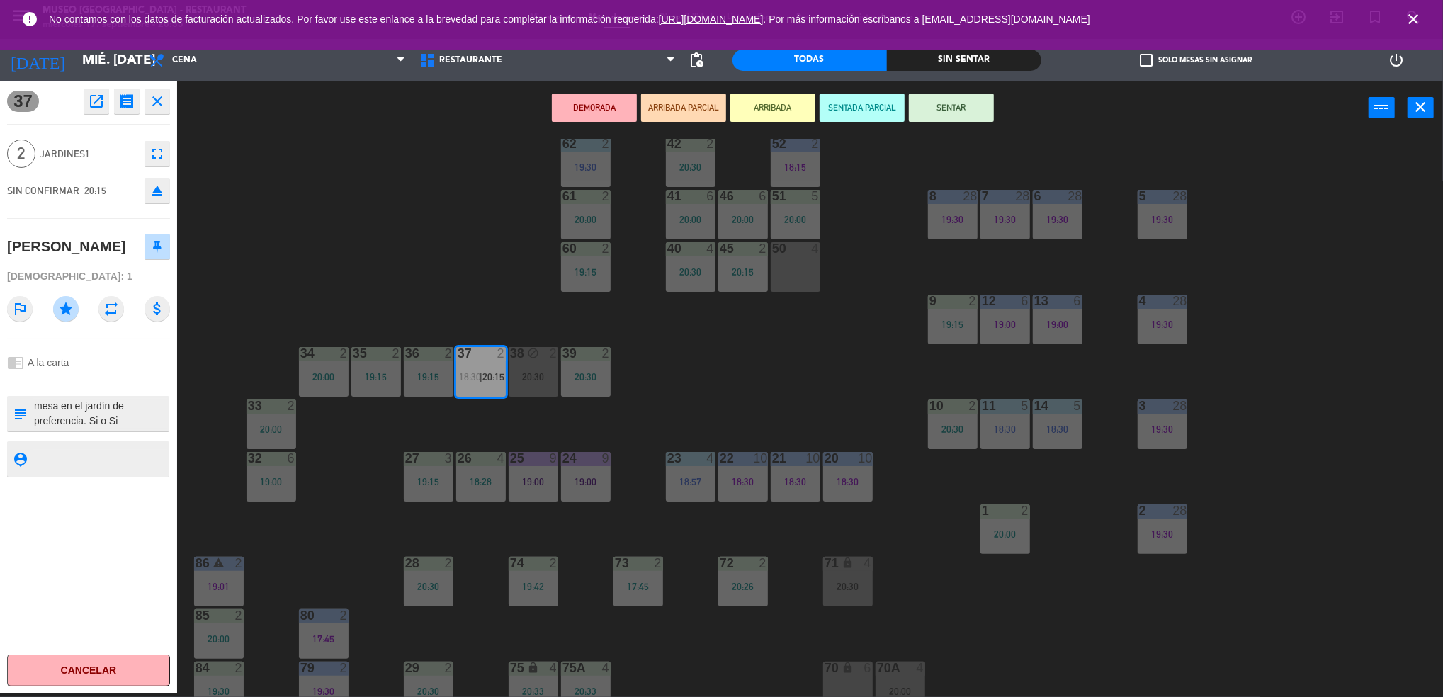
click at [110, 417] on textarea at bounding box center [100, 414] width 135 height 30
click at [91, 98] on icon "open_in_new" at bounding box center [96, 101] width 17 height 17
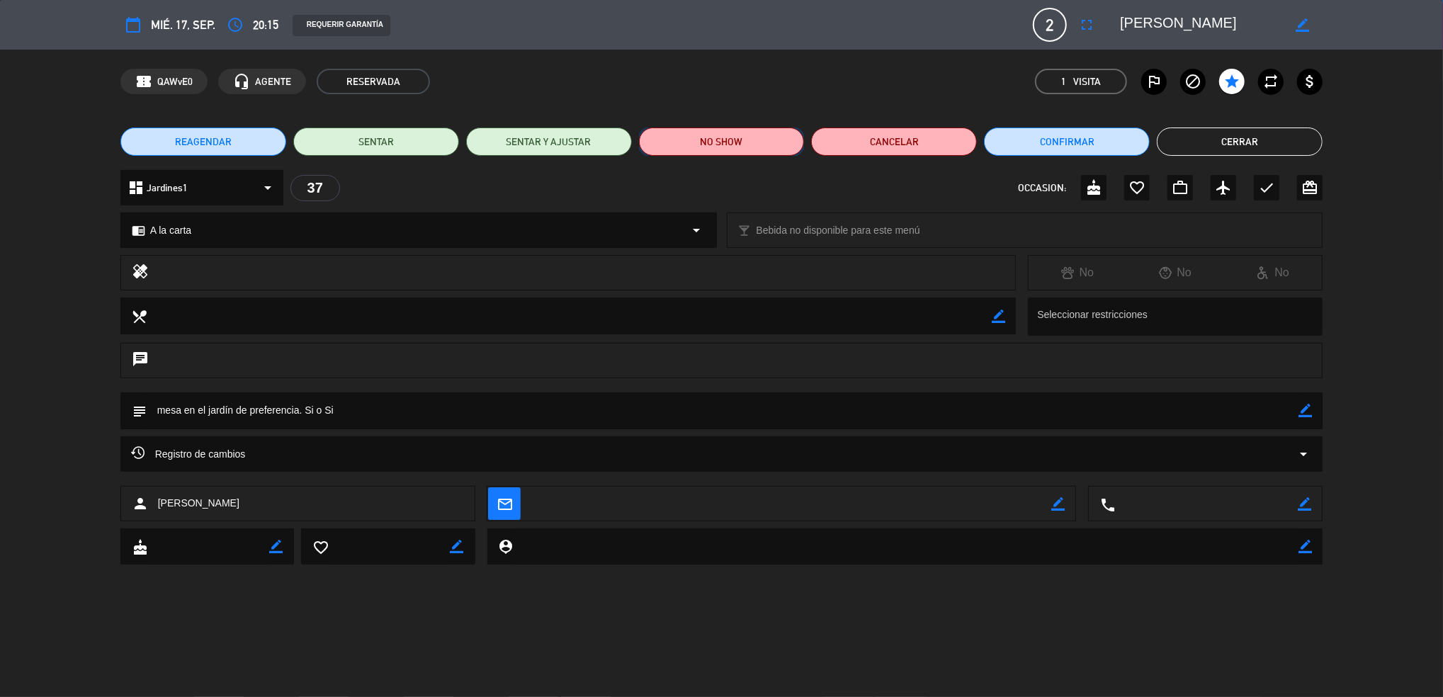
click at [749, 138] on button "NO SHOW" at bounding box center [722, 142] width 166 height 28
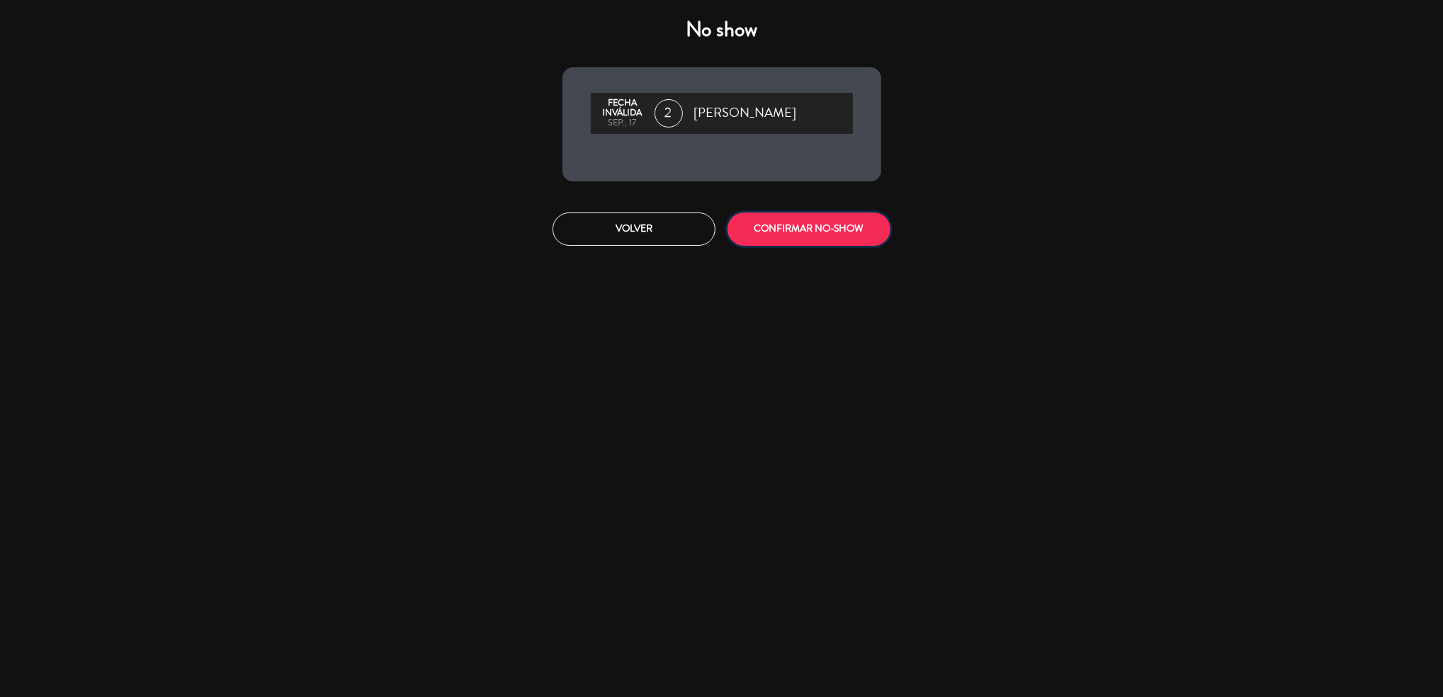
click at [792, 216] on button "CONFIRMAR NO-SHOW" at bounding box center [809, 229] width 163 height 33
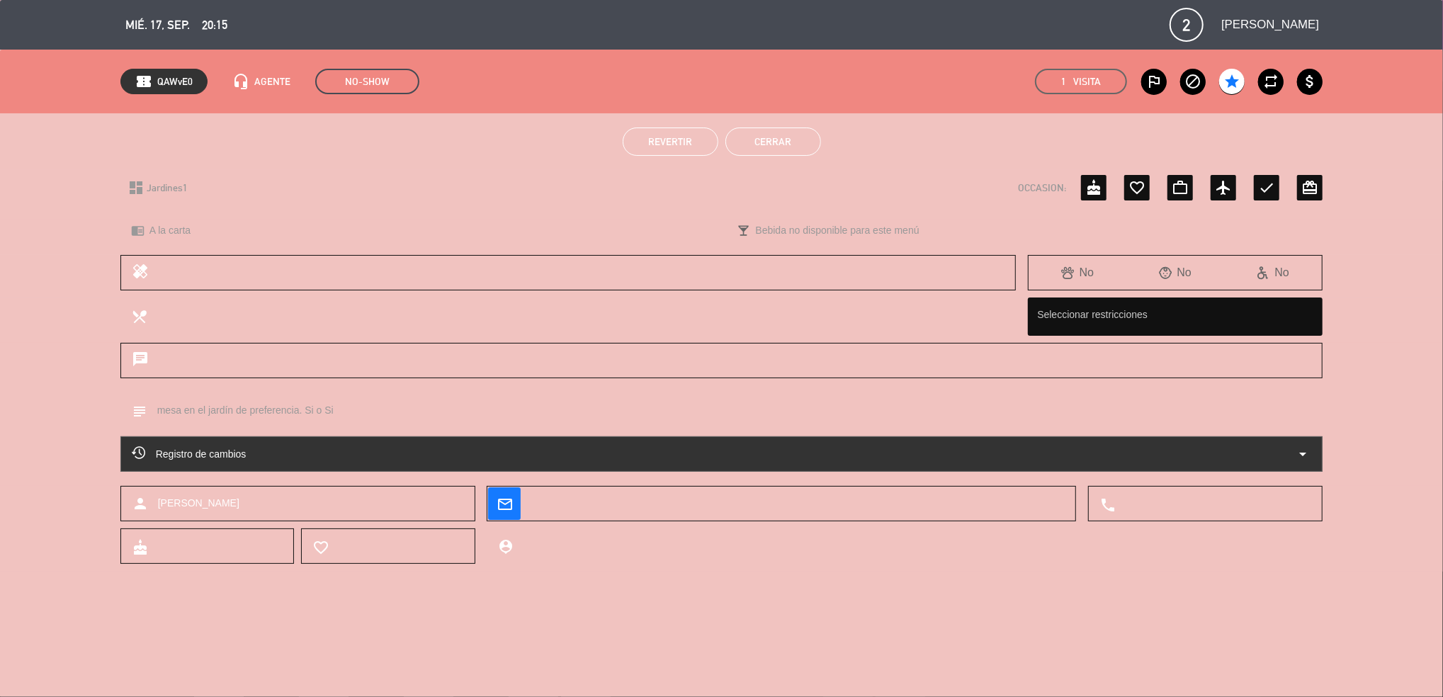
click at [777, 148] on button "Cerrar" at bounding box center [774, 142] width 96 height 28
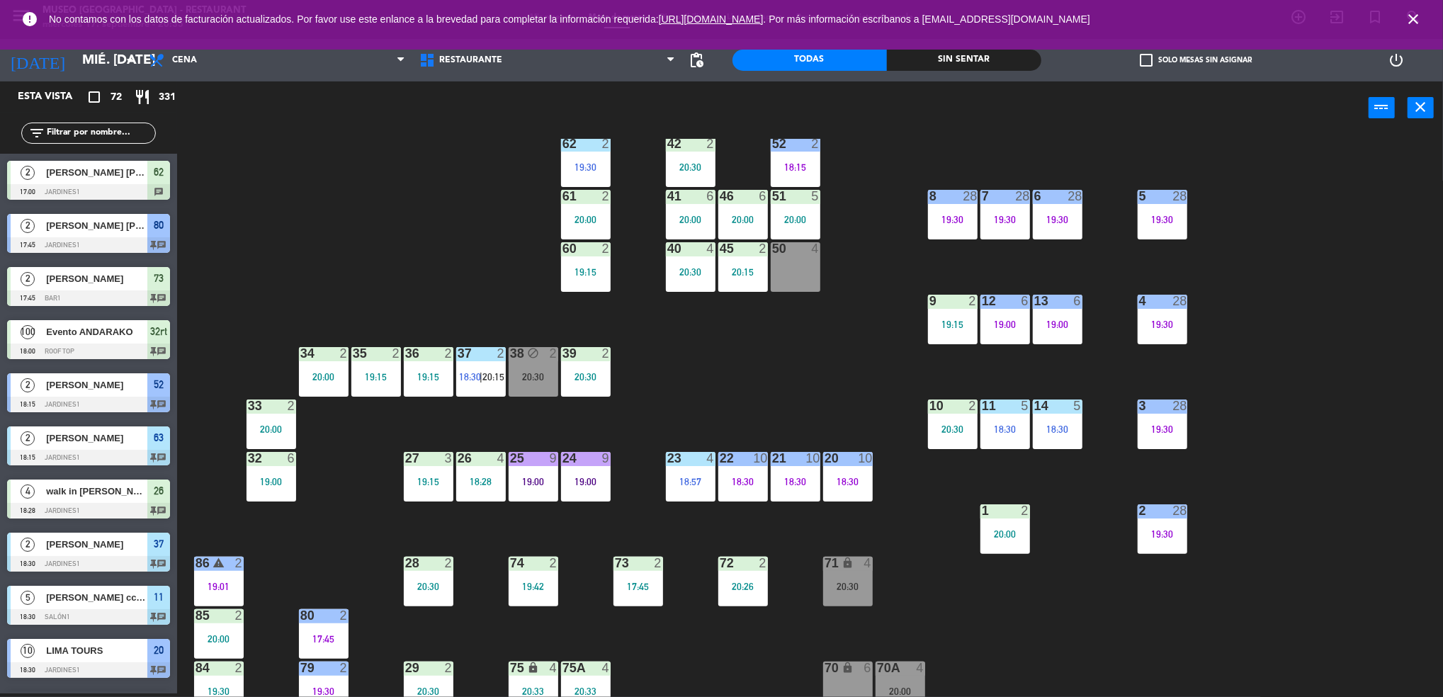
scroll to position [176, 0]
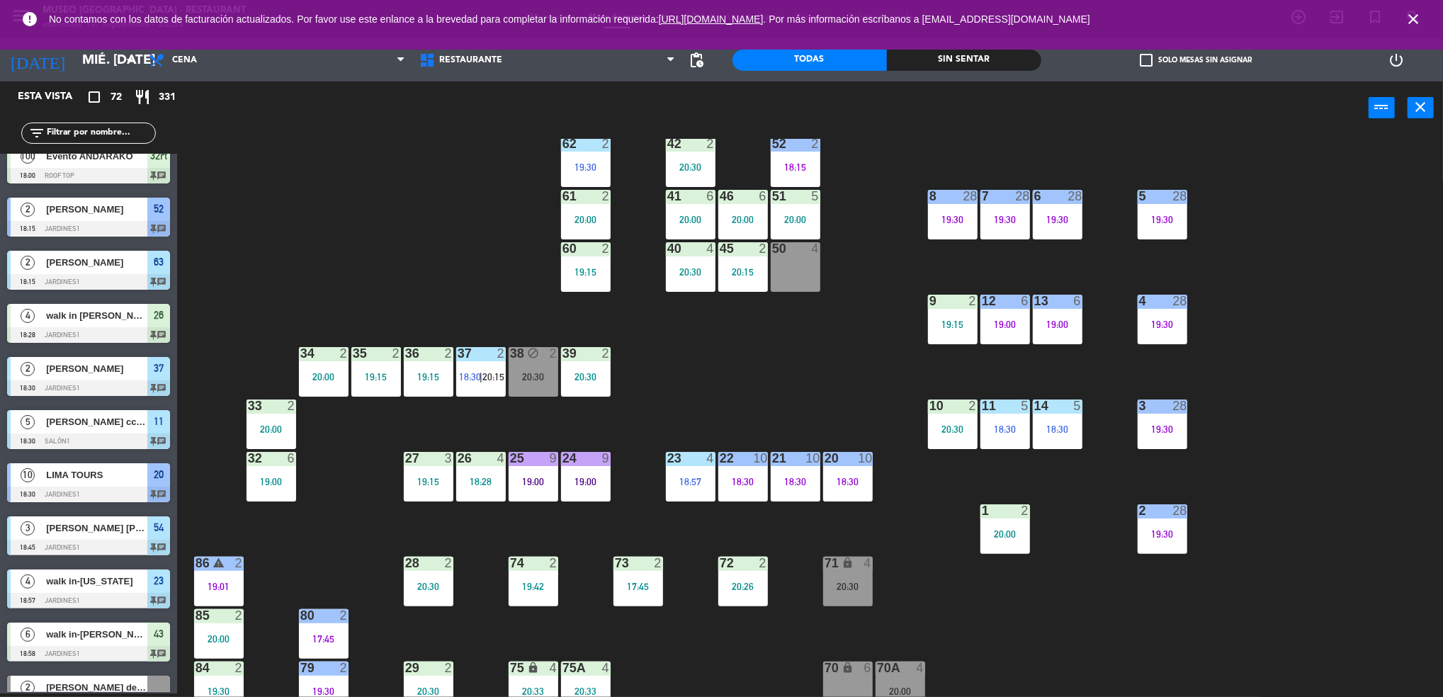
click at [545, 364] on div "38 block 2 20:30" at bounding box center [534, 372] width 50 height 50
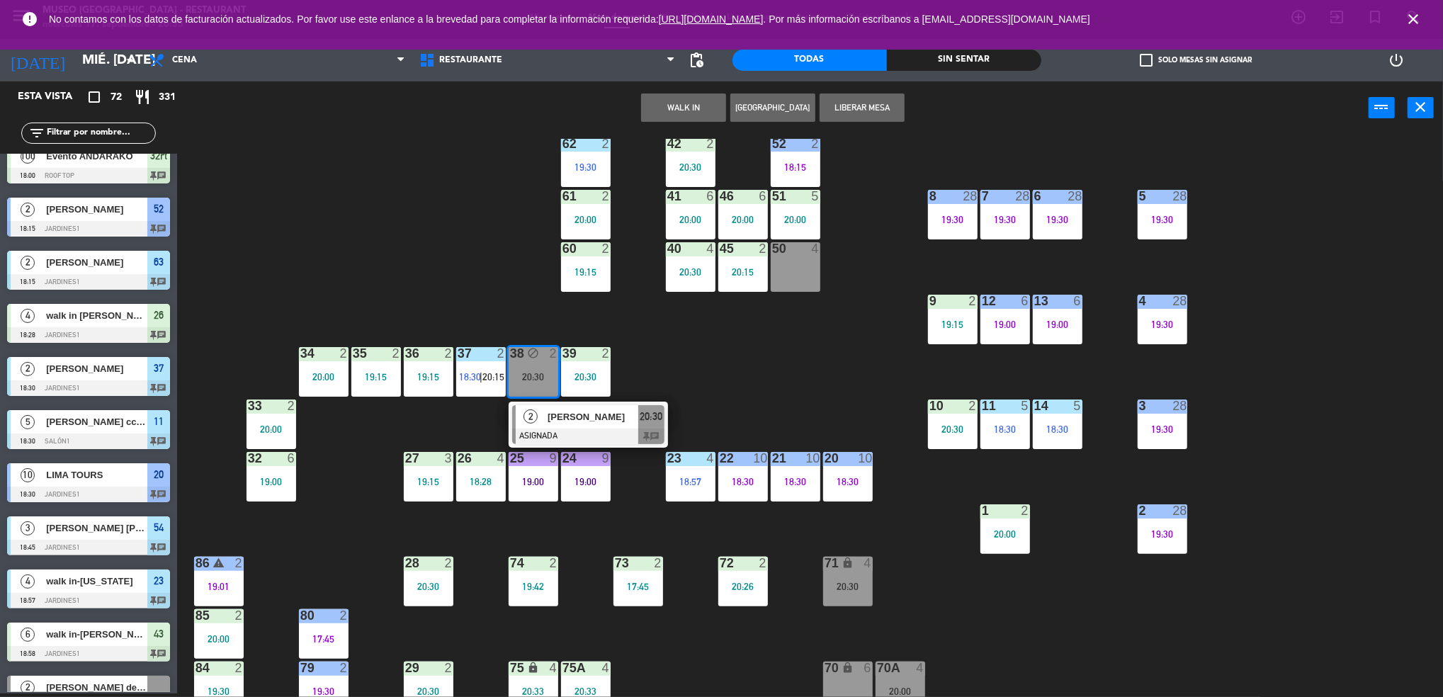
scroll to position [459, 0]
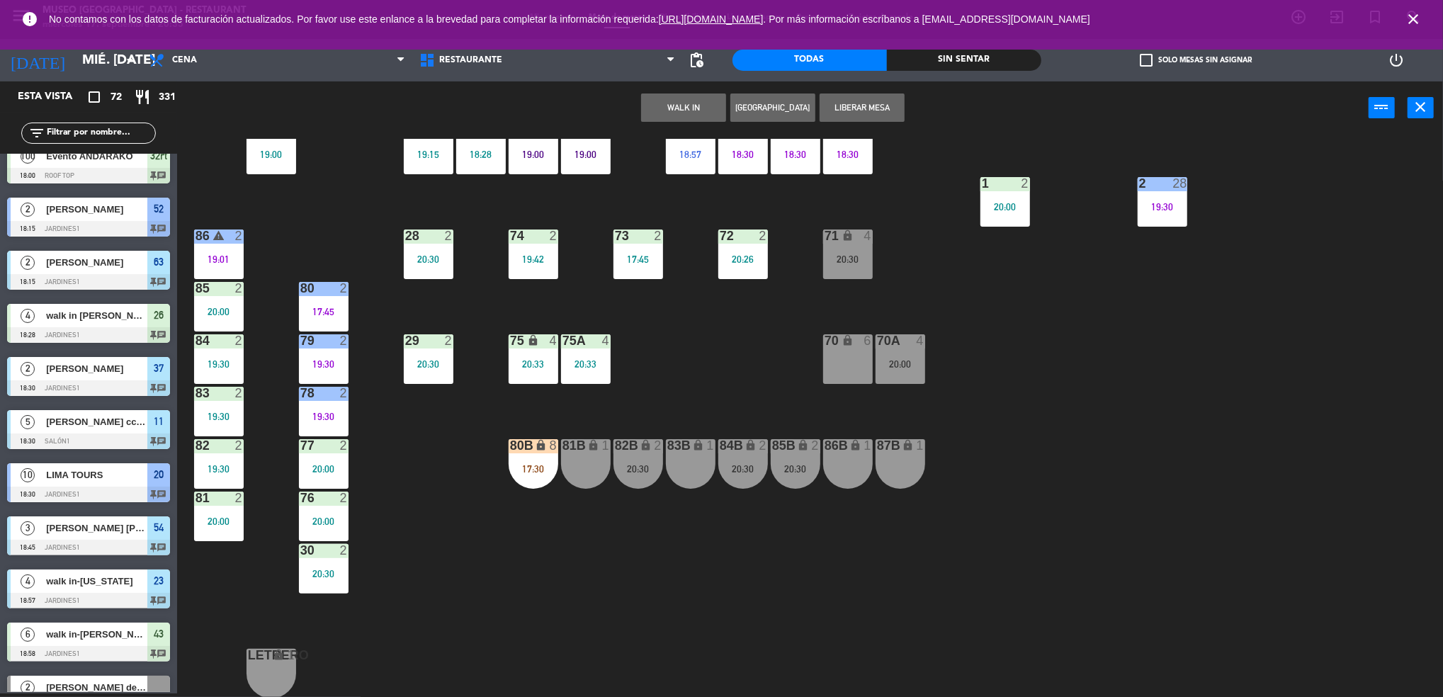
click at [825, 463] on div "86B lock 1" at bounding box center [848, 464] width 50 height 50
click at [765, 108] on button "Mover" at bounding box center [773, 108] width 85 height 28
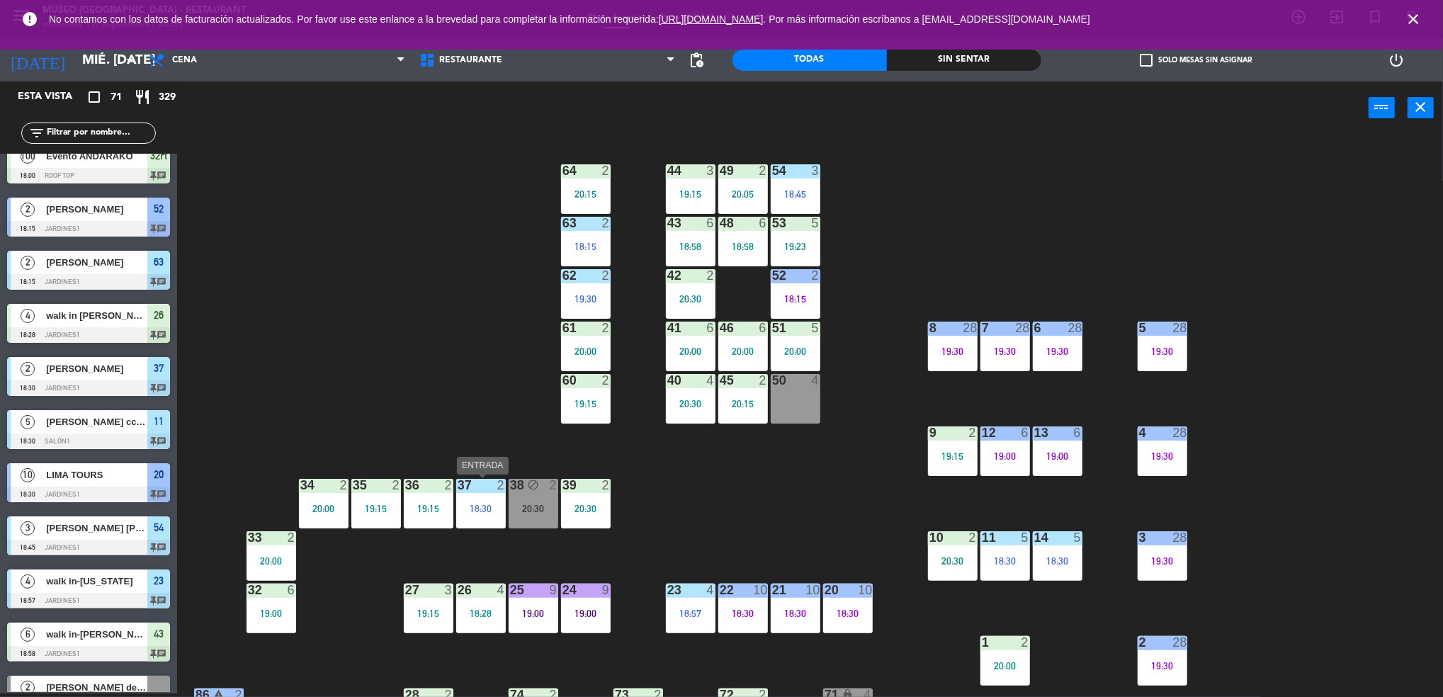
click at [488, 527] on div "37 2 18:30" at bounding box center [481, 504] width 50 height 50
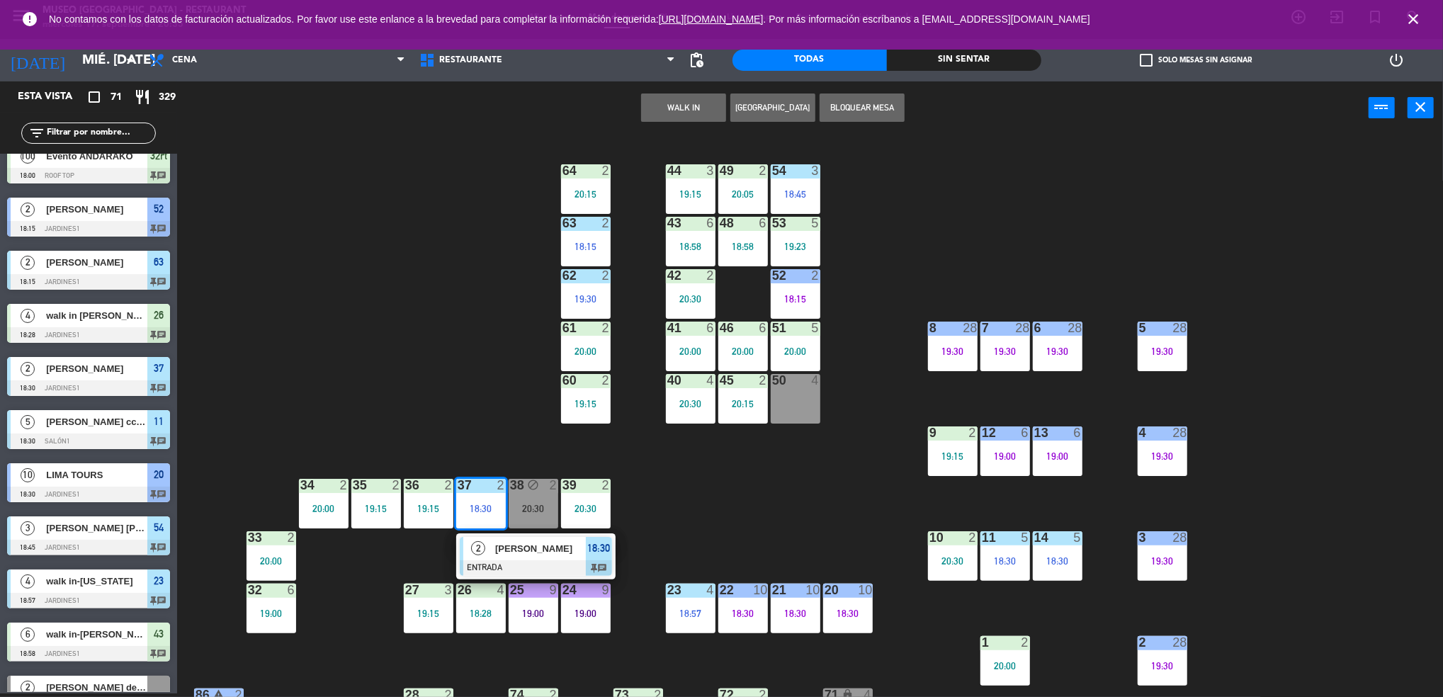
click at [536, 556] on span "Ediel Adyhael" at bounding box center [540, 548] width 91 height 15
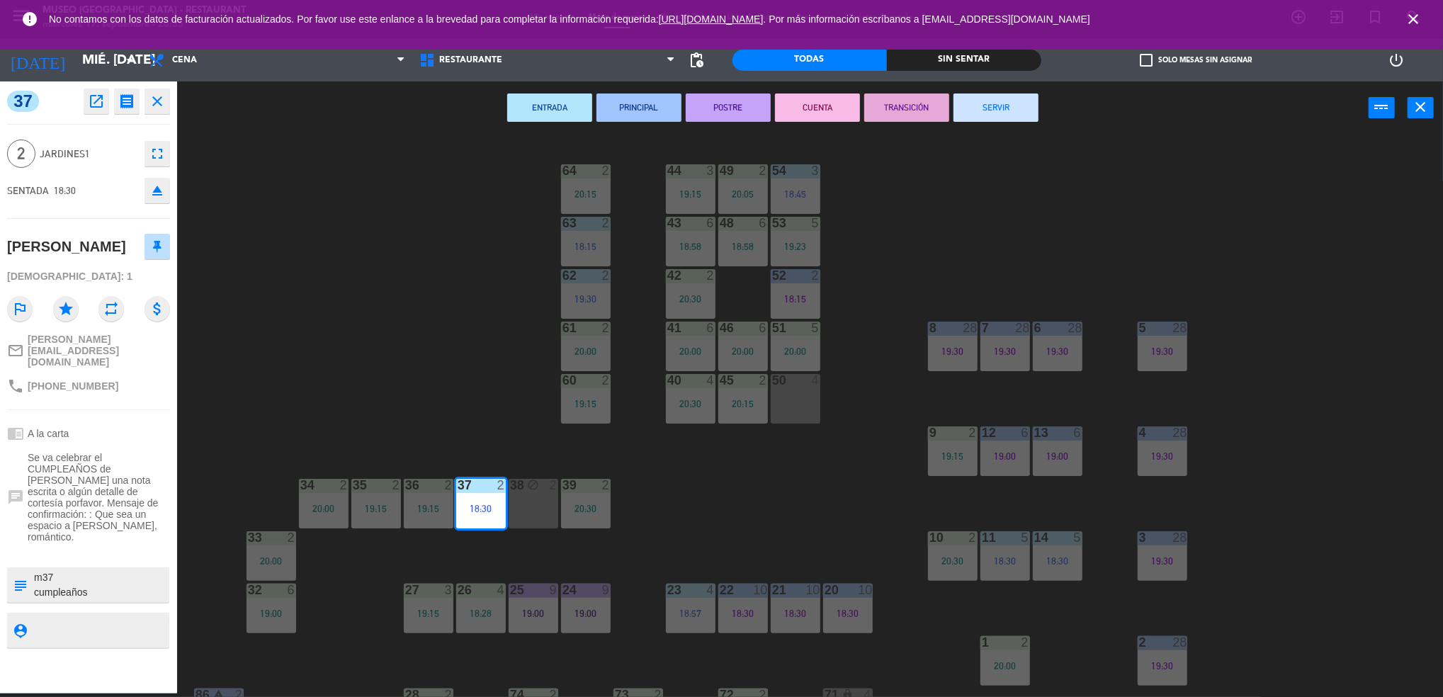
click at [652, 522] on div "44 3 19:15 49 2 20:05 54 3 18:45 64 2 20:15 48 6 18:58 53 5 19:23 63 2 18:15 43…" at bounding box center [817, 418] width 1252 height 559
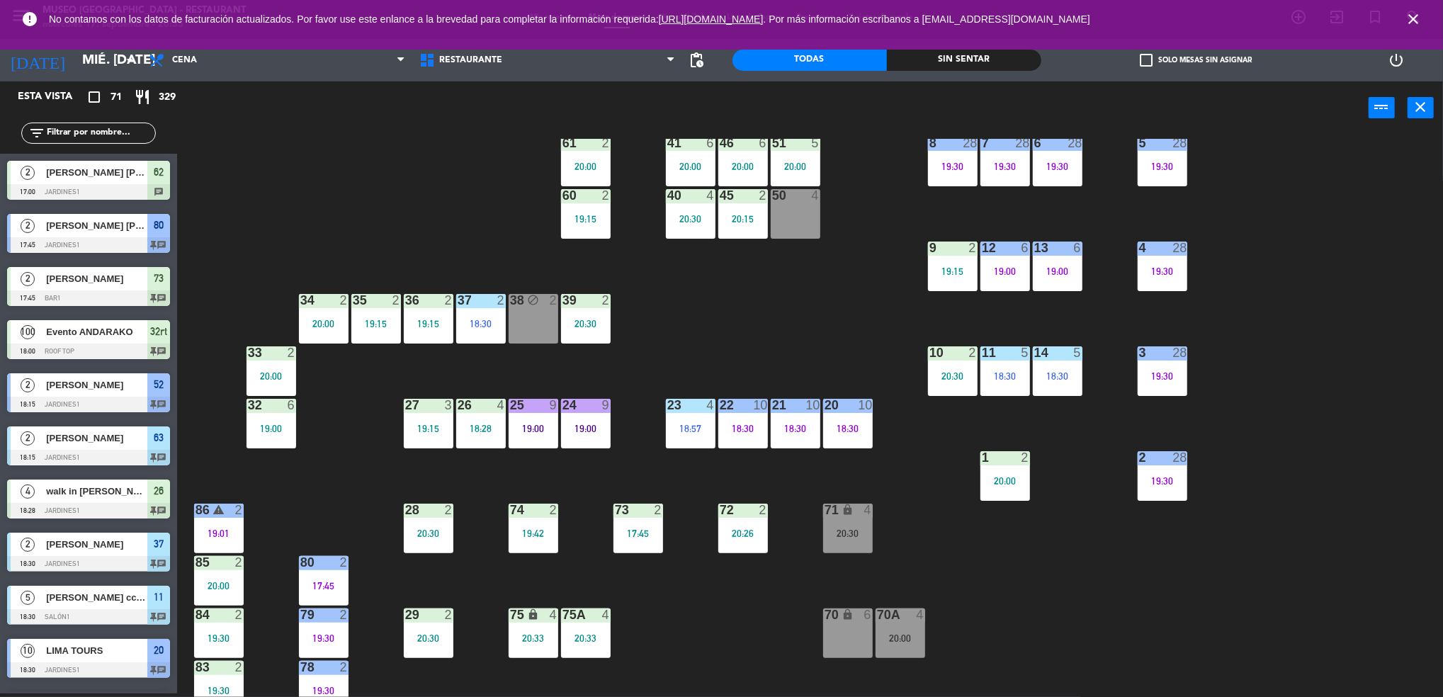
scroll to position [459, 0]
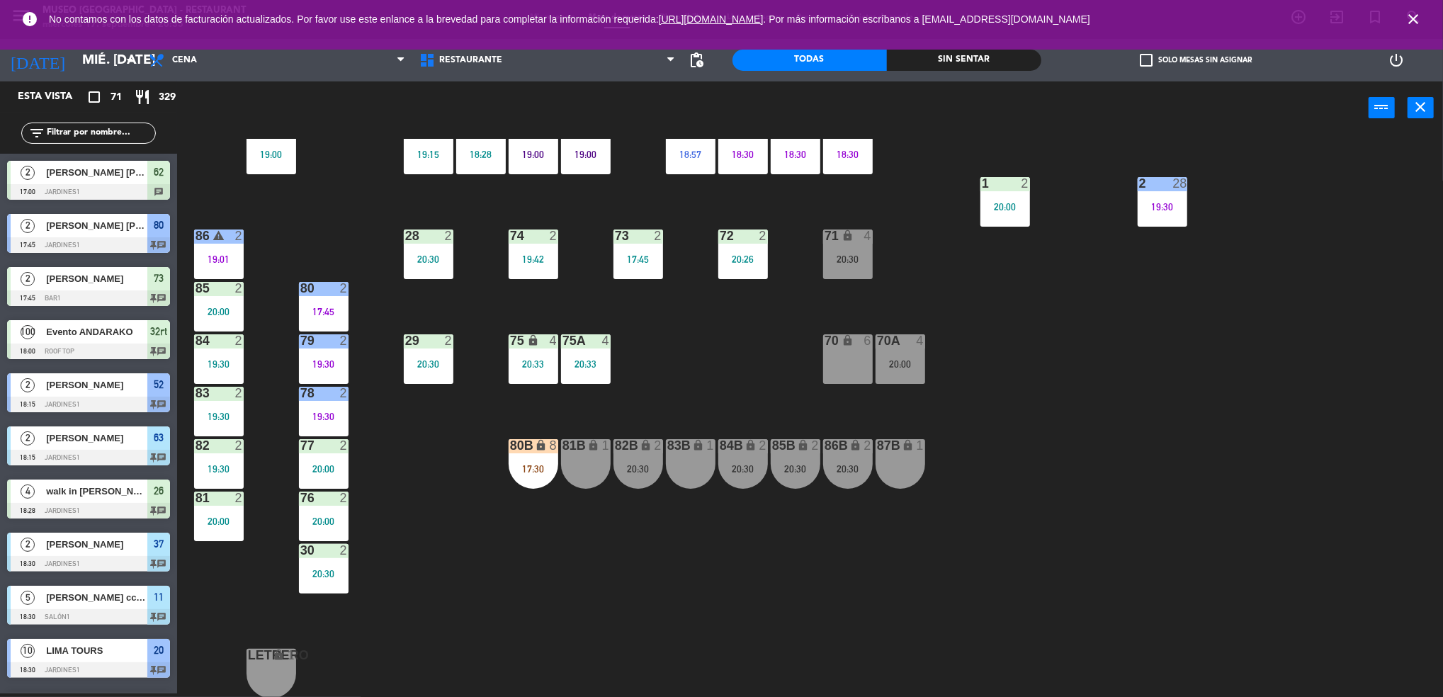
click at [643, 466] on div "20:30" at bounding box center [639, 469] width 50 height 10
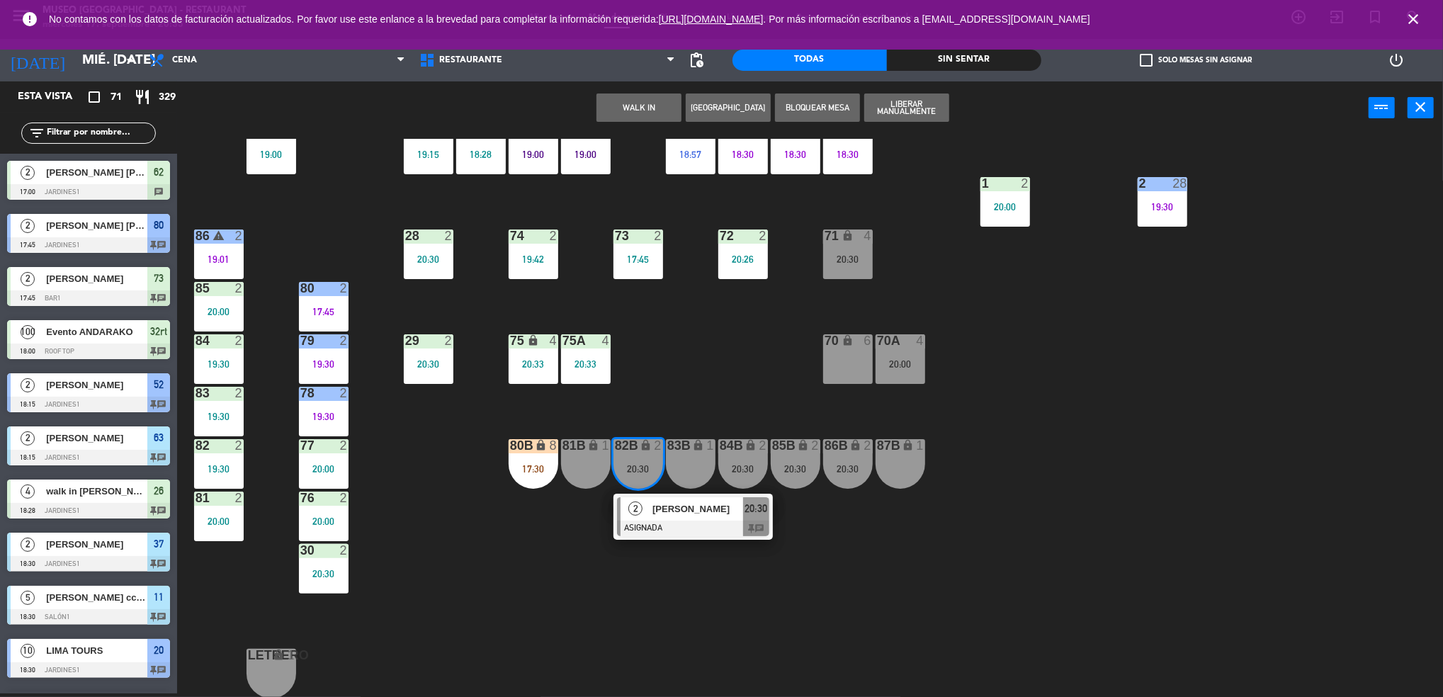
click at [675, 462] on div "83B lock 1" at bounding box center [691, 464] width 50 height 50
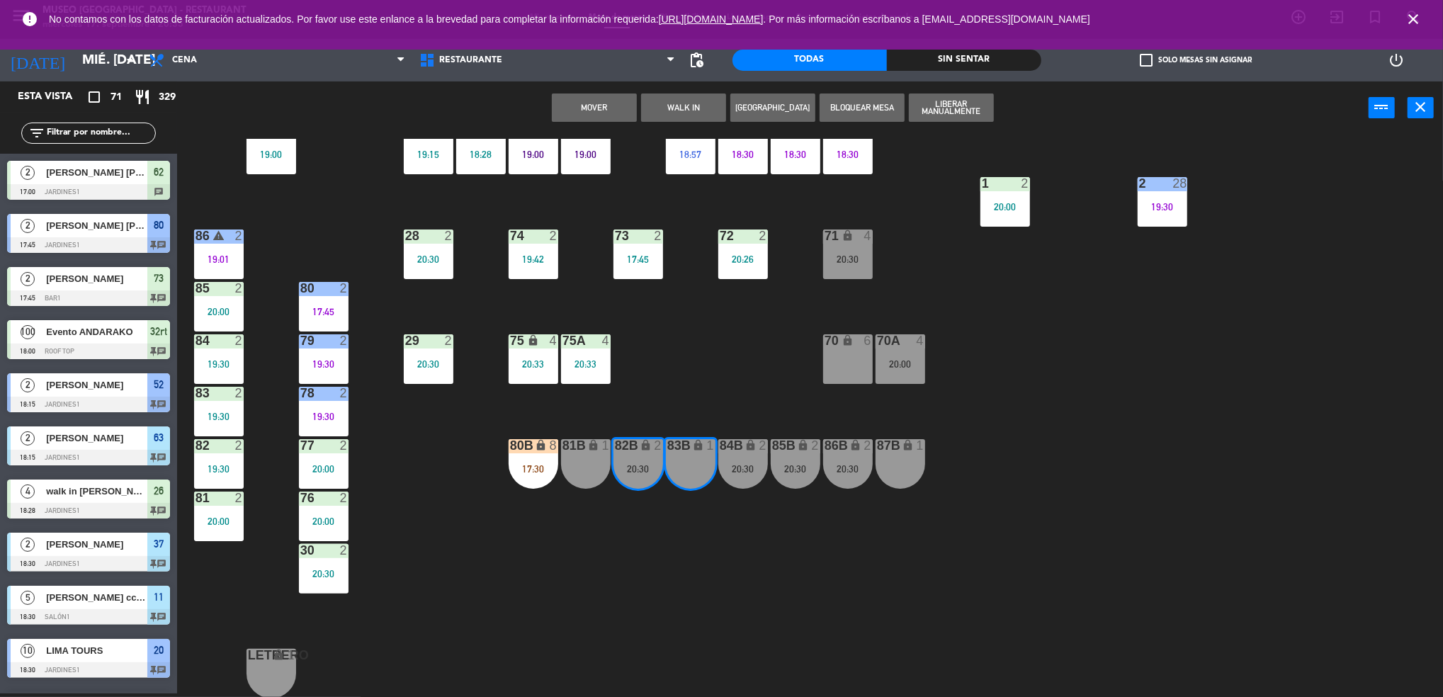
click at [587, 104] on button "Mover" at bounding box center [594, 108] width 85 height 28
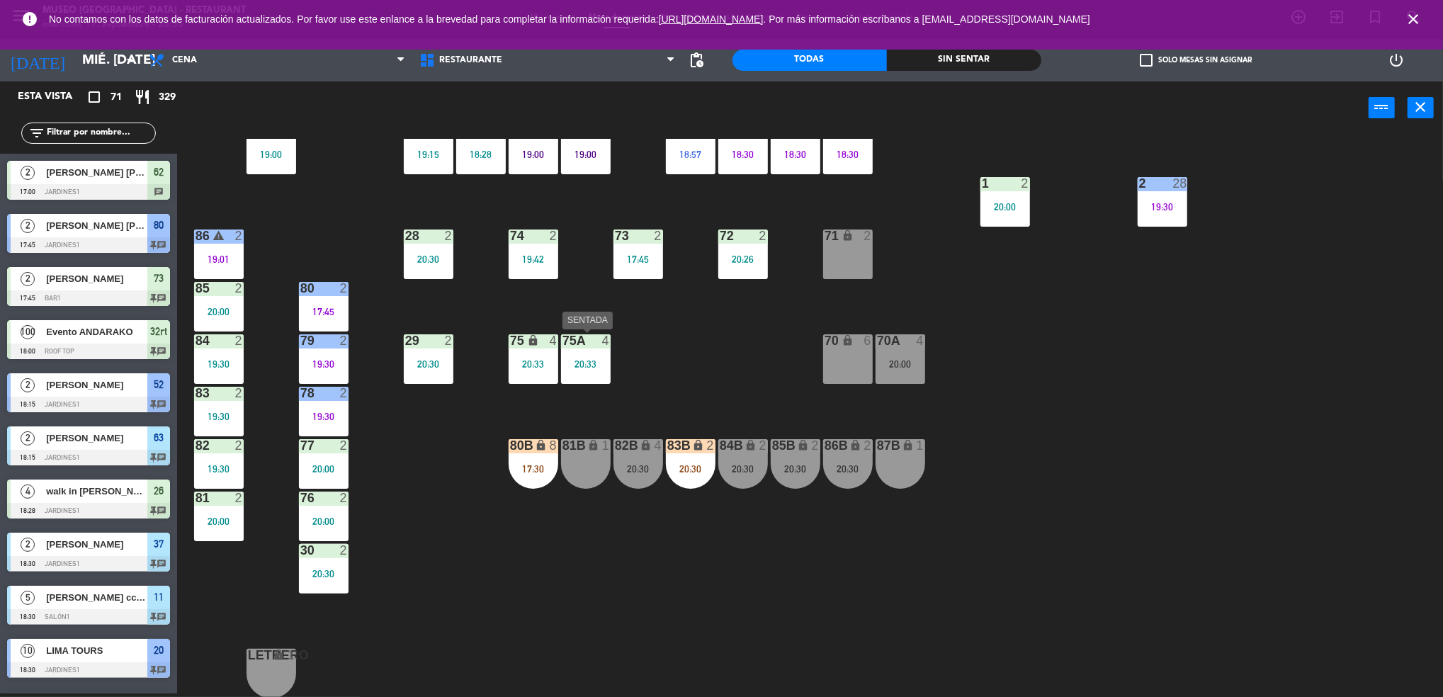
click at [592, 350] on div "75a 4 20:33" at bounding box center [586, 359] width 50 height 50
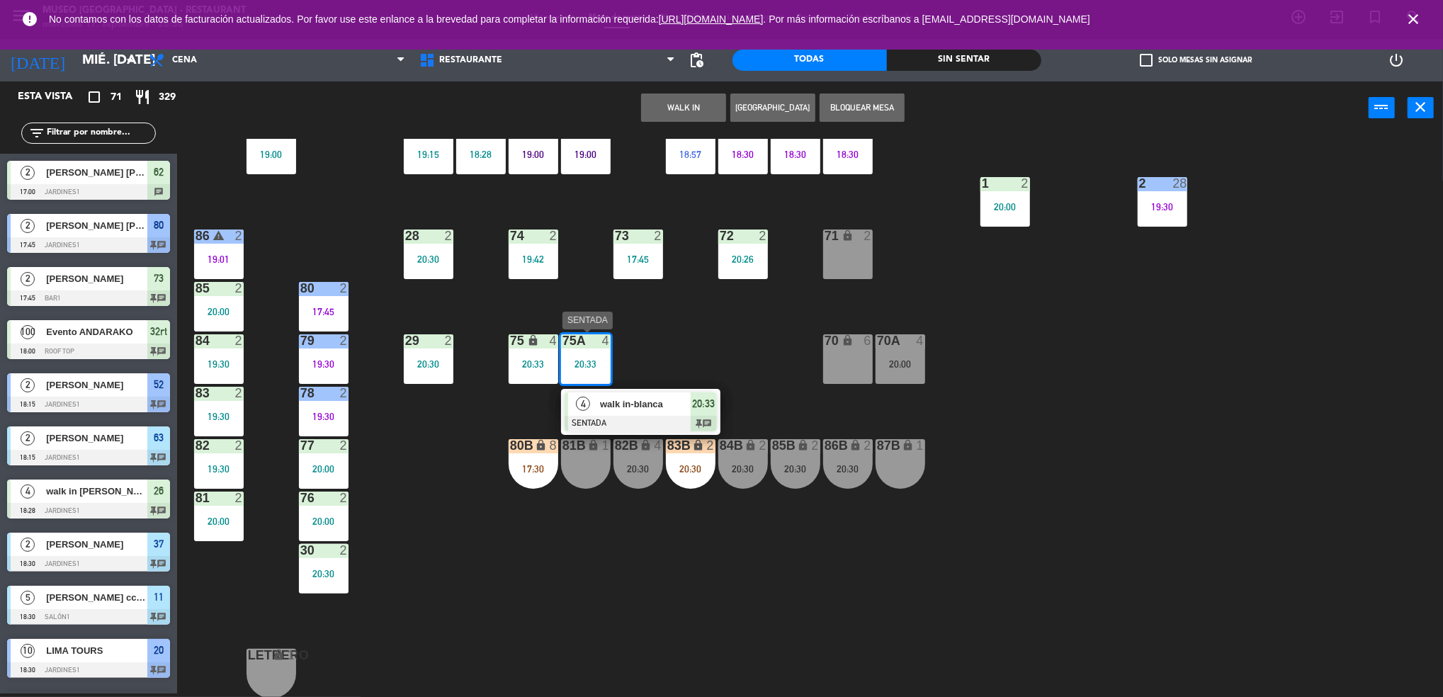
click at [664, 425] on div at bounding box center [641, 424] width 152 height 16
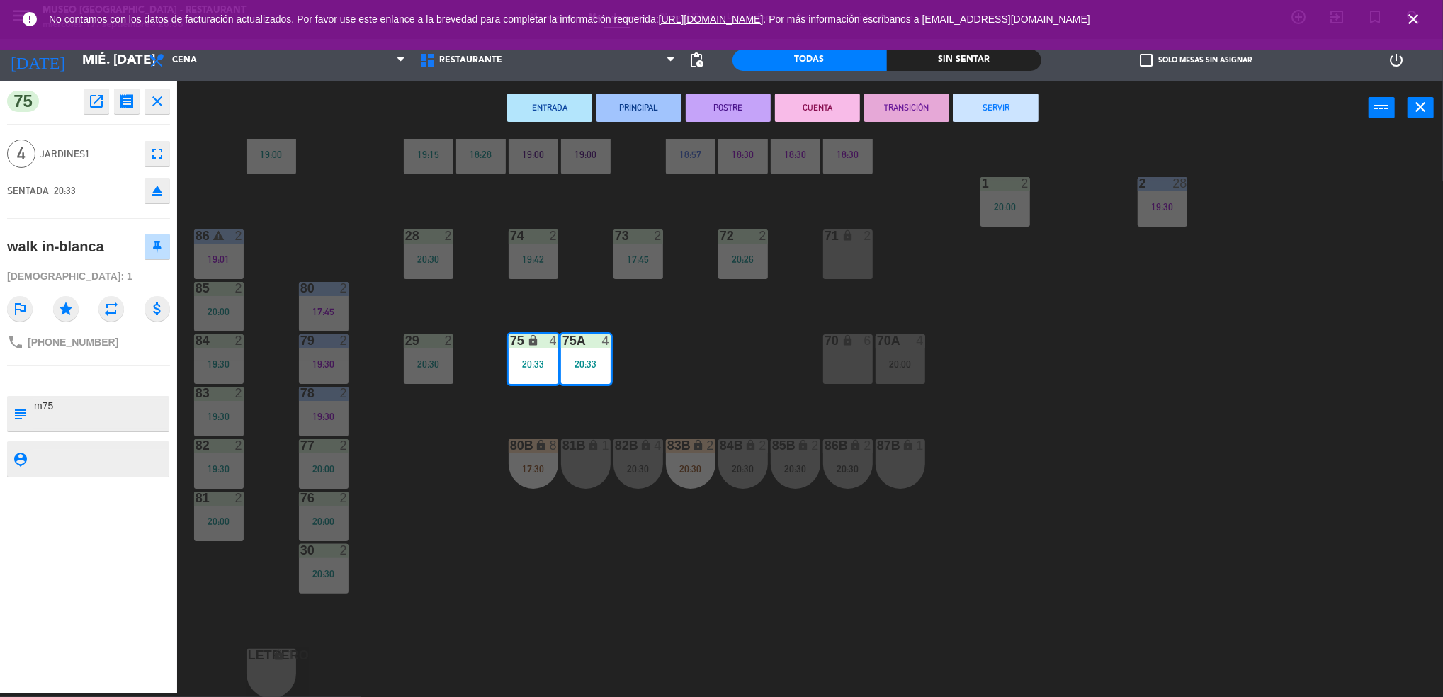
click at [726, 405] on div "44 3 19:15 49 2 20:05 54 3 18:45 64 2 20:15 48 6 18:58 53 5 19:23 63 2 18:15 43…" at bounding box center [817, 418] width 1252 height 559
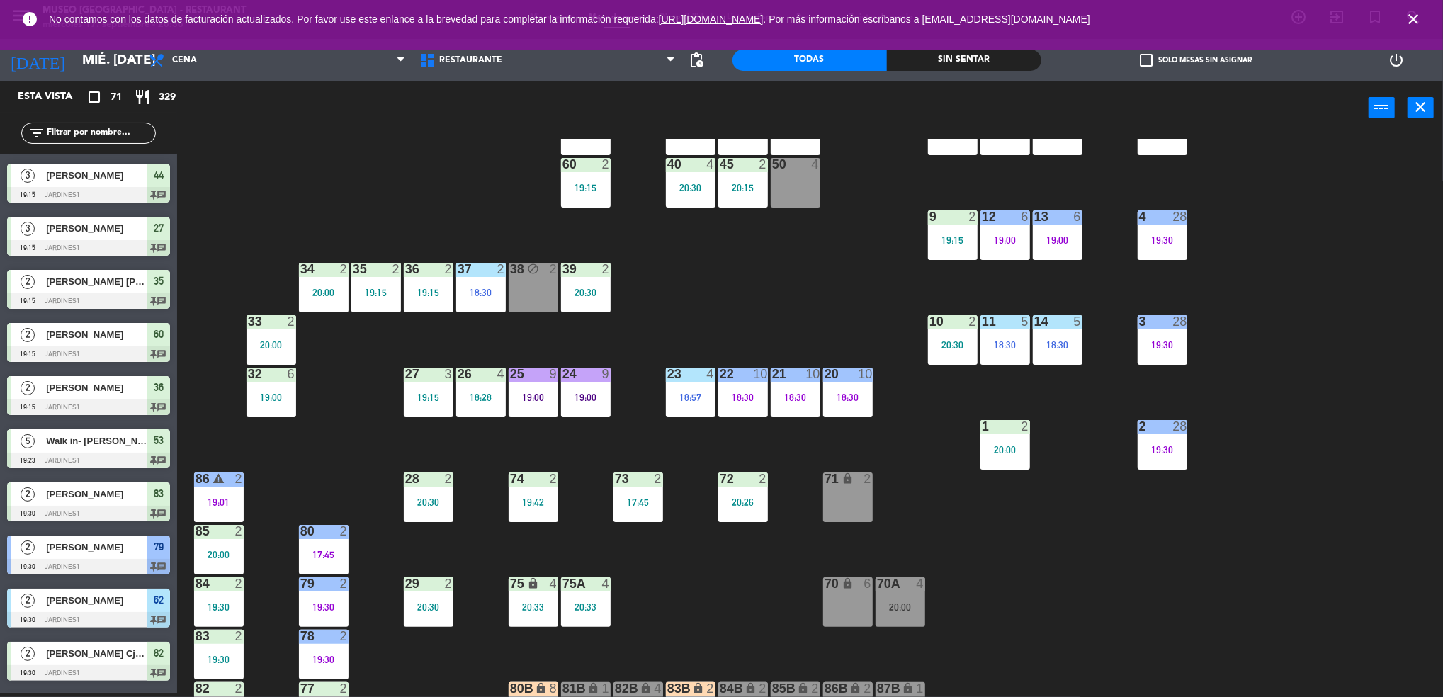
scroll to position [213, 0]
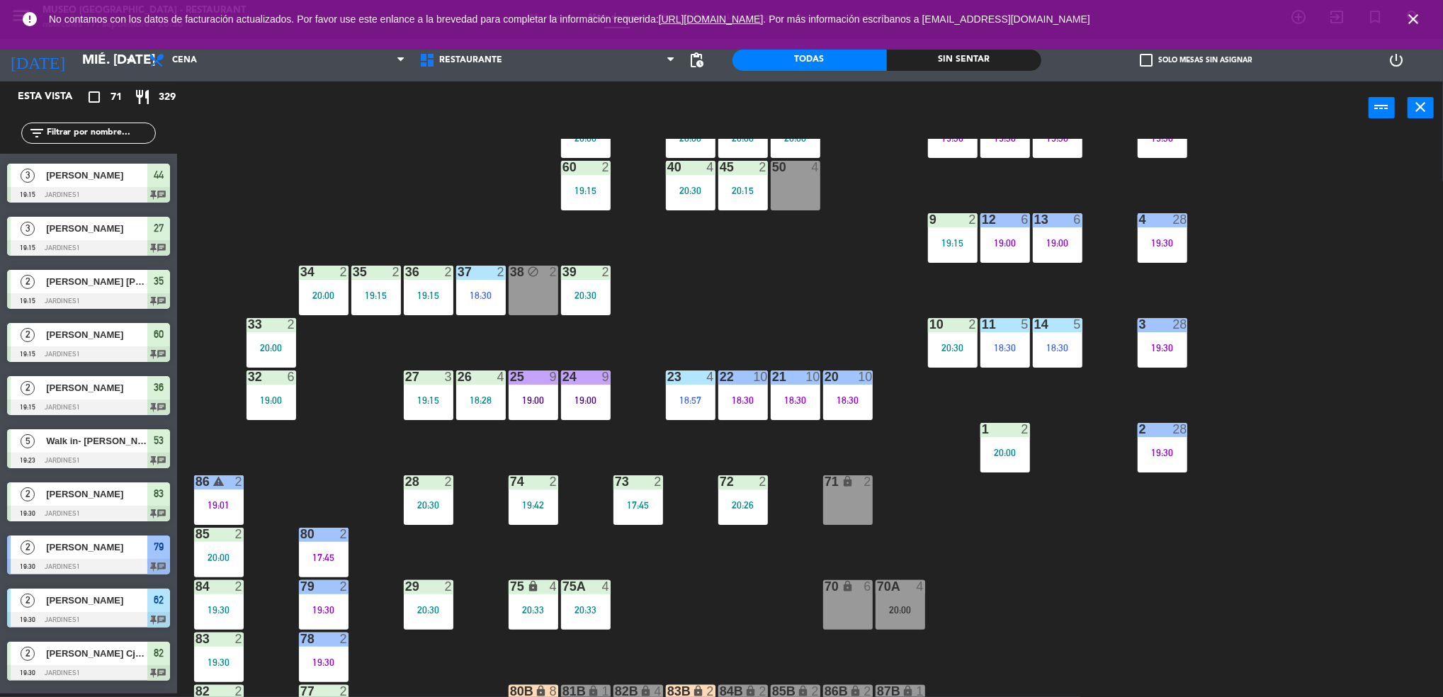
click at [585, 395] on div "19:00" at bounding box center [586, 400] width 50 height 10
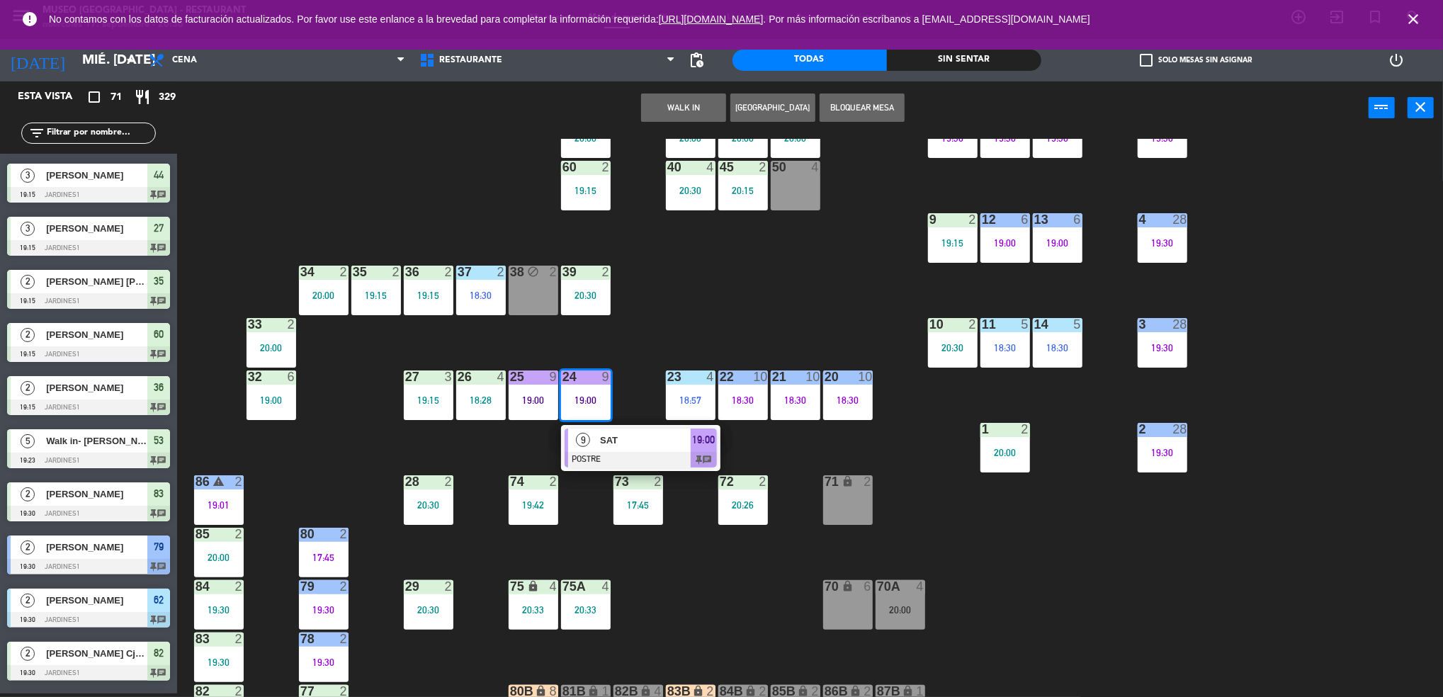
click at [621, 444] on span "SAT" at bounding box center [645, 440] width 91 height 15
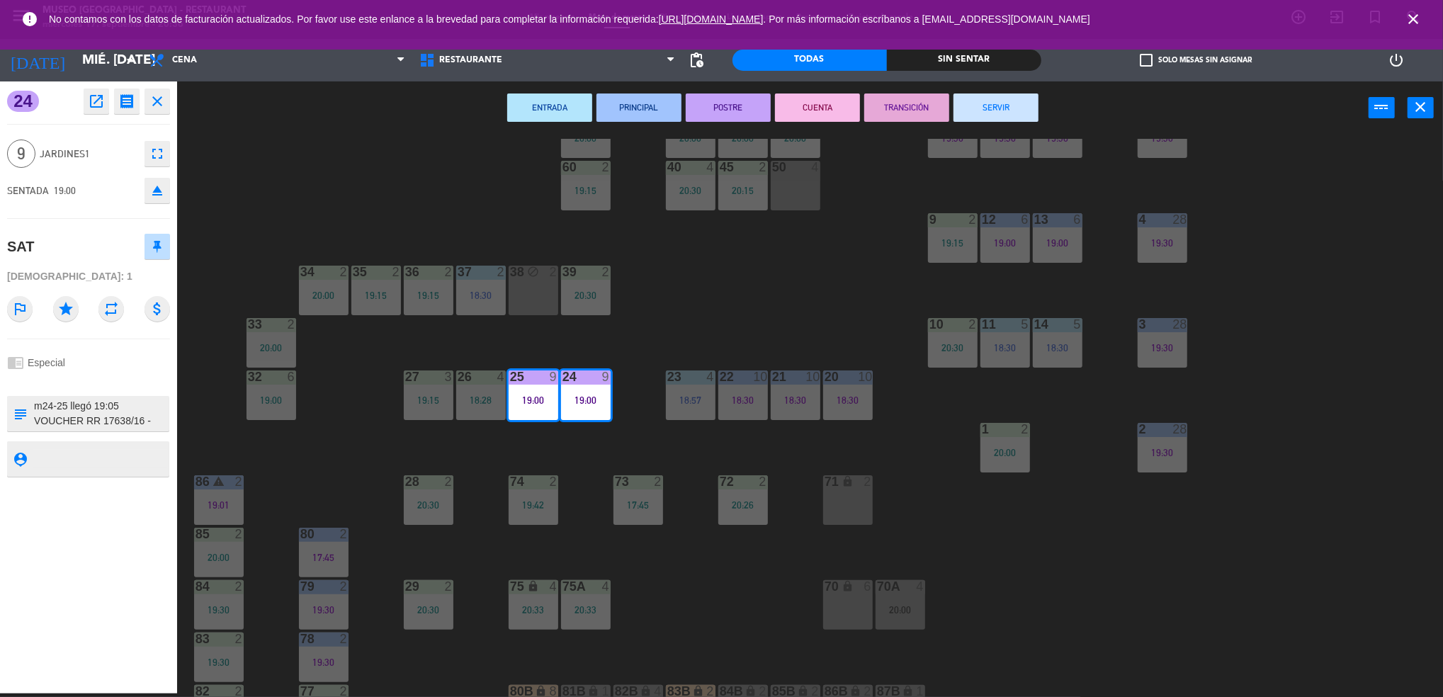
click at [717, 291] on div "44 3 19:15 49 2 20:05 54 3 18:45 64 2 20:15 48 6 18:58 53 5 19:23 63 2 18:15 43…" at bounding box center [817, 418] width 1252 height 559
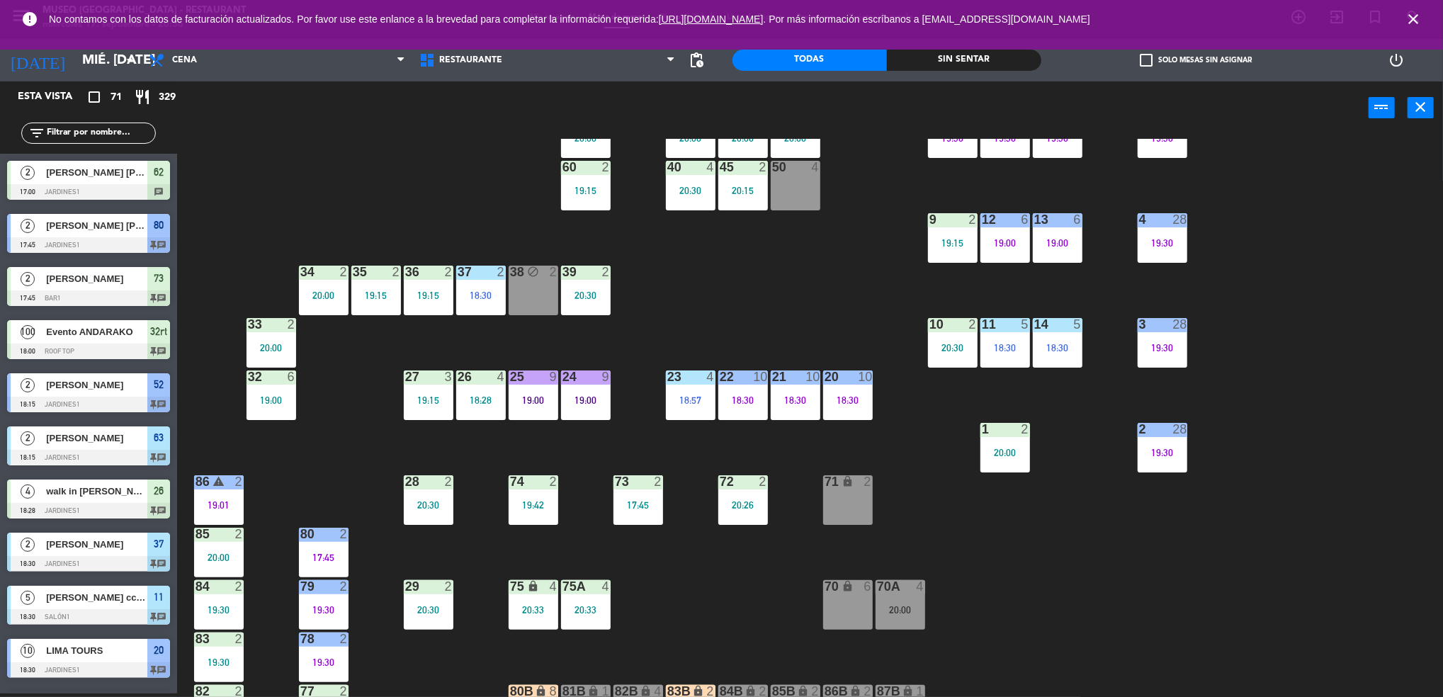
scroll to position [4, 0]
click at [794, 382] on div at bounding box center [795, 377] width 23 height 13
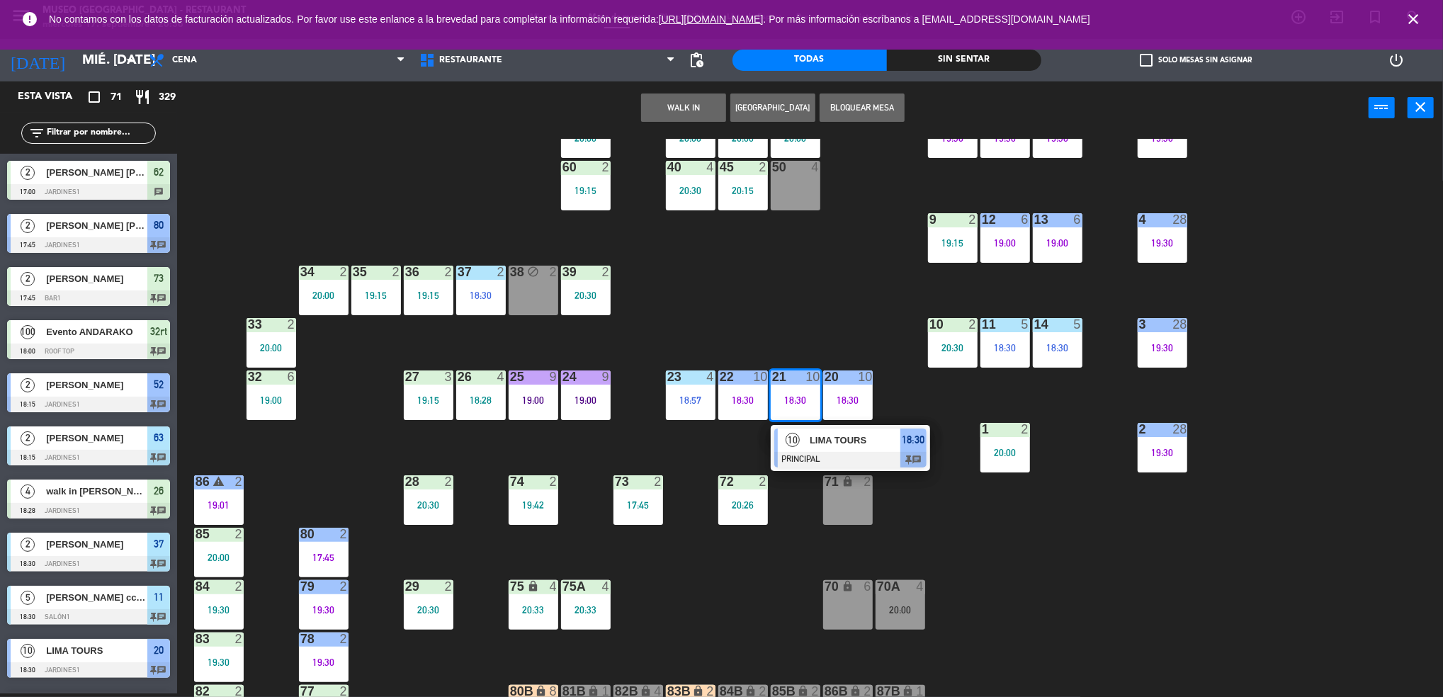
click at [814, 429] on div "10 LIMA TOURS" at bounding box center [839, 440] width 123 height 23
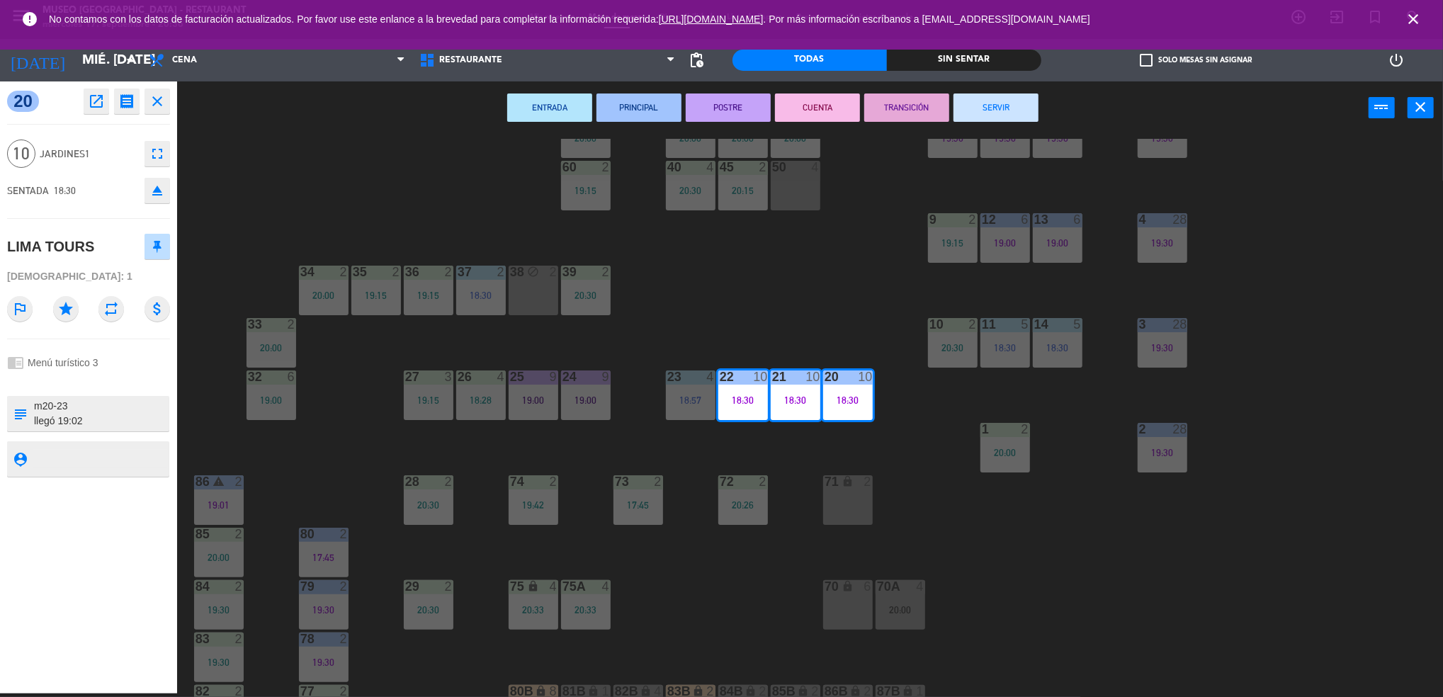
click at [118, 430] on div at bounding box center [100, 413] width 135 height 35
click at [106, 422] on textarea at bounding box center [100, 414] width 135 height 30
click at [719, 319] on div "44 3 19:15 49 2 20:05 54 3 18:45 64 2 20:15 48 6 18:58 53 5 19:23 63 2 18:15 43…" at bounding box center [817, 418] width 1252 height 559
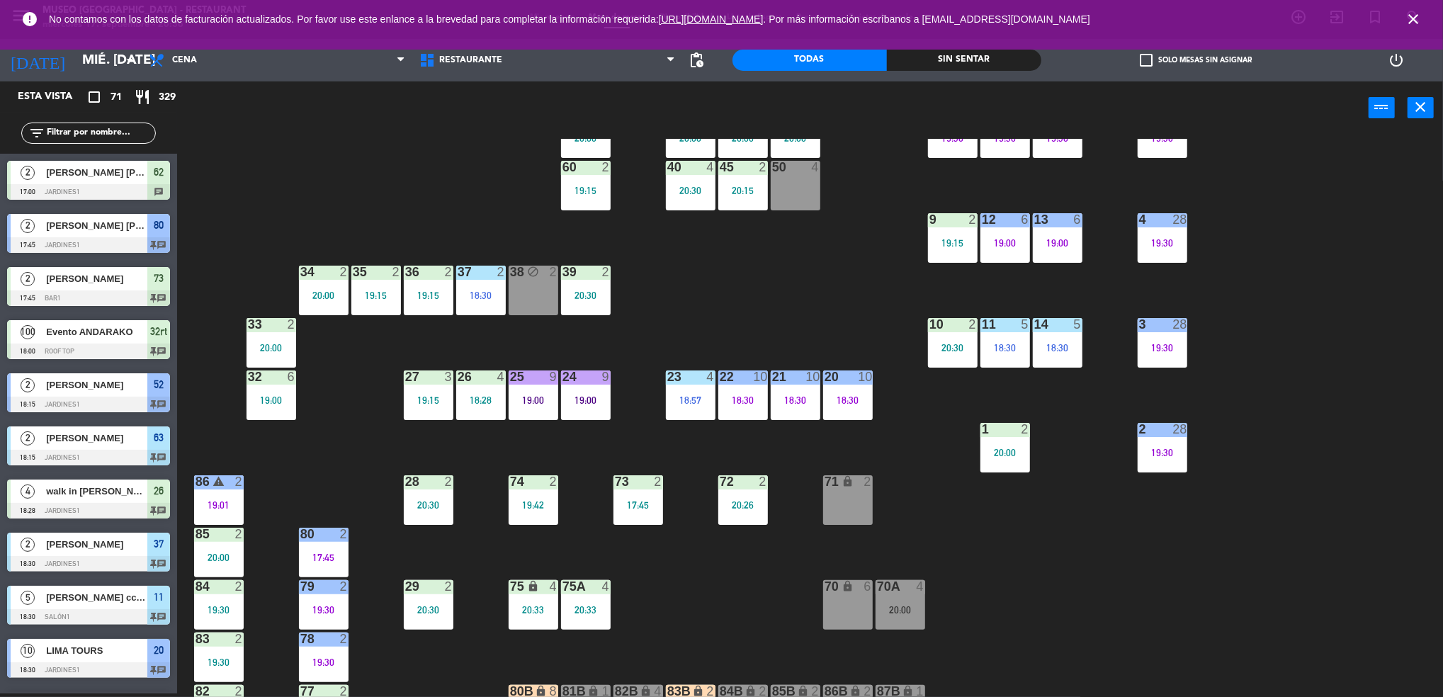
scroll to position [459, 0]
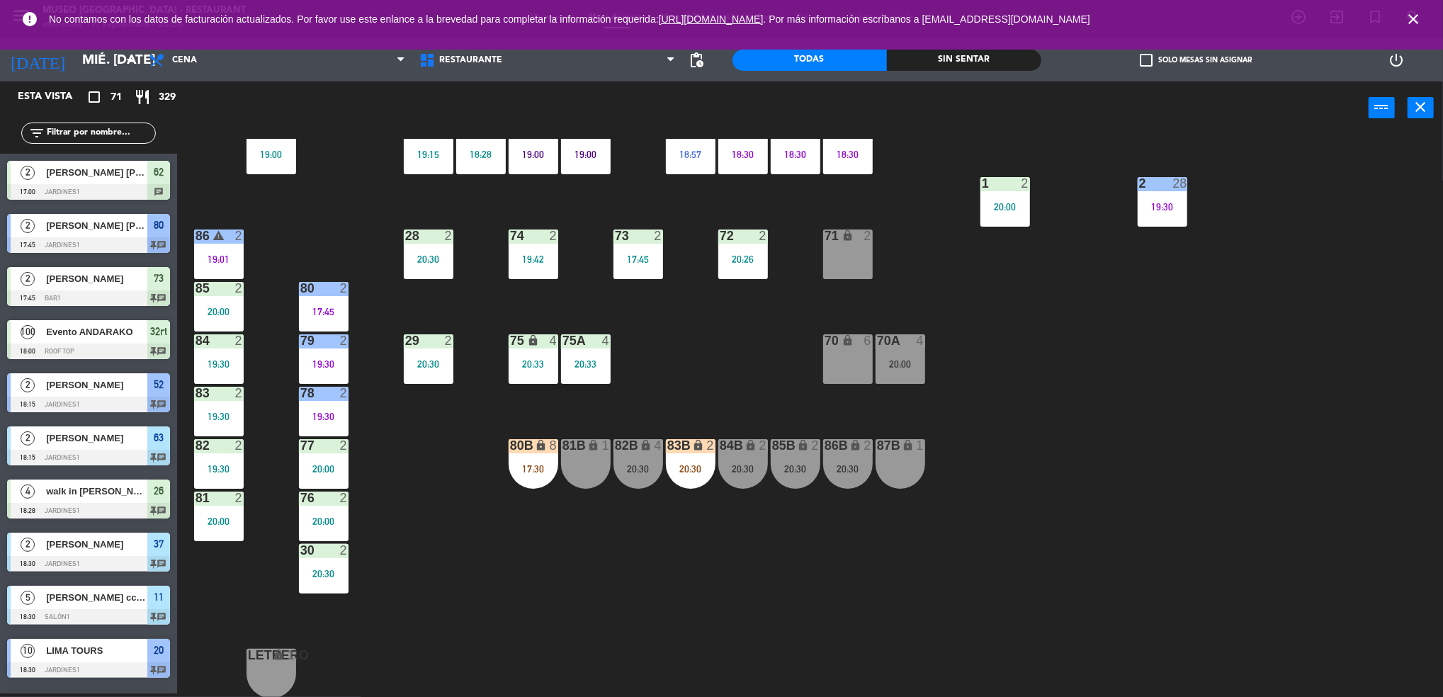
click at [884, 363] on div "20:00" at bounding box center [901, 364] width 50 height 10
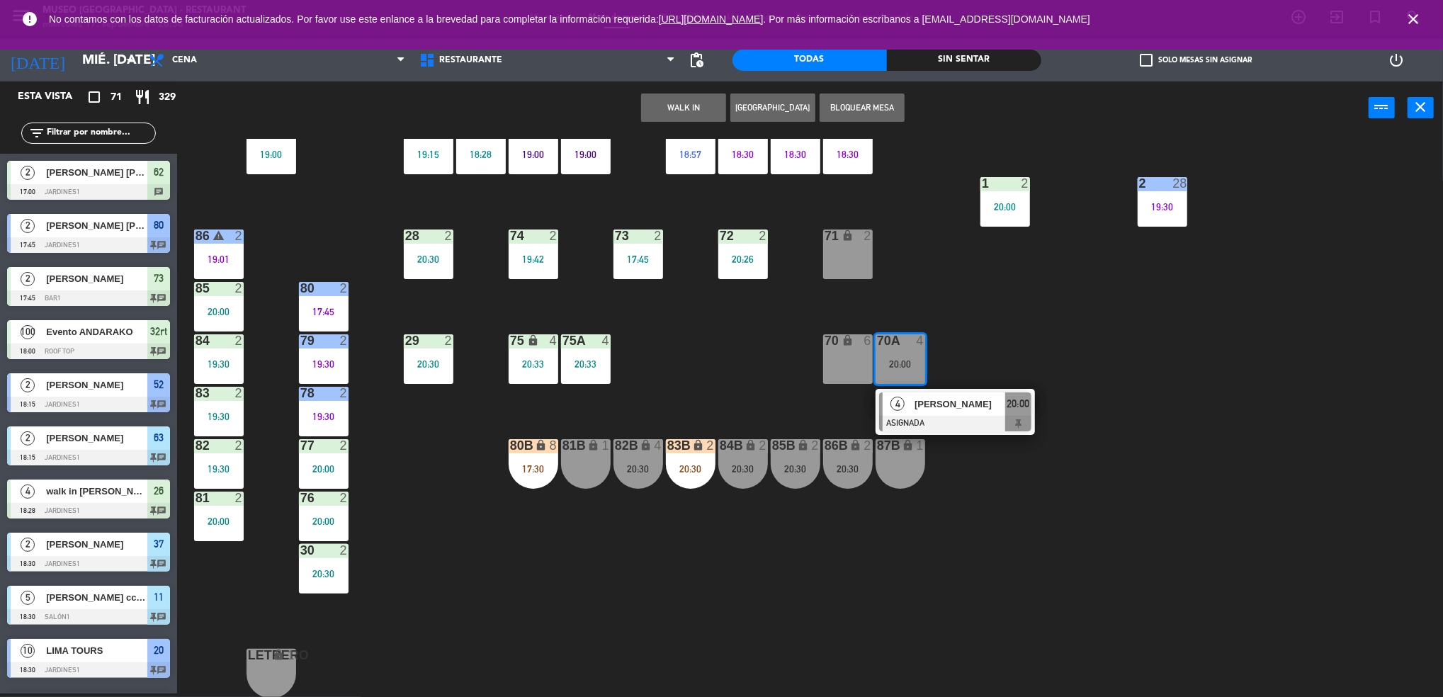
click at [888, 428] on div at bounding box center [955, 424] width 152 height 16
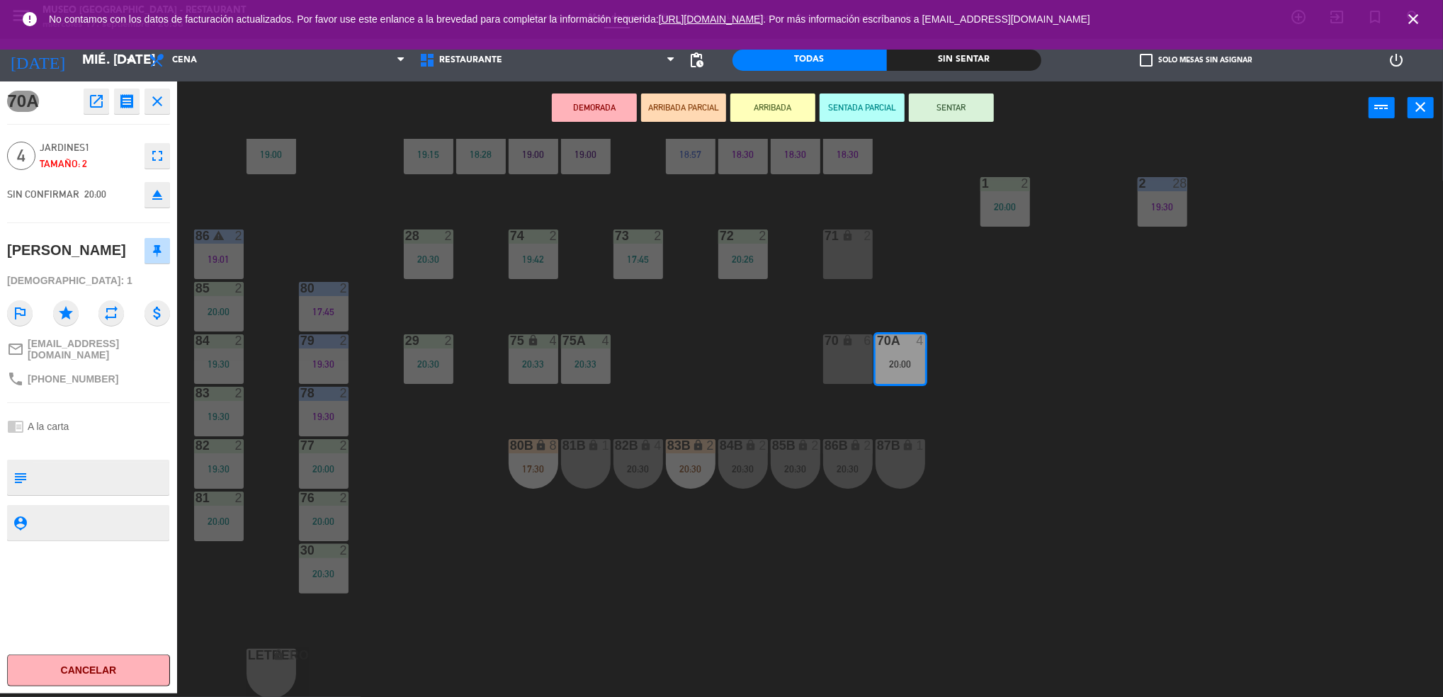
click at [801, 422] on div "44 3 19:15 49 2 20:05 54 3 18:45 64 2 20:15 48 6 18:58 53 5 19:23 63 2 18:15 43…" at bounding box center [817, 418] width 1252 height 559
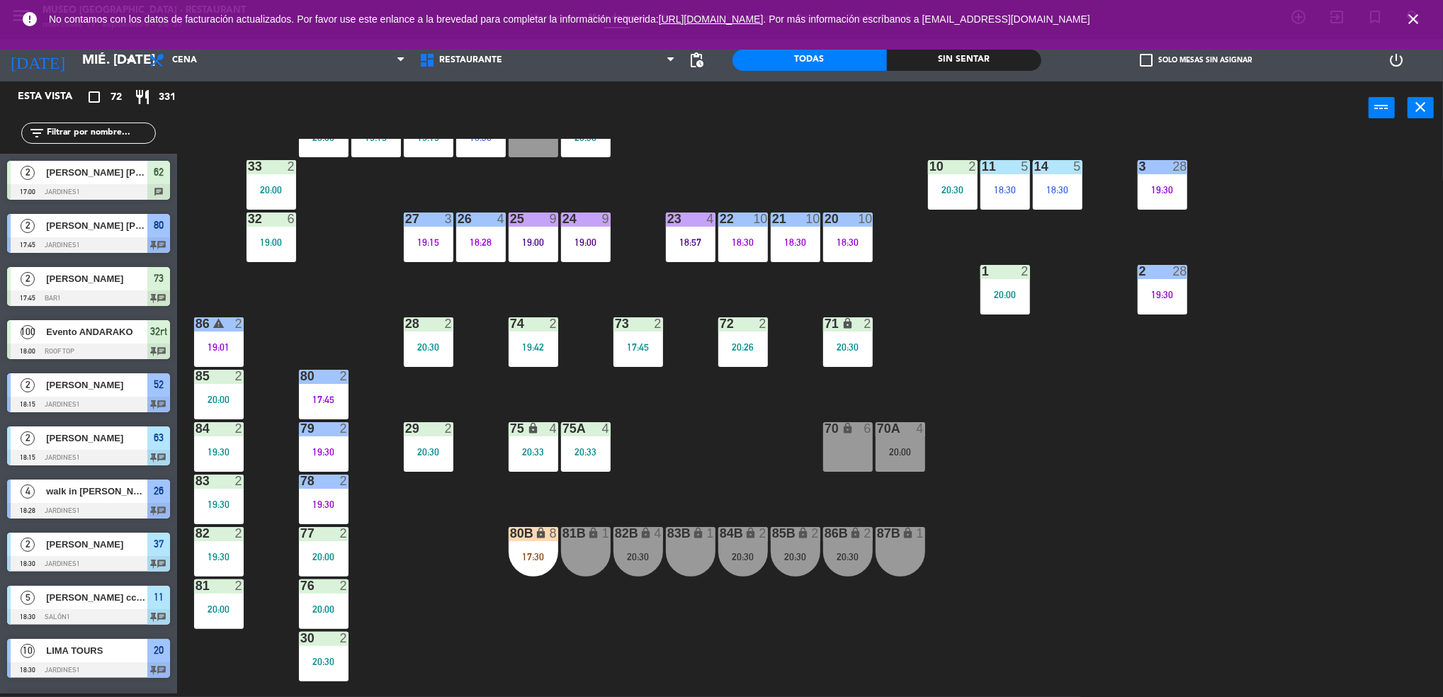
scroll to position [387, 0]
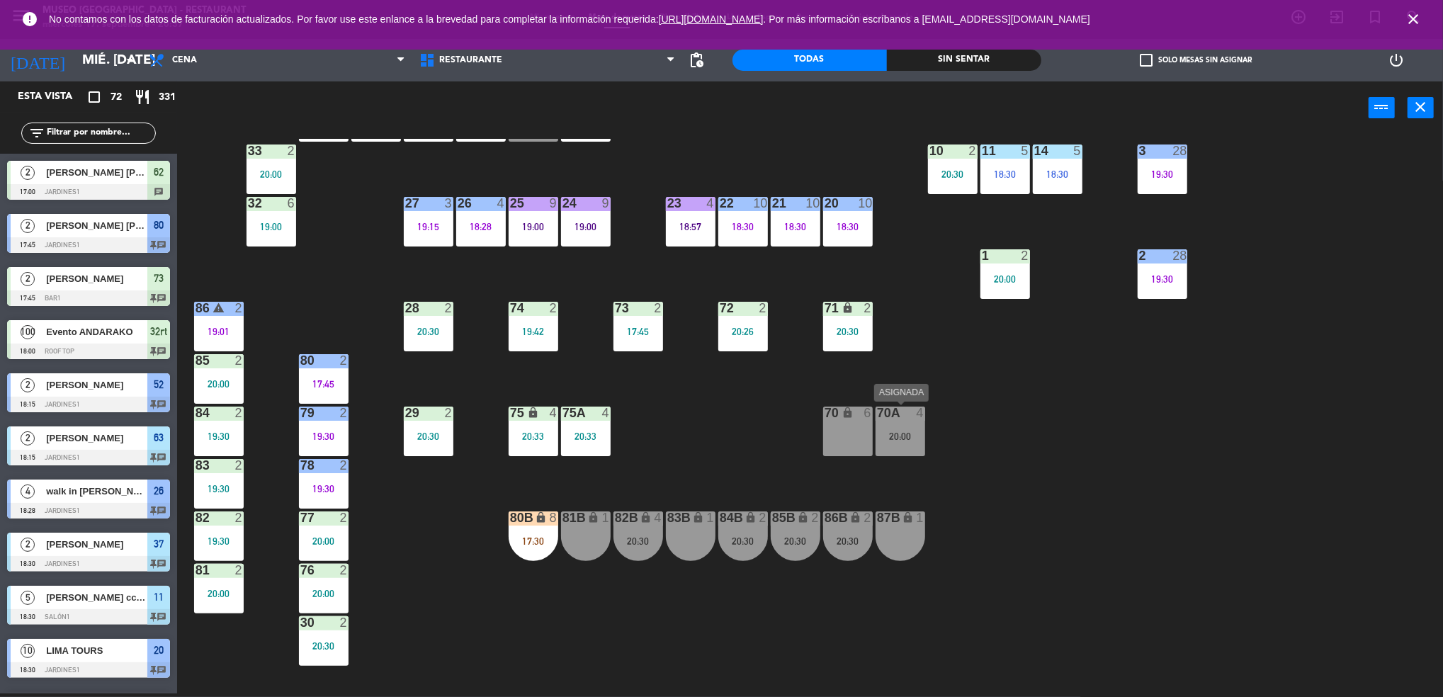
click at [889, 427] on div "70A 4 20:00" at bounding box center [901, 432] width 50 height 50
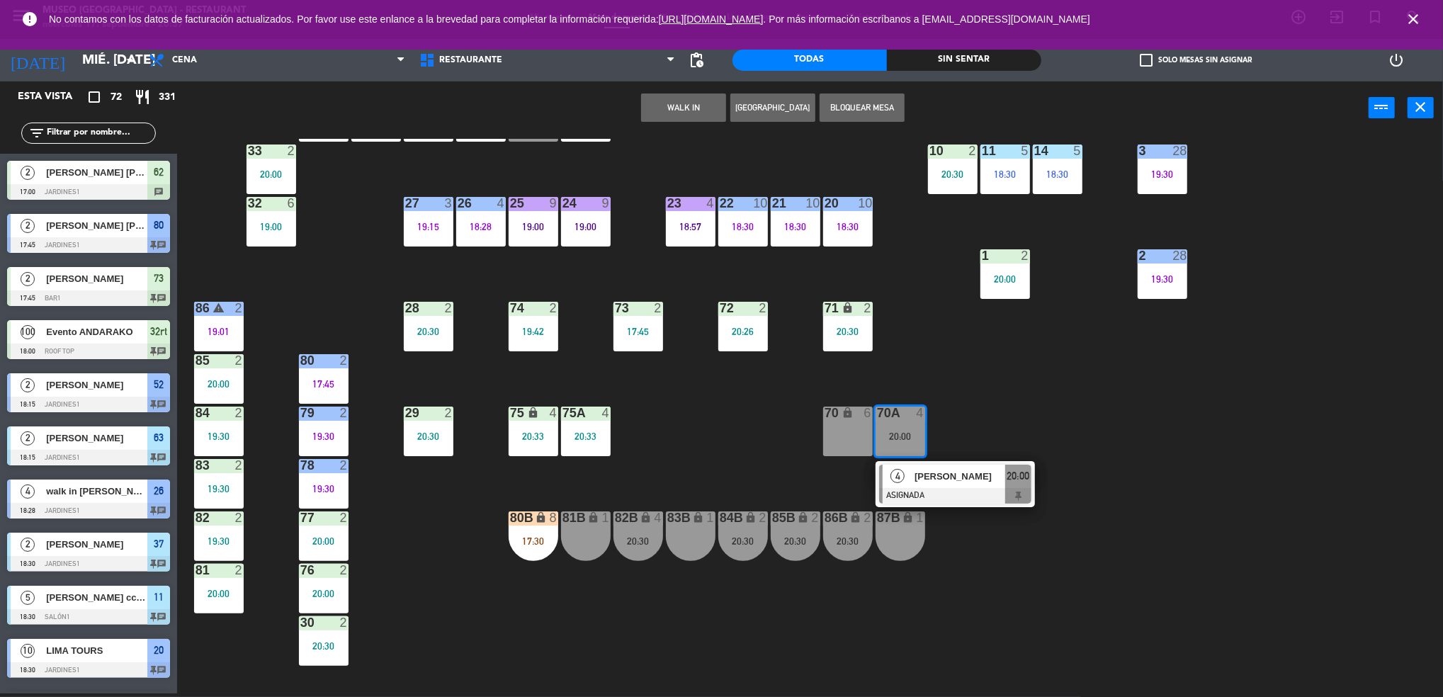
click at [885, 456] on div "70A 4 20:00 4 Fritzzia Contreras ASIGNADA 20:00" at bounding box center [901, 432] width 50 height 50
click at [888, 488] on div at bounding box center [955, 496] width 152 height 16
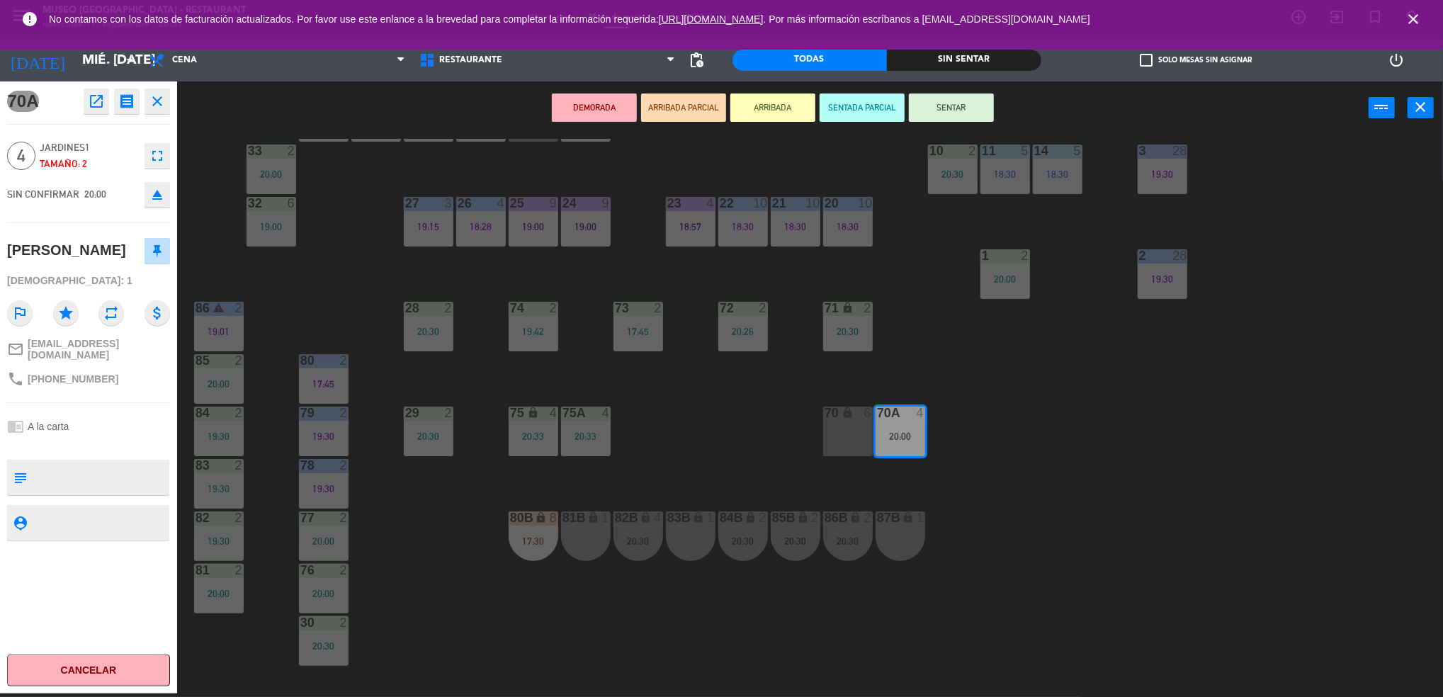
click at [719, 451] on div "44 3 19:15 49 2 20:05 54 3 18:45 64 2 20:15 48 6 18:58 53 5 19:23 63 2 18:15 43…" at bounding box center [817, 418] width 1252 height 559
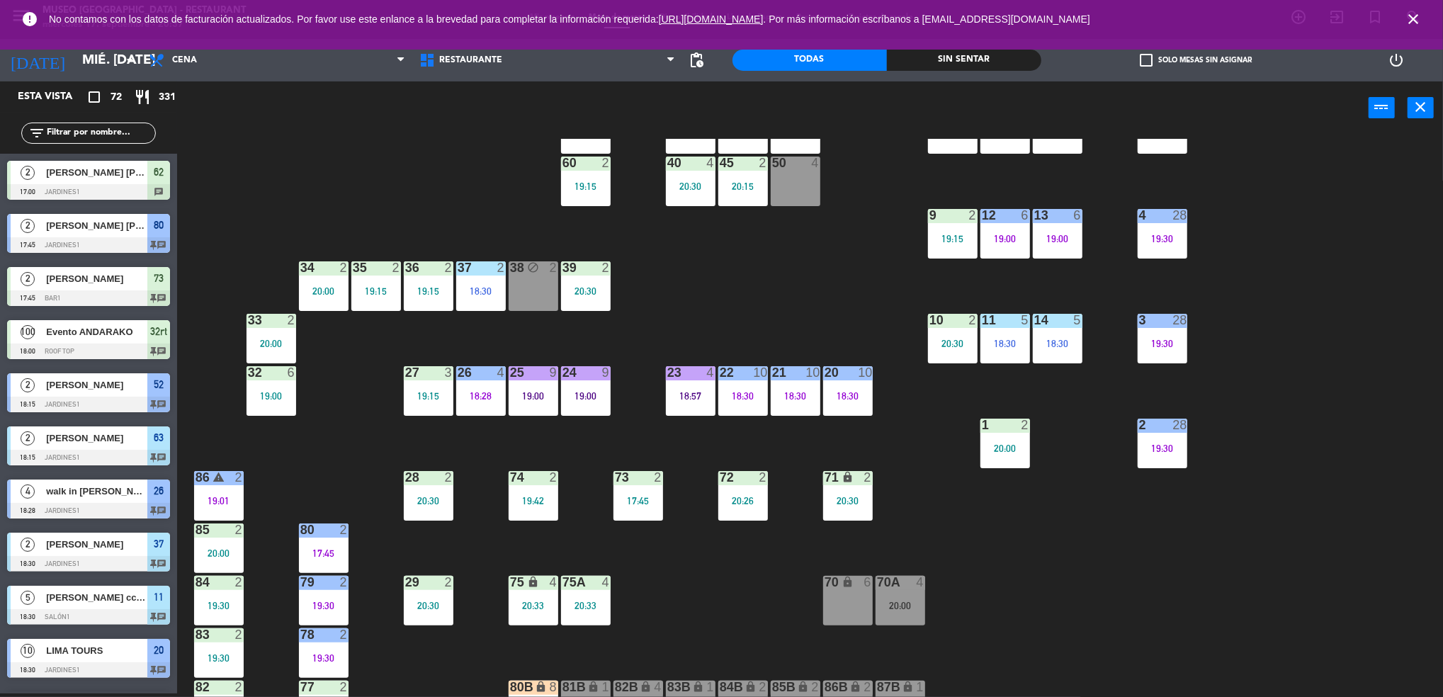
scroll to position [0, 0]
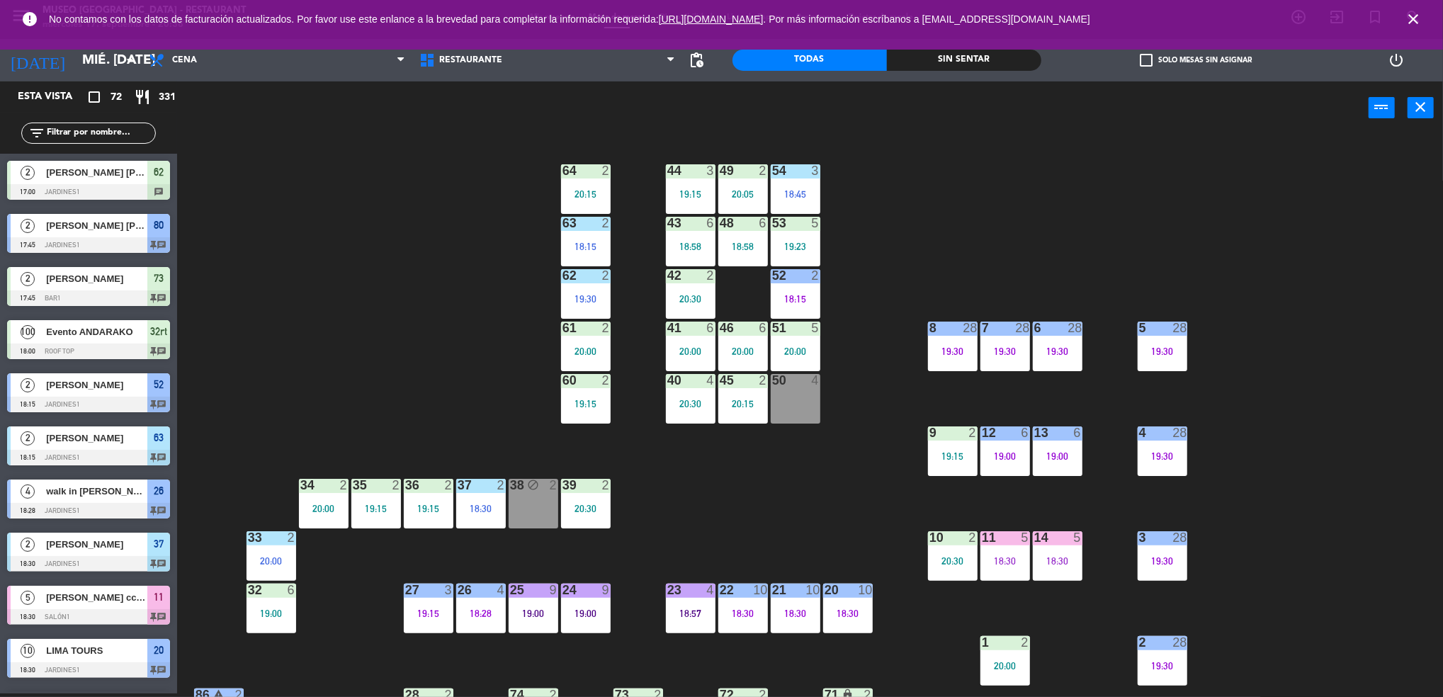
click at [361, 388] on div "44 3 19:15 49 2 20:05 54 3 18:45 64 2 20:15 48 6 18:58 53 5 19:23 63 2 18:15 43…" at bounding box center [817, 418] width 1252 height 559
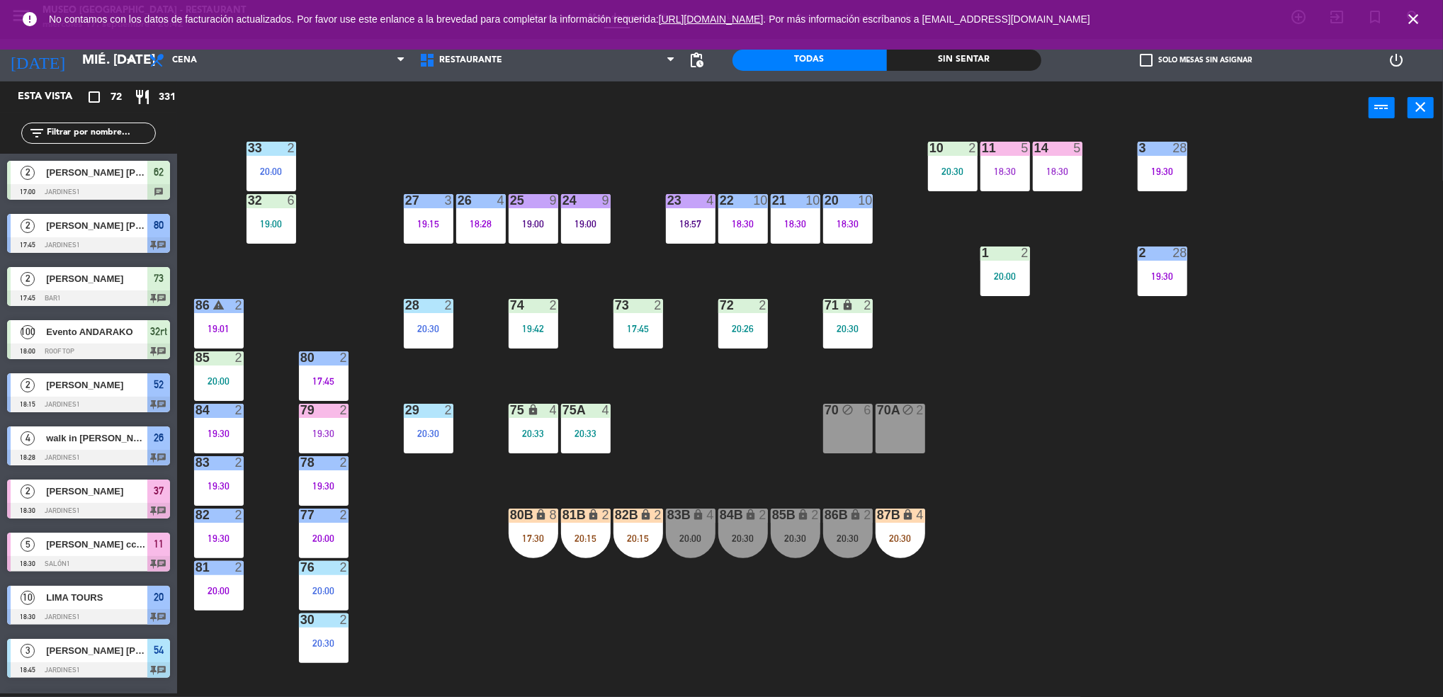
scroll to position [405, 0]
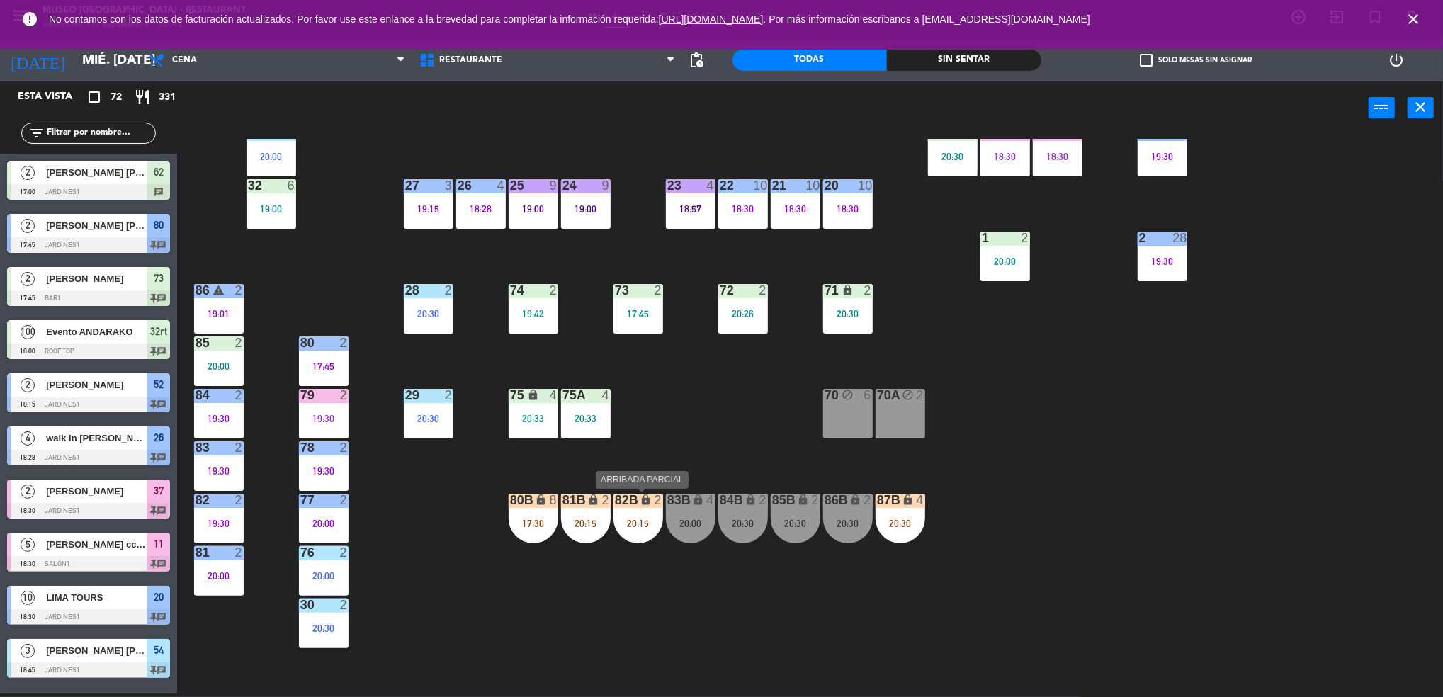
click at [653, 509] on div "82B lock 2 20:15" at bounding box center [639, 519] width 50 height 50
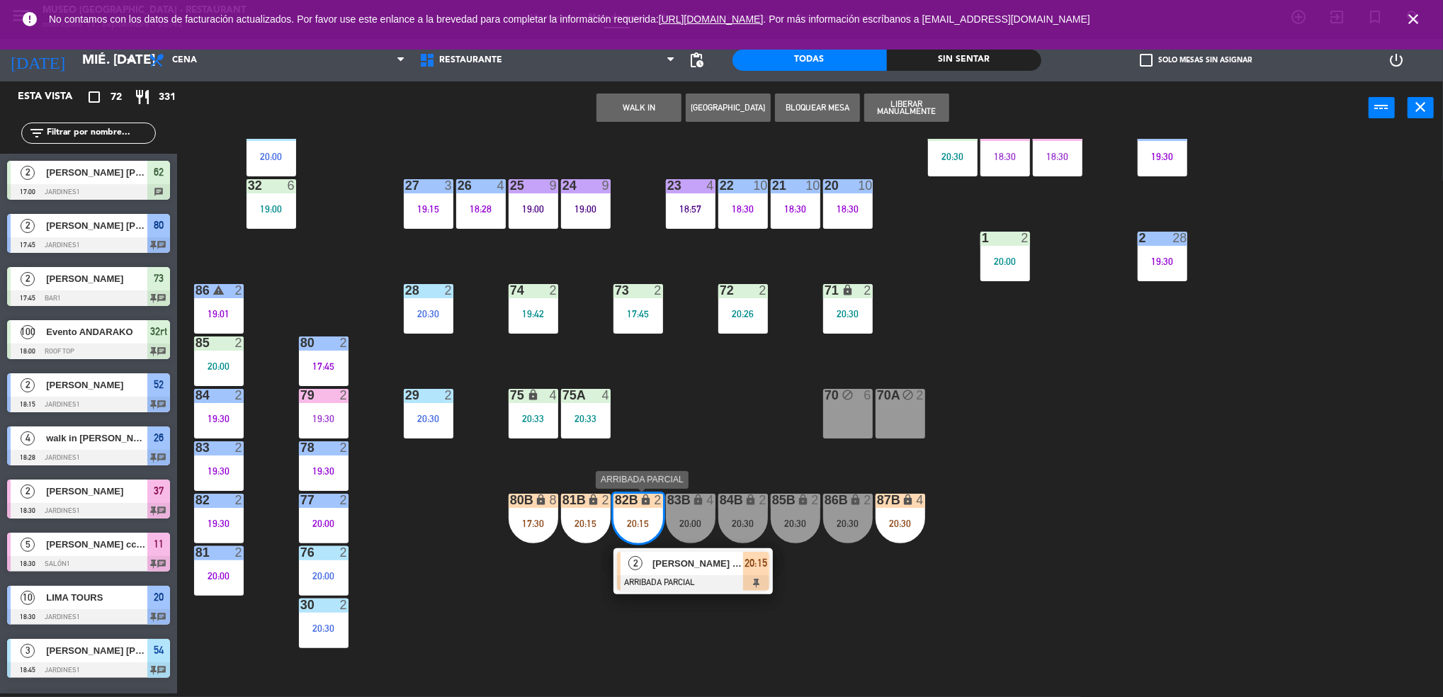
click at [696, 569] on span "Nicole Alessandra Paredes Ponce" at bounding box center [698, 563] width 91 height 15
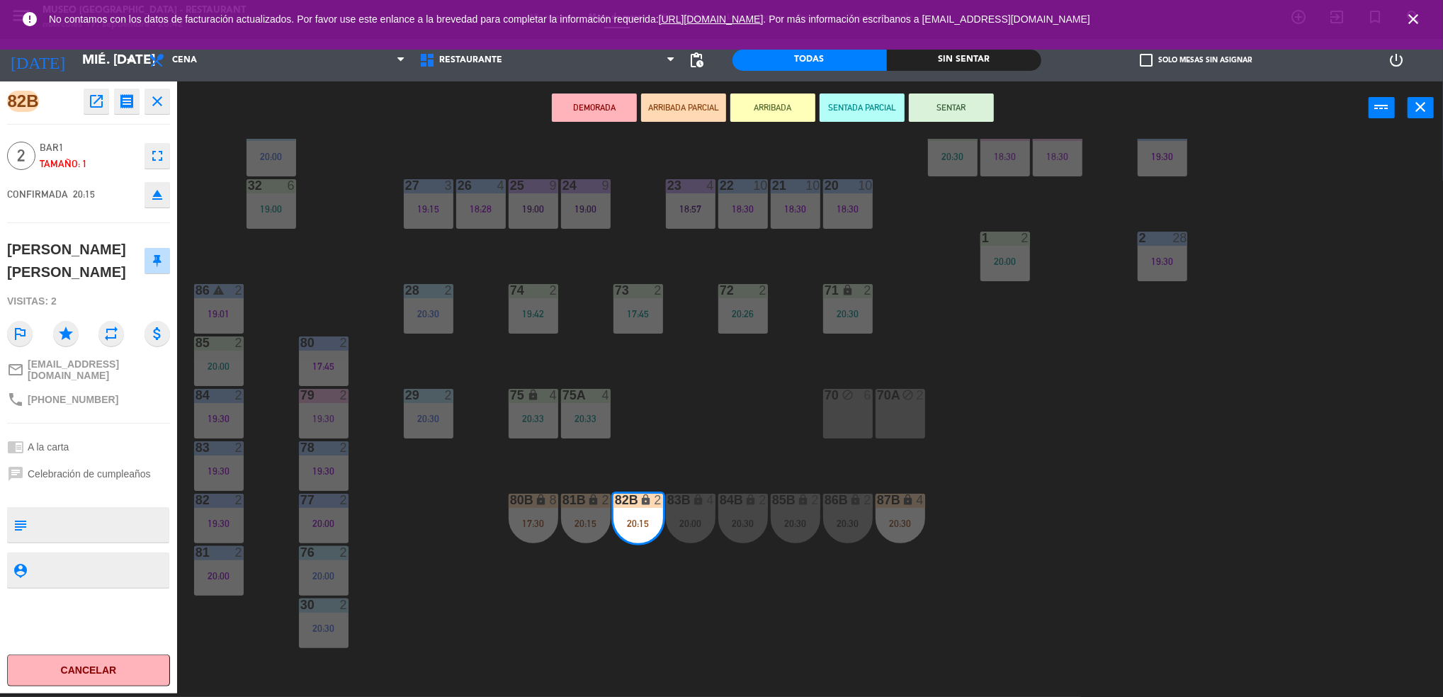
click at [724, 377] on div "44 3 19:15 49 2 20:05 54 3 18:45 64 2 20:15 48 6 18:58 53 5 19:23 63 2 20:30 43…" at bounding box center [817, 418] width 1252 height 559
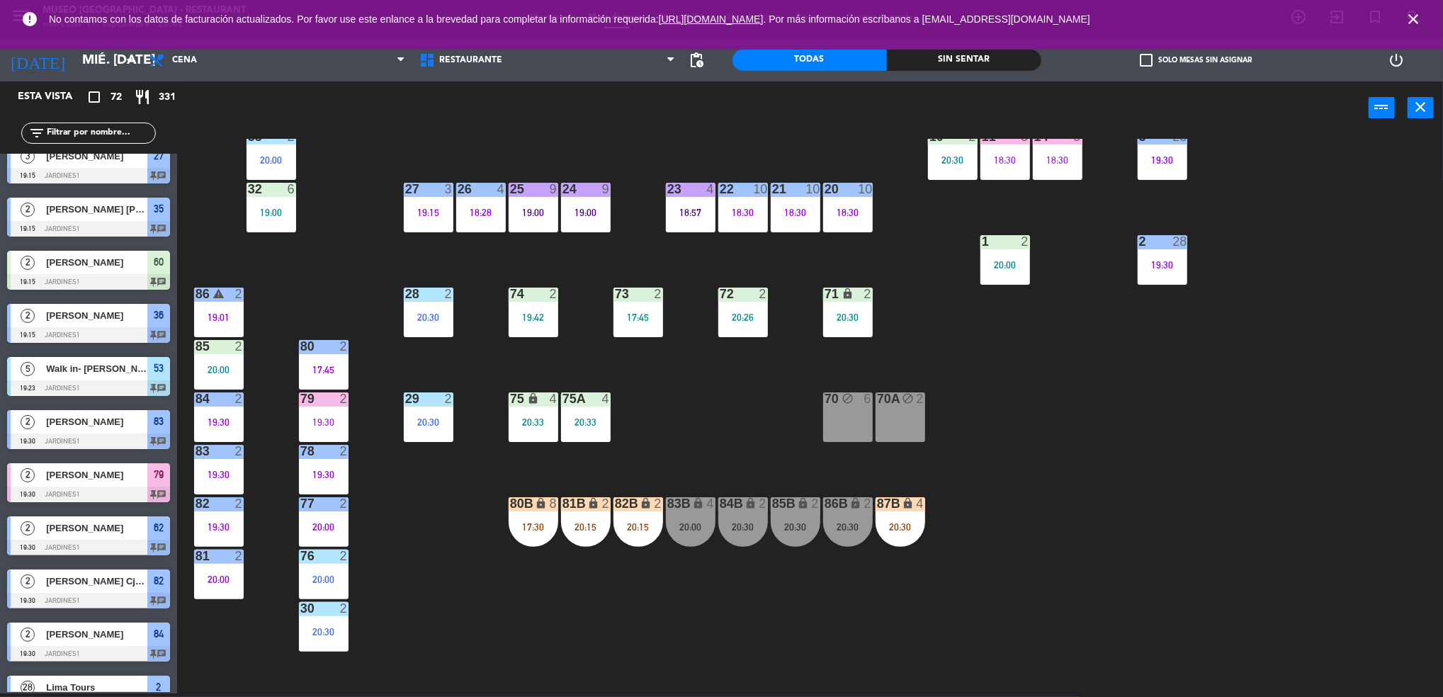
scroll to position [459, 0]
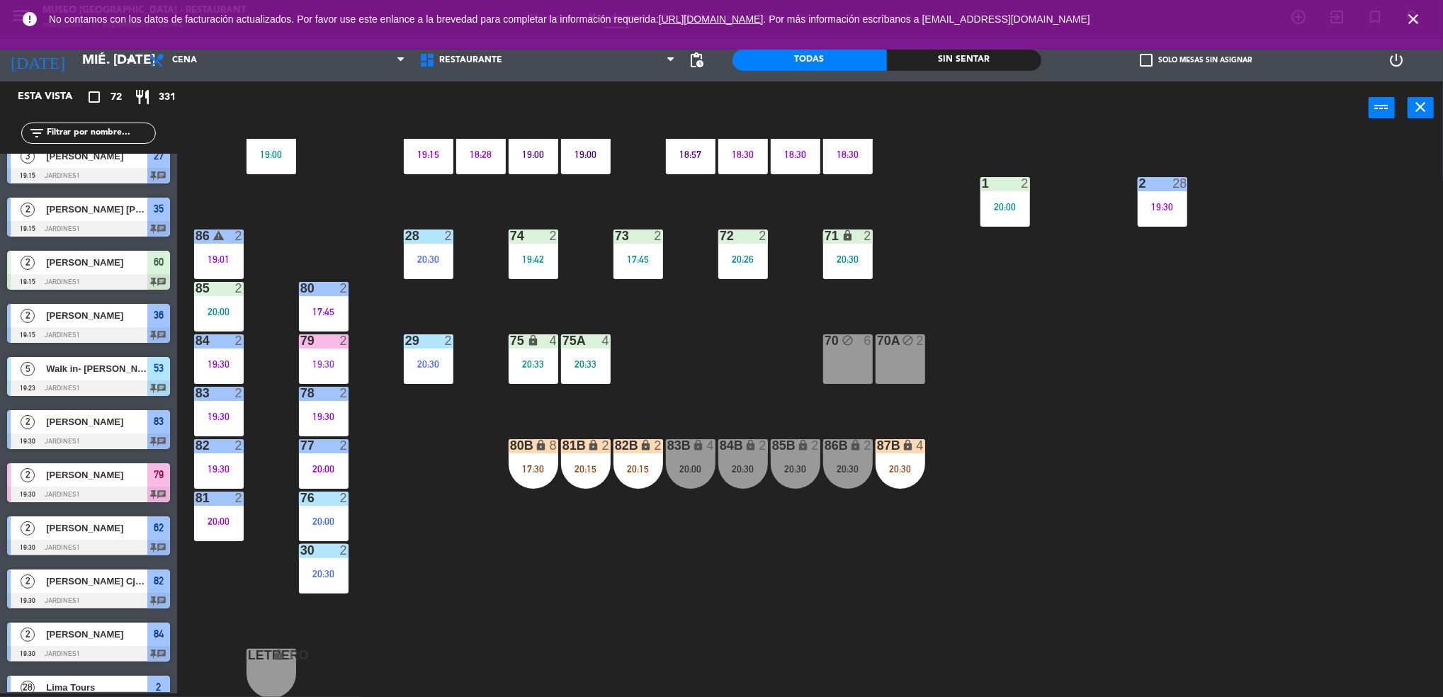
click at [689, 472] on div "20:00" at bounding box center [691, 469] width 50 height 10
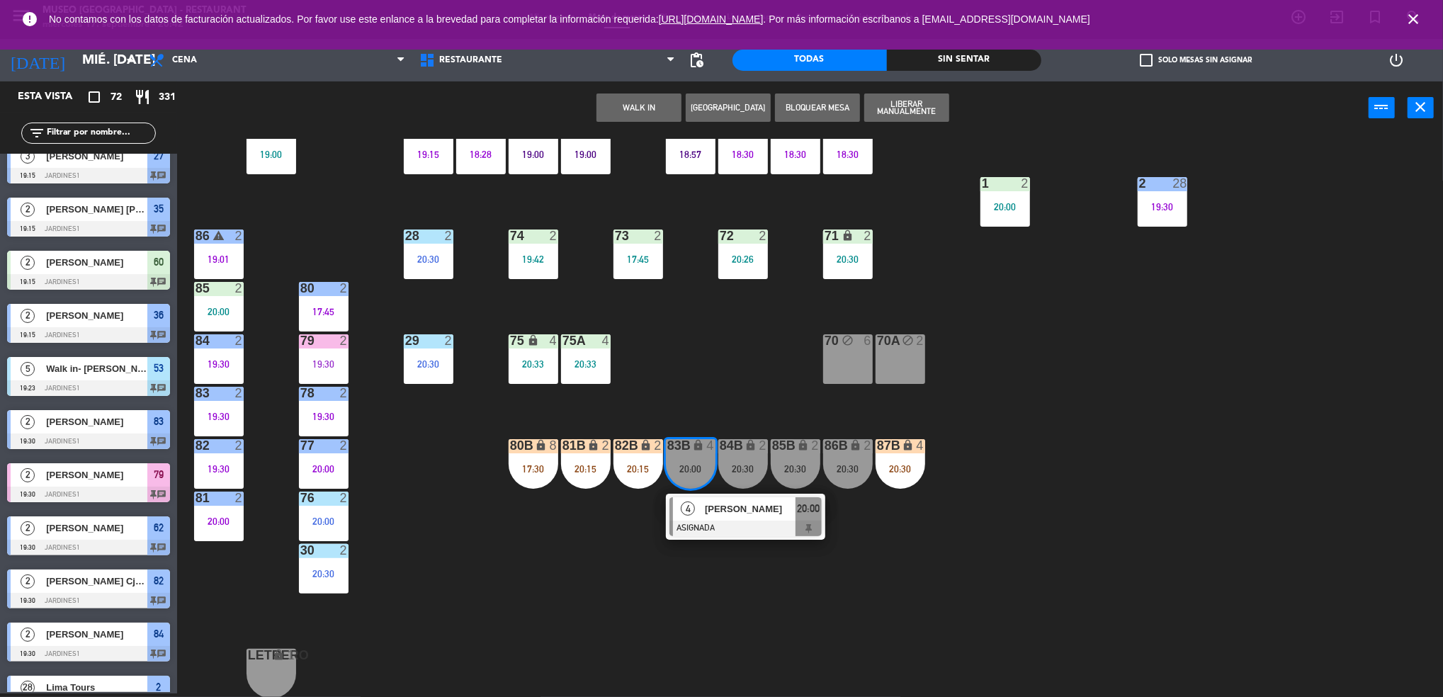
click at [777, 355] on div "44 3 19:15 49 2 20:05 54 3 18:45 64 2 20:15 48 6 18:58 53 5 19:23 63 2 20:30 43…" at bounding box center [817, 418] width 1252 height 559
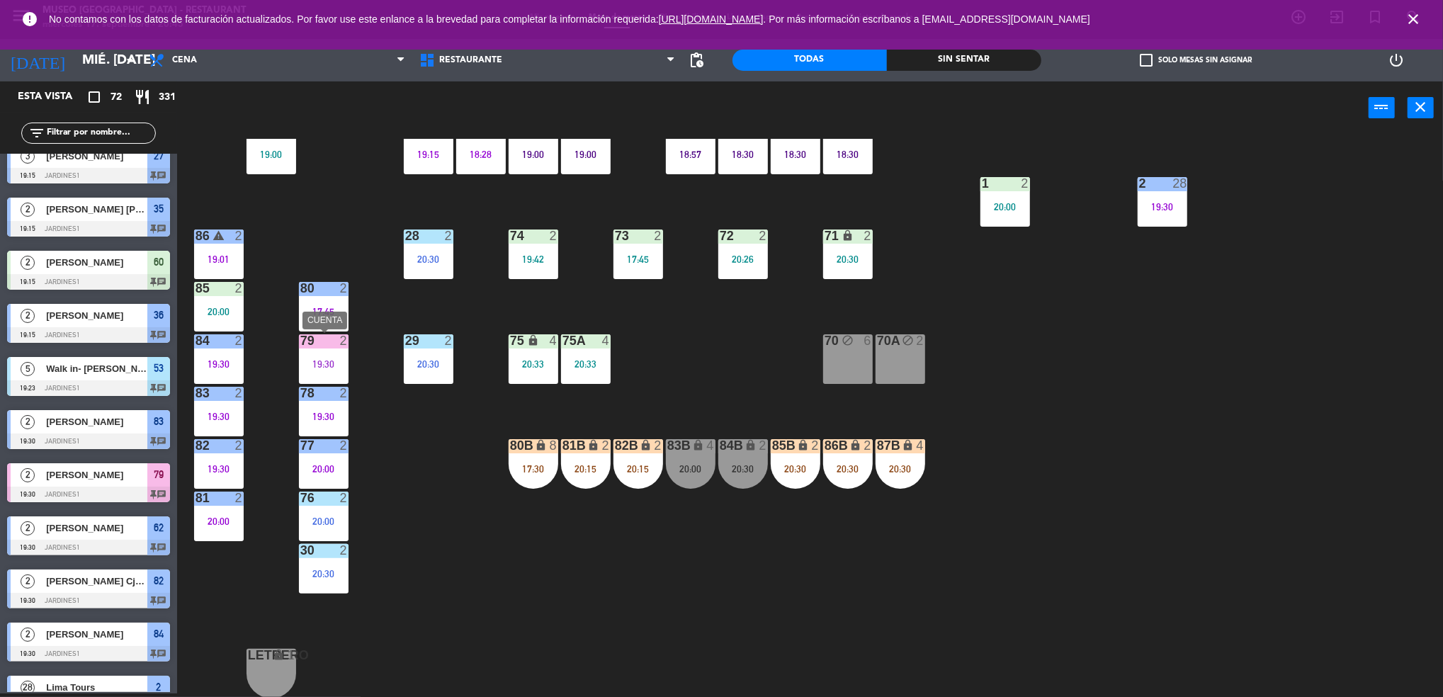
click at [340, 339] on div "2" at bounding box center [344, 340] width 9 height 13
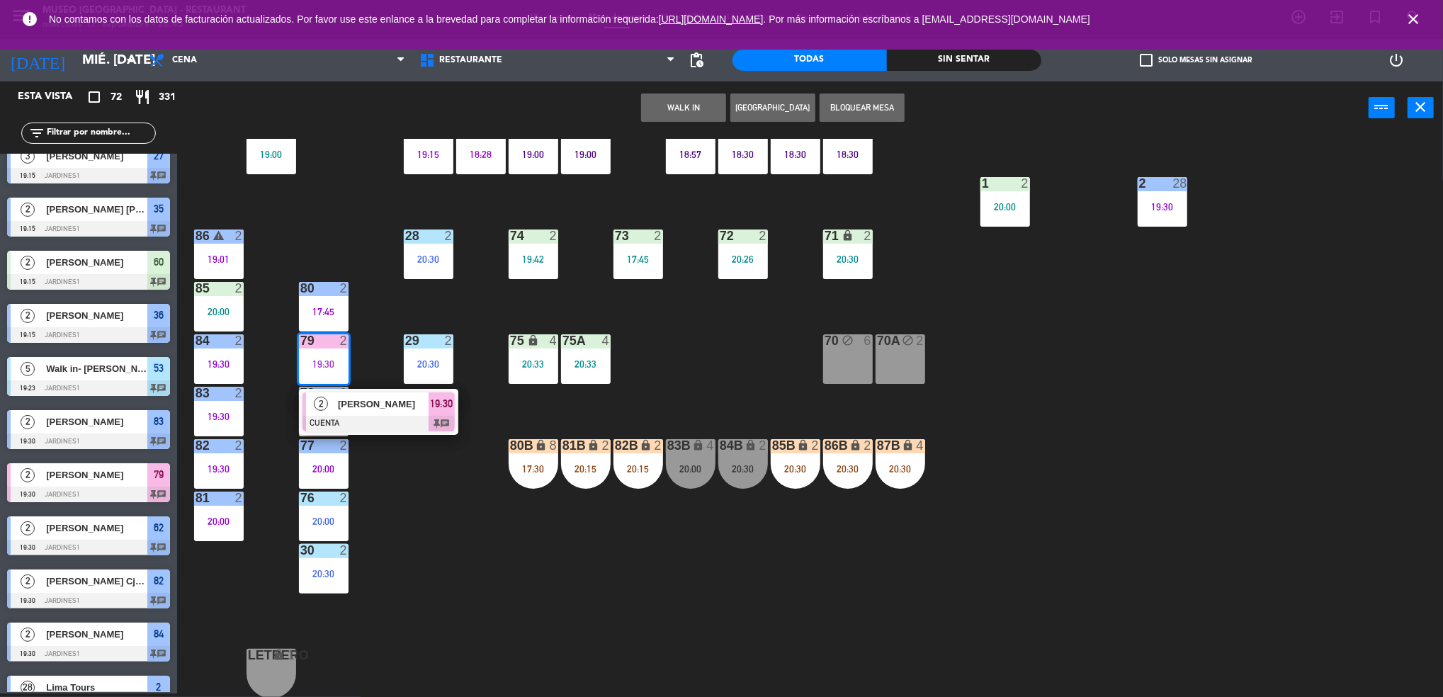
click at [395, 505] on div "44 3 19:15 49 2 20:05 54 3 18:45 64 2 20:15 48 6 18:58 53 5 19:23 63 2 20:30 43…" at bounding box center [817, 418] width 1252 height 559
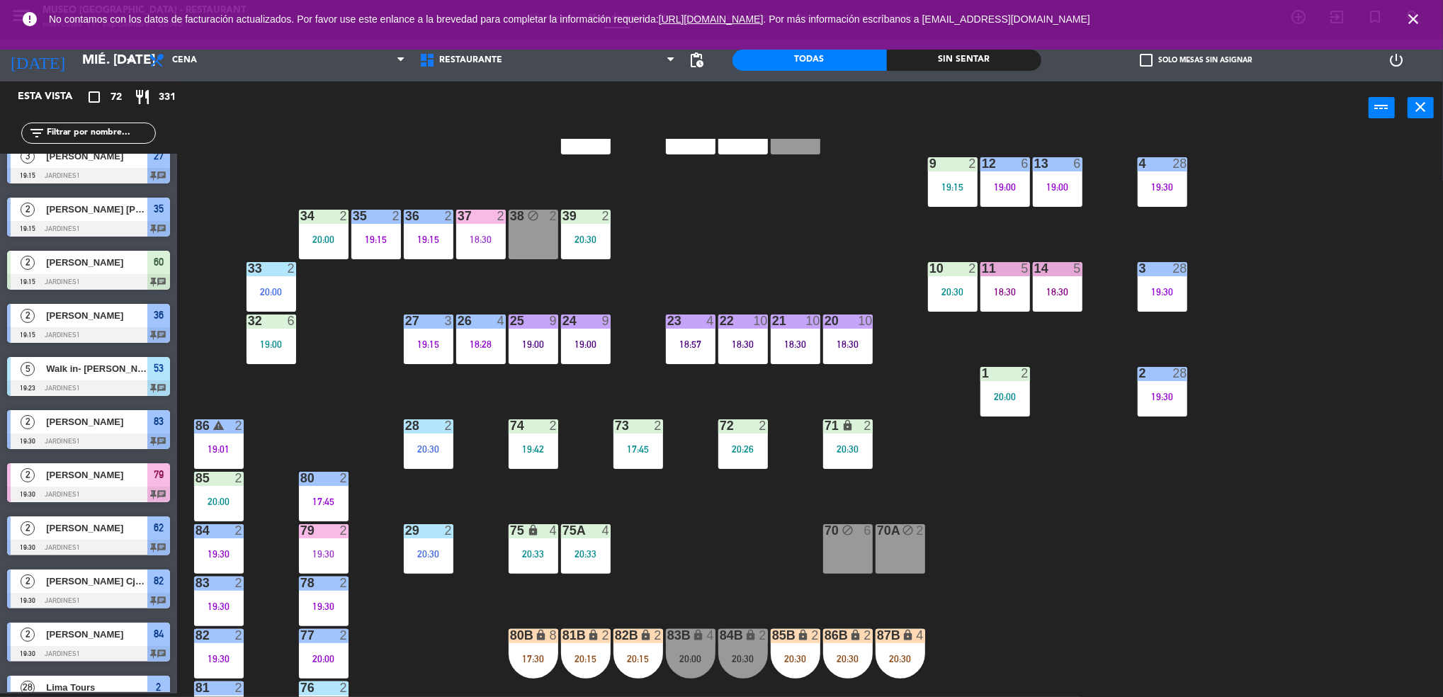
scroll to position [261, 0]
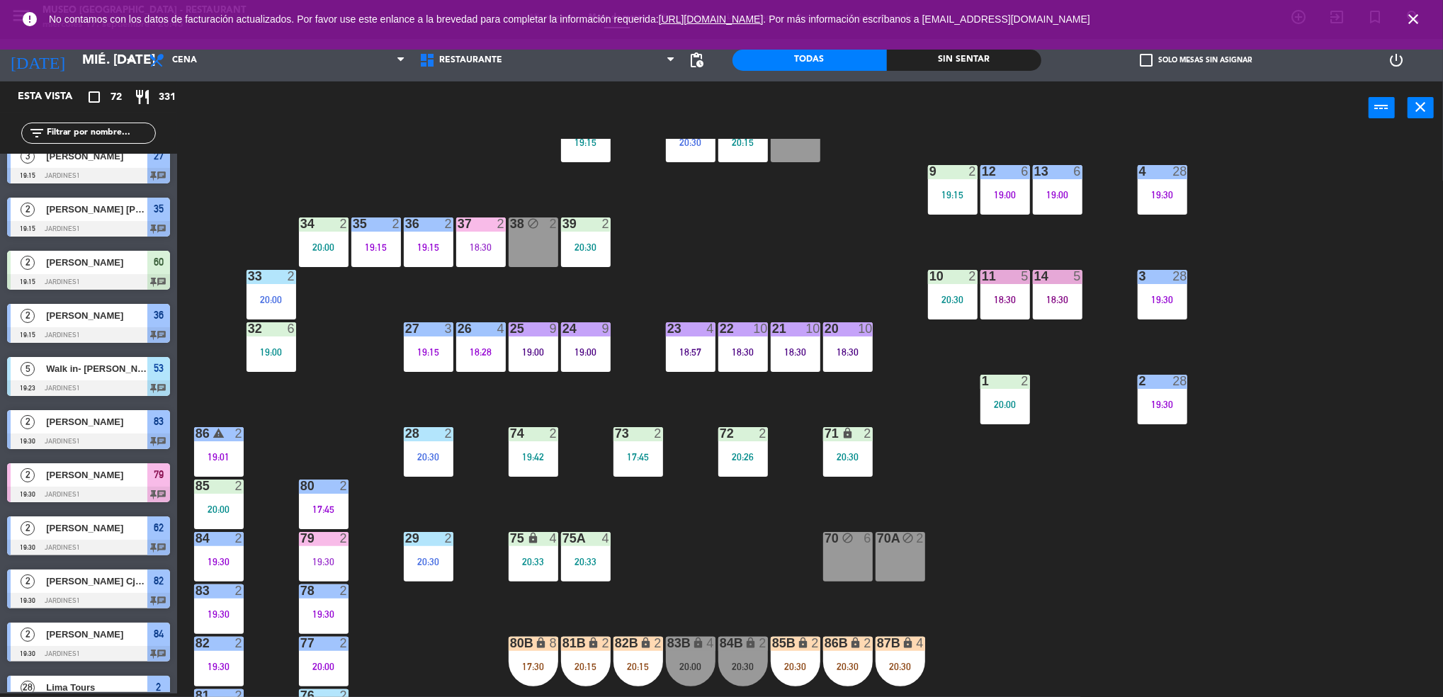
click at [475, 237] on div "37 2 18:30" at bounding box center [481, 243] width 50 height 50
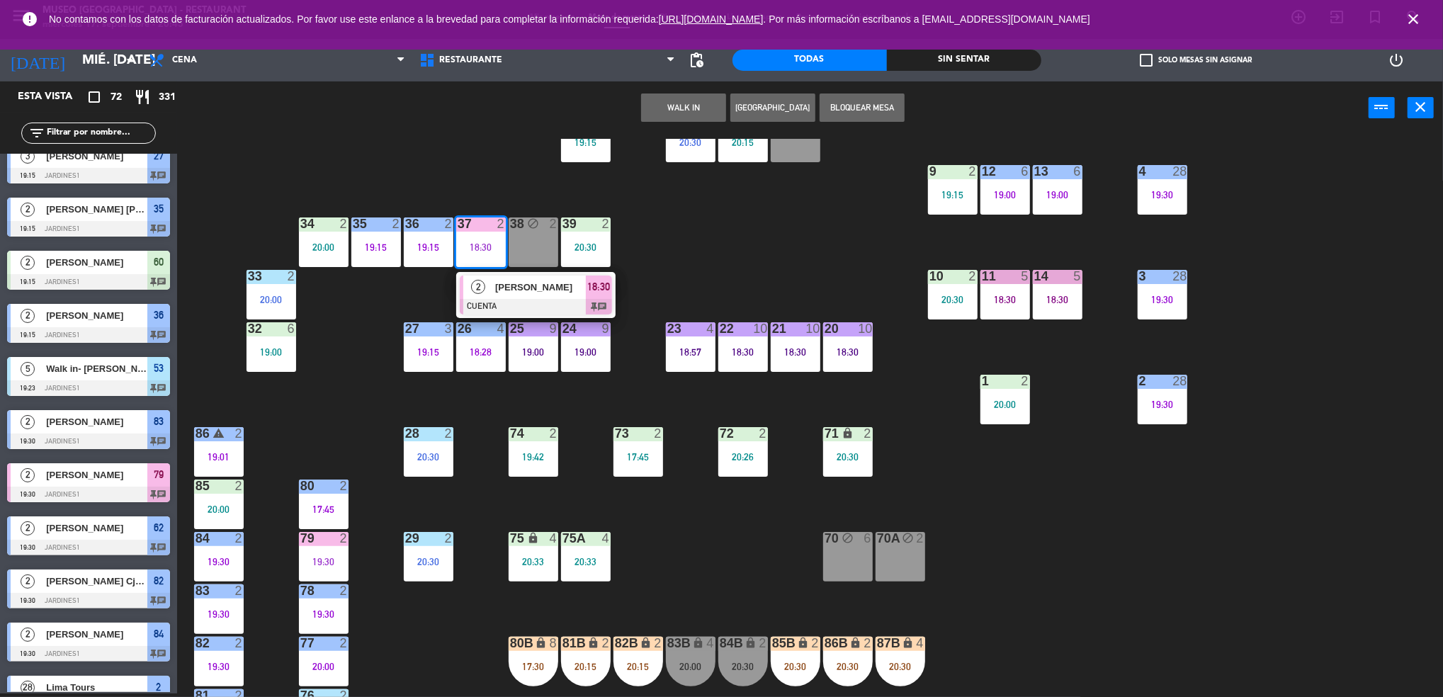
click at [546, 288] on span "Ediel Adyhael" at bounding box center [540, 287] width 91 height 15
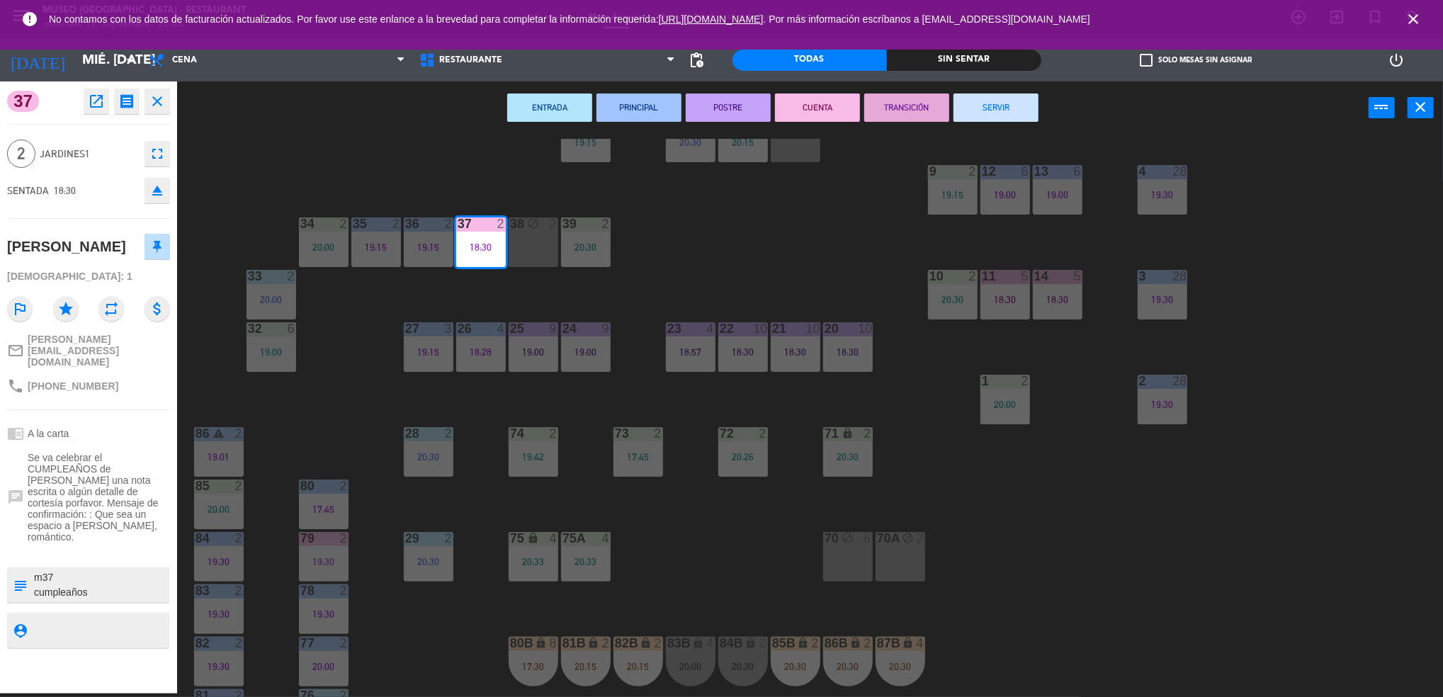
click at [930, 98] on button "TRANSICIÓN" at bounding box center [907, 108] width 85 height 28
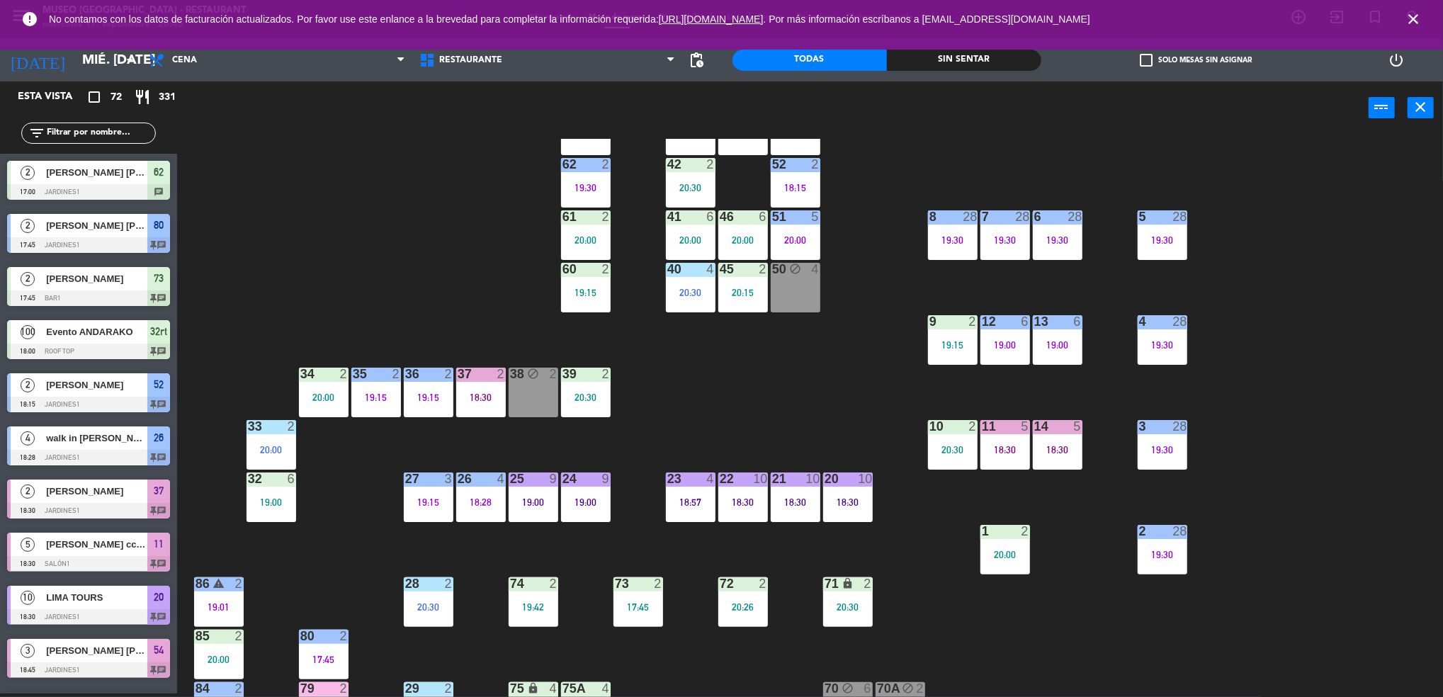
scroll to position [165, 0]
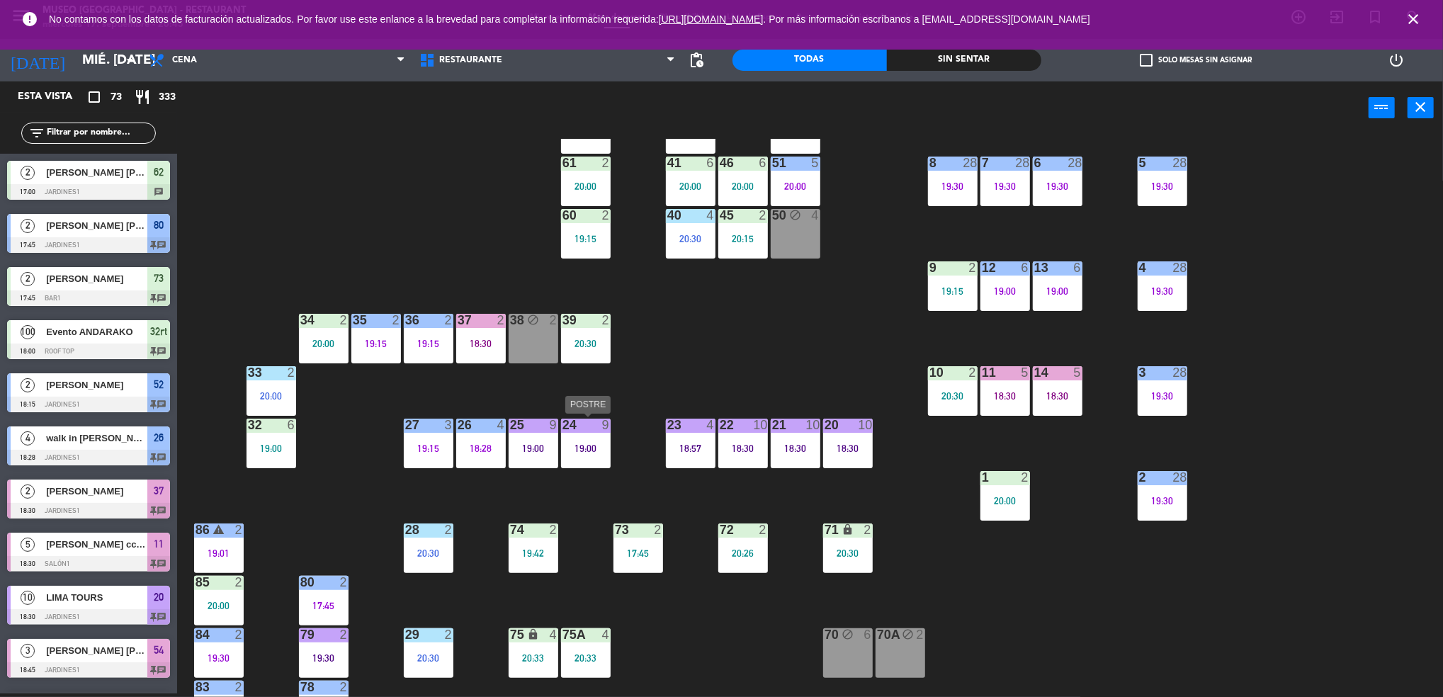
click at [595, 444] on div "19:00" at bounding box center [586, 449] width 50 height 10
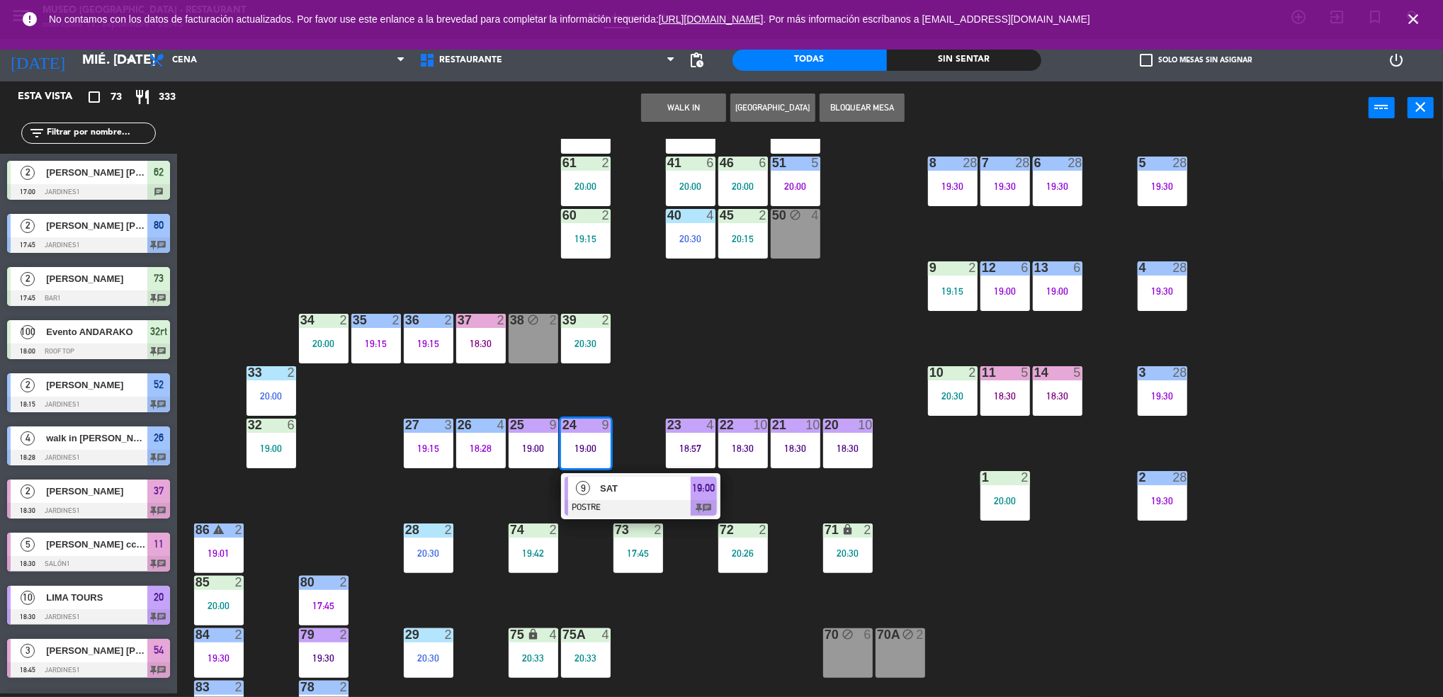
click at [811, 411] on div "44 3 19:15 49 2 20:05 54 3 18:45 64 2 20:15 48 6 18:58 53 5 19:23 63 2 20:30 43…" at bounding box center [817, 418] width 1252 height 559
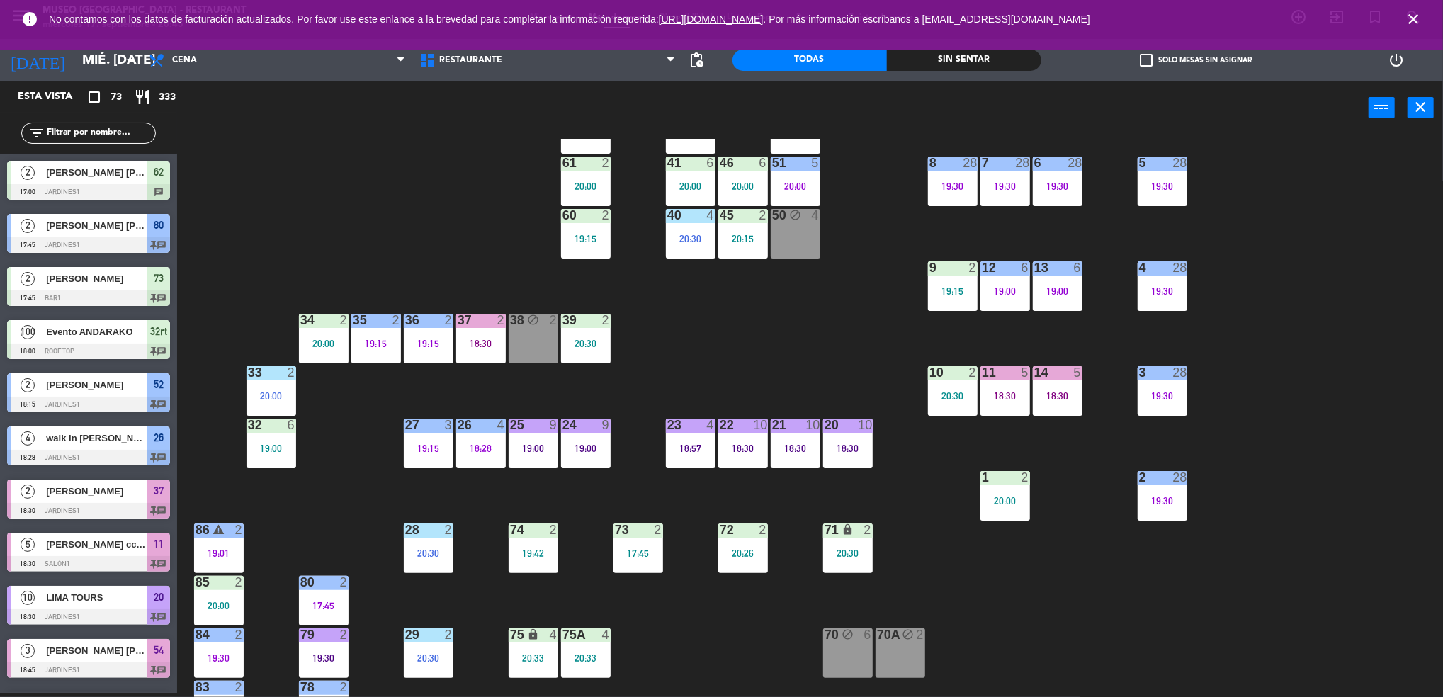
click at [753, 367] on div "44 3 19:15 49 2 20:05 54 3 18:45 64 2 20:15 48 6 18:58 53 5 19:23 63 2 20:30 43…" at bounding box center [817, 418] width 1252 height 559
click at [1001, 393] on div "18:30" at bounding box center [1006, 396] width 50 height 10
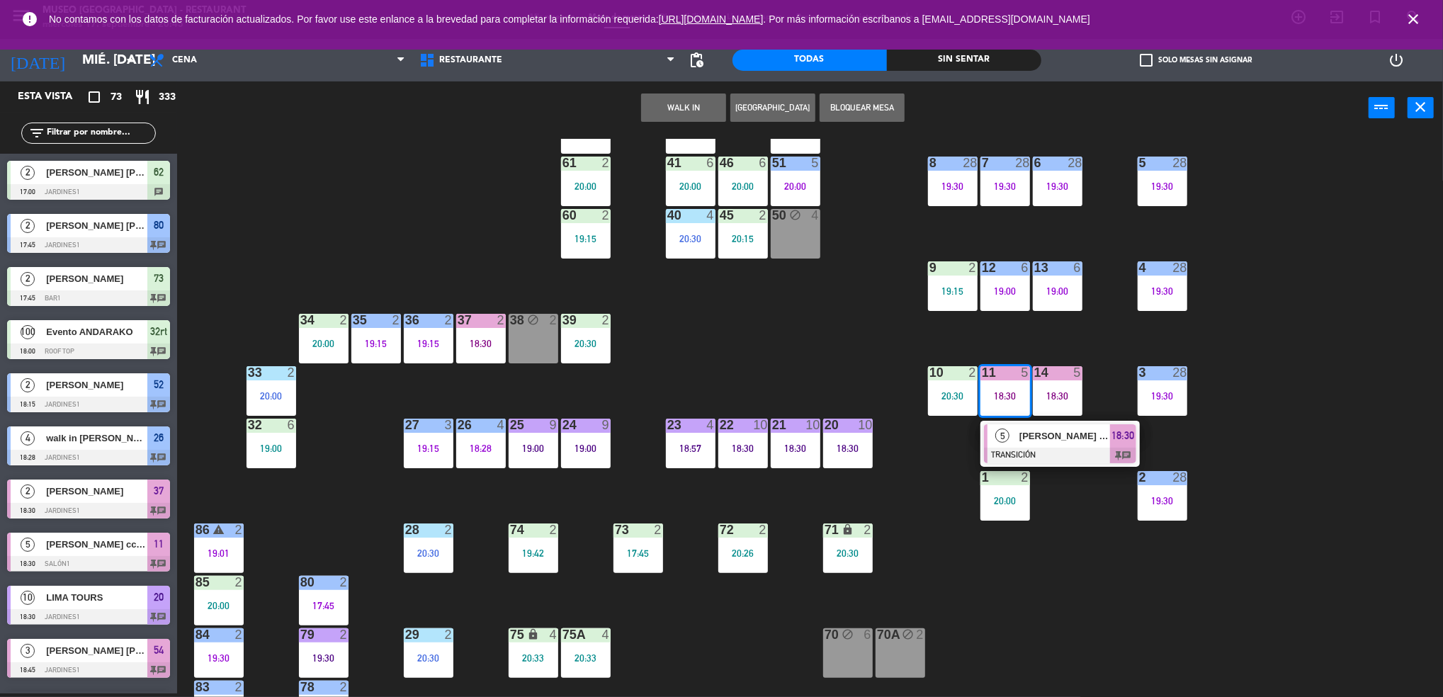
scroll to position [459, 0]
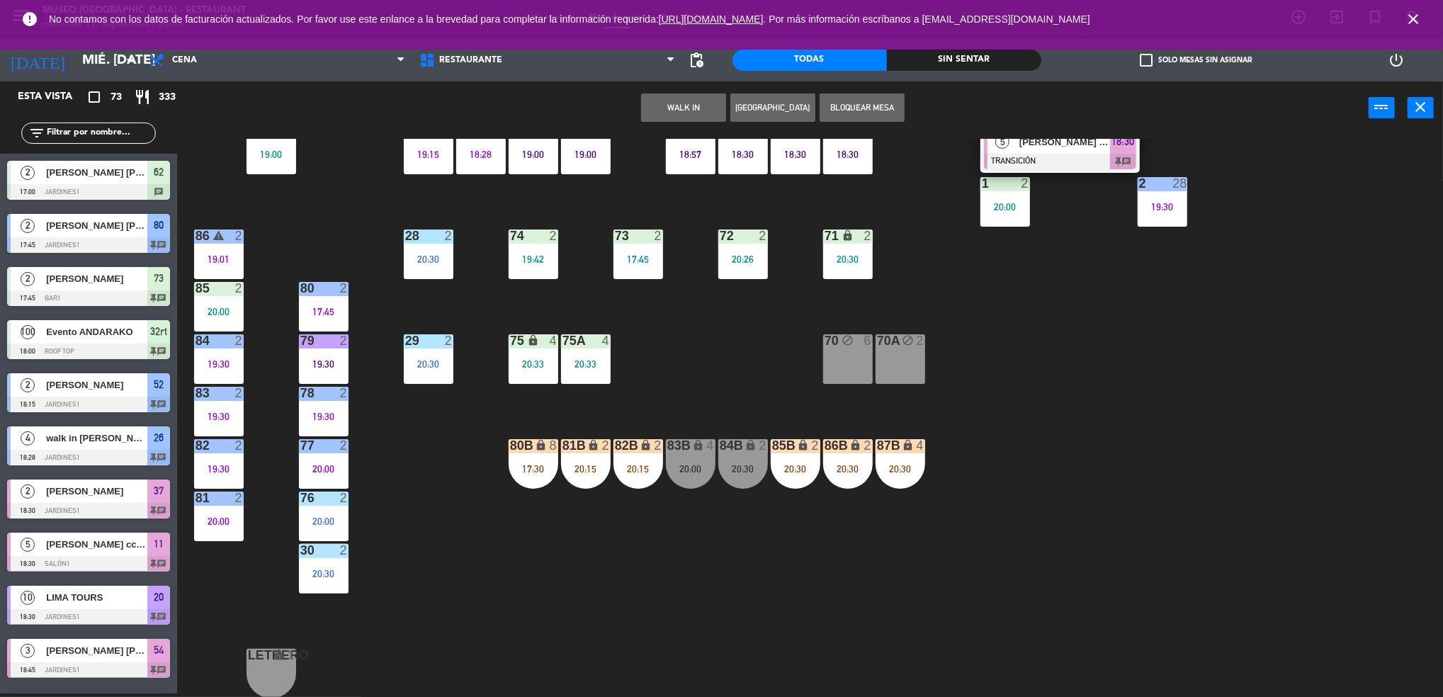
click at [700, 410] on div "44 3 19:15 49 2 20:05 54 3 18:45 64 2 20:15 48 6 18:58 53 5 19:23 63 2 20:30 43…" at bounding box center [817, 418] width 1252 height 559
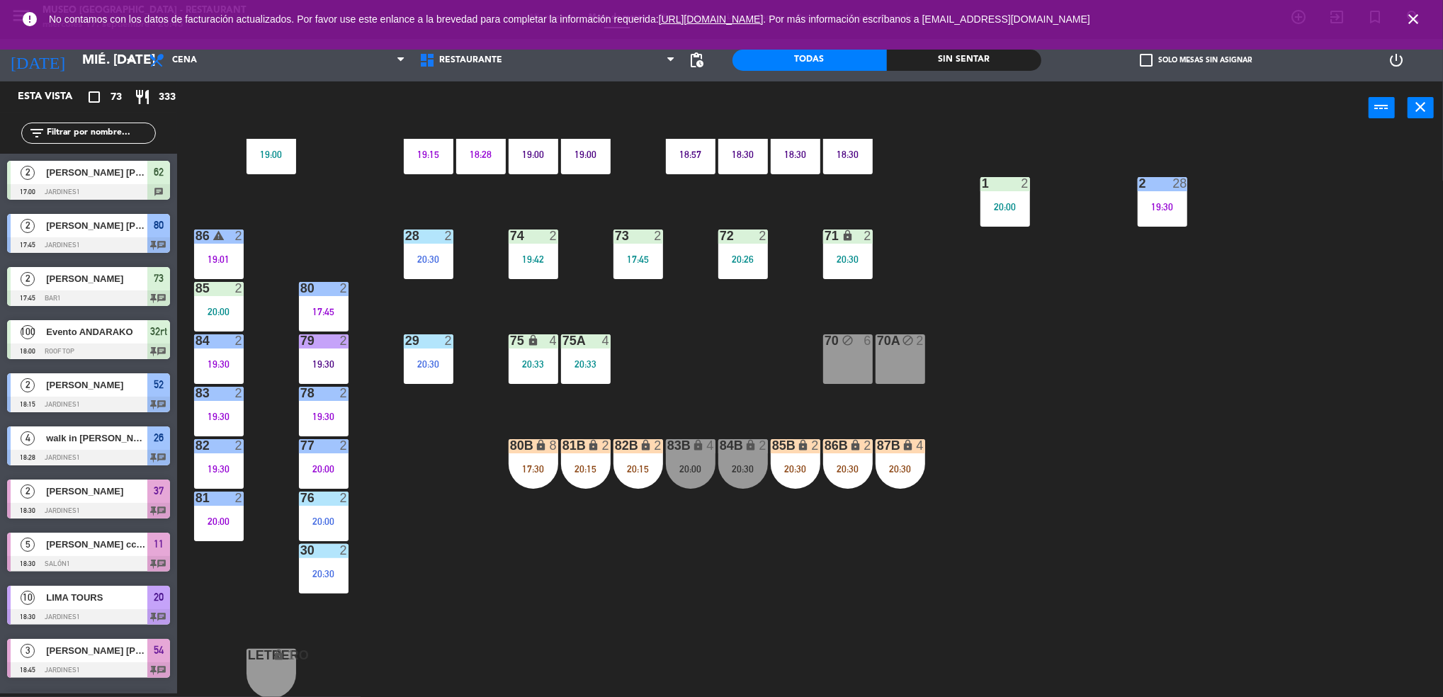
click at [339, 299] on div "80 2 17:45" at bounding box center [324, 307] width 50 height 50
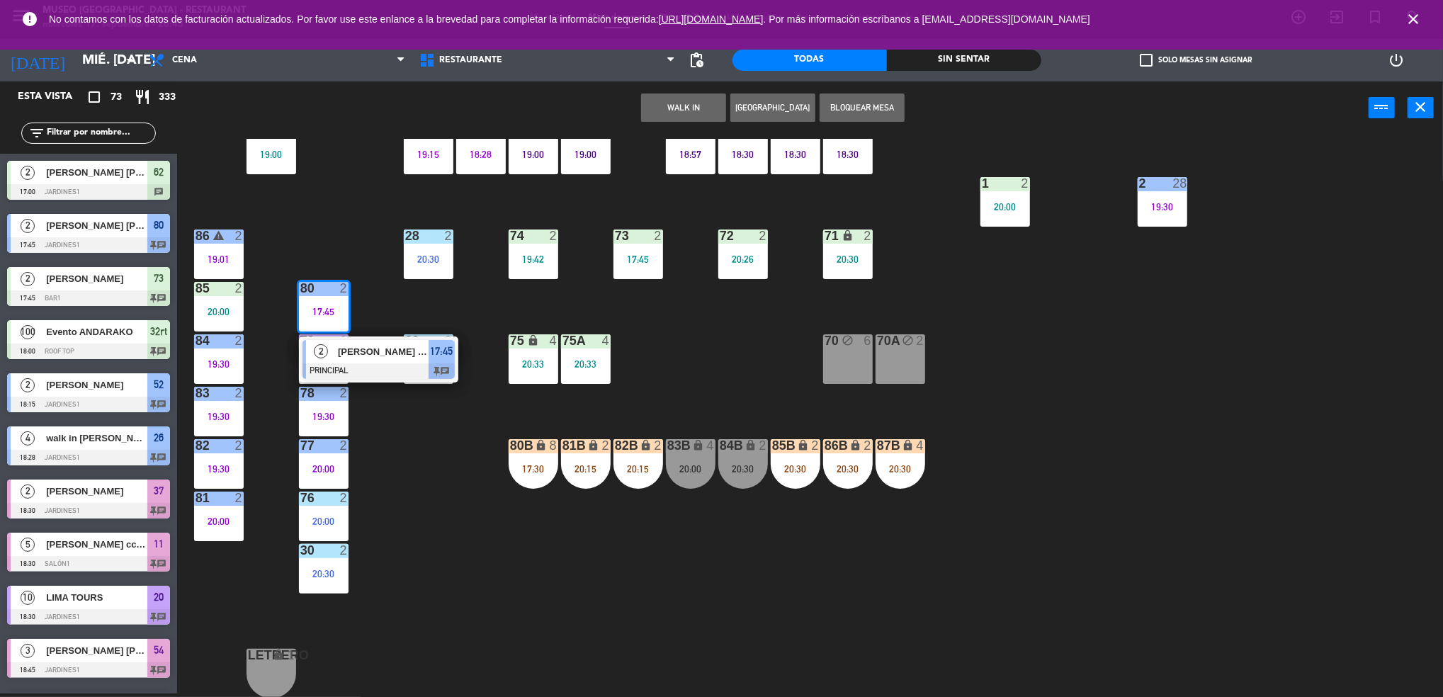
click at [381, 337] on div "2 Gabriela Danae PRINCIPAL 17:45 chat" at bounding box center [378, 360] width 159 height 46
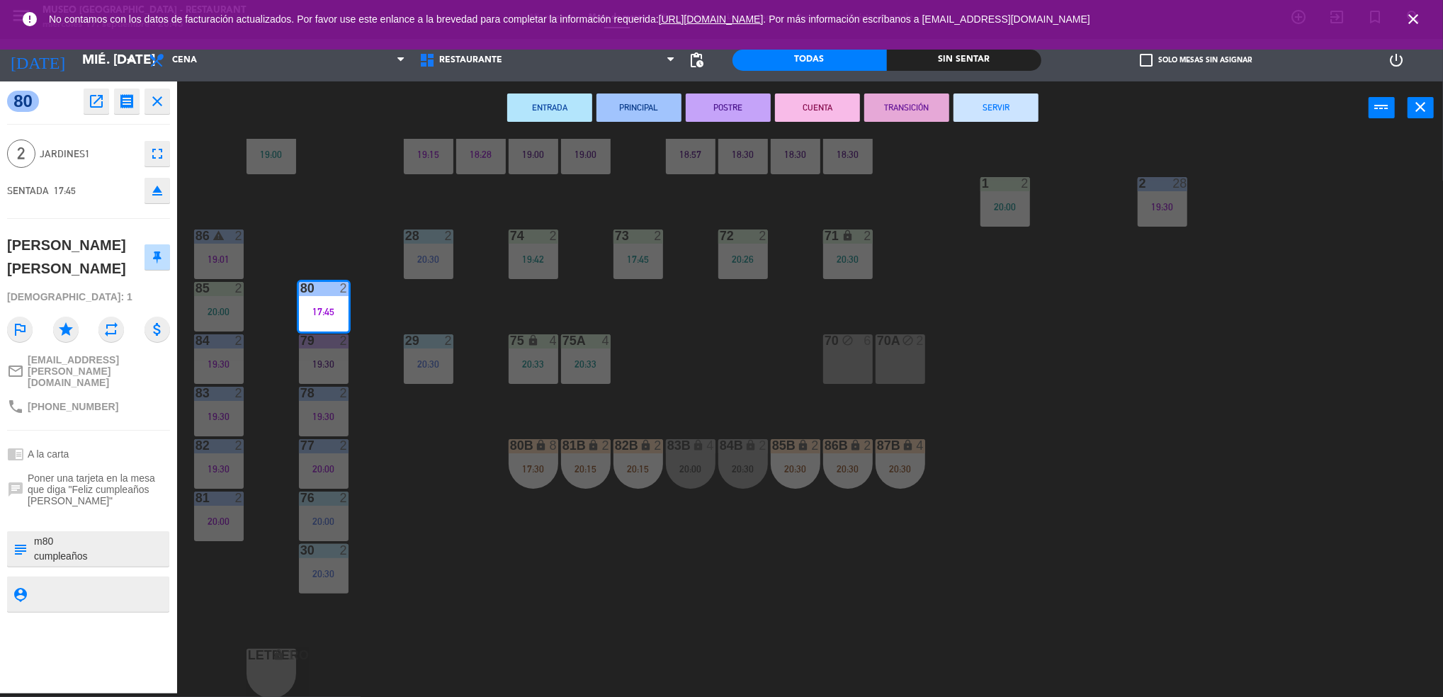
click at [120, 534] on textarea at bounding box center [100, 549] width 135 height 30
click at [384, 492] on div "44 3 19:15 49 2 20:05 54 3 18:45 64 2 20:15 48 6 18:58 53 5 19:23 63 2 20:30 43…" at bounding box center [817, 418] width 1252 height 559
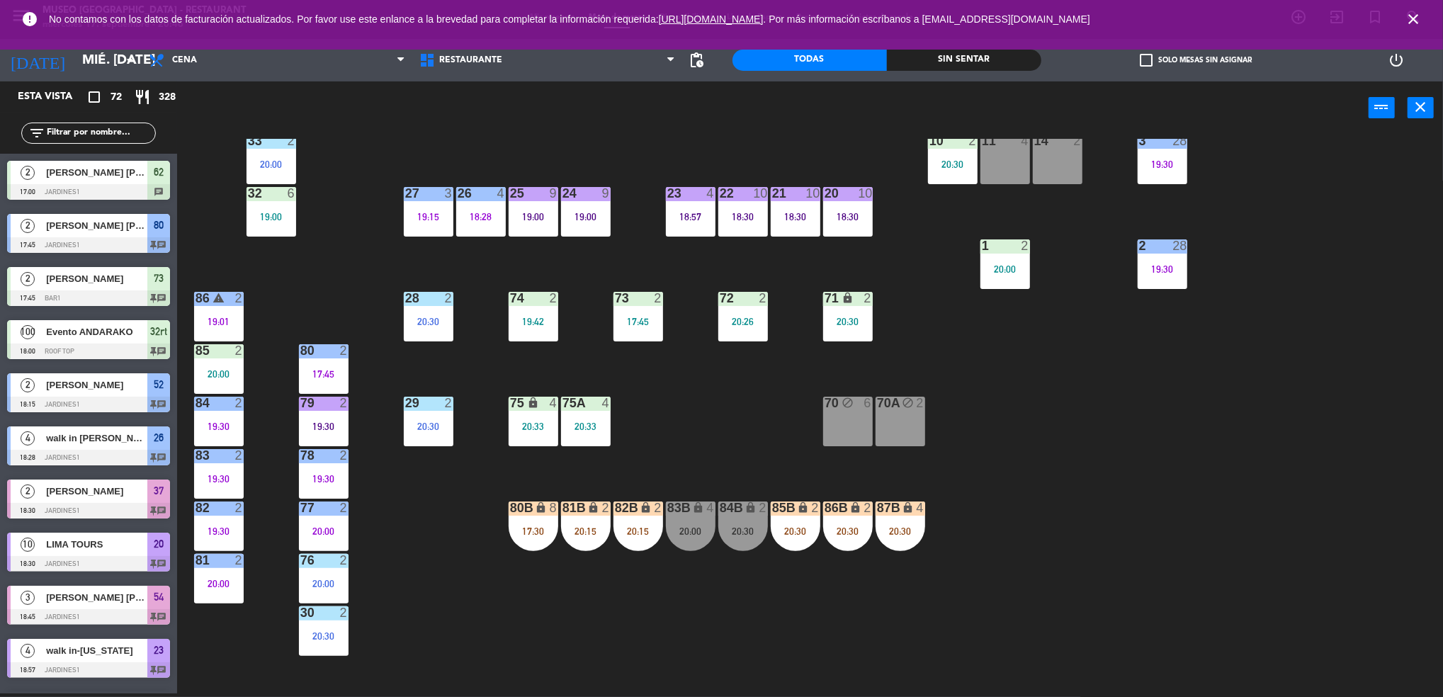
scroll to position [459, 0]
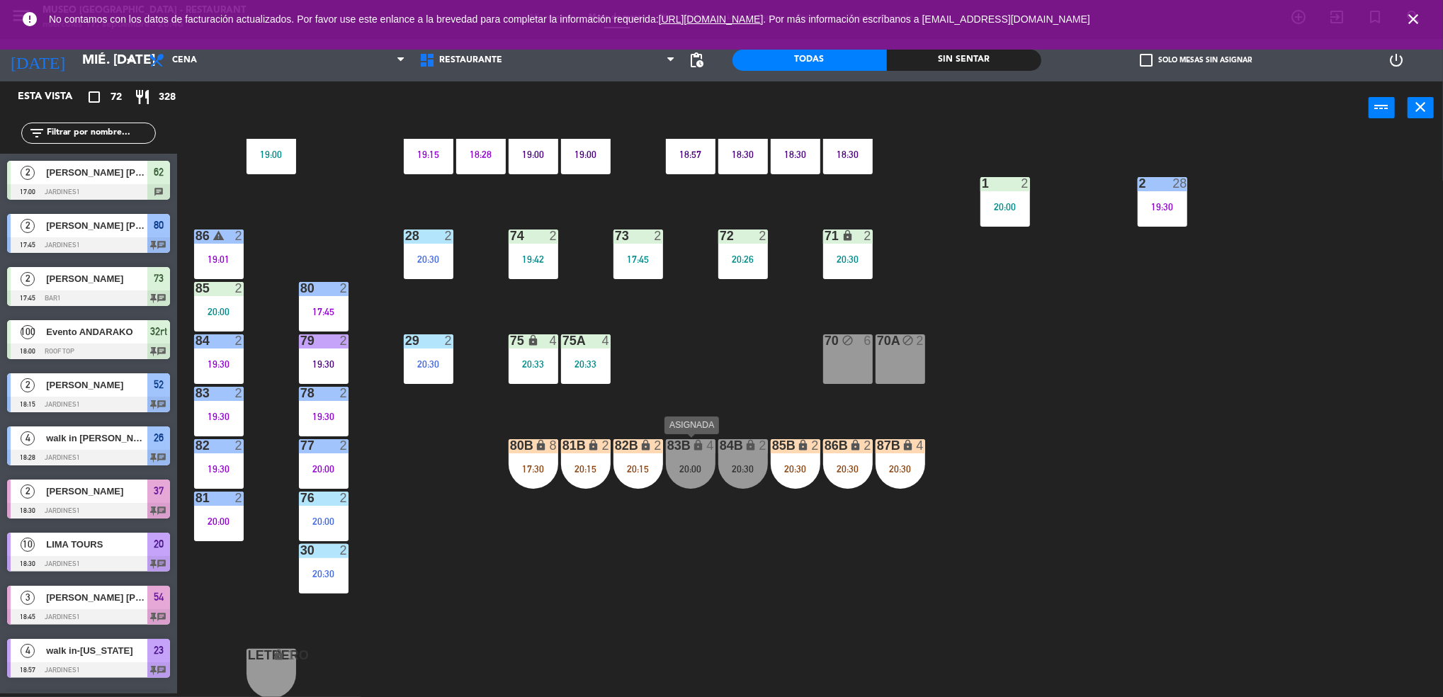
click at [687, 448] on div "lock" at bounding box center [690, 445] width 23 height 13
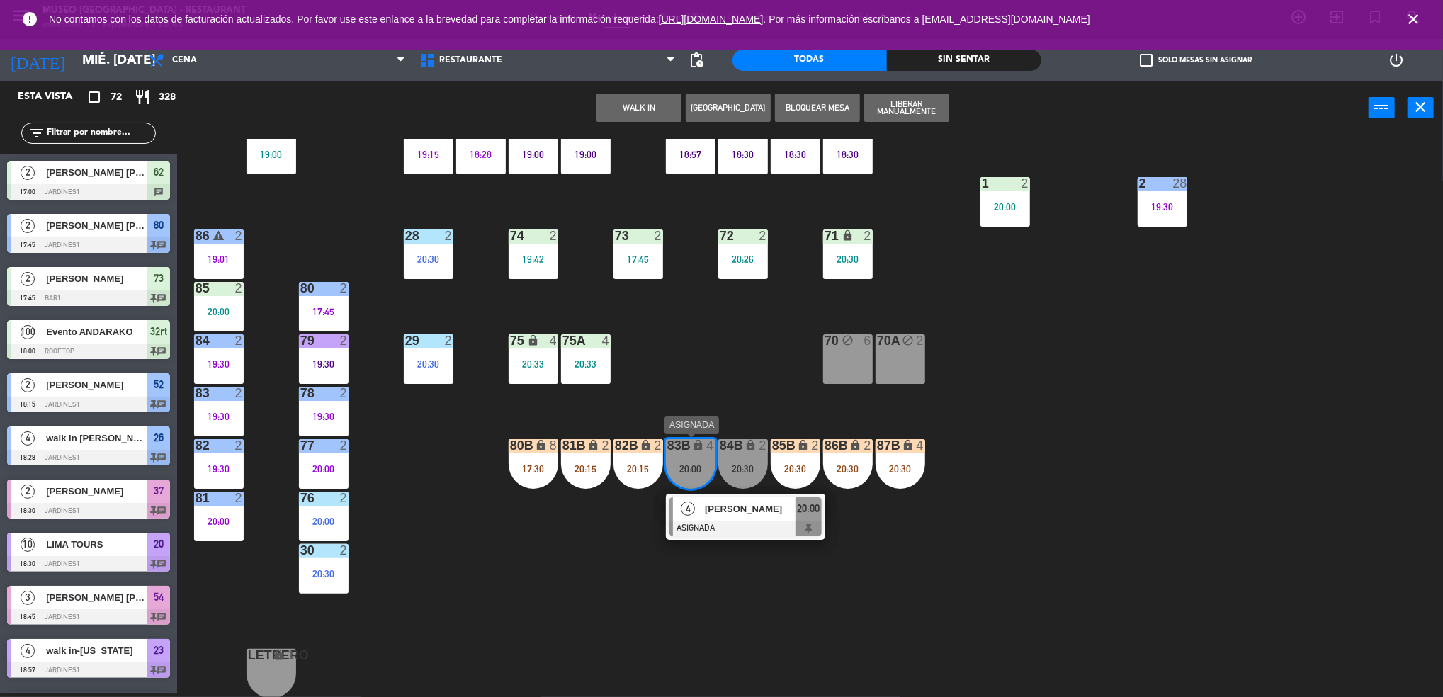
click at [748, 510] on span "Fritzzia Contreras" at bounding box center [750, 509] width 91 height 15
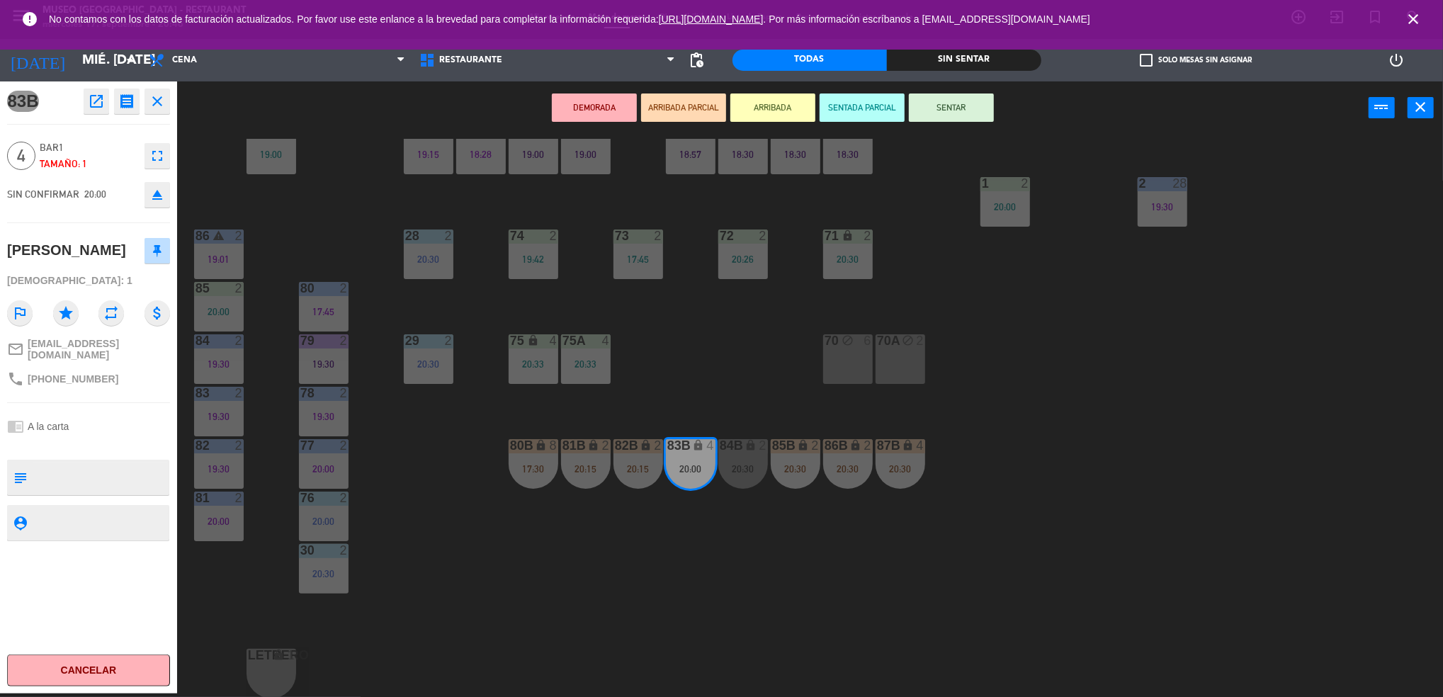
click at [105, 111] on button "open_in_new" at bounding box center [97, 102] width 26 height 26
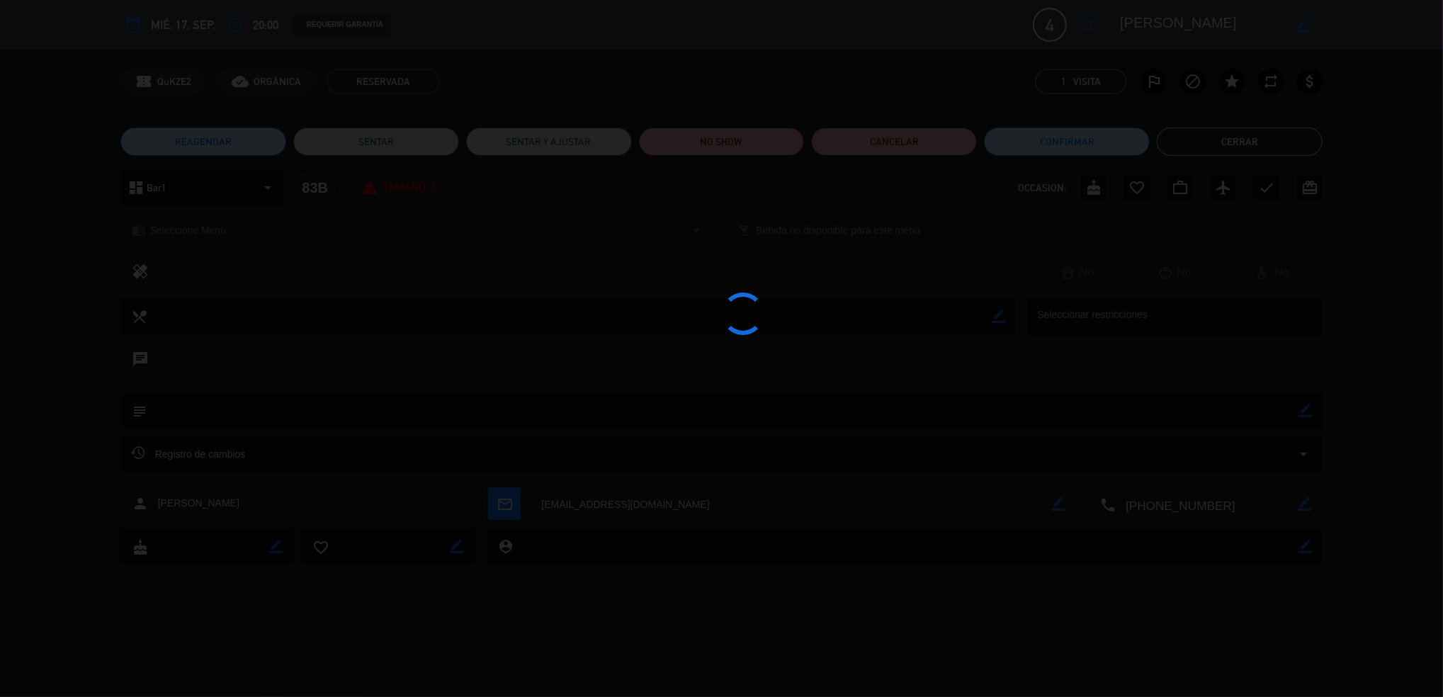
click at [776, 147] on div at bounding box center [721, 348] width 1443 height 697
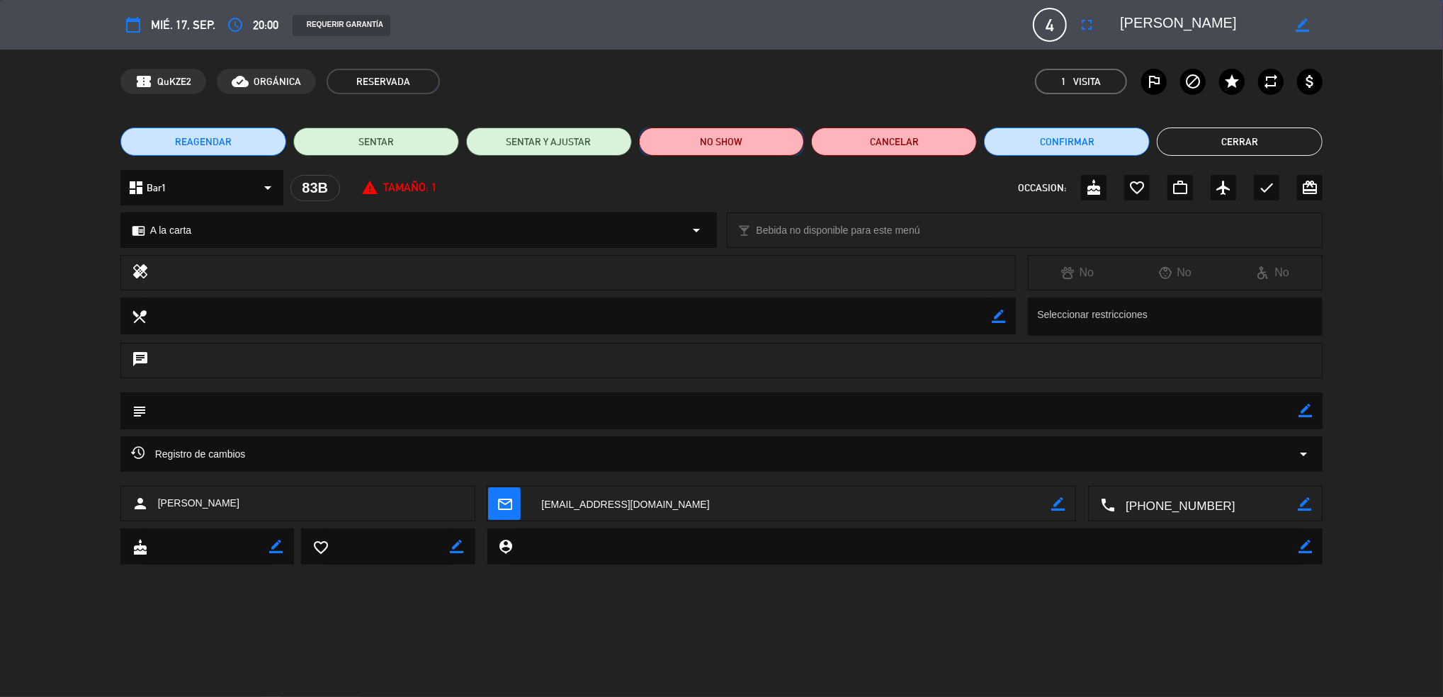
click at [776, 146] on button "NO SHOW" at bounding box center [722, 142] width 166 height 28
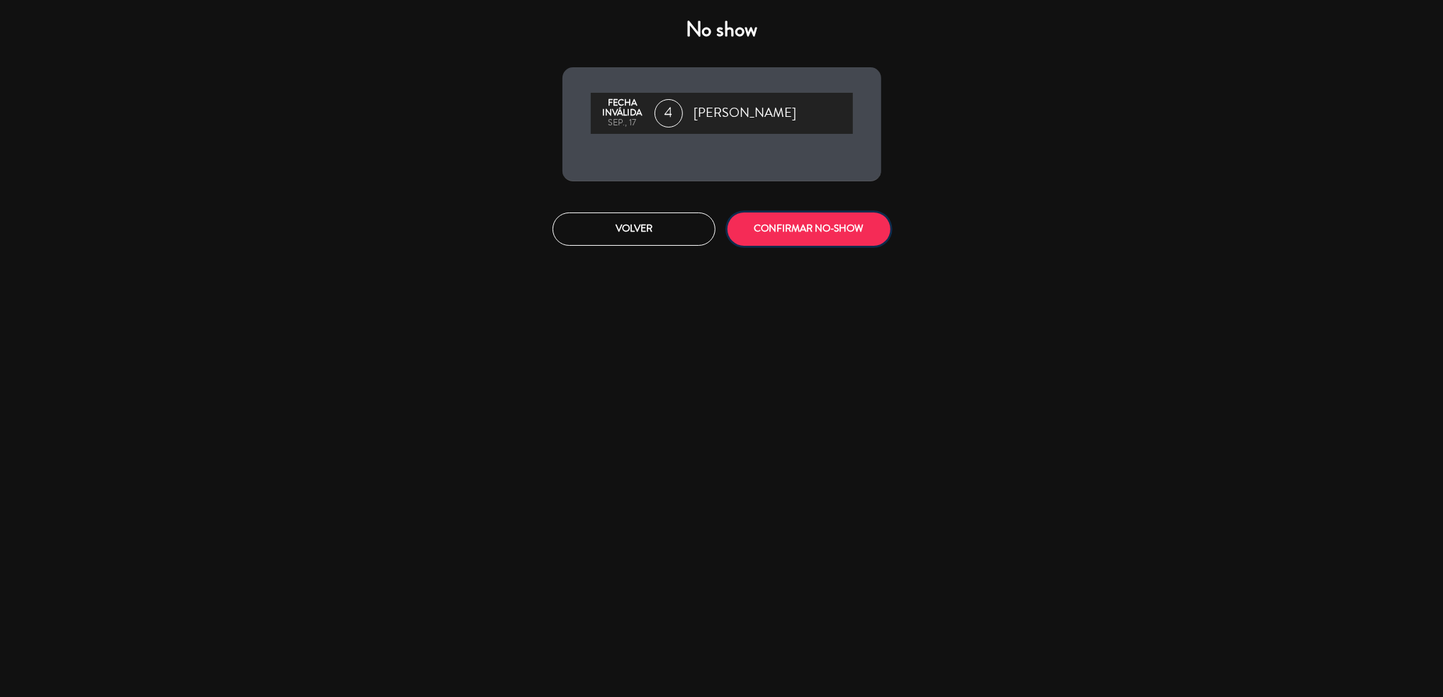
click at [789, 229] on button "CONFIRMAR NO-SHOW" at bounding box center [809, 229] width 163 height 33
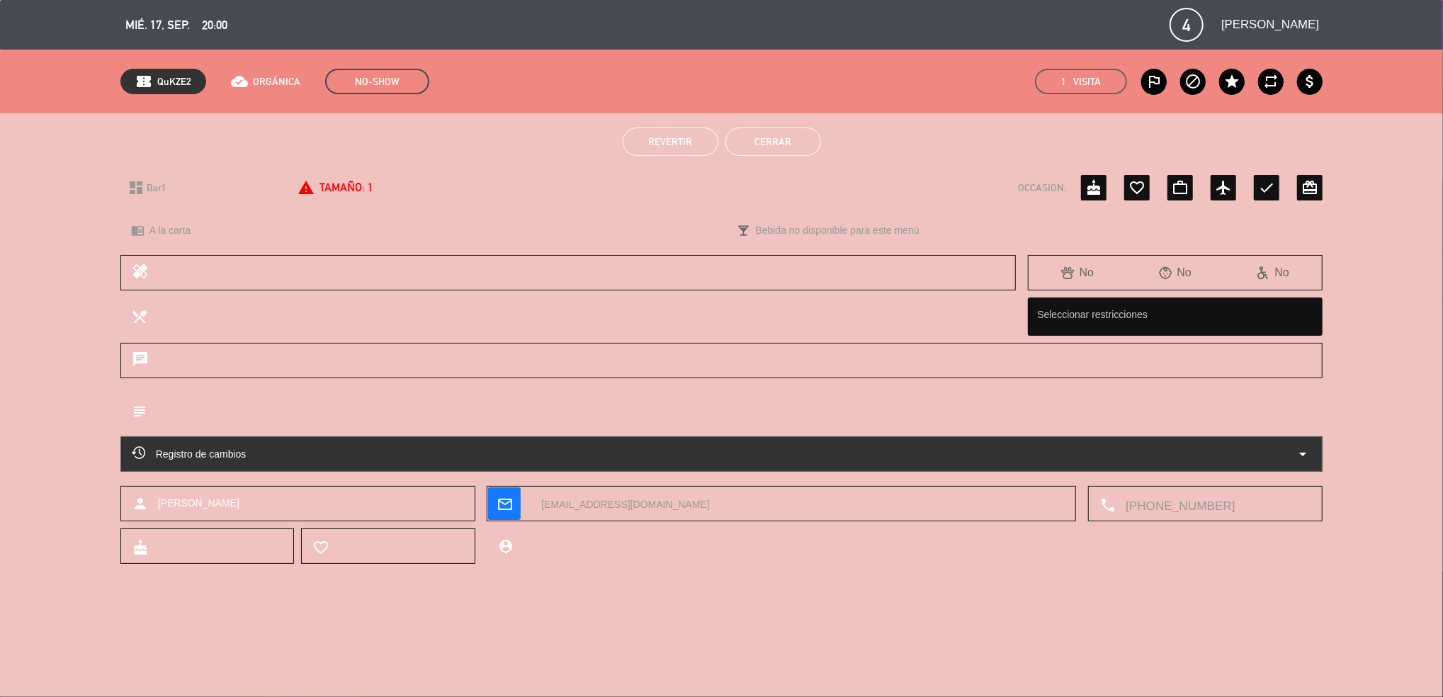
click at [760, 149] on button "Cerrar" at bounding box center [774, 142] width 96 height 28
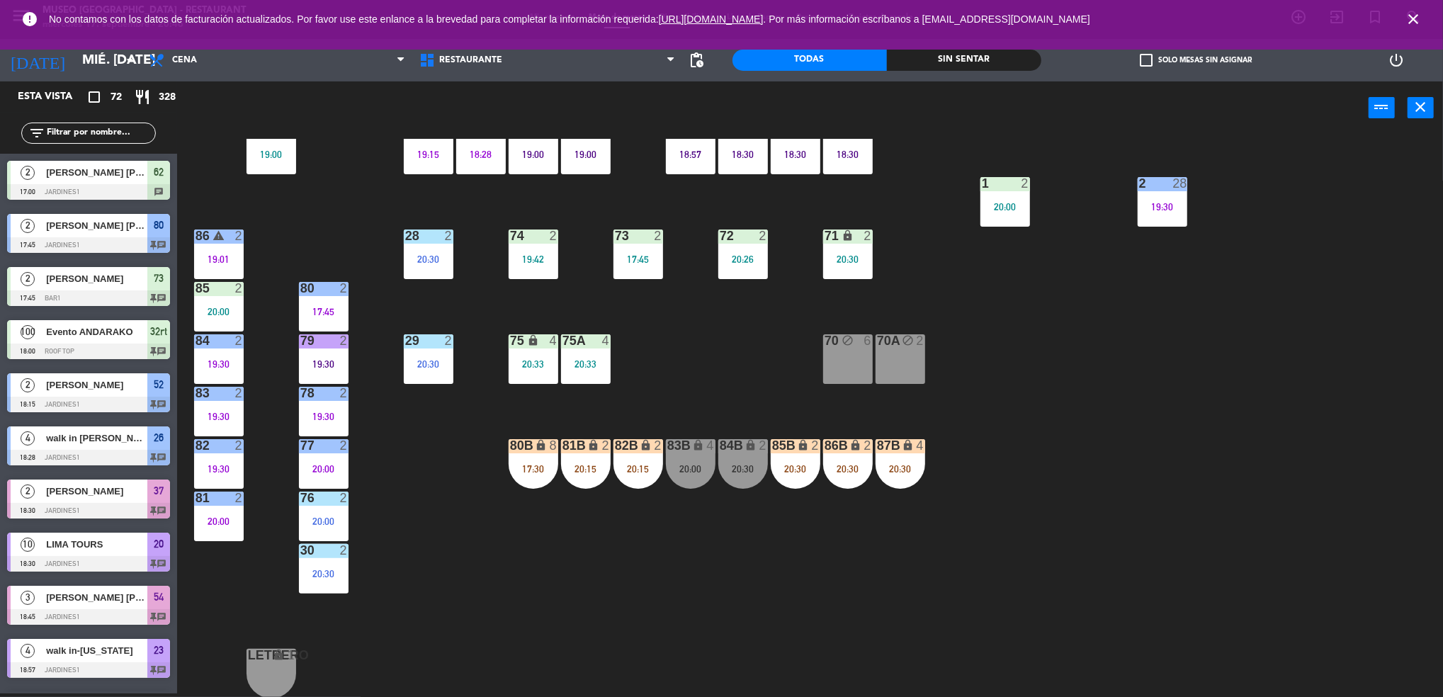
scroll to position [4, 0]
click at [732, 454] on div "84B lock 2 20:30" at bounding box center [744, 464] width 50 height 50
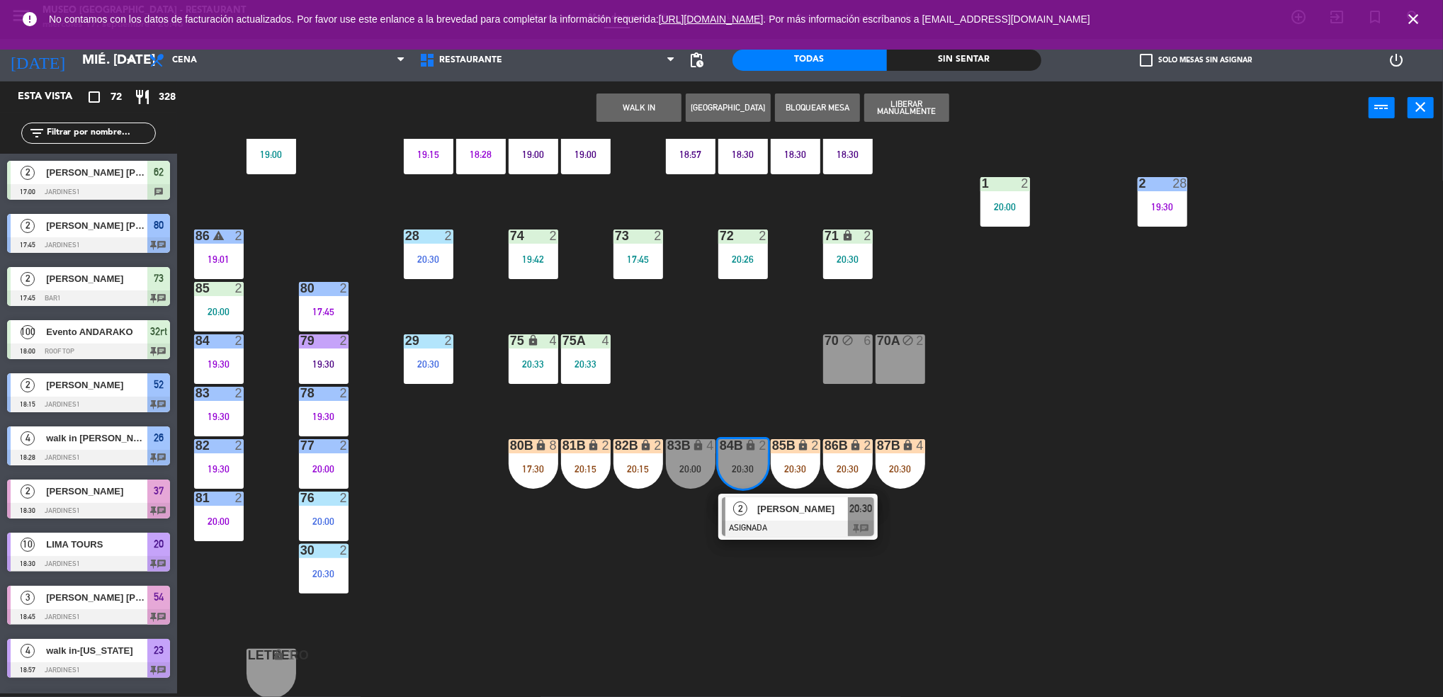
click at [806, 533] on div at bounding box center [798, 529] width 152 height 16
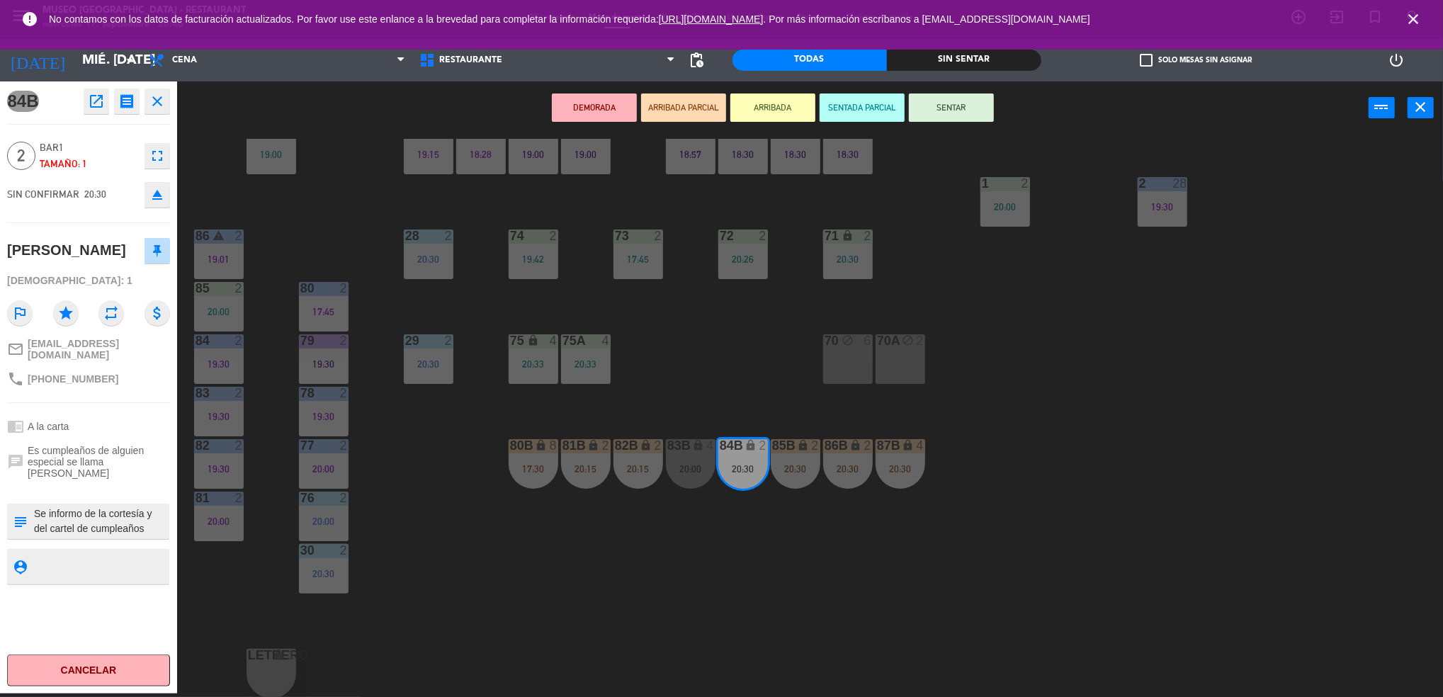
click at [96, 94] on icon "open_in_new" at bounding box center [96, 101] width 17 height 17
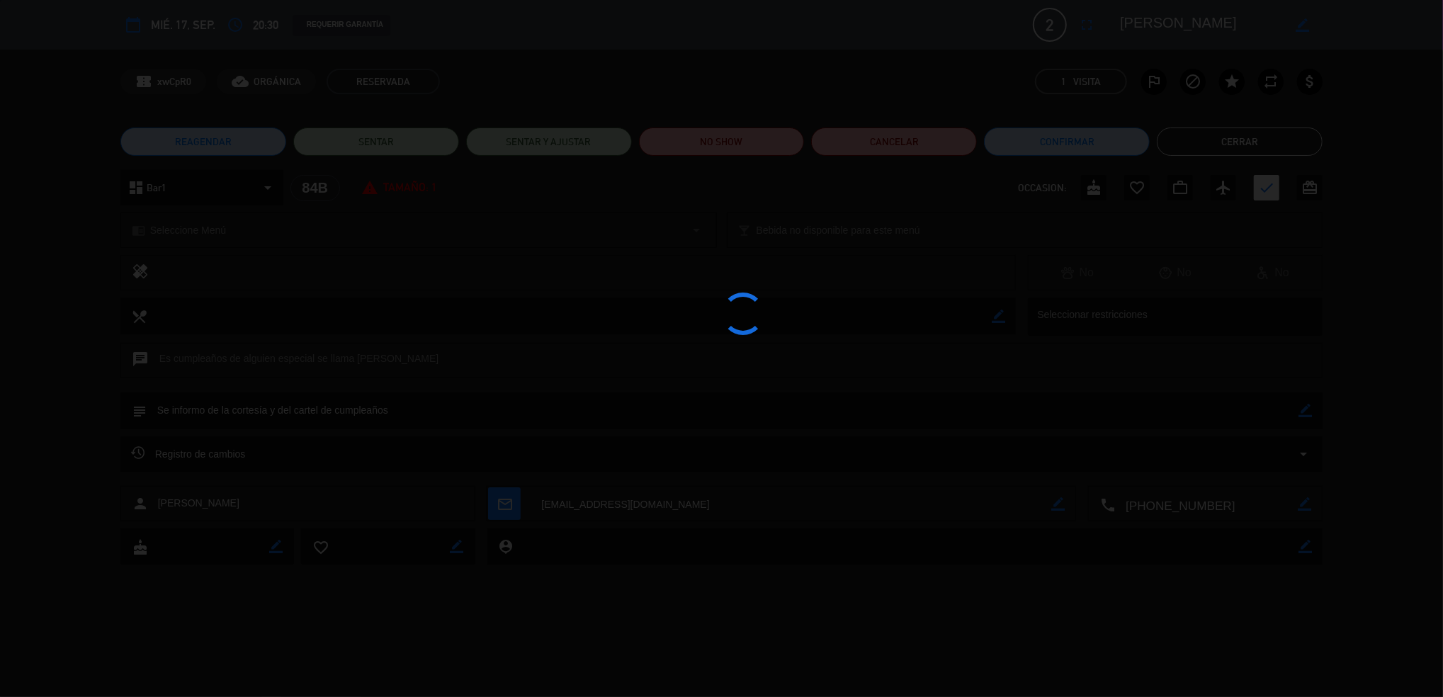
click at [750, 160] on div at bounding box center [721, 348] width 1443 height 697
click at [723, 142] on div at bounding box center [721, 348] width 1443 height 697
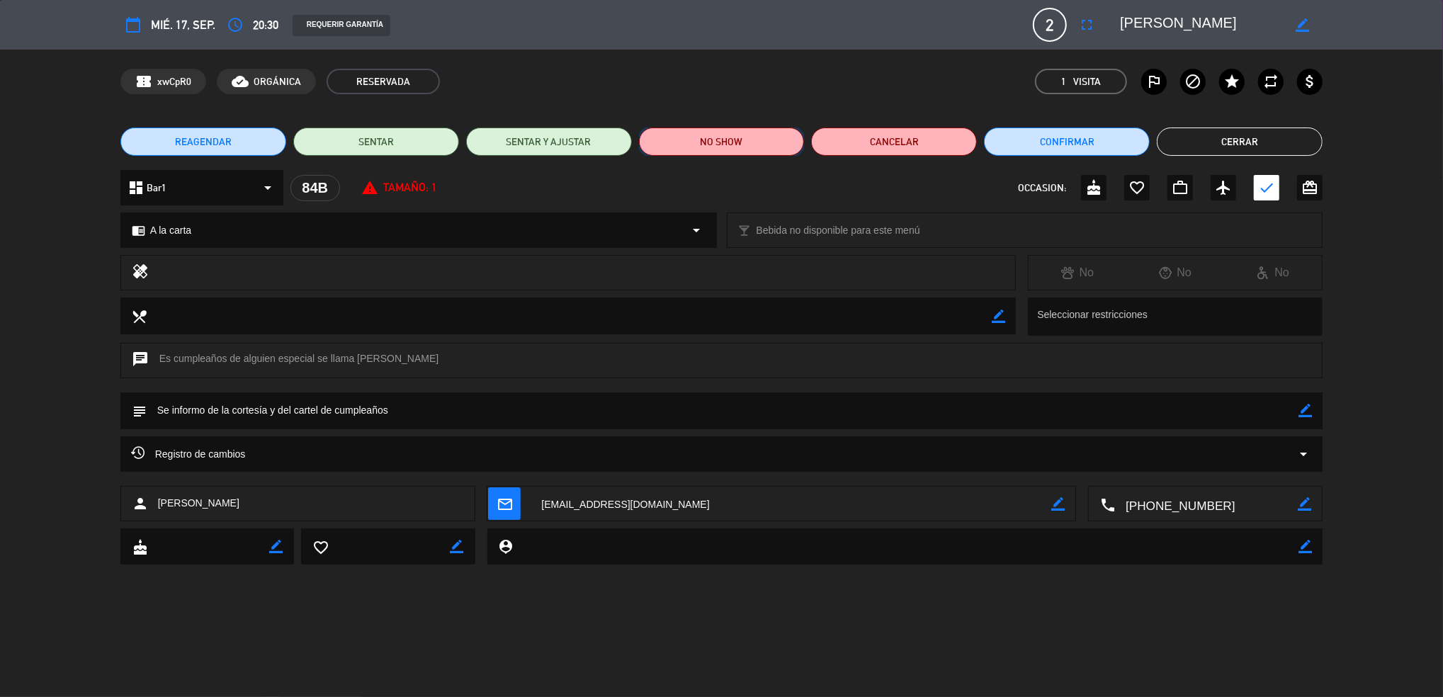
click at [761, 150] on button "NO SHOW" at bounding box center [722, 142] width 166 height 28
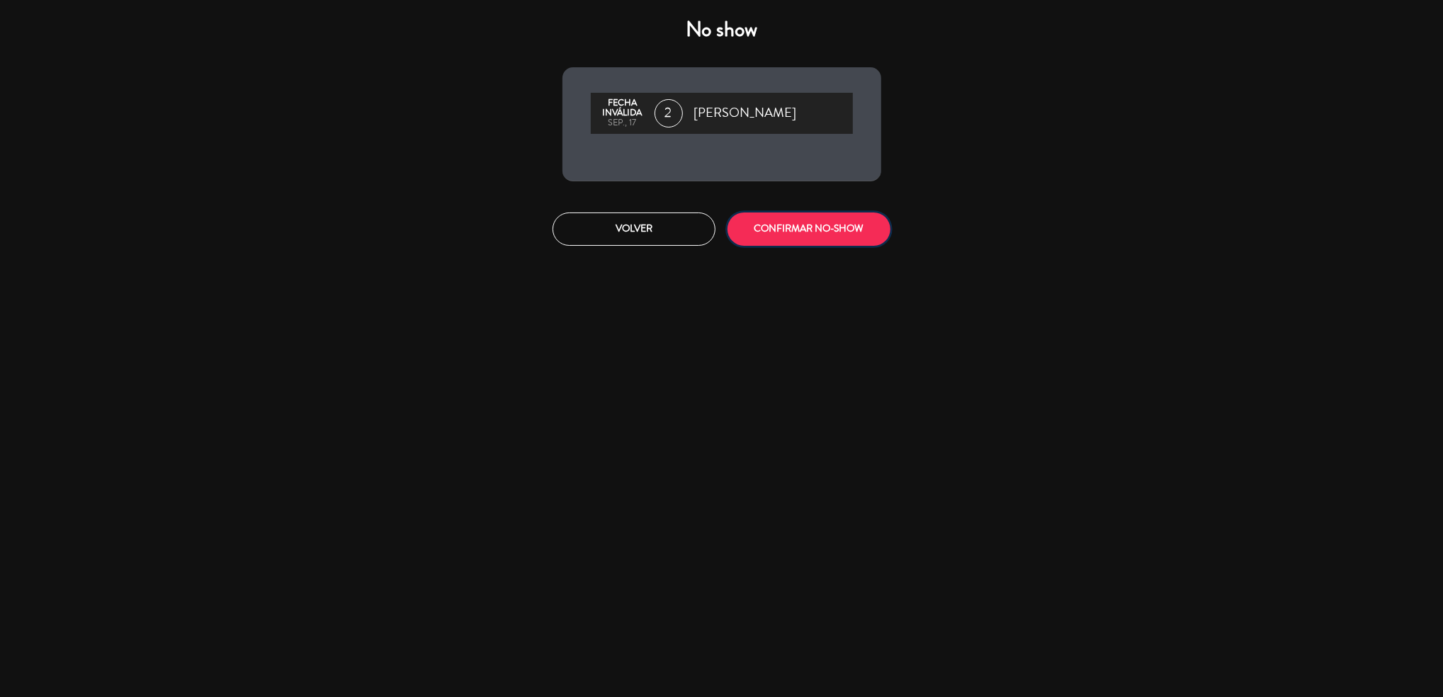
click at [790, 218] on button "CONFIRMAR NO-SHOW" at bounding box center [809, 229] width 163 height 33
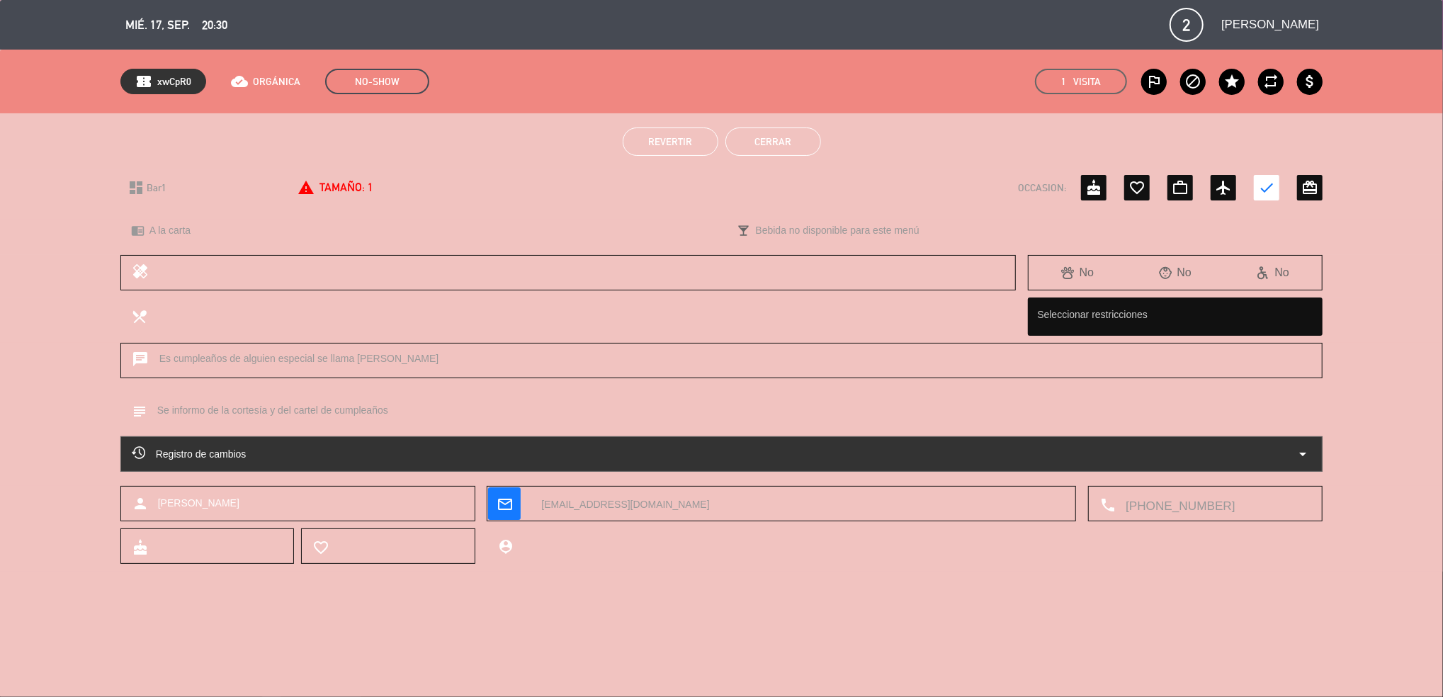
click at [767, 142] on button "Cerrar" at bounding box center [774, 142] width 96 height 28
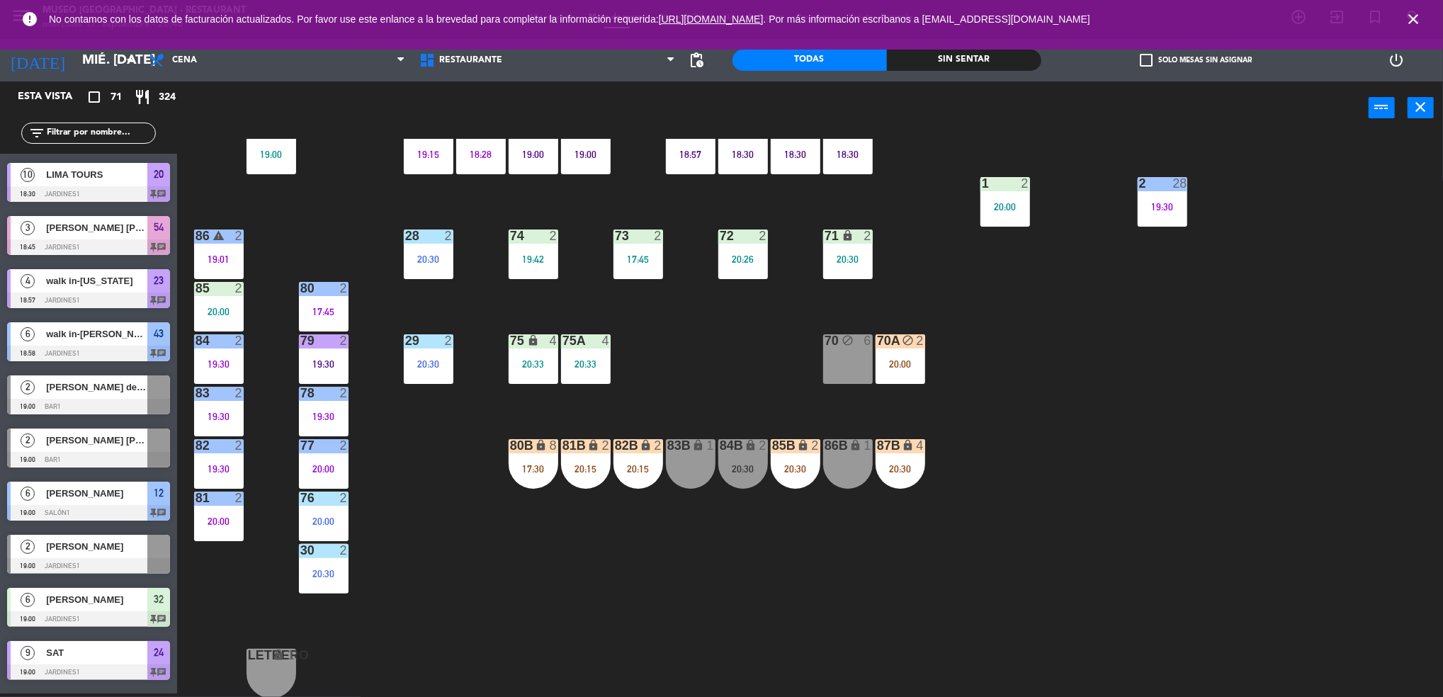
scroll to position [429, 0]
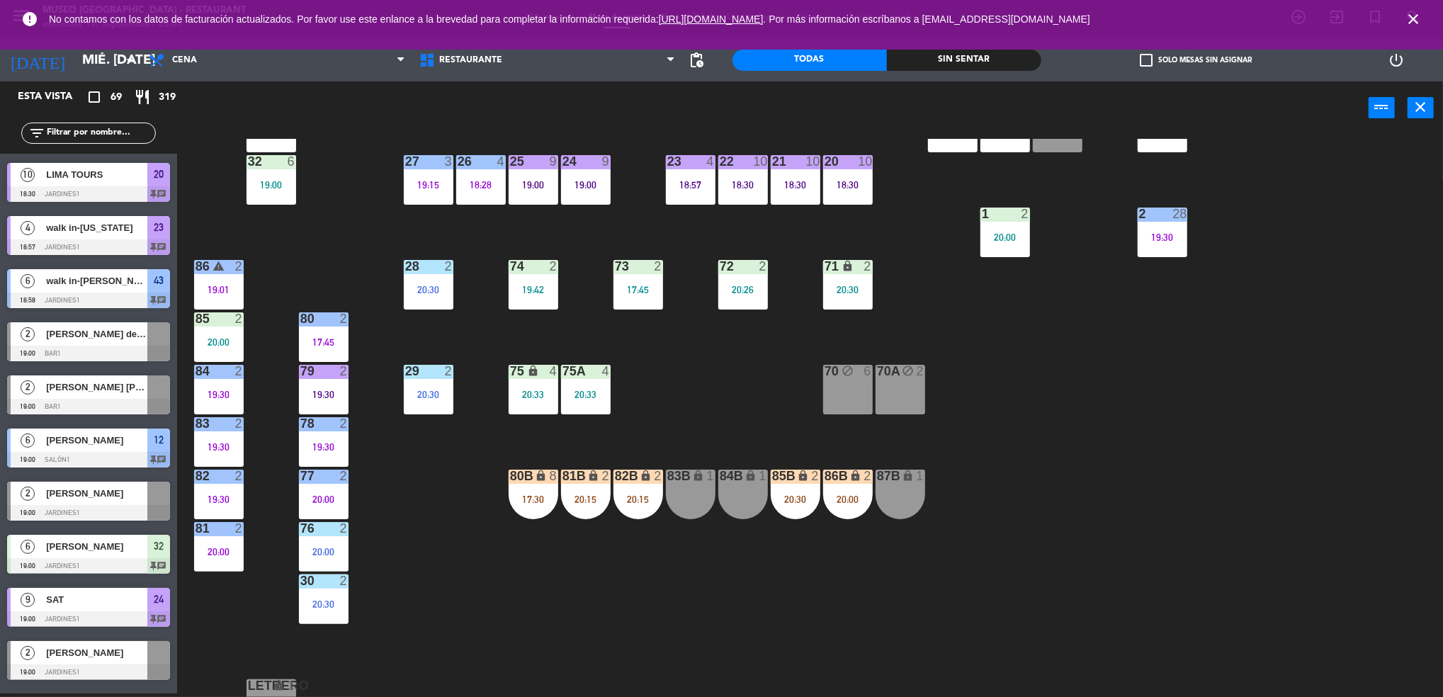
click at [672, 403] on div "44 3 19:15 49 2 20:05 54 4 20:30 64 2 20:15 48 6 18:58 53 5 19:23 63 2 20:30 43…" at bounding box center [817, 418] width 1252 height 559
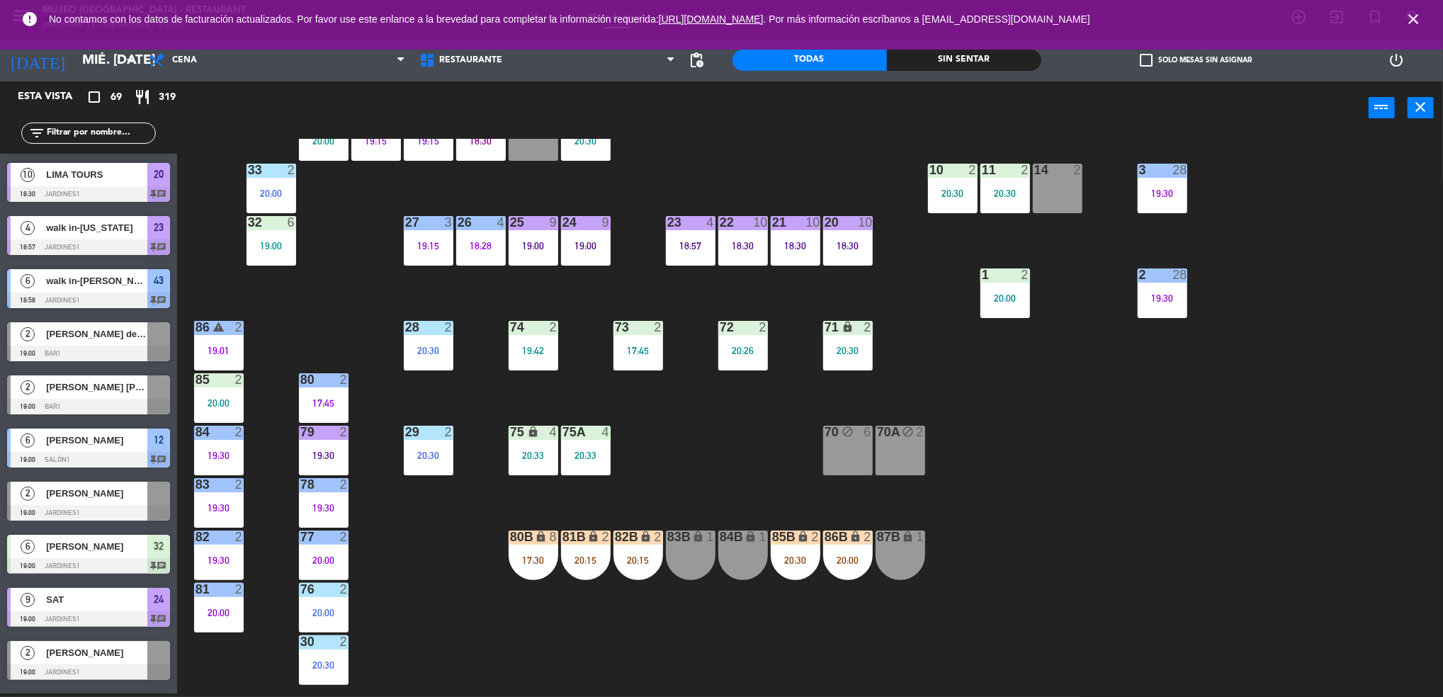
scroll to position [394, 0]
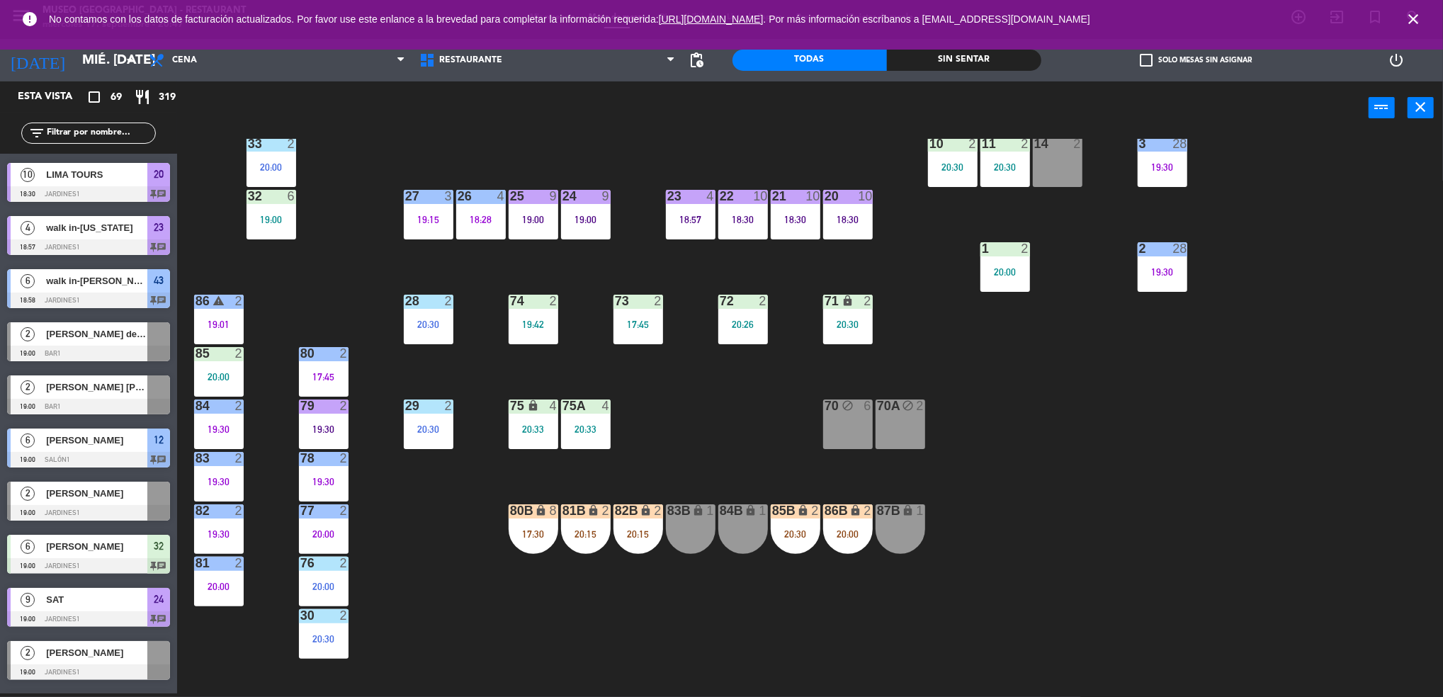
click at [782, 556] on div "44 3 19:15 49 2 20:05 54 4 20:30 64 2 20:15 48 6 18:58 53 5 19:23 63 2 20:30 43…" at bounding box center [817, 418] width 1252 height 559
click at [790, 539] on div "20:30" at bounding box center [796, 534] width 50 height 10
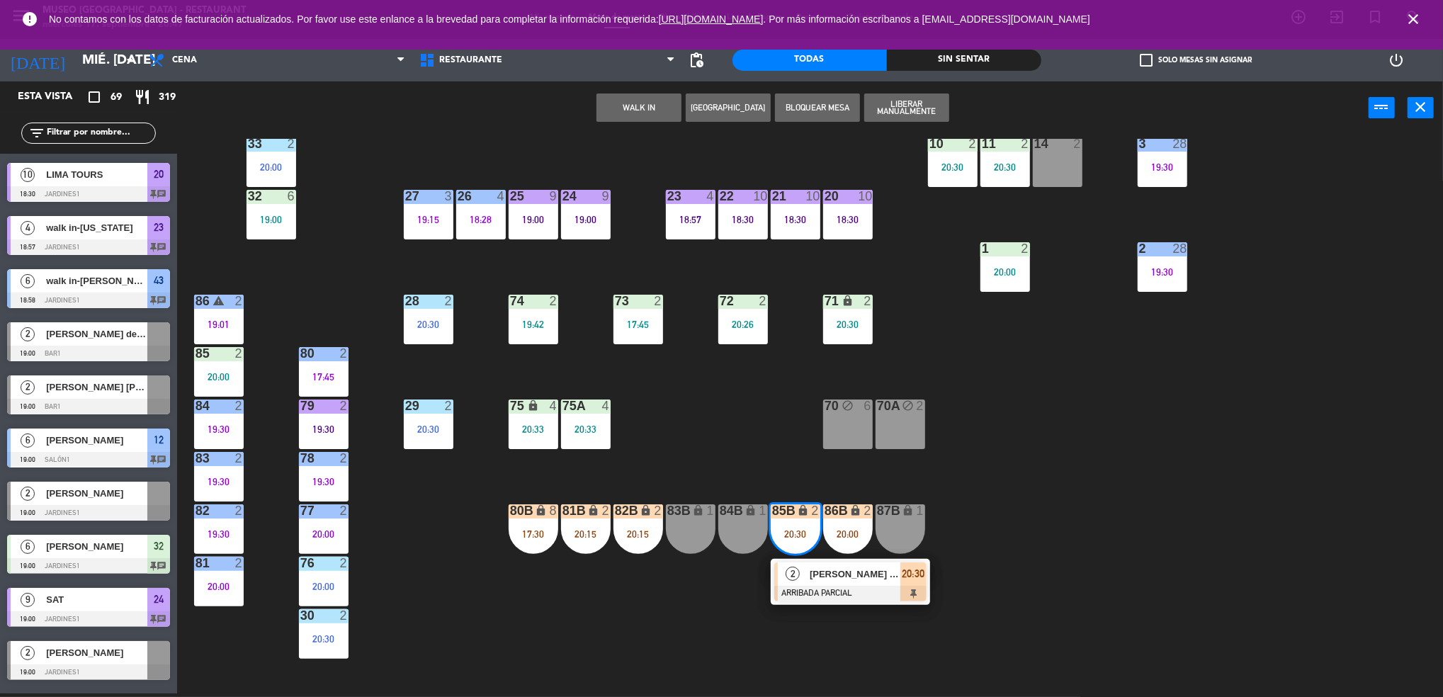
click at [689, 541] on div "83B lock 1" at bounding box center [691, 530] width 50 height 50
click at [573, 117] on button "Mover" at bounding box center [594, 108] width 85 height 28
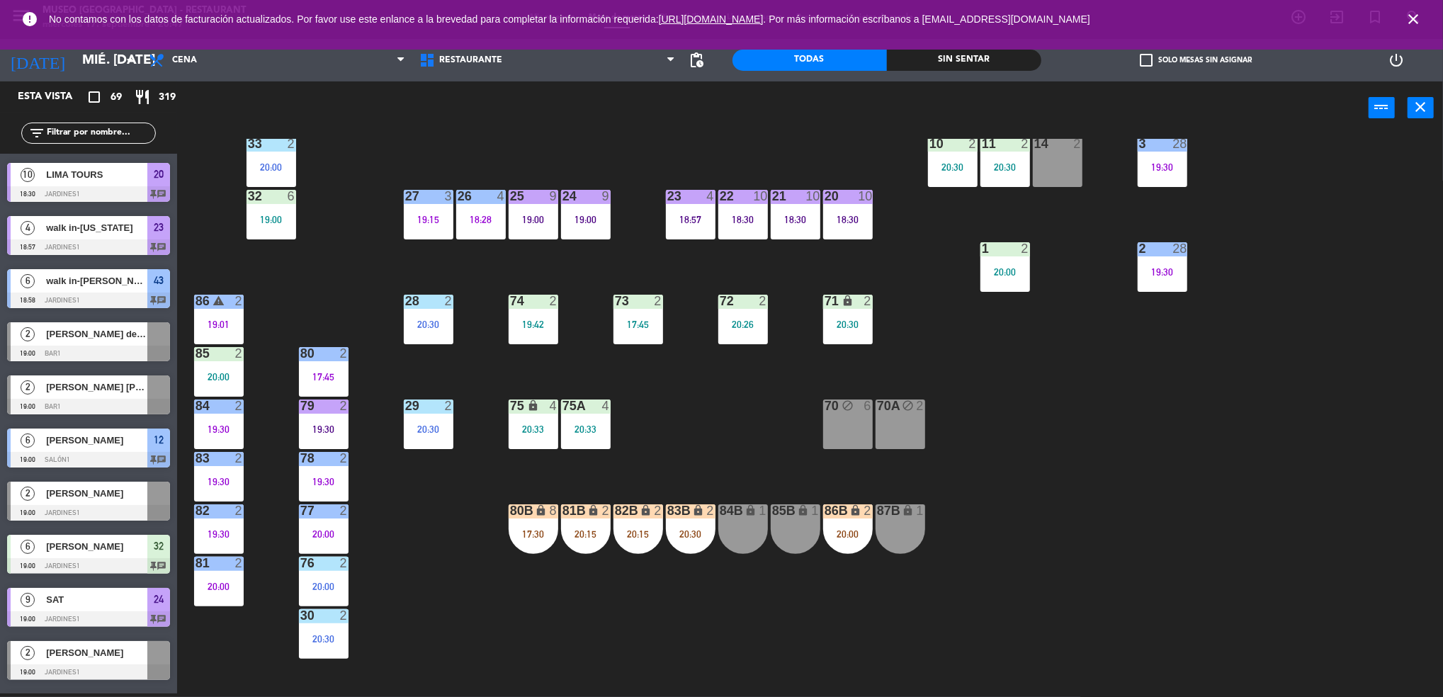
click at [846, 540] on div "86B lock 2 20:00" at bounding box center [848, 530] width 50 height 50
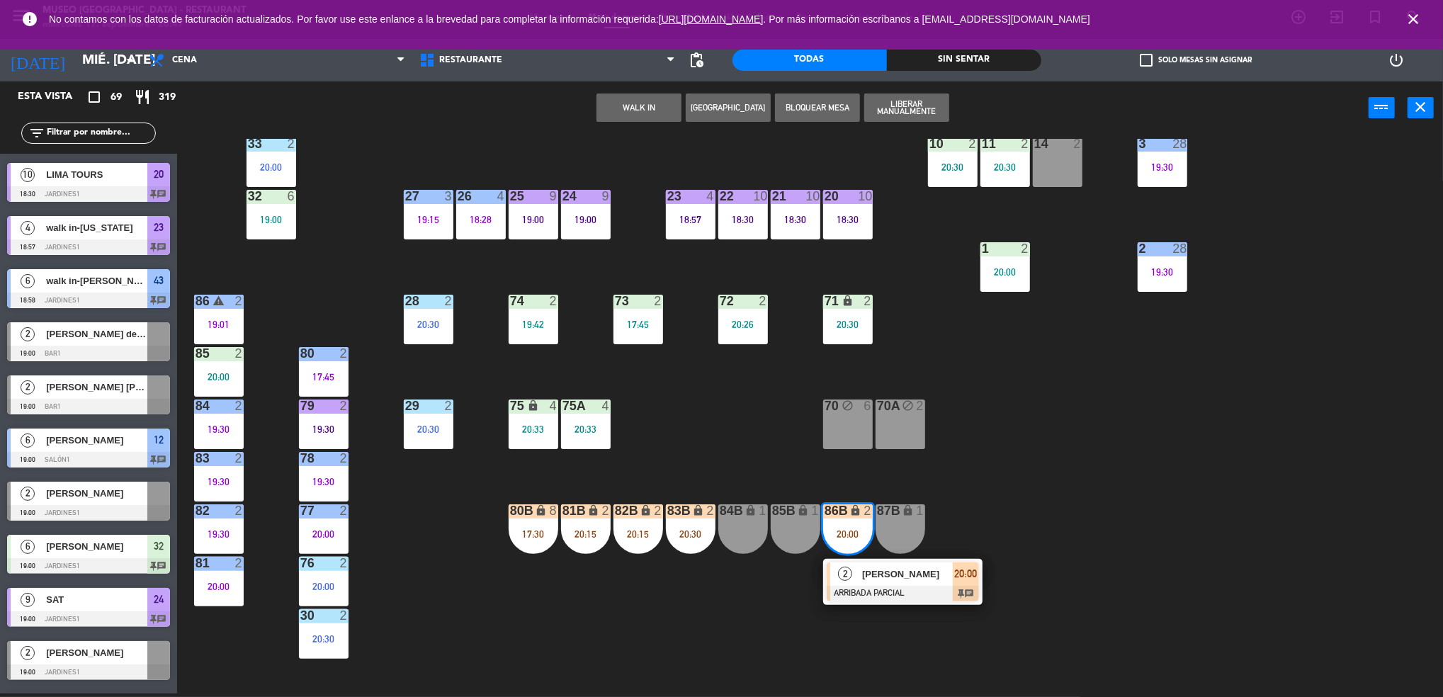
click at [729, 543] on div "84B lock 1" at bounding box center [744, 530] width 50 height 50
click at [565, 113] on button "Mover" at bounding box center [594, 108] width 85 height 28
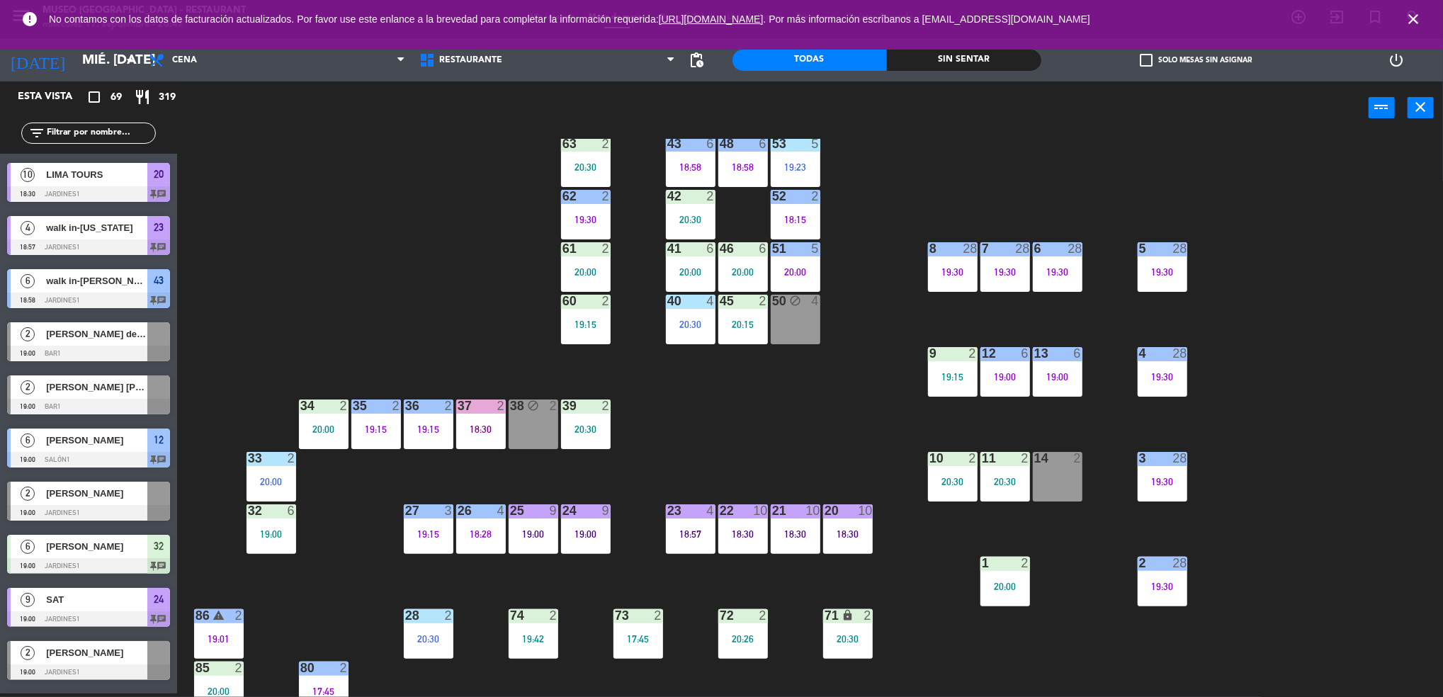
scroll to position [83, 0]
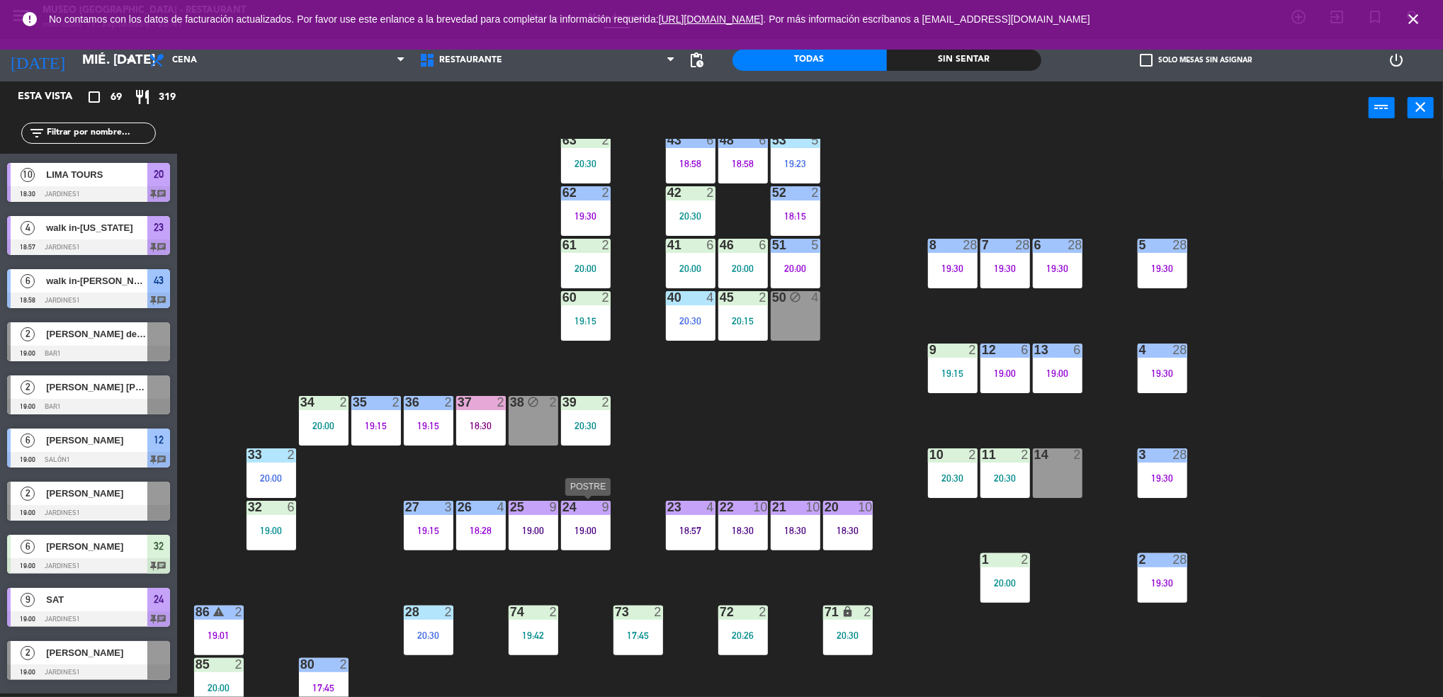
click at [565, 543] on div "24 9 19:00" at bounding box center [586, 526] width 50 height 50
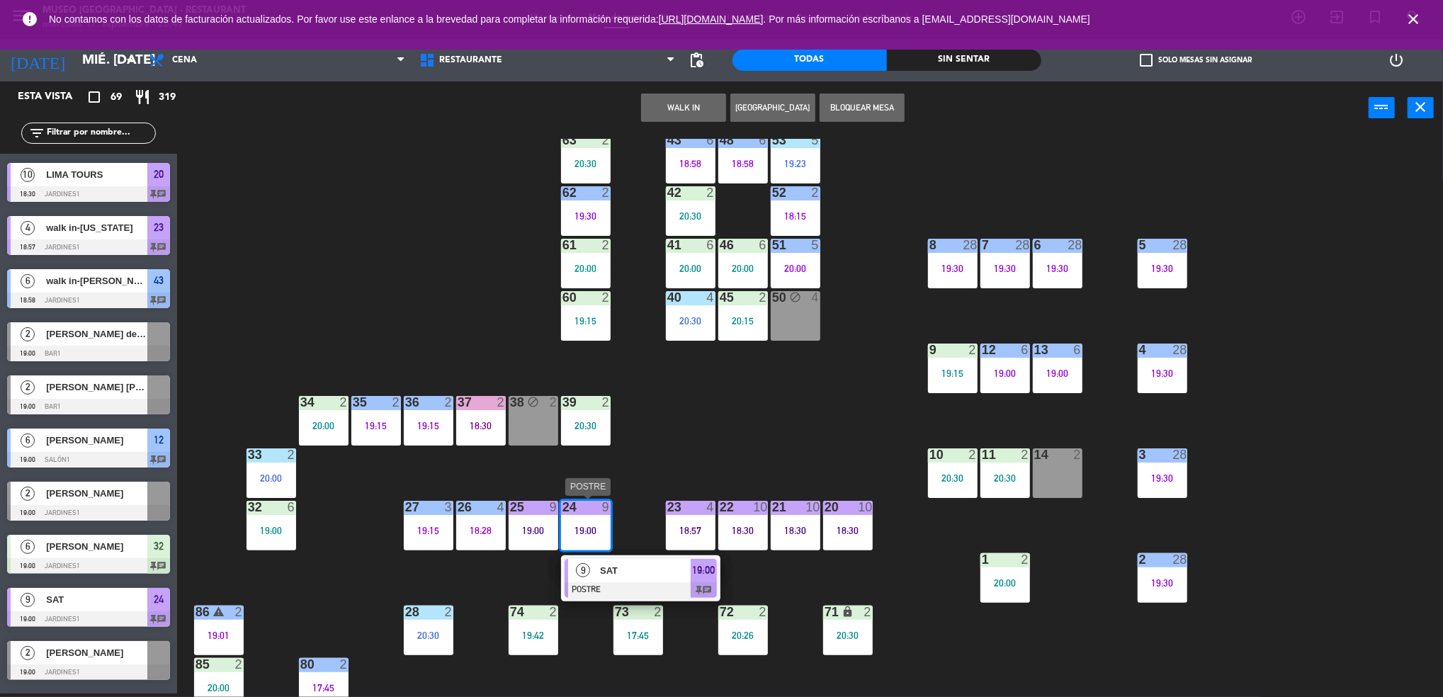
click at [604, 566] on span "SAT" at bounding box center [645, 570] width 91 height 15
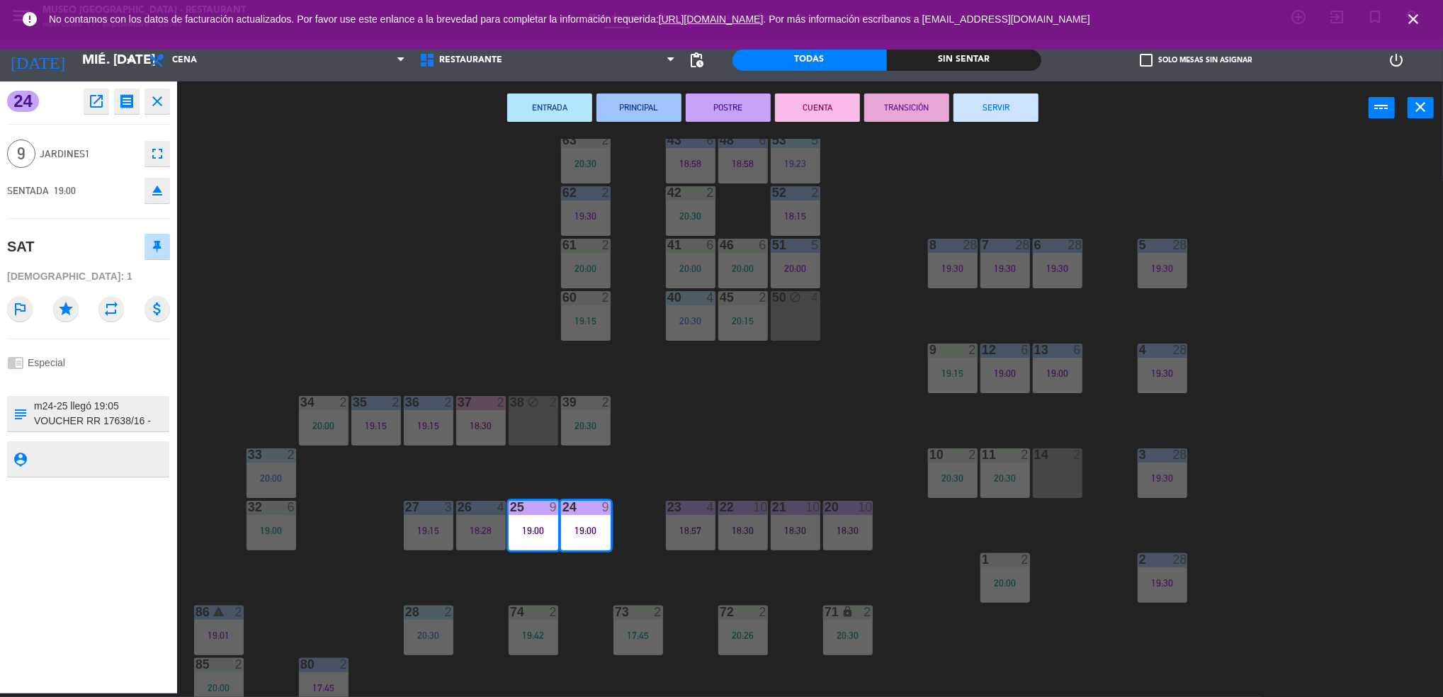
click at [677, 452] on div "44 3 19:15 49 2 20:05 54 4 20:30 64 2 20:15 48 6 18:58 53 5 19:23 63 2 20:30 43…" at bounding box center [817, 418] width 1252 height 559
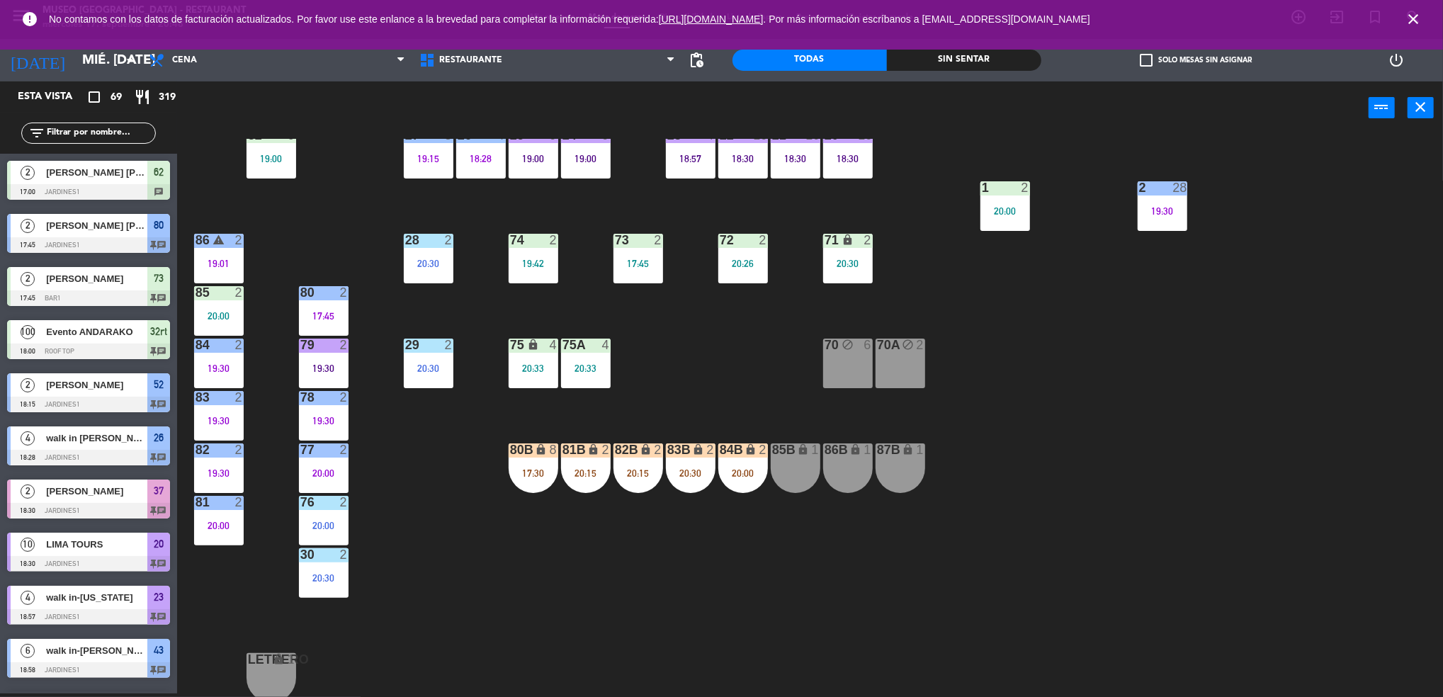
scroll to position [454, 0]
click at [519, 464] on div "80B lock 8 17:30" at bounding box center [534, 469] width 50 height 50
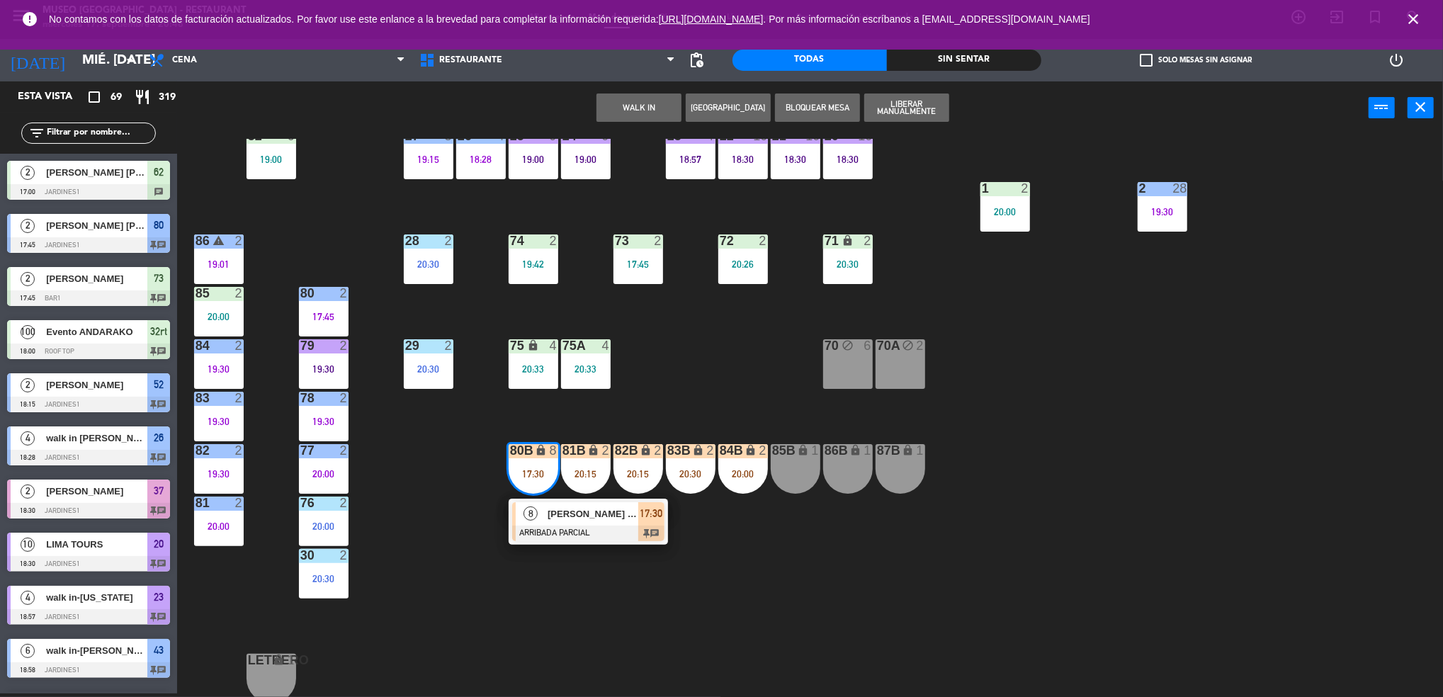
click at [540, 506] on div "8" at bounding box center [531, 513] width 30 height 23
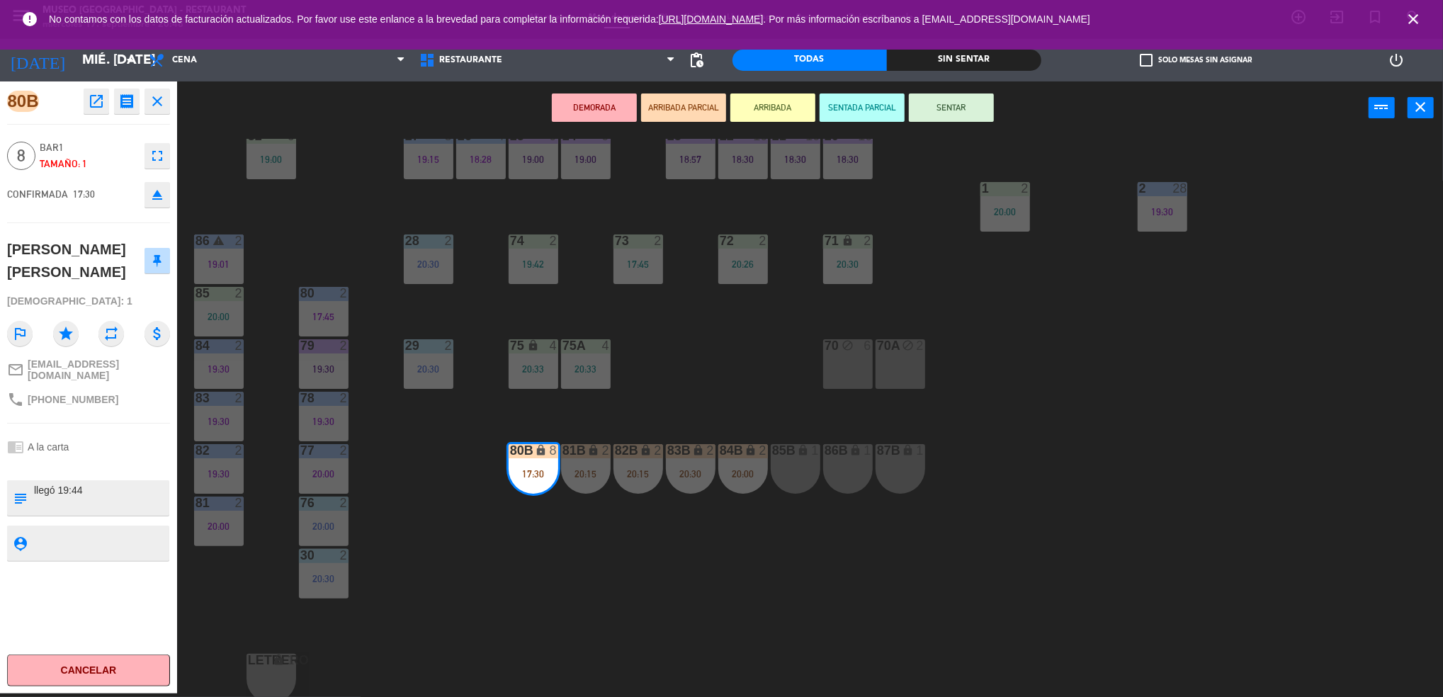
click at [434, 558] on div "44 3 19:15 49 2 20:05 54 4 20:30 64 2 20:15 48 6 18:58 53 5 19:23 63 2 20:30 43…" at bounding box center [817, 418] width 1252 height 559
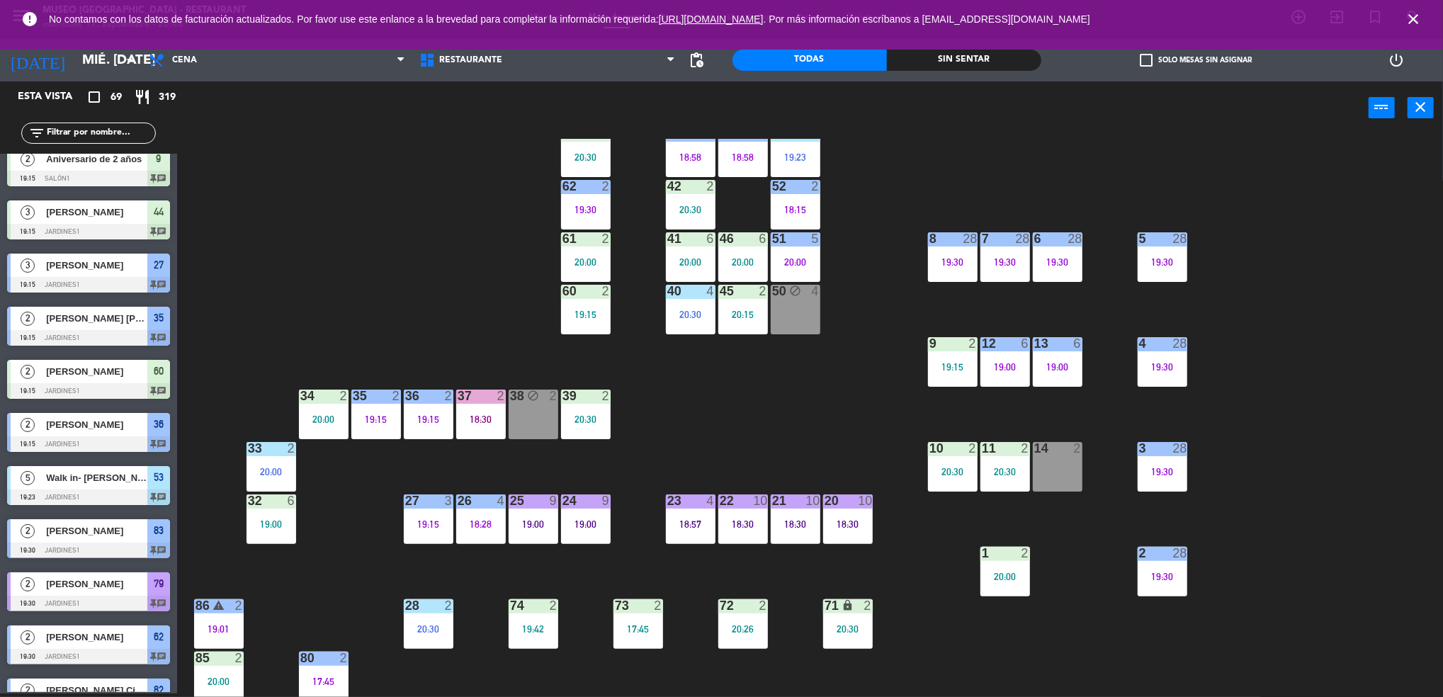
scroll to position [27, 0]
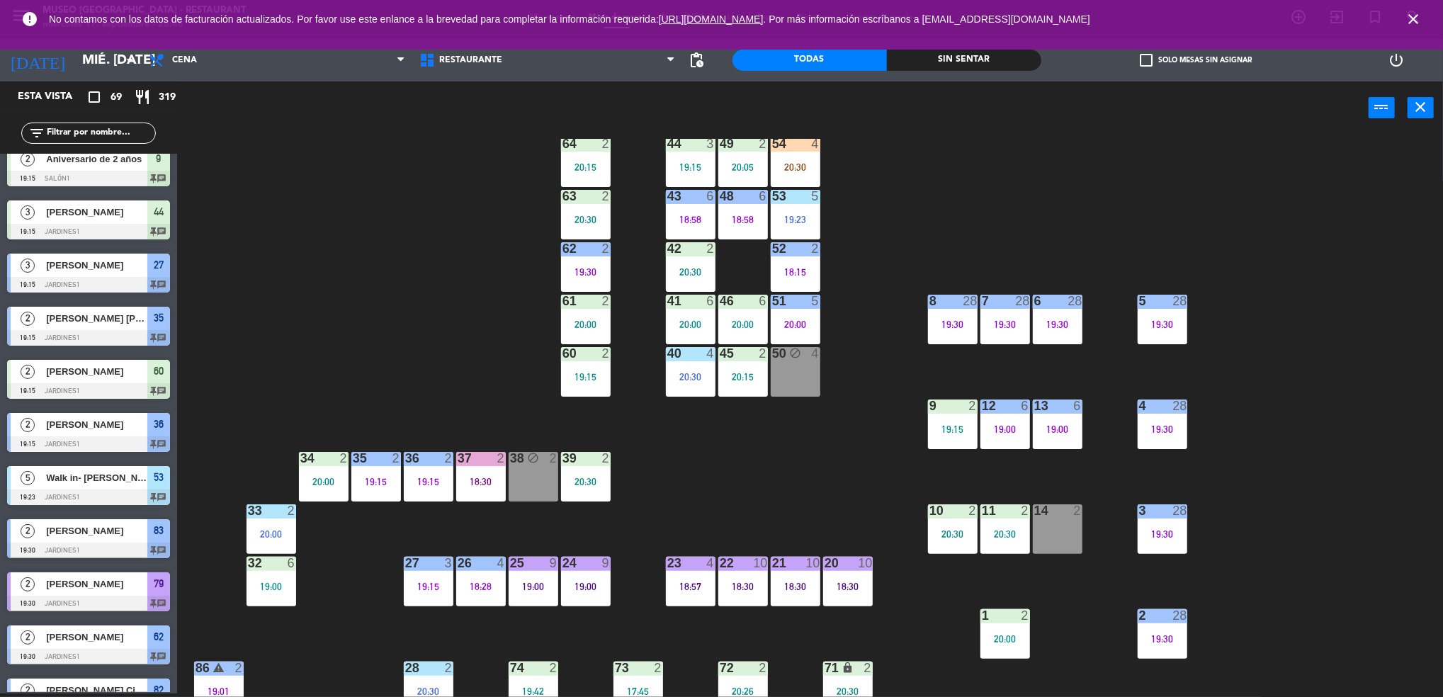
click at [796, 261] on div "52 2 18:15" at bounding box center [796, 267] width 50 height 50
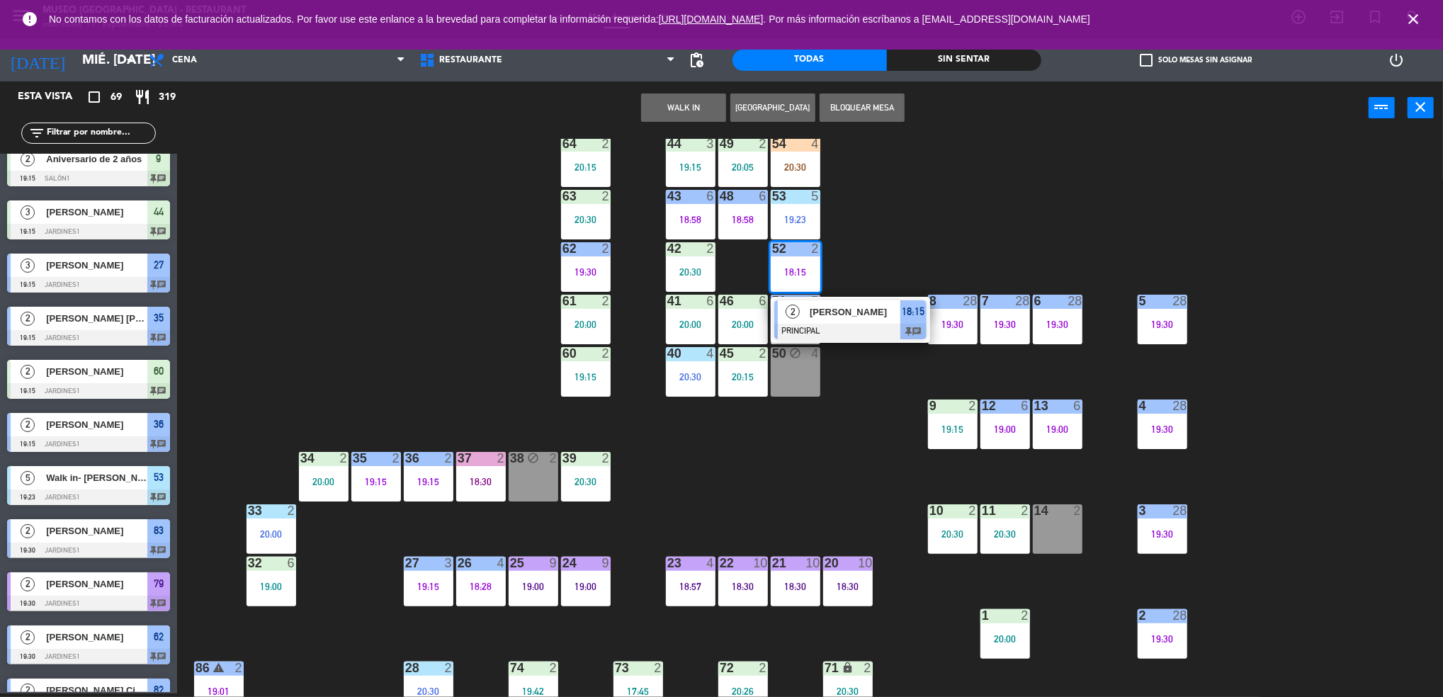
click at [806, 291] on div "52 2 18:15" at bounding box center [796, 267] width 50 height 50
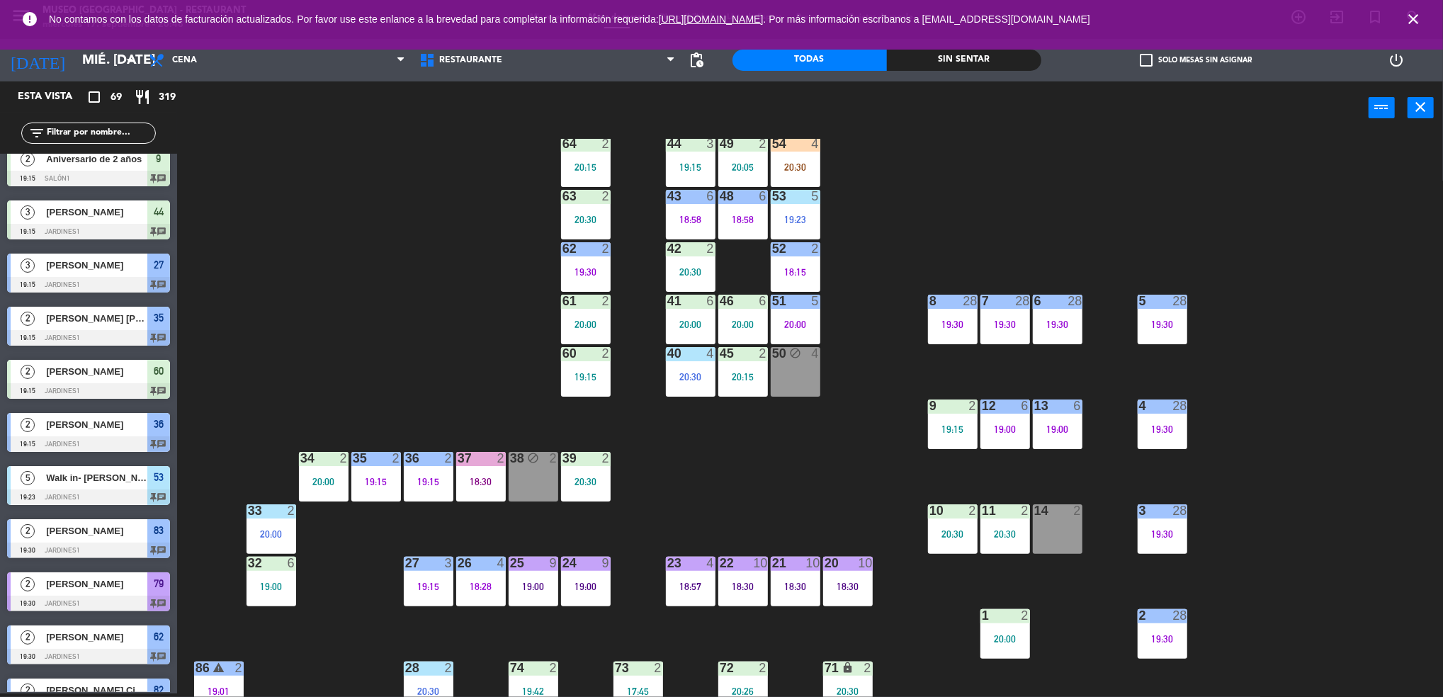
click at [800, 267] on div "18:15" at bounding box center [796, 272] width 50 height 10
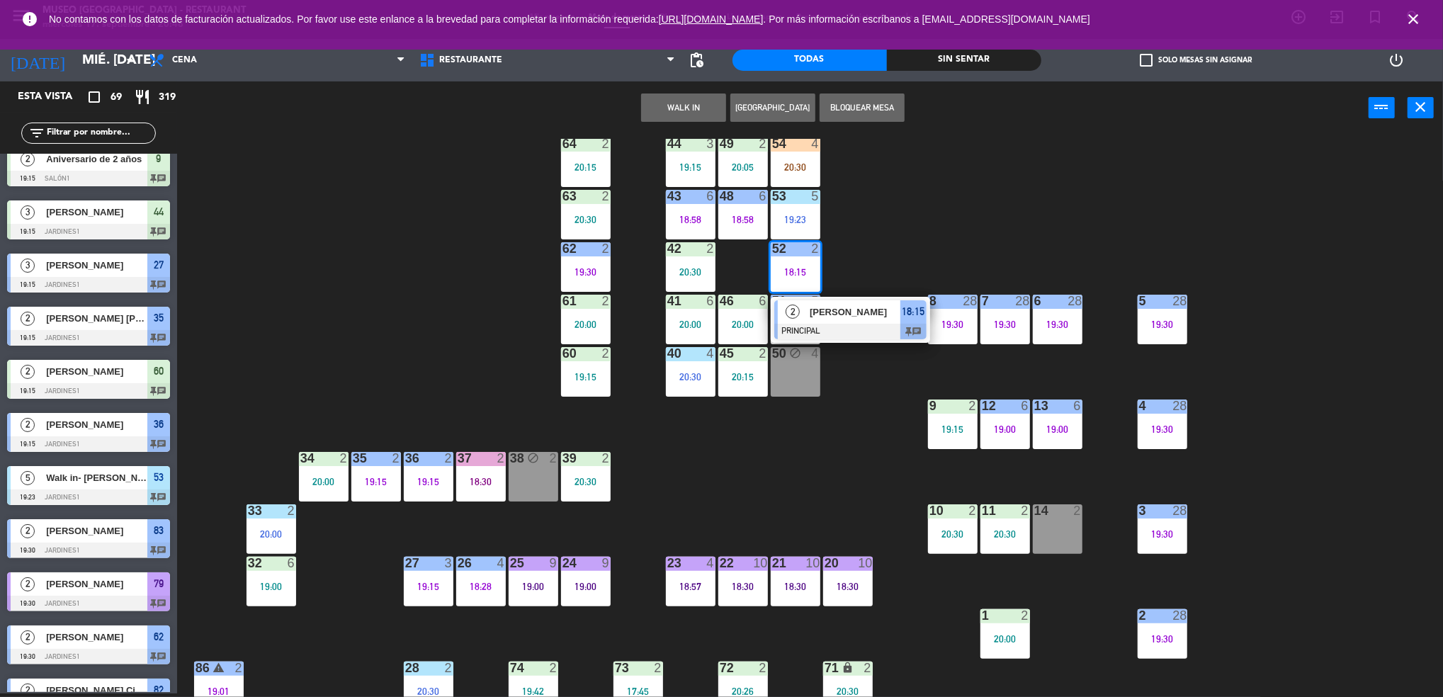
click at [811, 312] on span "José Mendoza" at bounding box center [855, 312] width 91 height 15
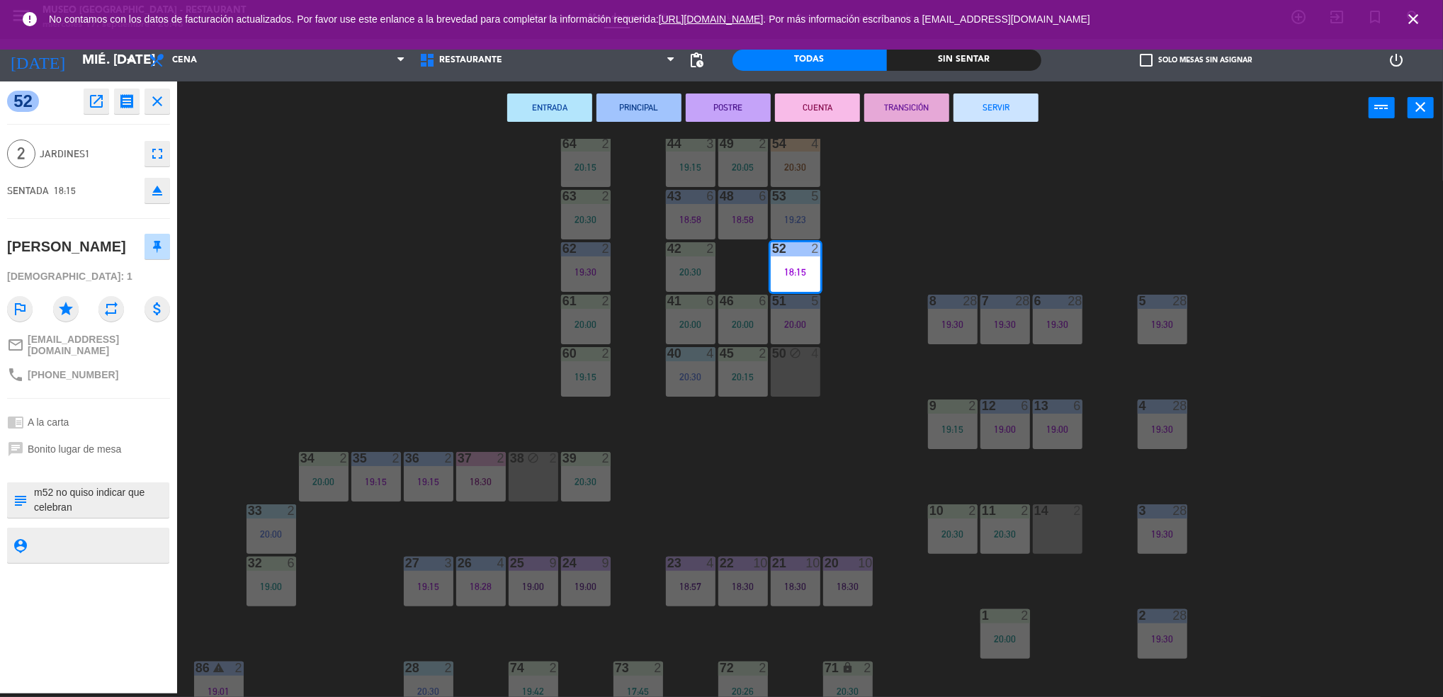
click at [873, 106] on button "TRANSICIÓN" at bounding box center [907, 108] width 85 height 28
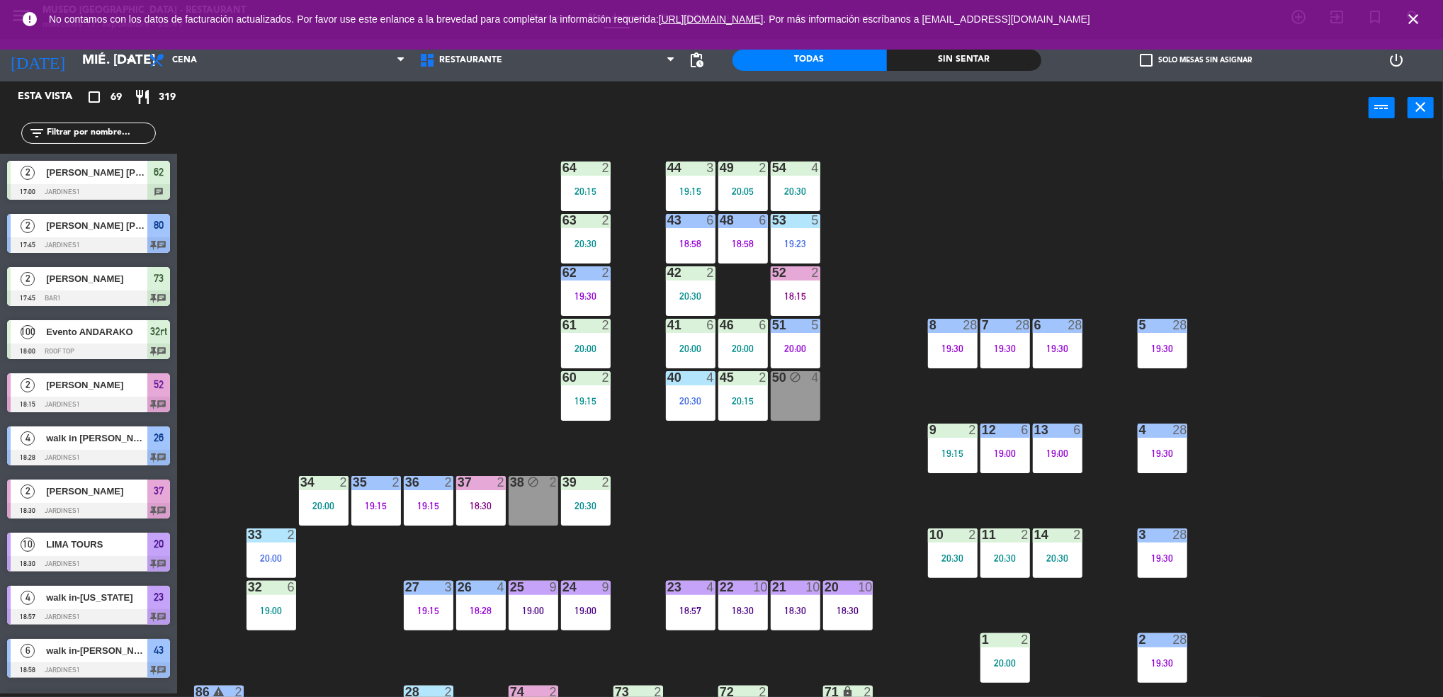
scroll to position [0, 0]
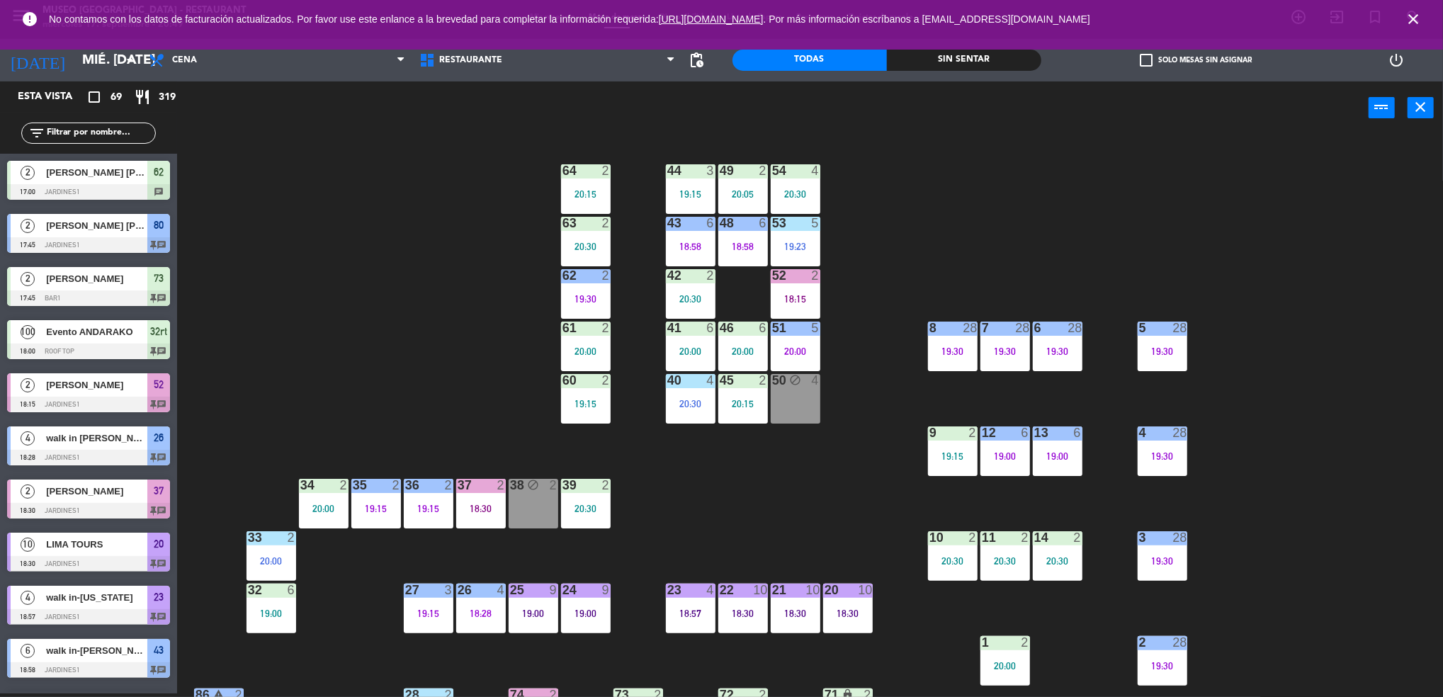
click at [1409, 15] on icon "close" at bounding box center [1413, 19] width 17 height 17
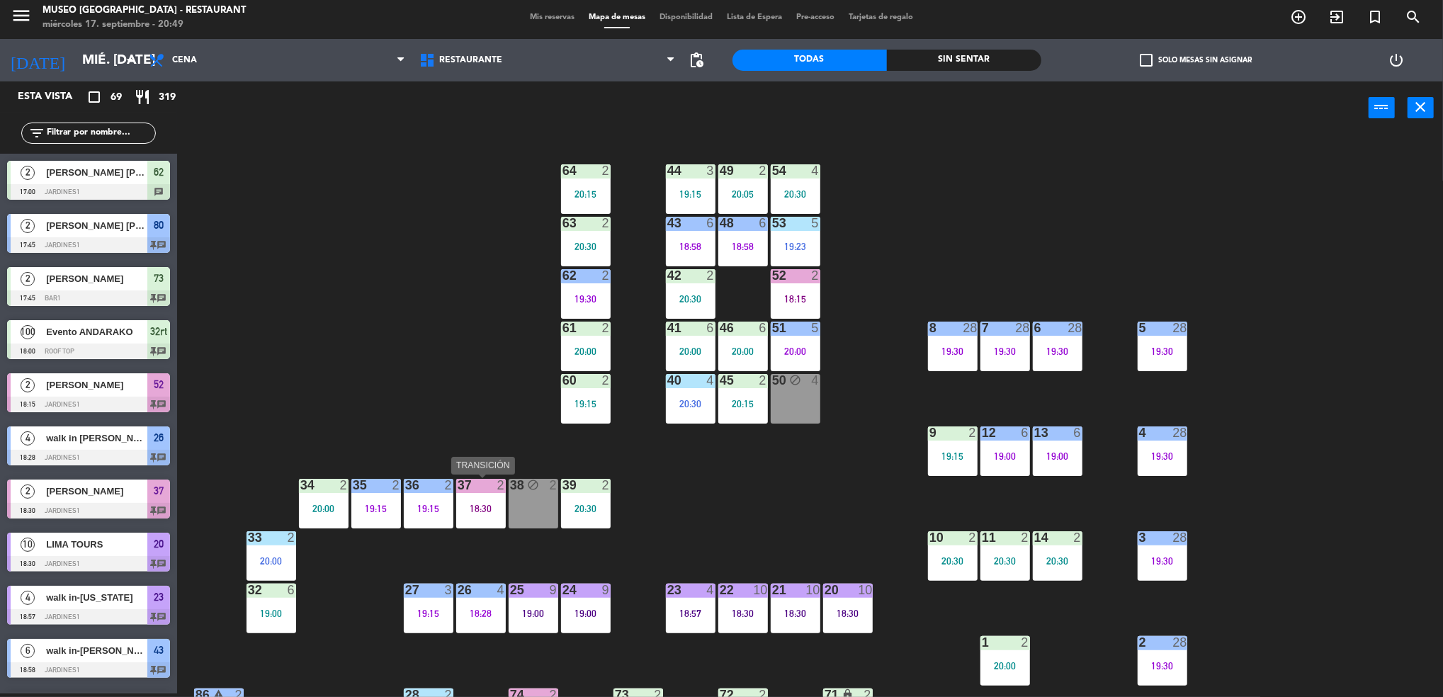
click at [481, 492] on div "37 2" at bounding box center [481, 486] width 50 height 14
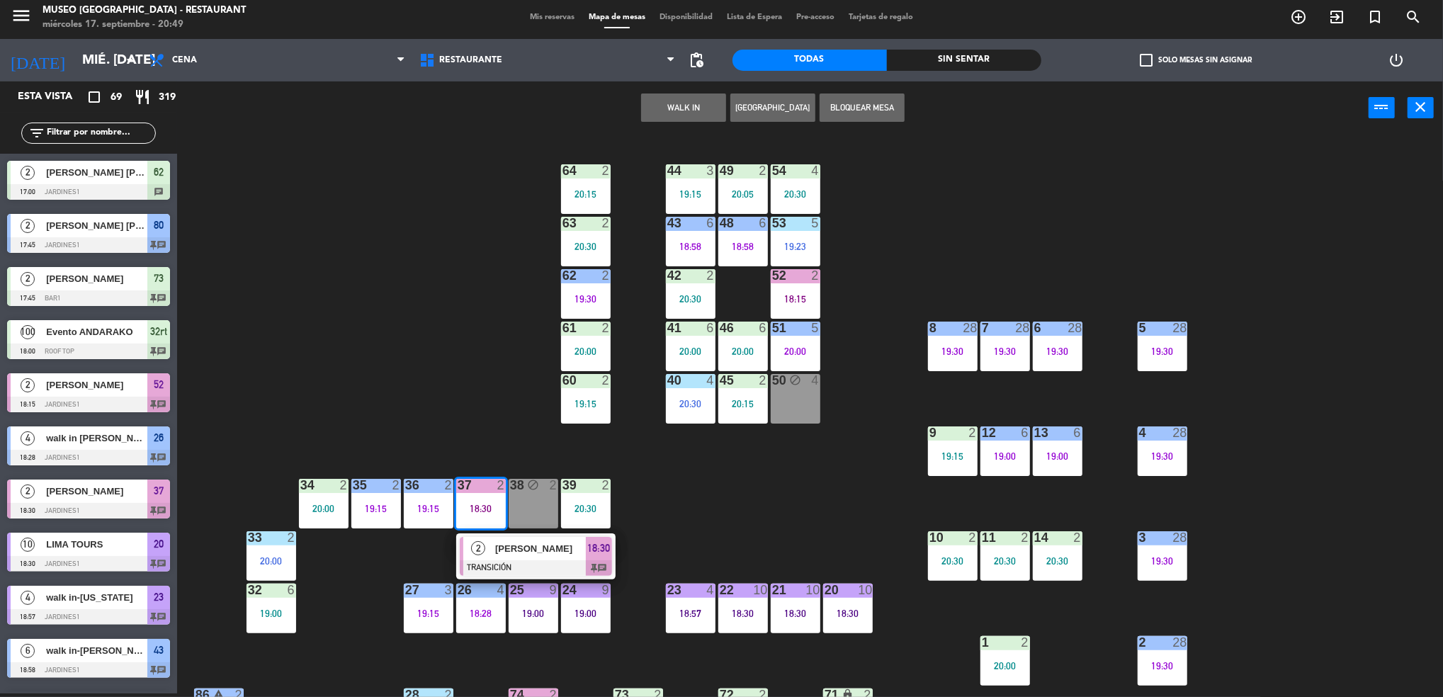
click at [500, 347] on div "44 3 19:15 49 2 20:05 54 4 20:30 64 2 20:15 48 6 18:58 53 5 19:23 63 2 20:30 43…" at bounding box center [817, 418] width 1252 height 559
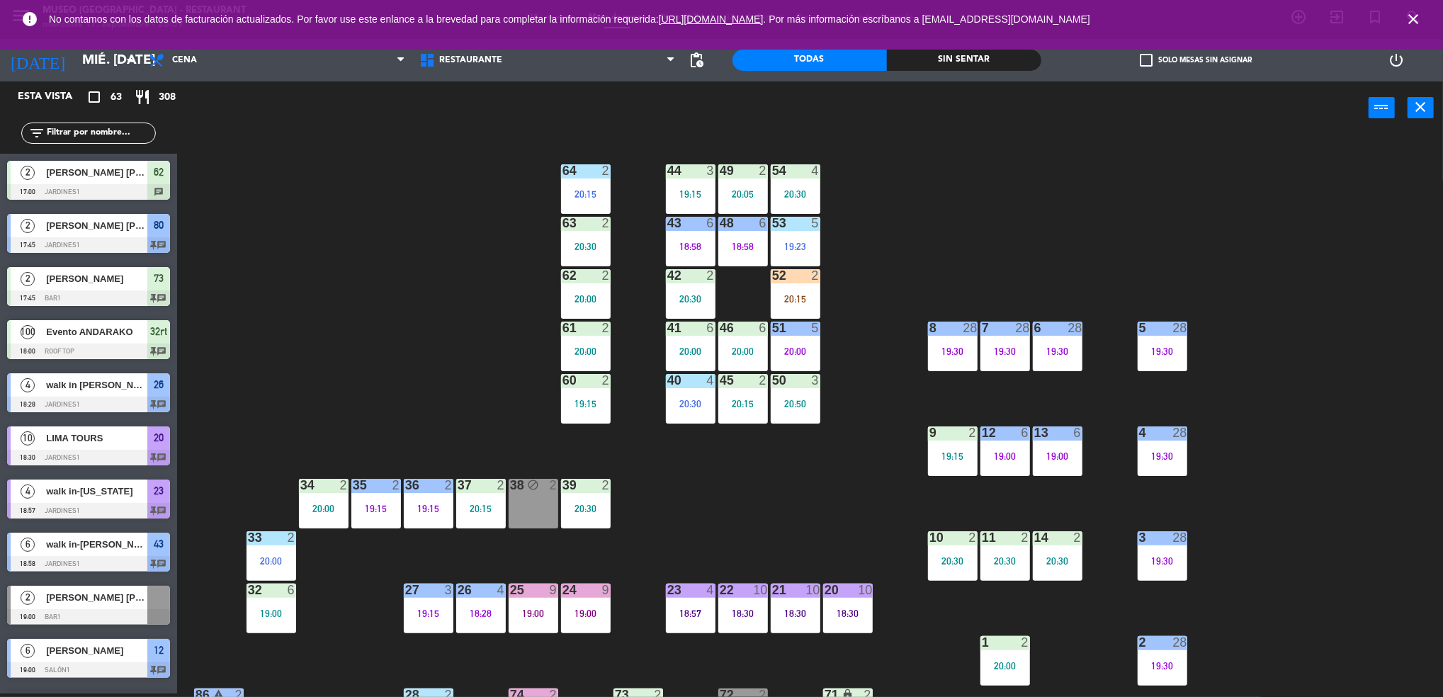
click at [1409, 27] on icon "close" at bounding box center [1413, 19] width 17 height 17
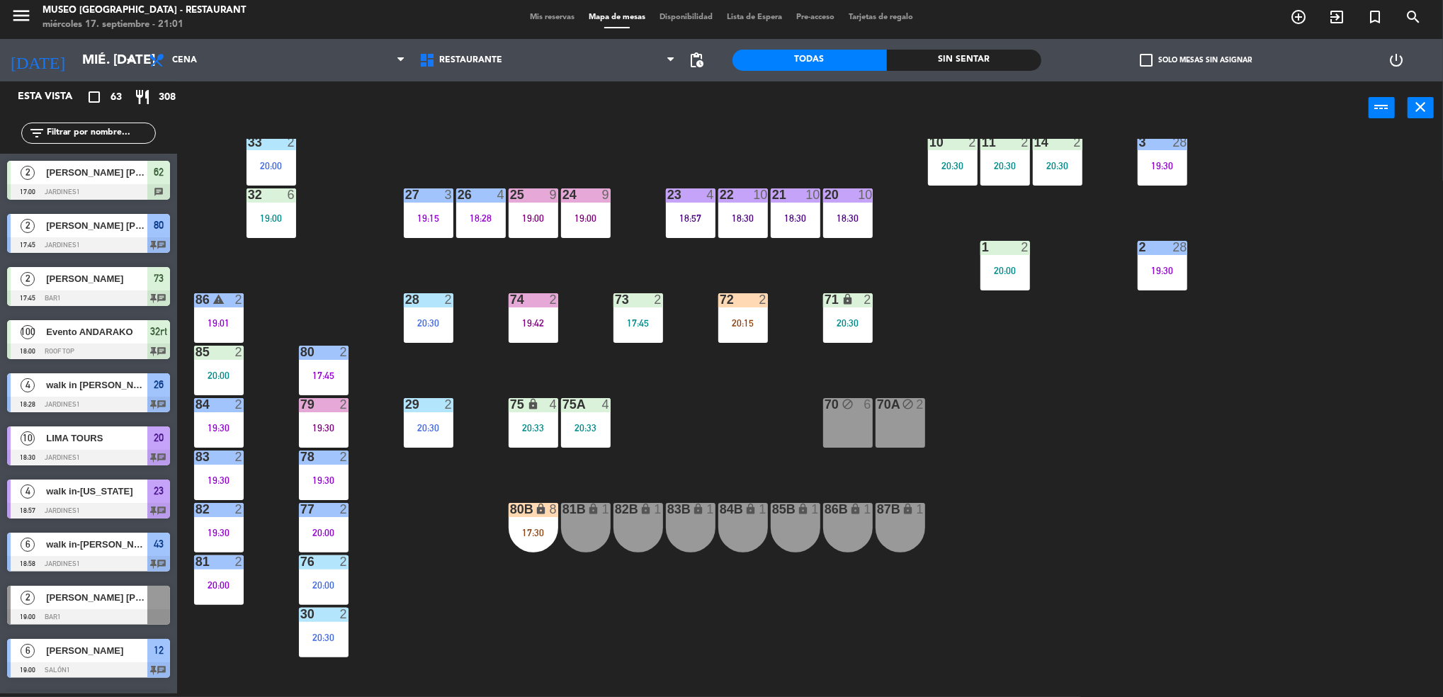
scroll to position [281, 0]
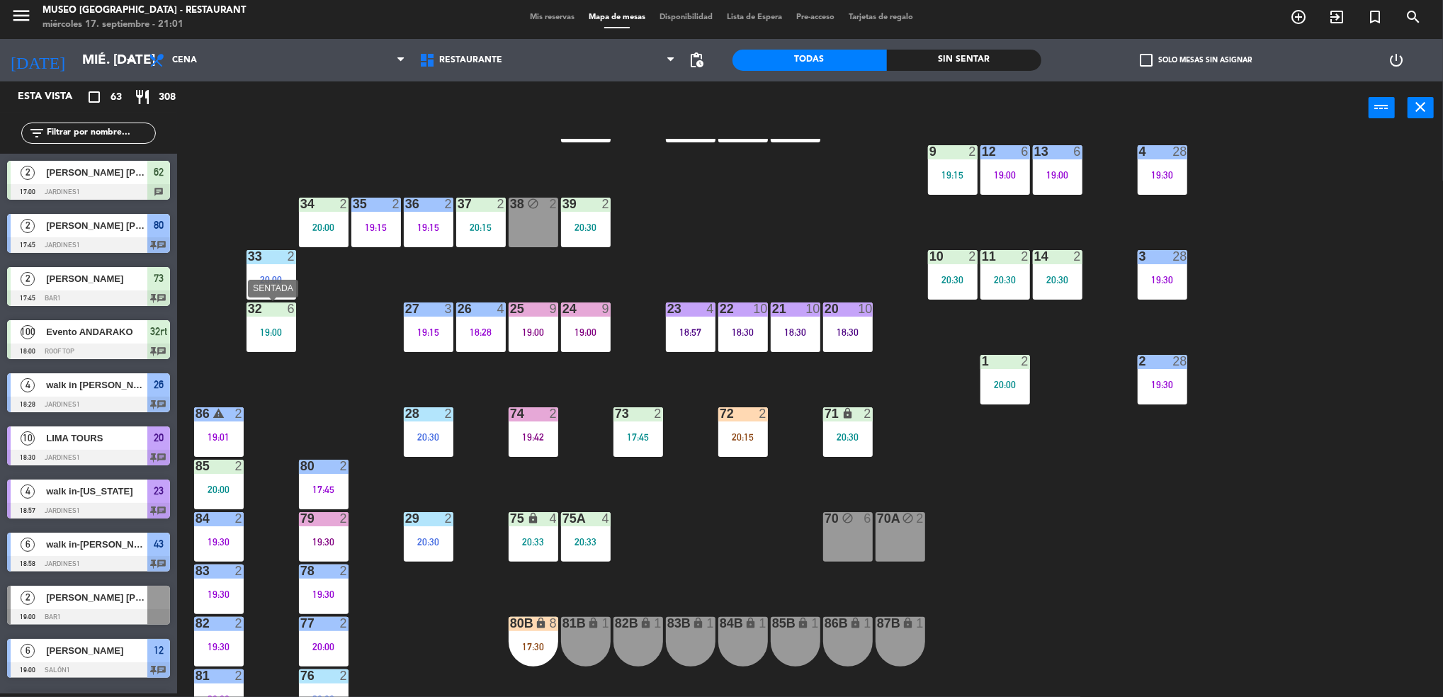
click at [259, 327] on div "19:00" at bounding box center [272, 332] width 50 height 11
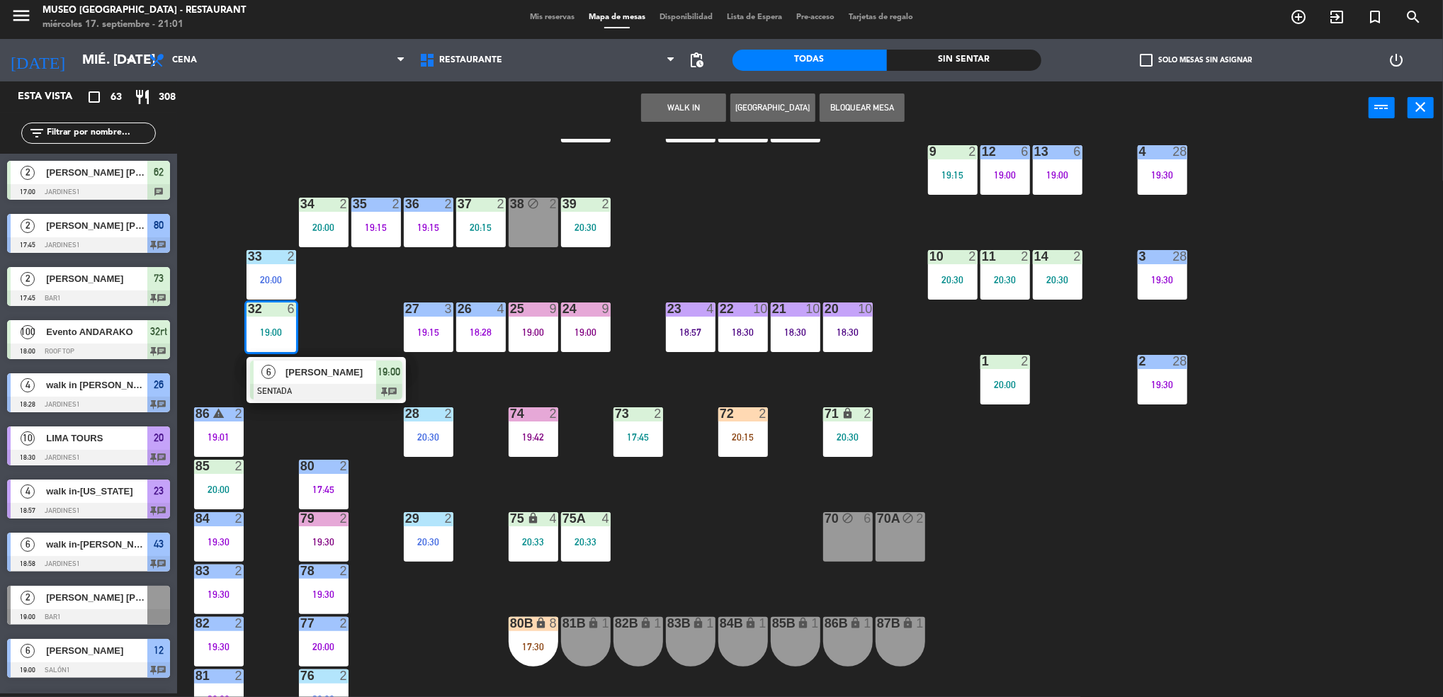
click at [330, 388] on div at bounding box center [326, 392] width 152 height 16
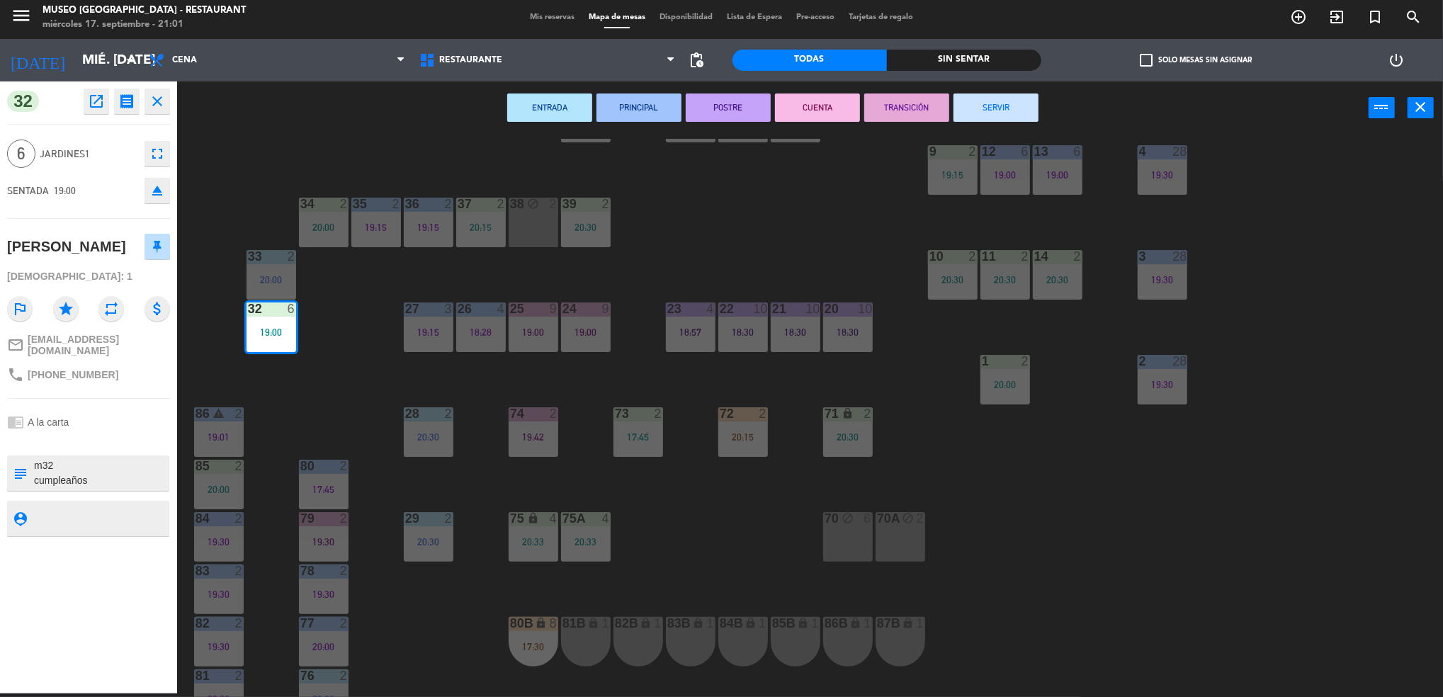
click at [769, 264] on div "44 3 19:15 49 2 20:05 54 4 20:30 64 2 20:15 48 6 18:58 53 5 19:23 63 2 20:30 43…" at bounding box center [817, 418] width 1252 height 559
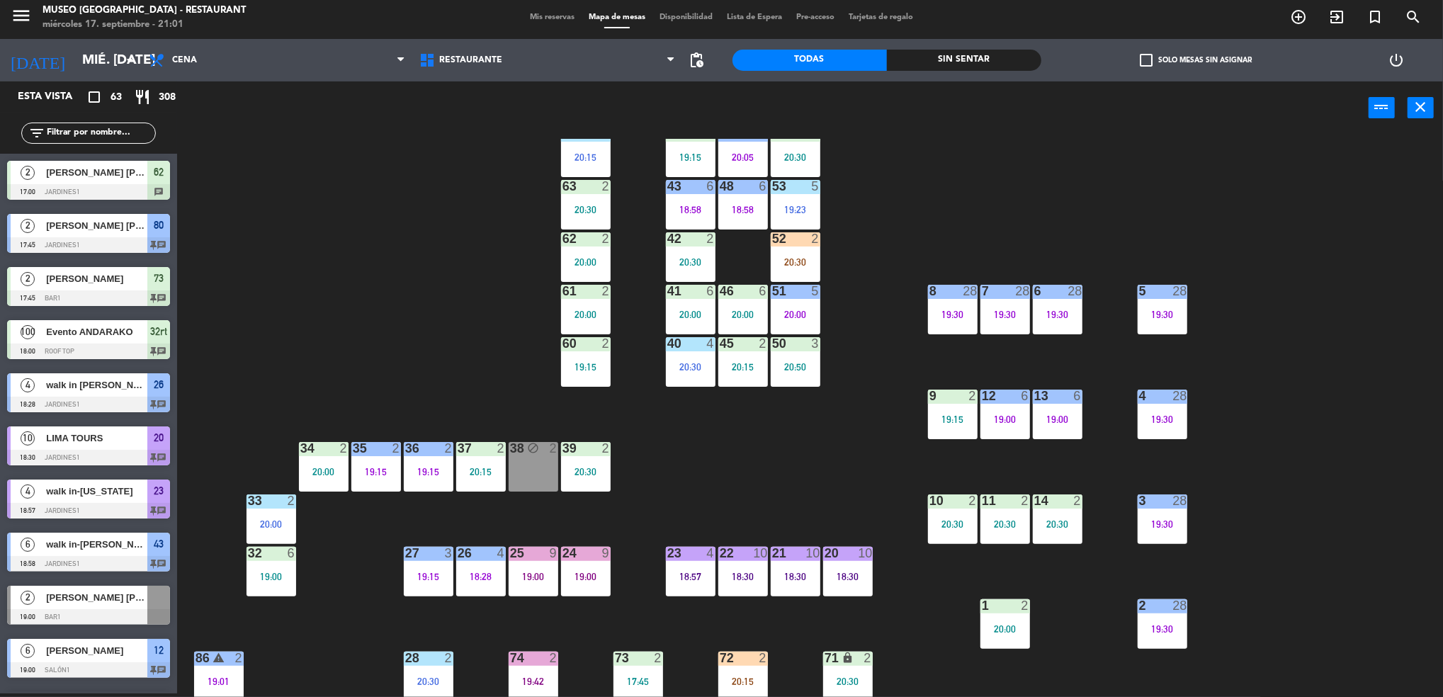
scroll to position [36, 0]
click at [752, 308] on div "46 6 20:00" at bounding box center [744, 311] width 50 height 50
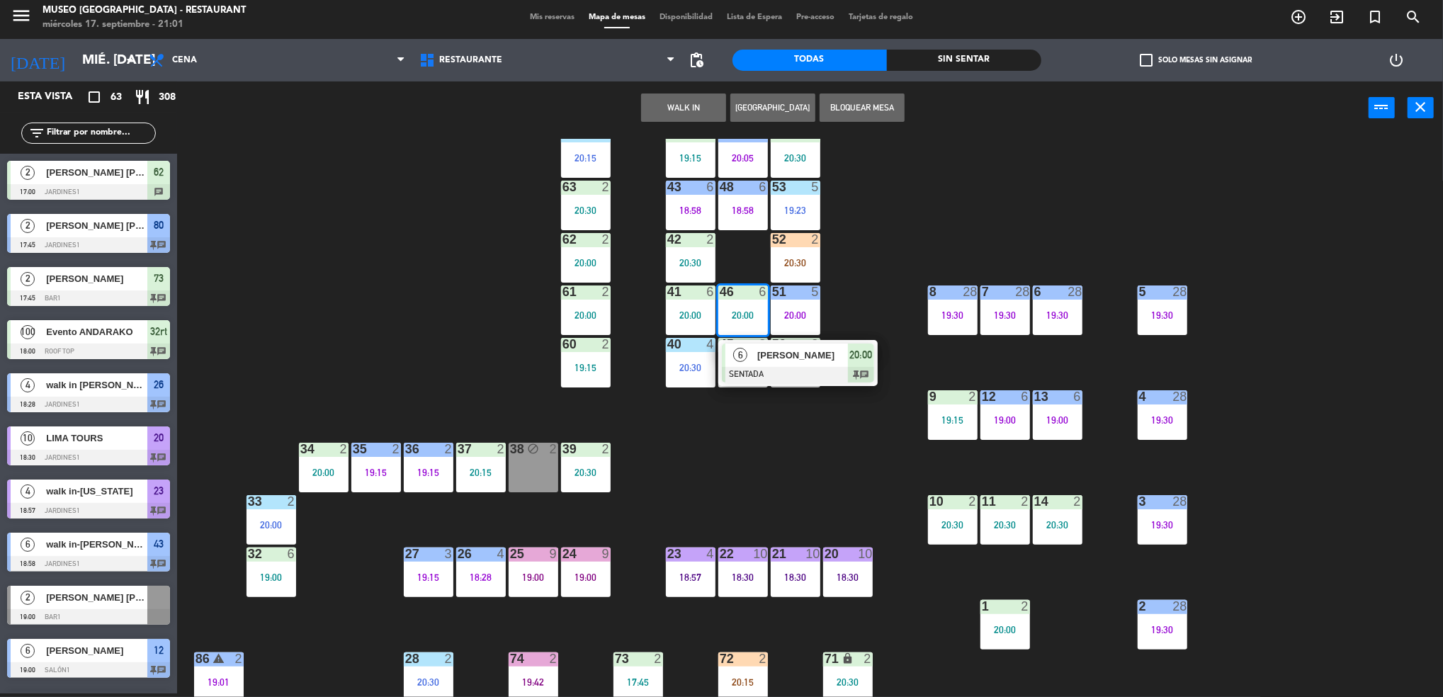
click at [782, 374] on div at bounding box center [798, 375] width 152 height 16
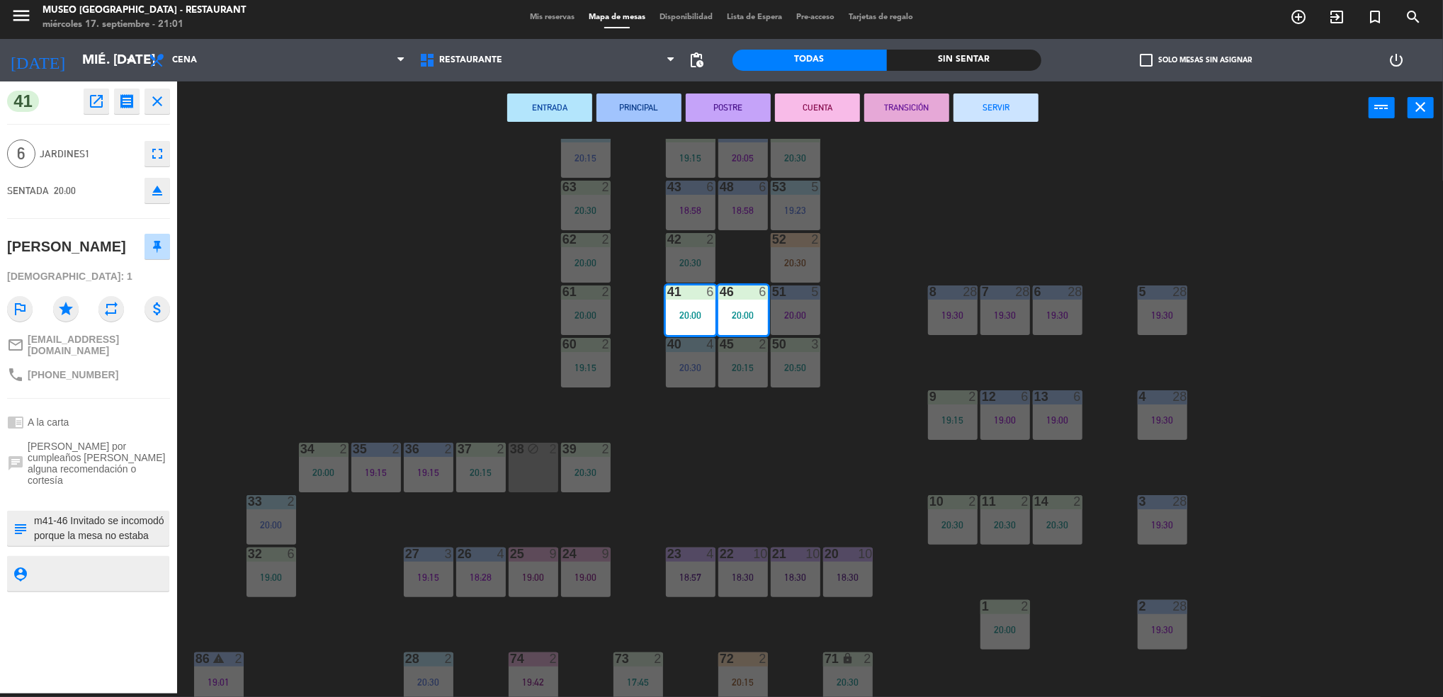
click at [100, 106] on icon "open_in_new" at bounding box center [96, 101] width 17 height 17
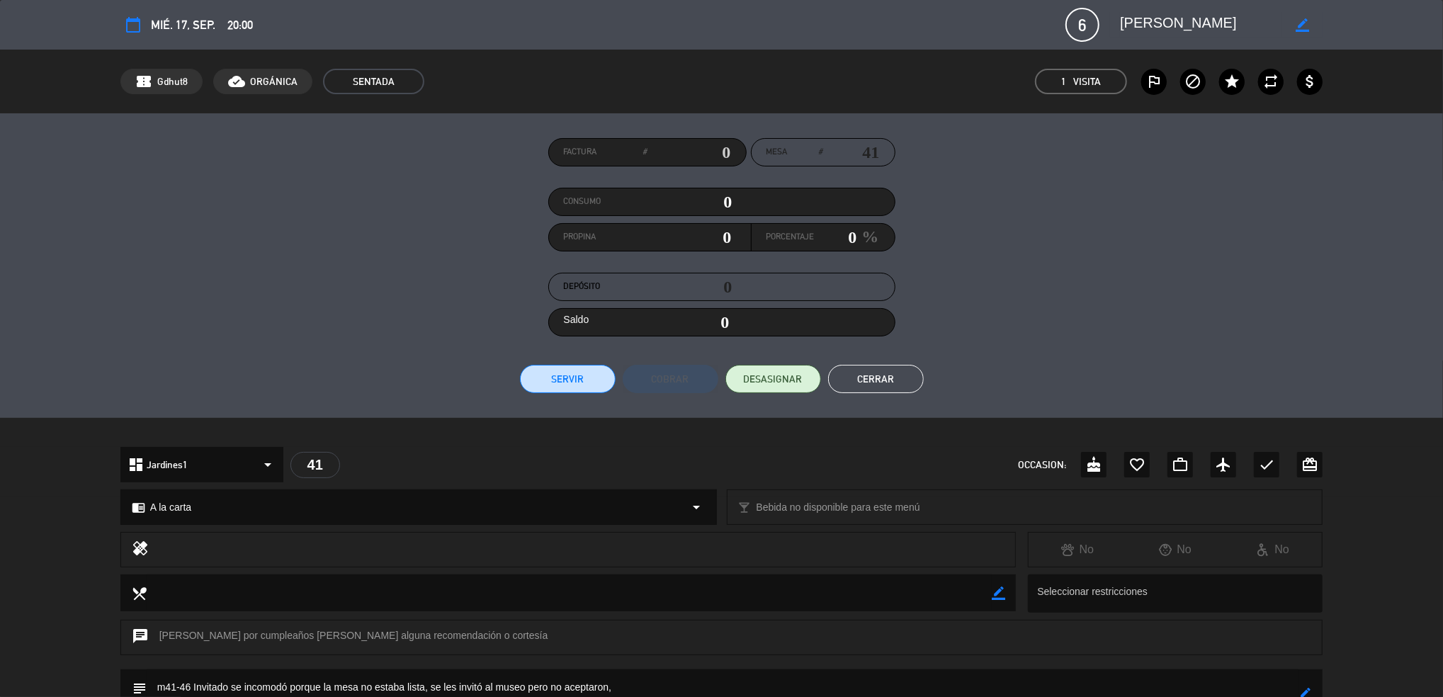
scroll to position [201, 0]
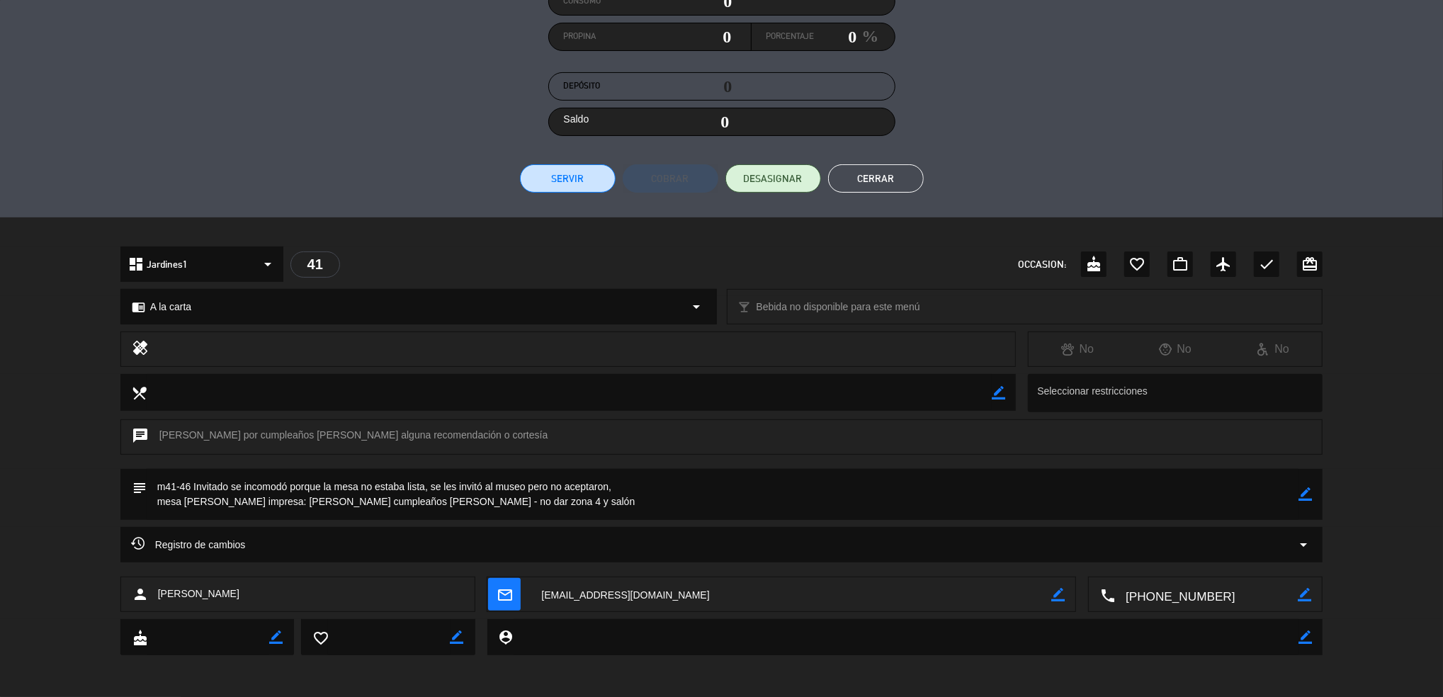
click at [901, 176] on button "Cerrar" at bounding box center [876, 178] width 96 height 28
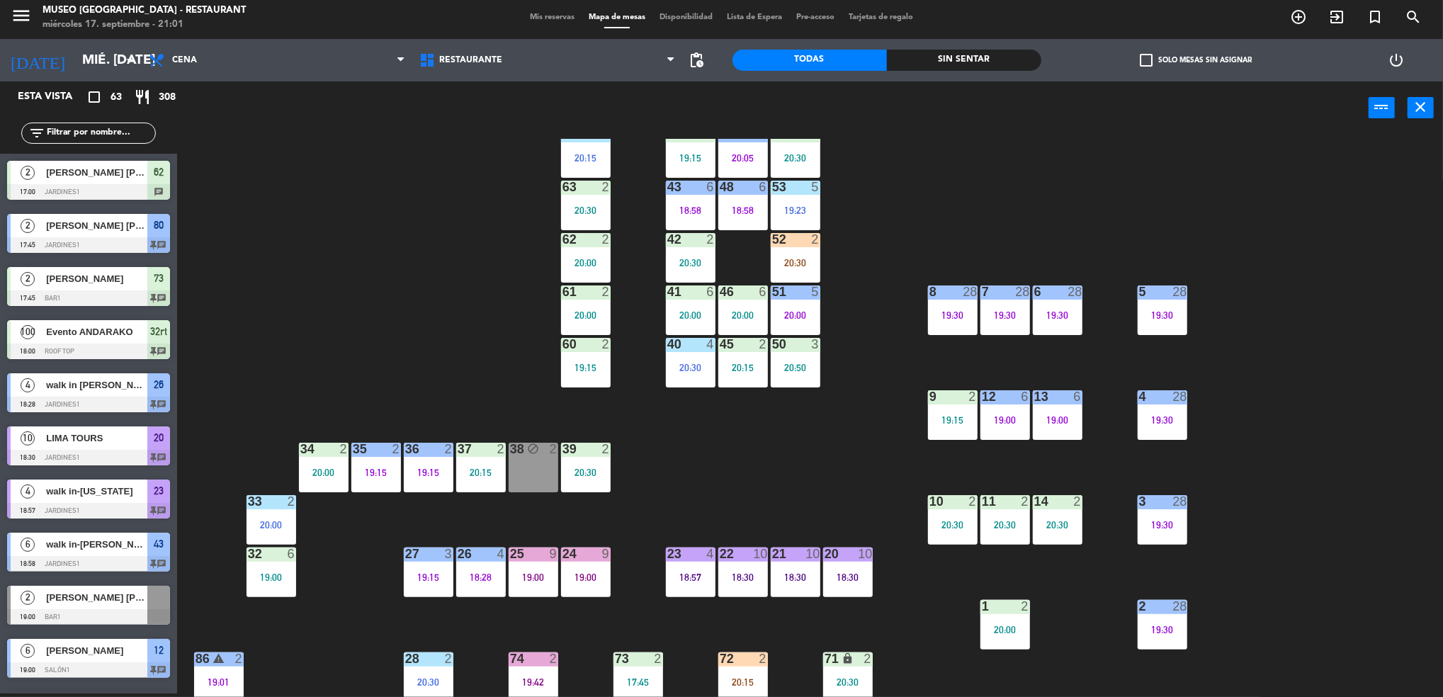
scroll to position [0, 0]
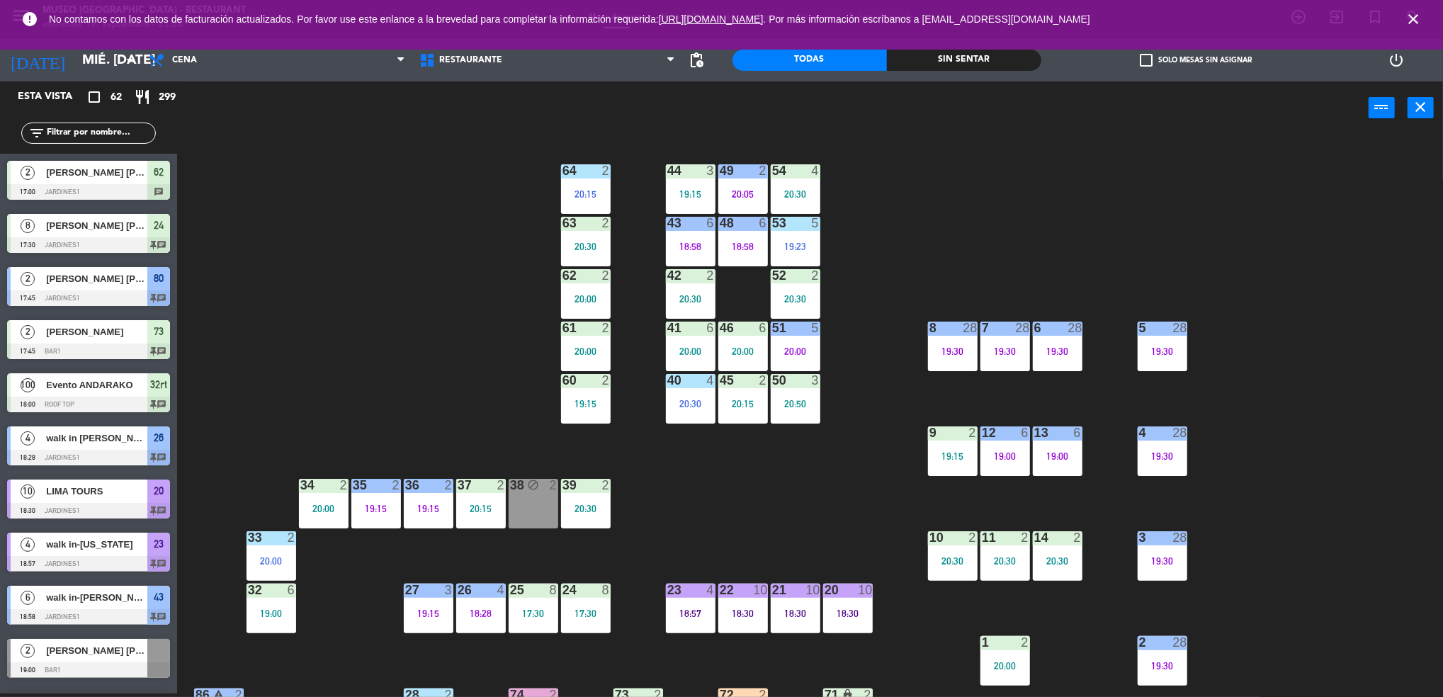
click at [1407, 19] on icon "close" at bounding box center [1413, 19] width 17 height 17
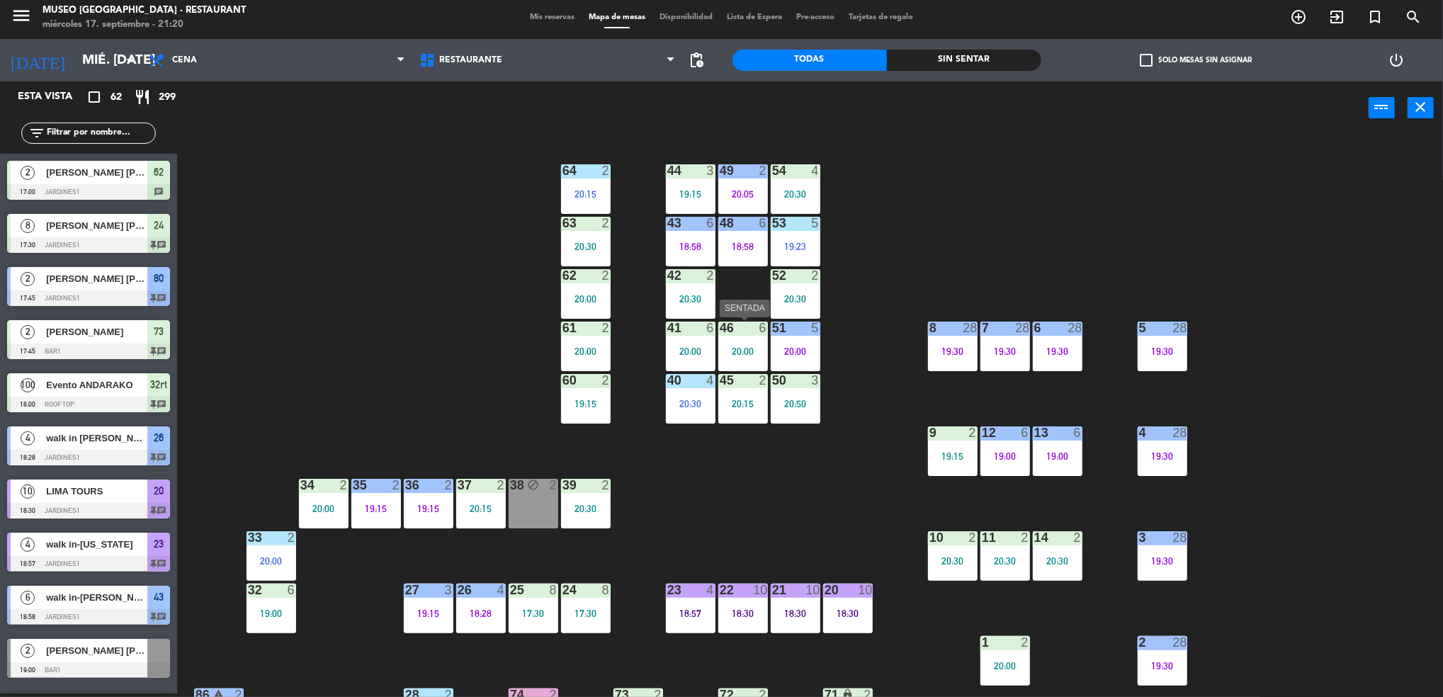
click at [743, 332] on div at bounding box center [742, 328] width 23 height 13
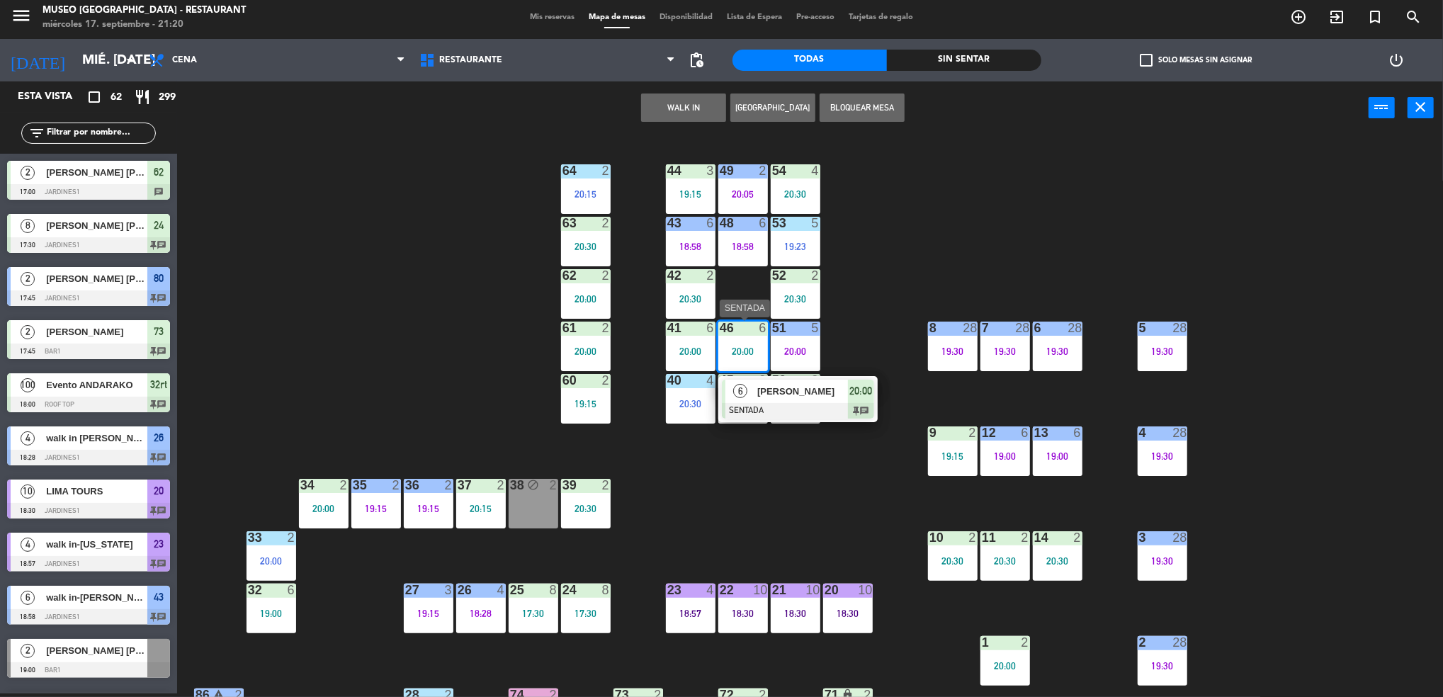
click at [777, 421] on div "6 Sandra Figueroa SENTADA 20:00 chat" at bounding box center [798, 399] width 159 height 46
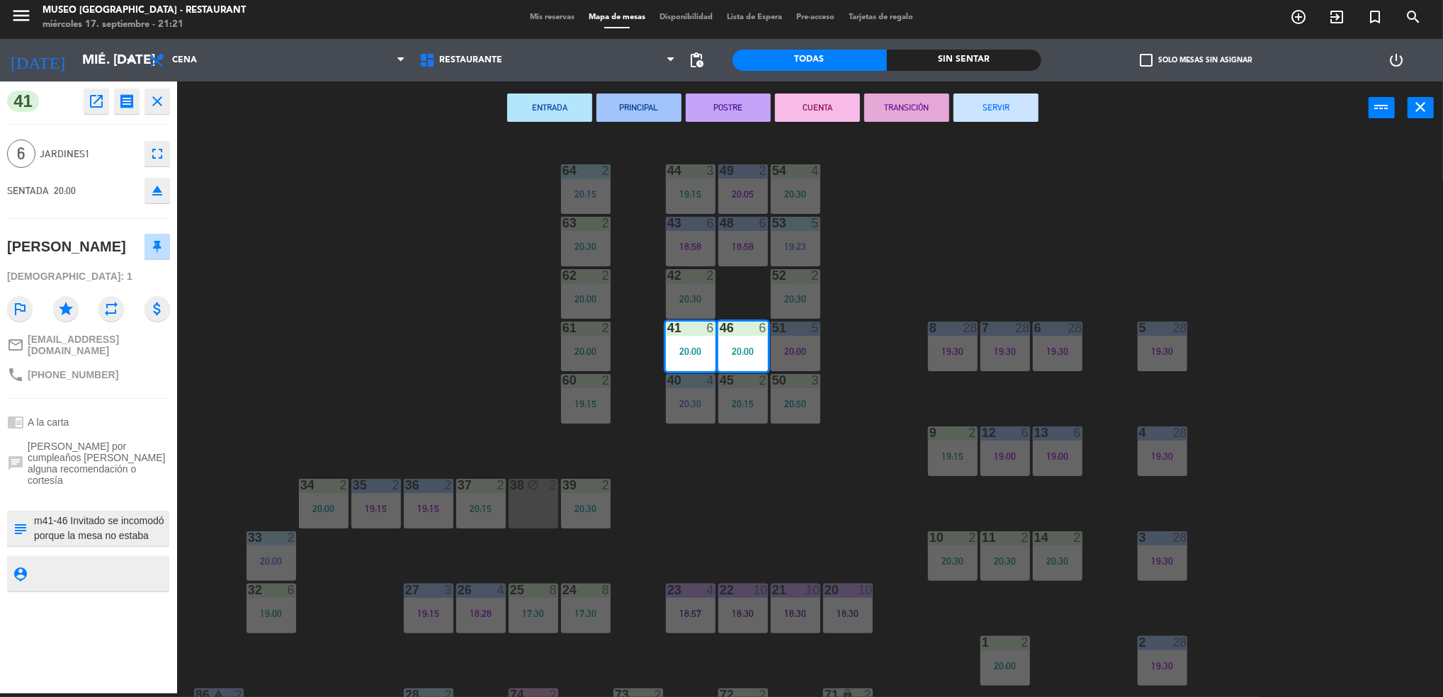
click at [486, 283] on div "44 3 19:15 49 2 20:05 54 4 20:30 64 2 20:15 48 6 18:58 53 5 19:23 63 2 20:30 43…" at bounding box center [817, 418] width 1252 height 559
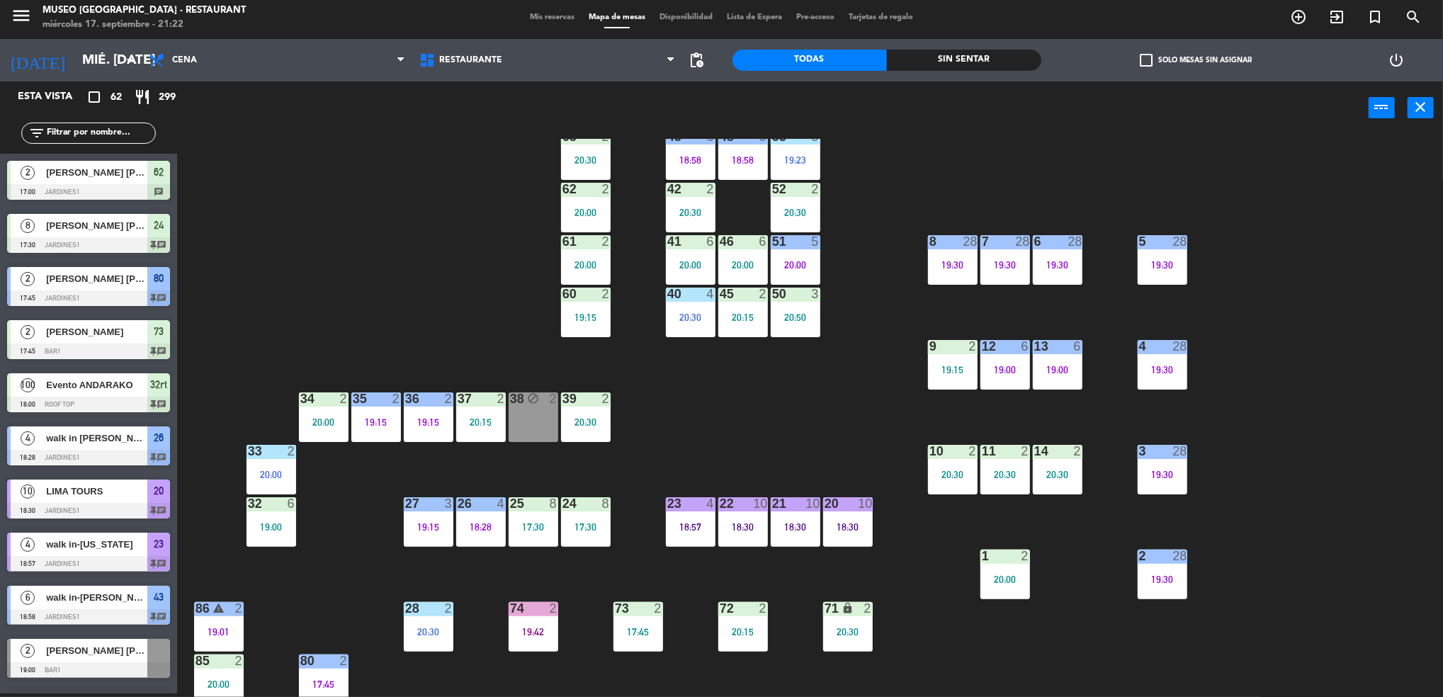
scroll to position [12, 0]
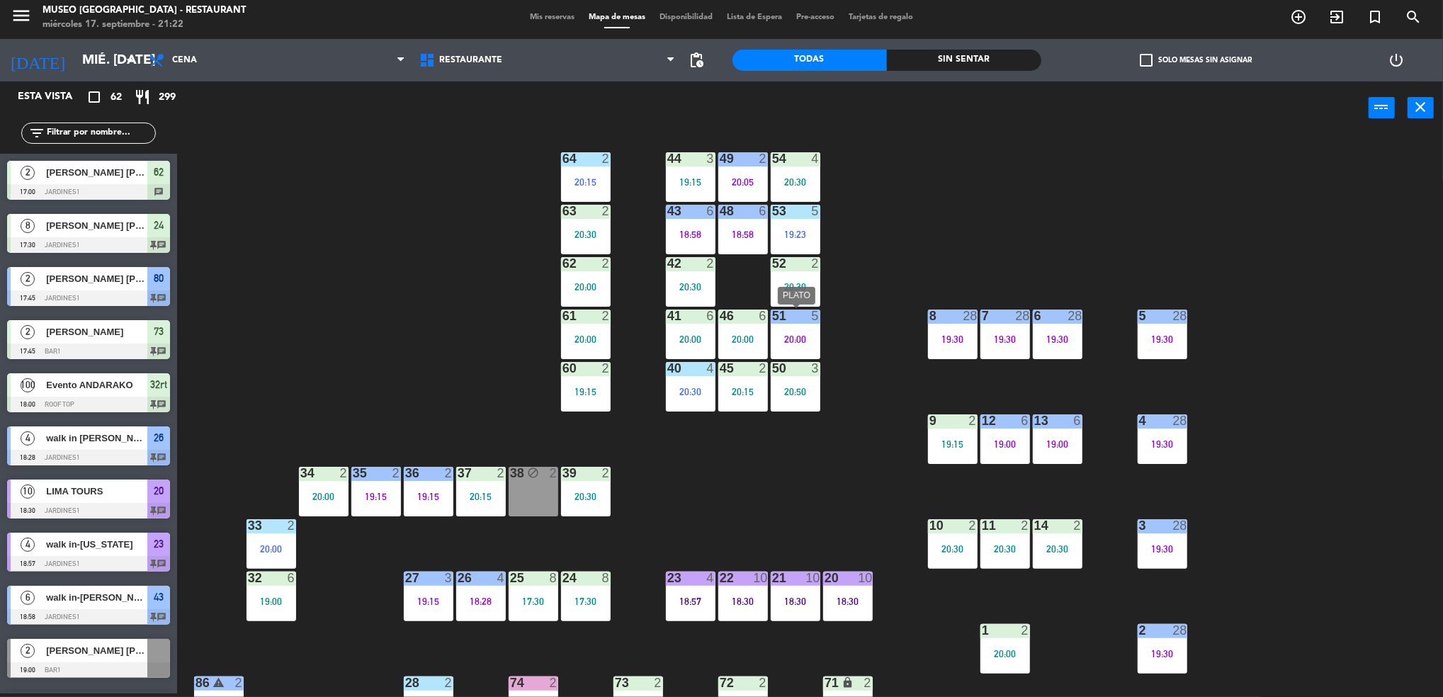
click at [784, 330] on div "51 5 20:00" at bounding box center [796, 335] width 50 height 50
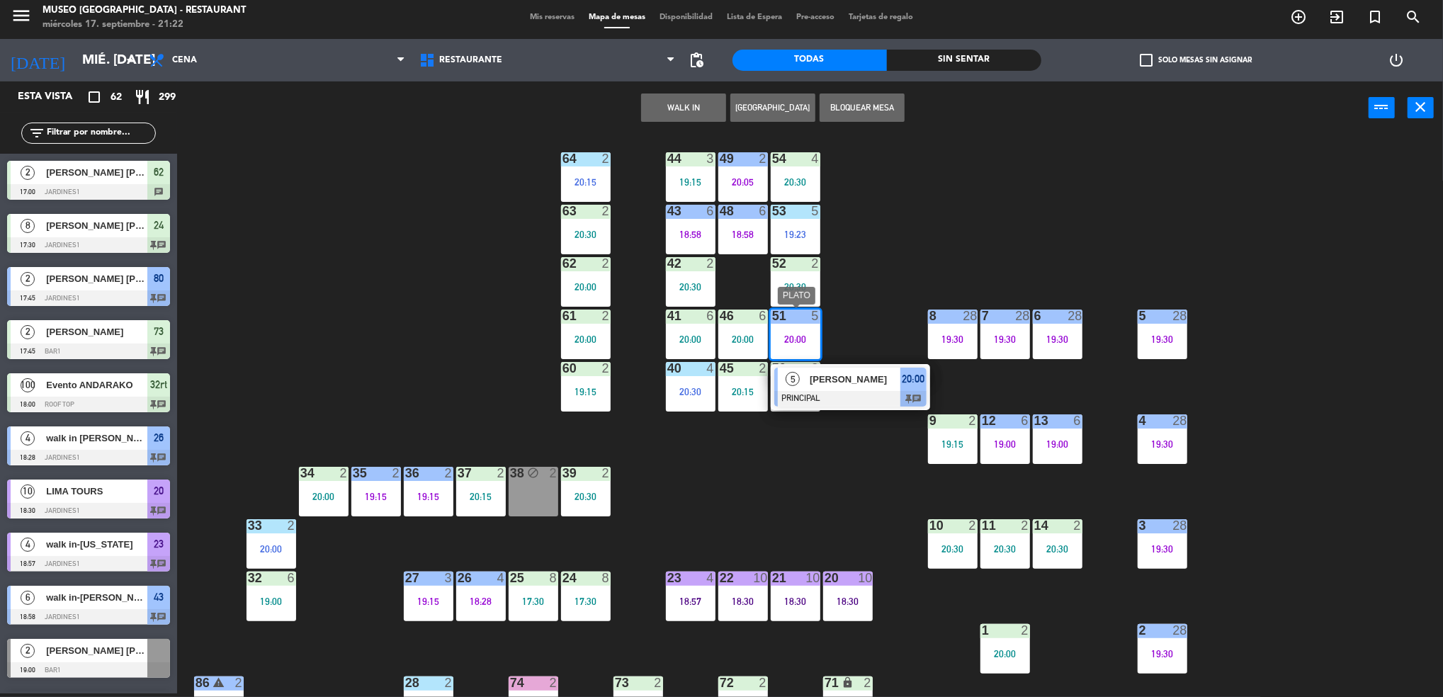
click at [809, 375] on div "Ana Zegarra" at bounding box center [855, 379] width 92 height 23
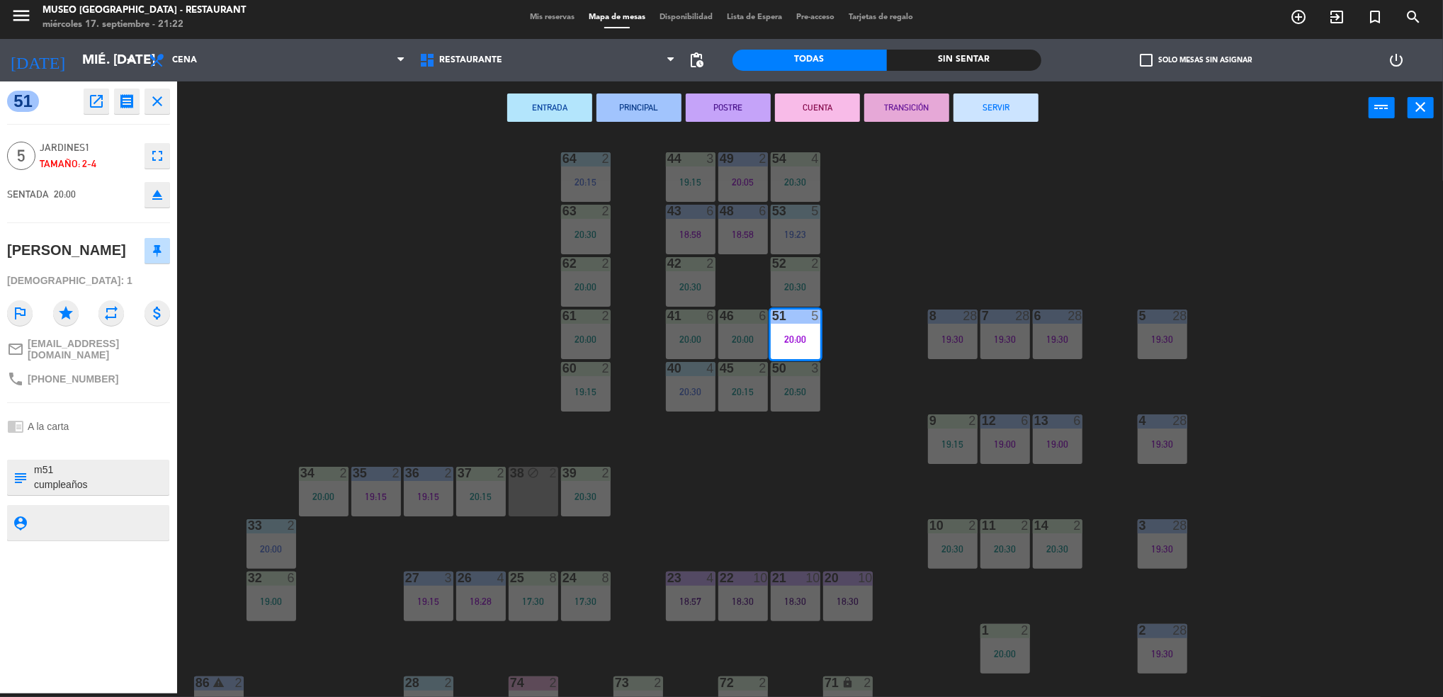
click at [653, 469] on div "44 3 19:15 49 2 20:05 54 4 20:30 64 2 20:15 48 6 18:58 53 5 19:23 63 2 20:30 43…" at bounding box center [817, 418] width 1252 height 559
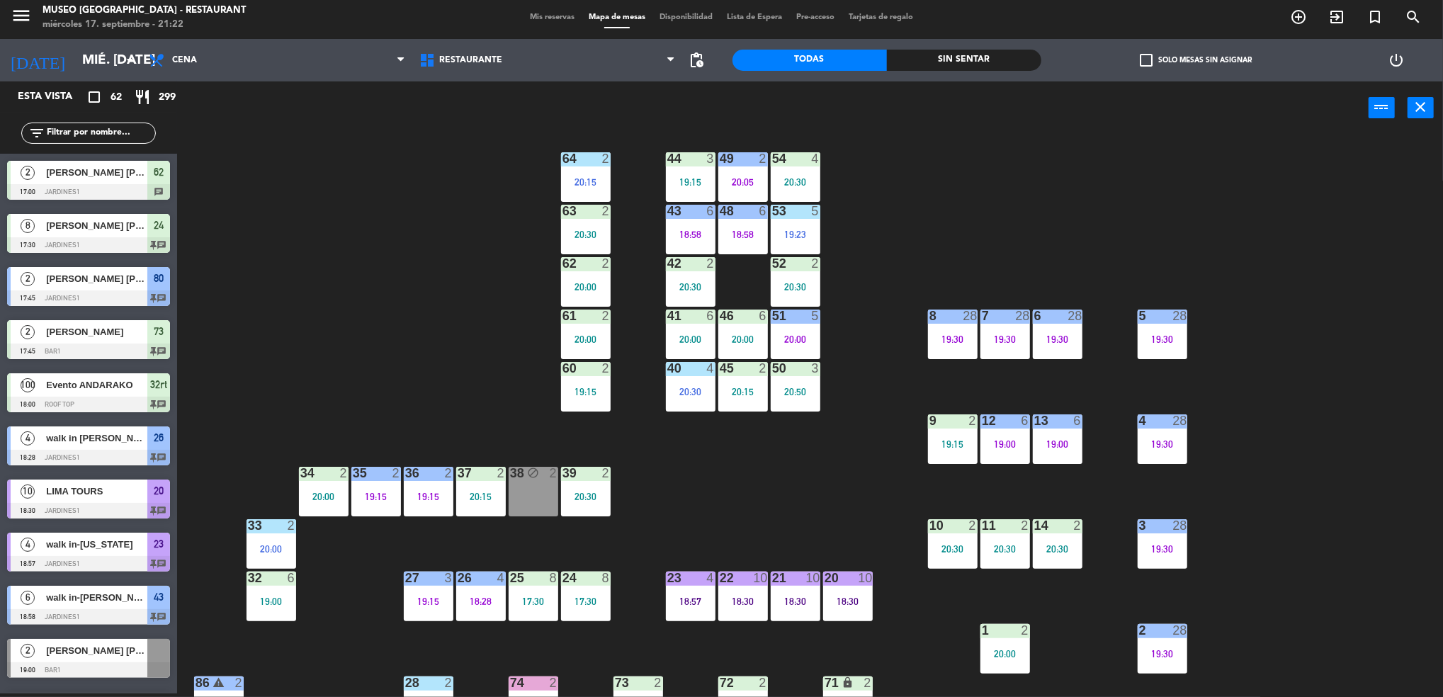
scroll to position [4, 0]
click at [753, 315] on div at bounding box center [742, 316] width 23 height 13
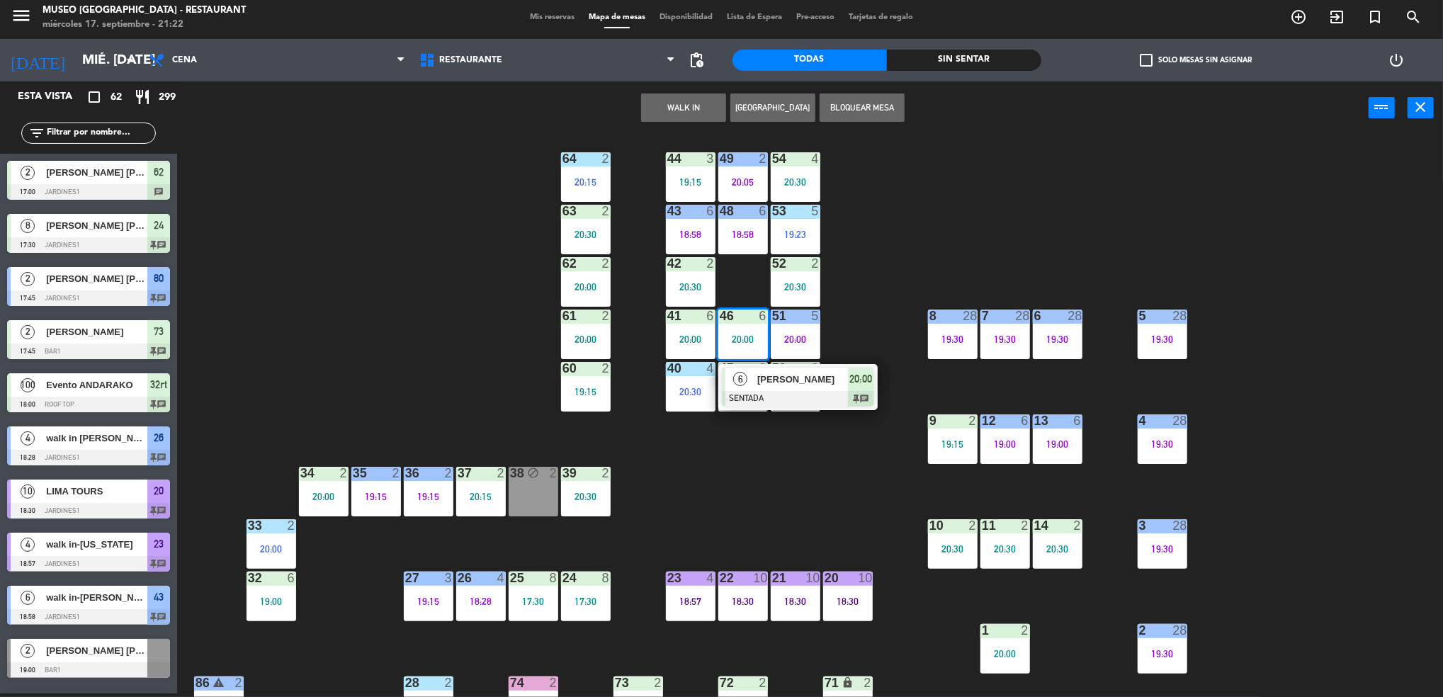
click at [787, 373] on span "[PERSON_NAME]" at bounding box center [803, 379] width 91 height 15
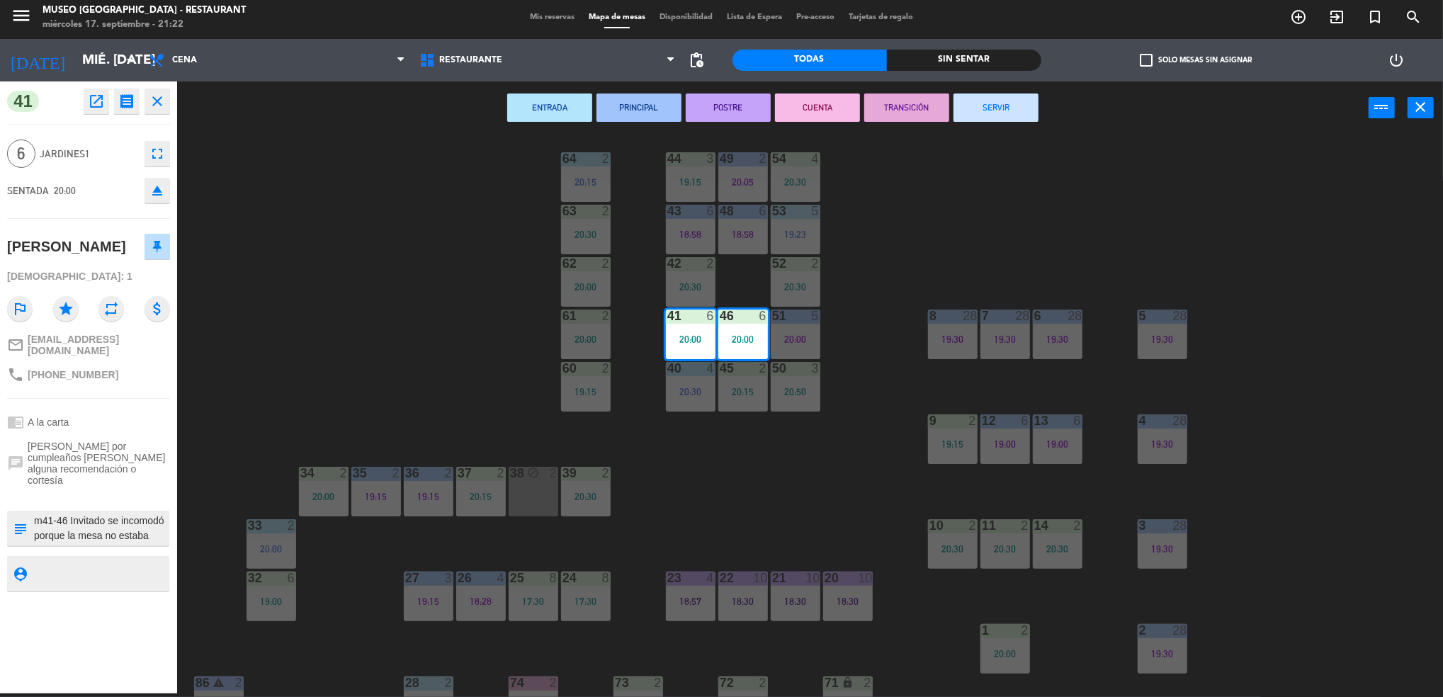
click at [689, 512] on div "44 3 19:15 49 2 20:05 54 4 20:30 64 2 20:15 48 6 18:58 53 5 19:23 63 2 20:30 43…" at bounding box center [817, 418] width 1252 height 559
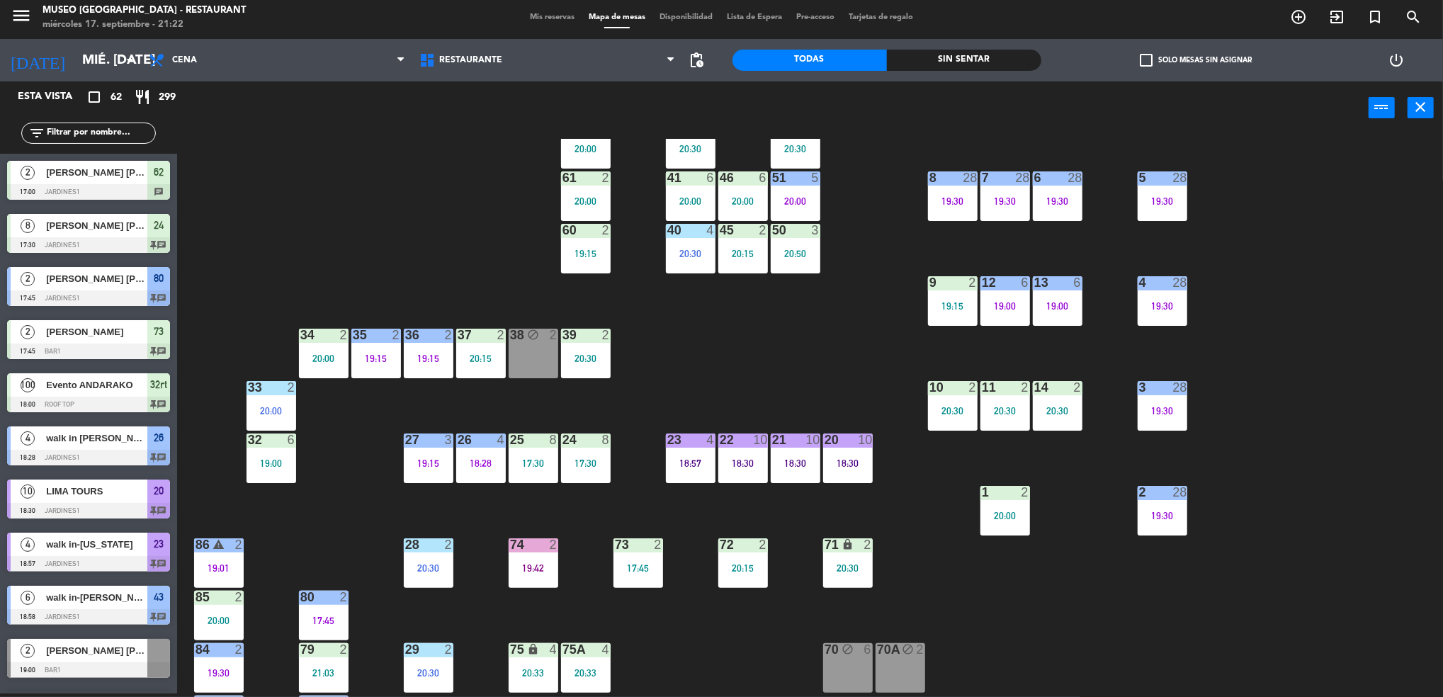
scroll to position [0, 0]
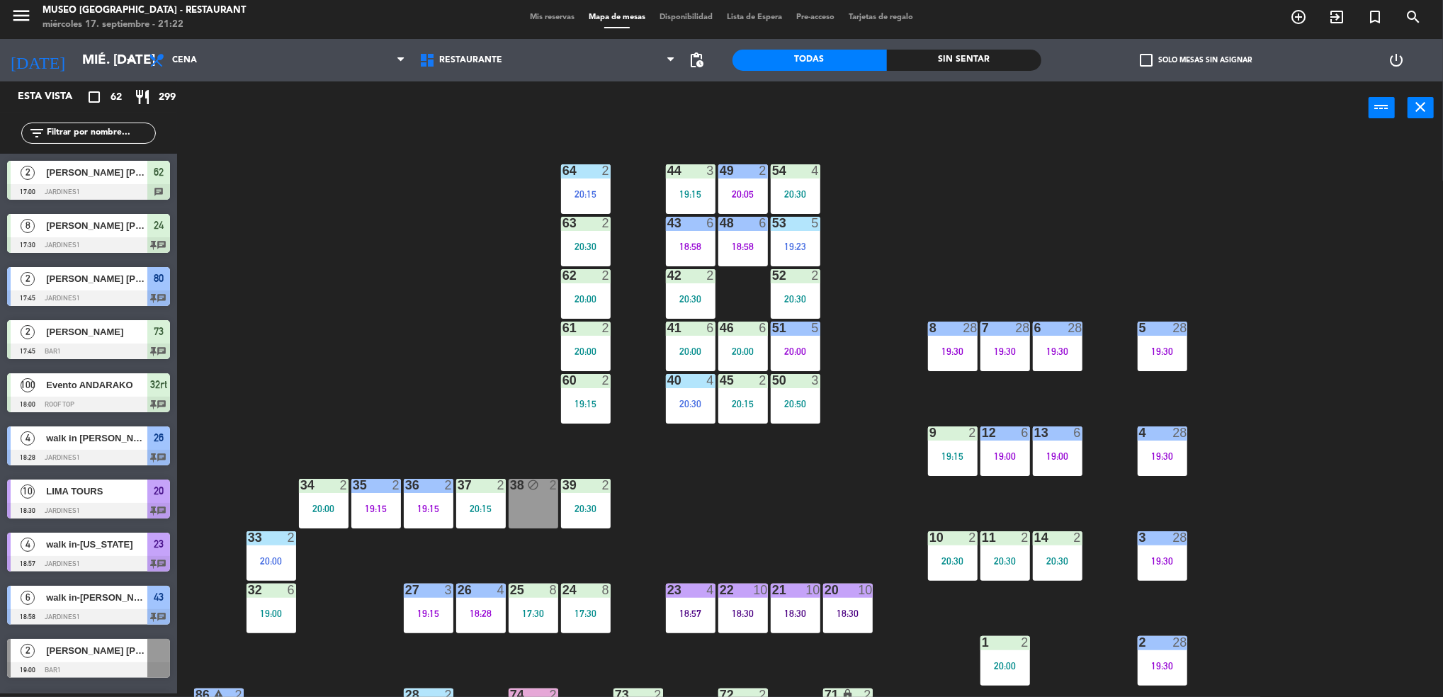
click at [546, 9] on div "menu Museo Larco Café - Restaurant miércoles 17. septiembre - 21:22 Mis reserva…" at bounding box center [721, 17] width 1443 height 43
click at [540, 18] on span "Mis reservas" at bounding box center [552, 17] width 59 height 8
